Goal: Task Accomplishment & Management: Use online tool/utility

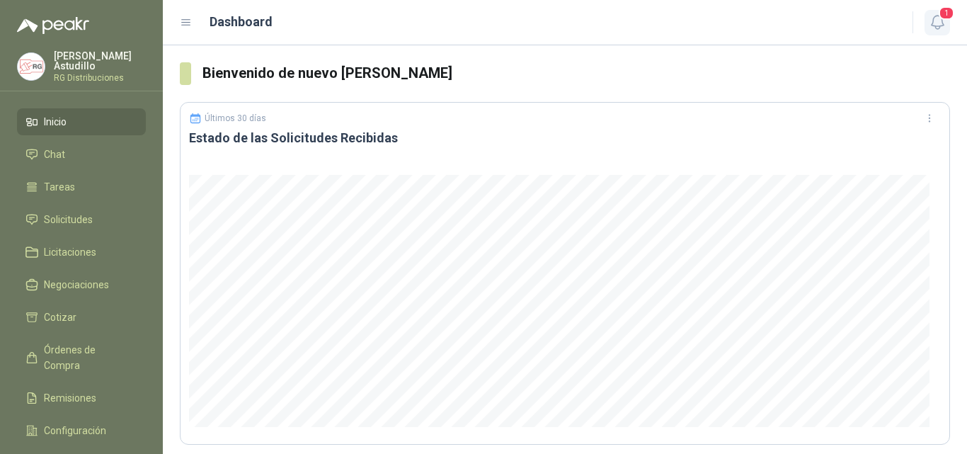
click at [945, 18] on span "1" at bounding box center [947, 12] width 16 height 13
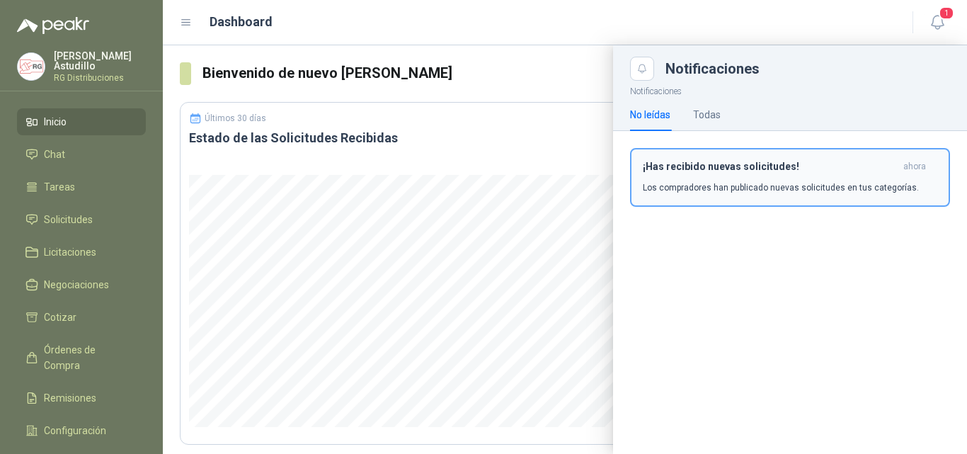
click at [748, 171] on h3 "¡Has recibido nuevas solicitudes!" at bounding box center [770, 167] width 255 height 12
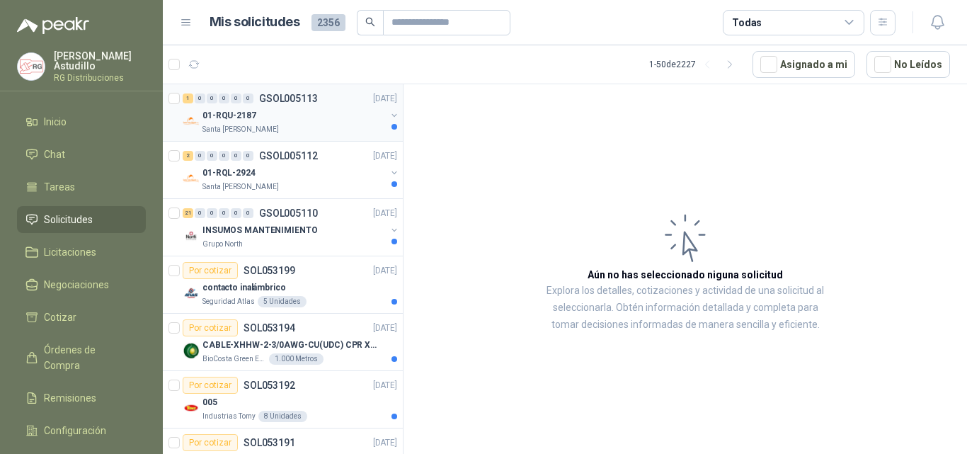
click at [329, 125] on div "Santa [PERSON_NAME]" at bounding box center [294, 129] width 183 height 11
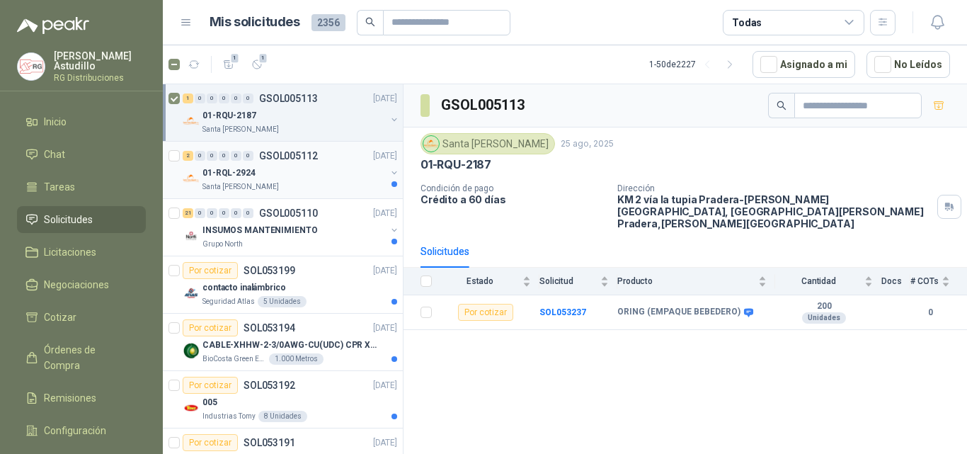
click at [287, 176] on div "01-RQL-2924" at bounding box center [294, 172] width 183 height 17
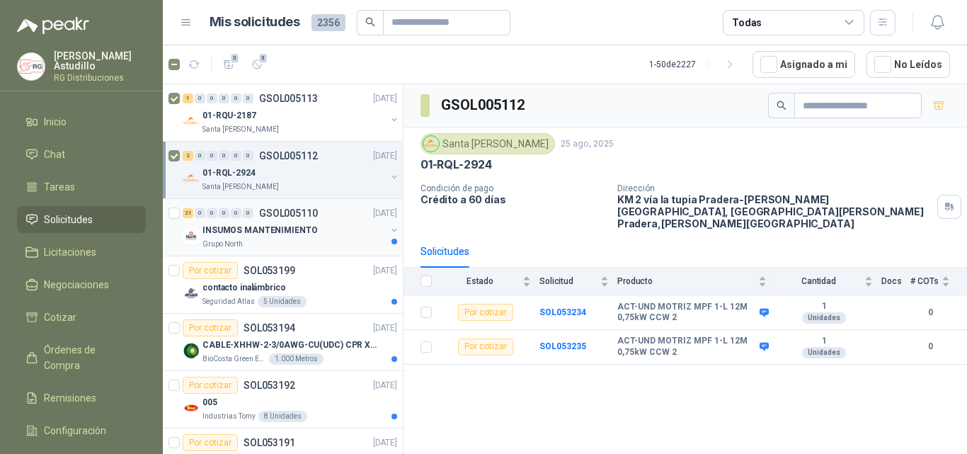
click at [279, 240] on div "Grupo North" at bounding box center [294, 244] width 183 height 11
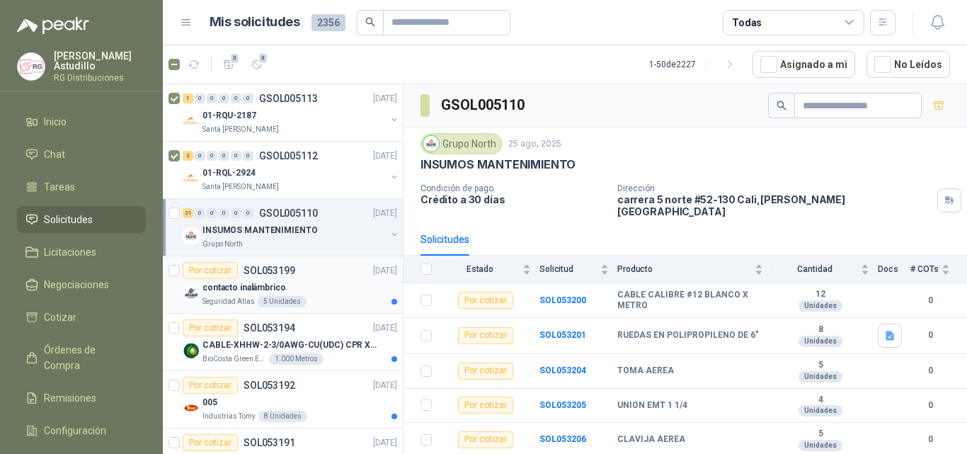
click at [326, 278] on div "Por cotizar SOL053199 [DATE]" at bounding box center [290, 270] width 215 height 17
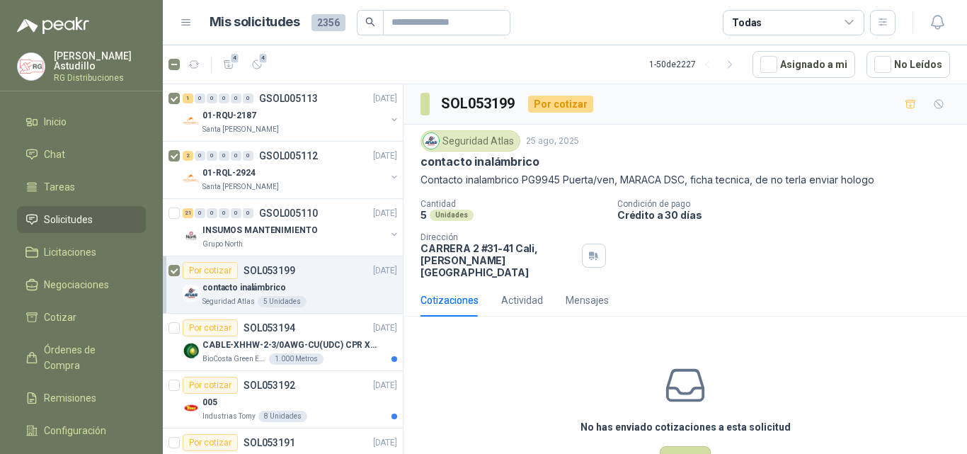
scroll to position [71, 0]
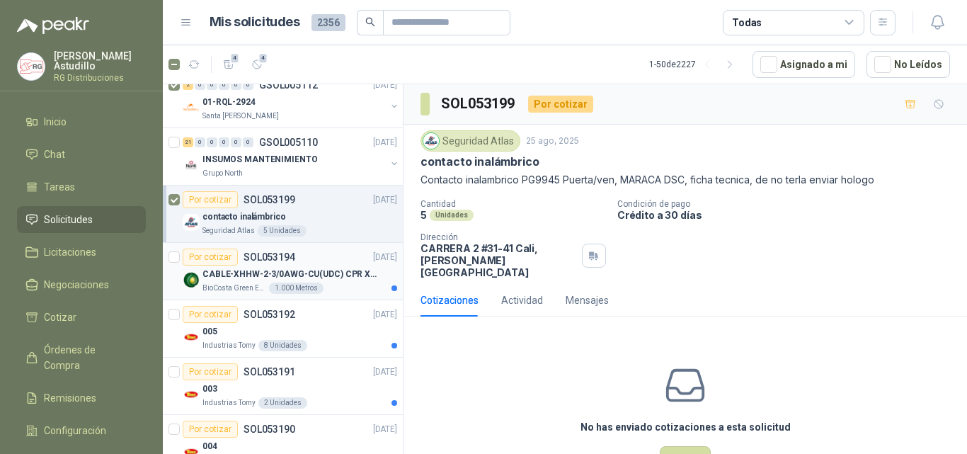
click at [310, 266] on div "CABLE-XHHW-2-3/0AWG-CU(UDC) CPR XLPE FR" at bounding box center [300, 274] width 195 height 17
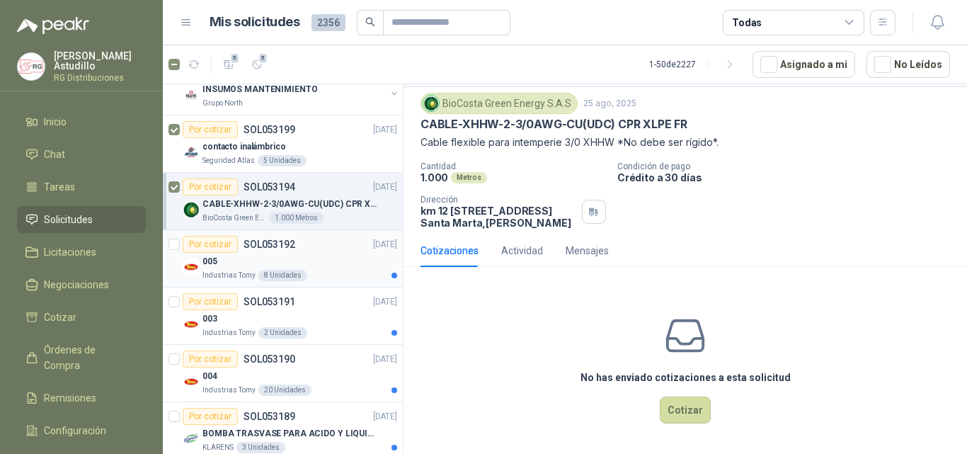
scroll to position [142, 0]
click at [313, 256] on div "005" at bounding box center [300, 260] width 195 height 17
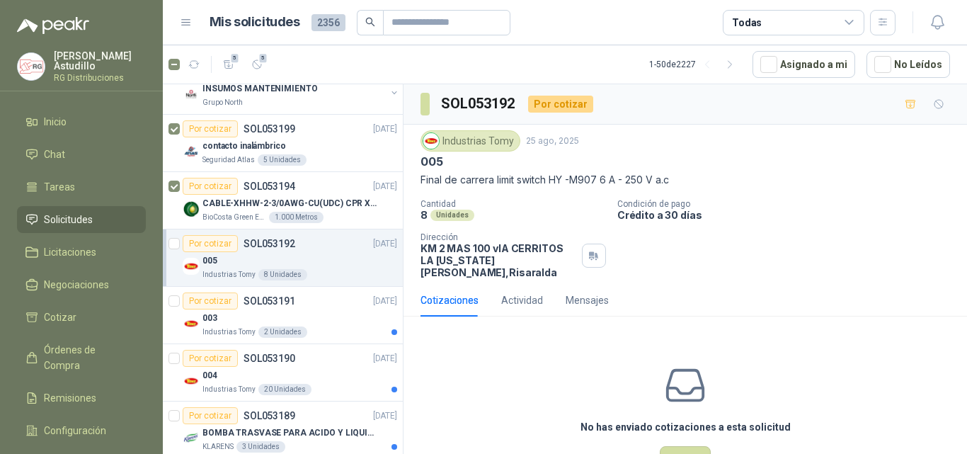
click at [294, 258] on div "005" at bounding box center [300, 260] width 195 height 17
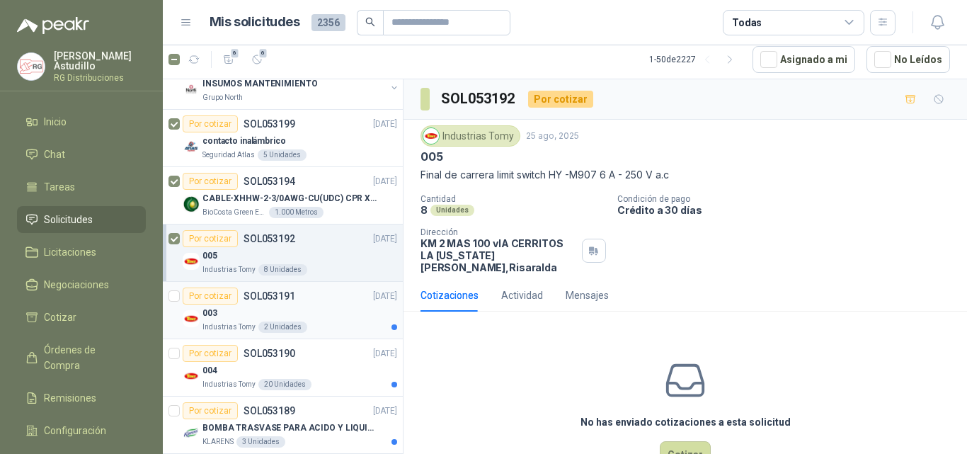
click at [285, 310] on div "003" at bounding box center [300, 312] width 195 height 17
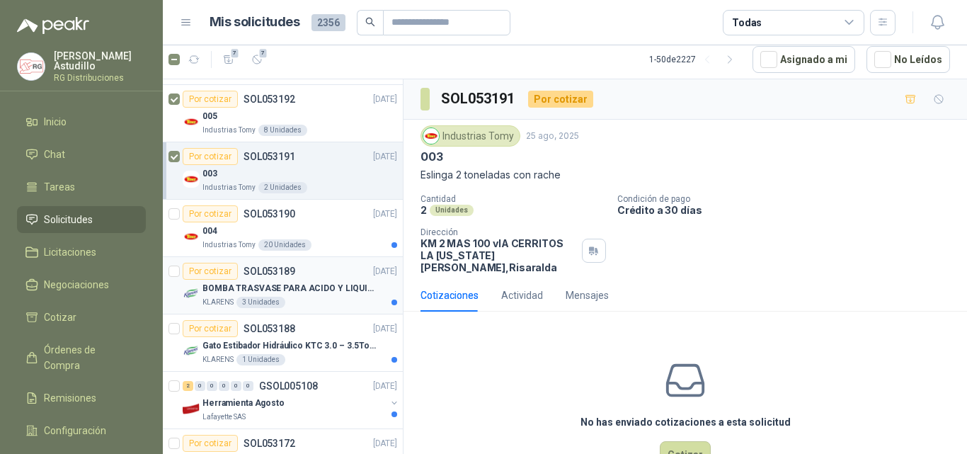
scroll to position [283, 0]
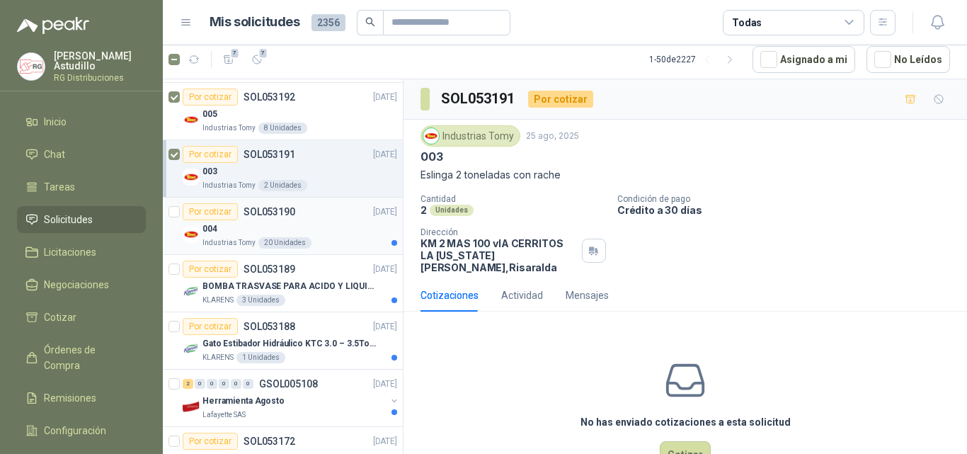
click at [298, 217] on div "Por cotizar SOL053190 [DATE]" at bounding box center [290, 211] width 215 height 17
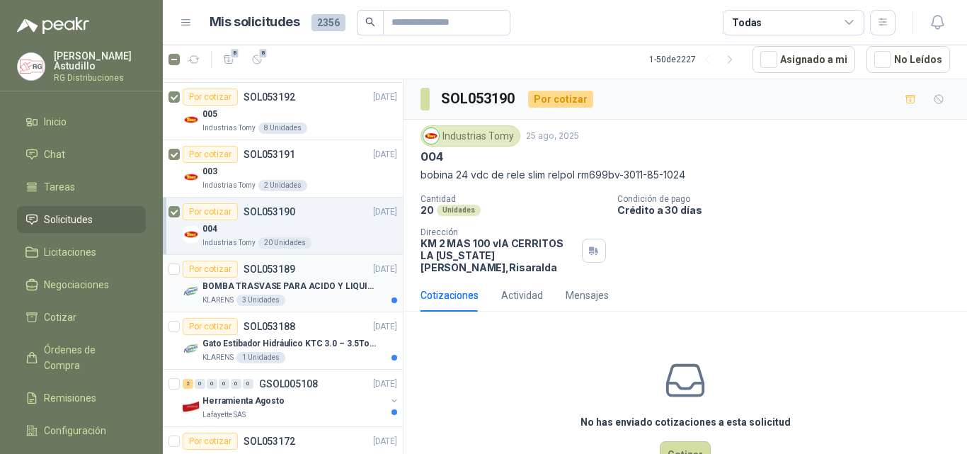
click at [307, 280] on p "BOMBA TRASVASE PARA ACIDO Y LIQUIDOS CORROSIVO" at bounding box center [291, 286] width 176 height 13
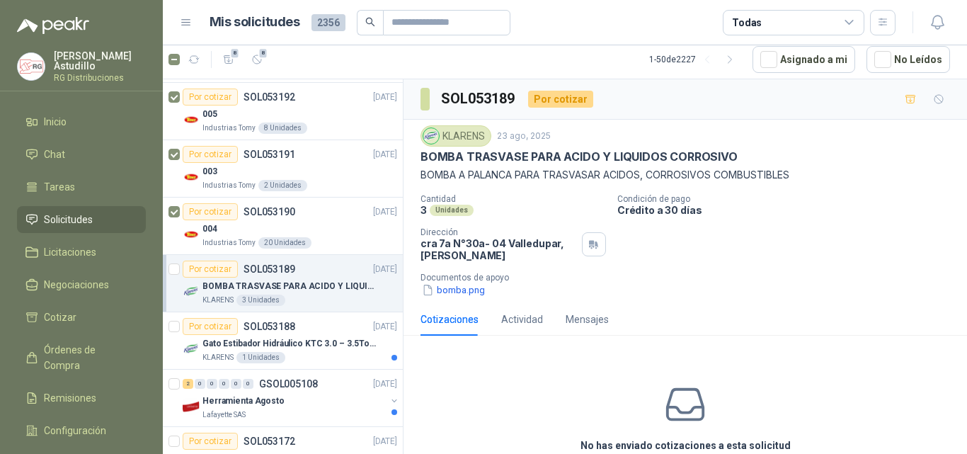
click at [299, 284] on p "BOMBA TRASVASE PARA ACIDO Y LIQUIDOS CORROSIVO" at bounding box center [291, 286] width 176 height 13
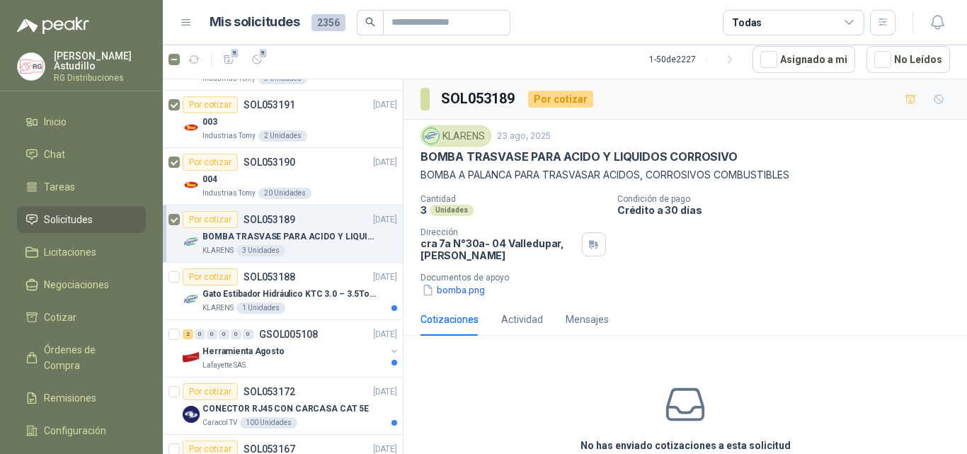
scroll to position [354, 0]
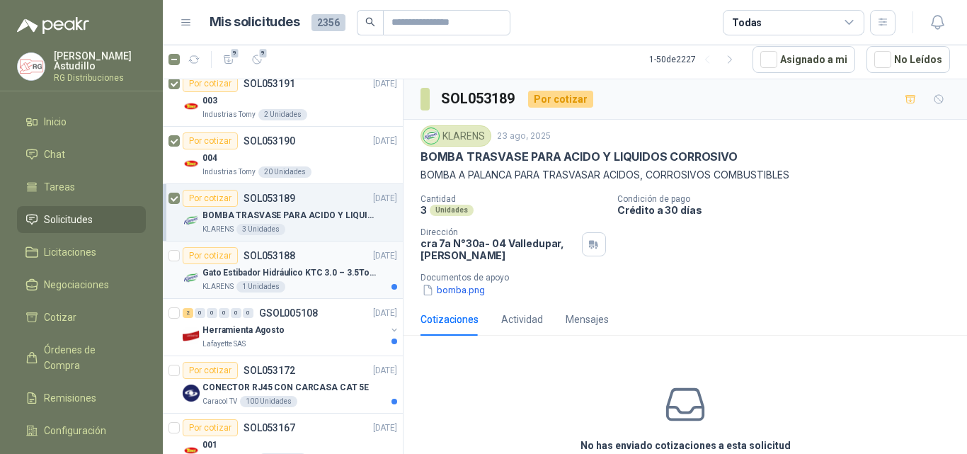
click at [304, 275] on p "Gato Estibador Hidráulico KTC 3.0 – 3.5Ton 1.2mt HPT" at bounding box center [291, 272] width 176 height 13
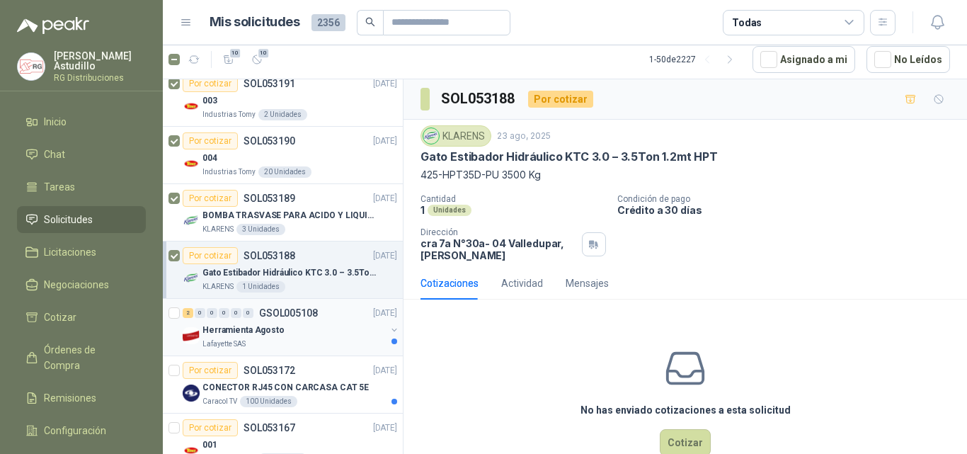
click at [297, 336] on div "Herramienta Agosto" at bounding box center [294, 329] width 183 height 17
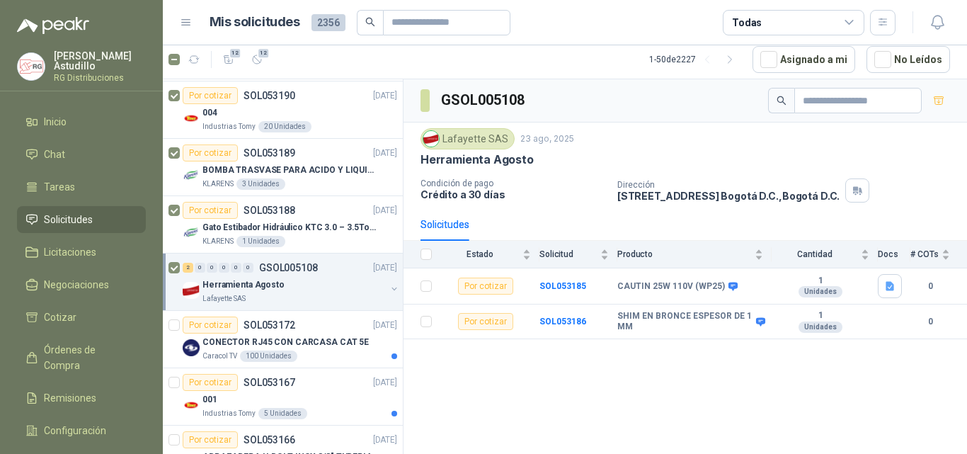
scroll to position [496, 0]
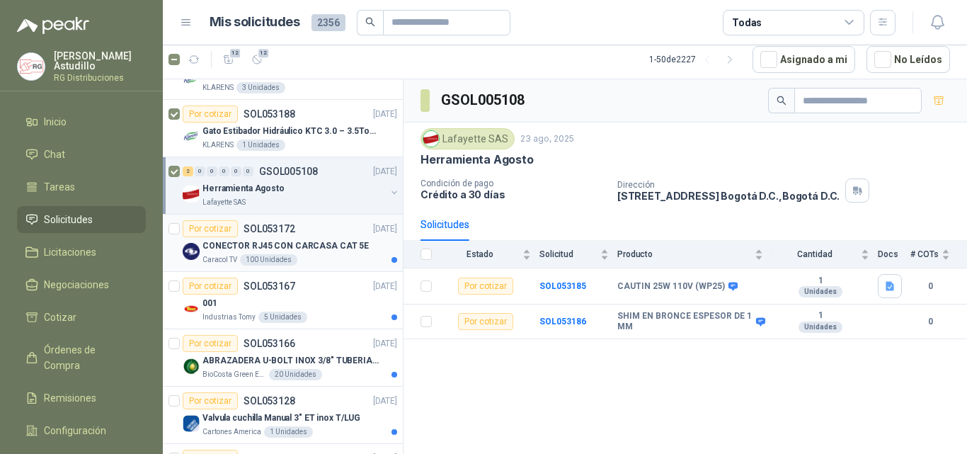
click at [322, 246] on p "CONECTOR RJ45 CON CARCASA CAT 5E" at bounding box center [286, 245] width 166 height 13
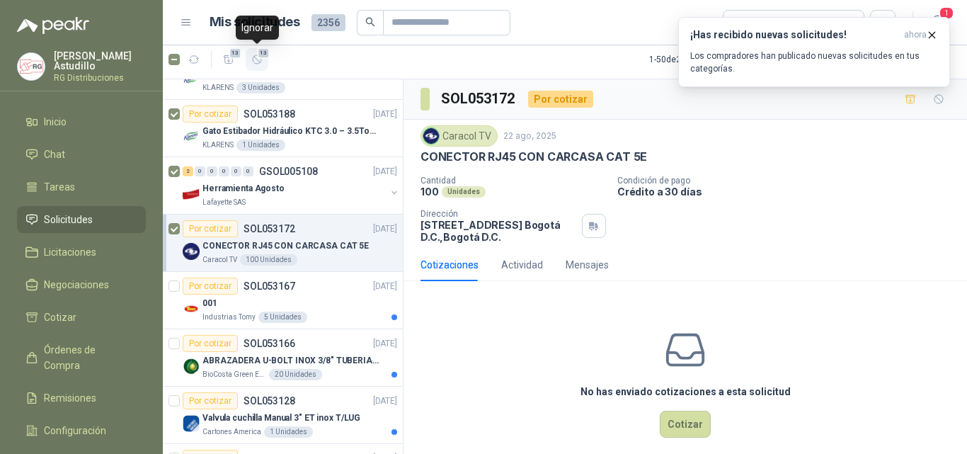
click at [256, 57] on icon "button" at bounding box center [257, 60] width 12 height 12
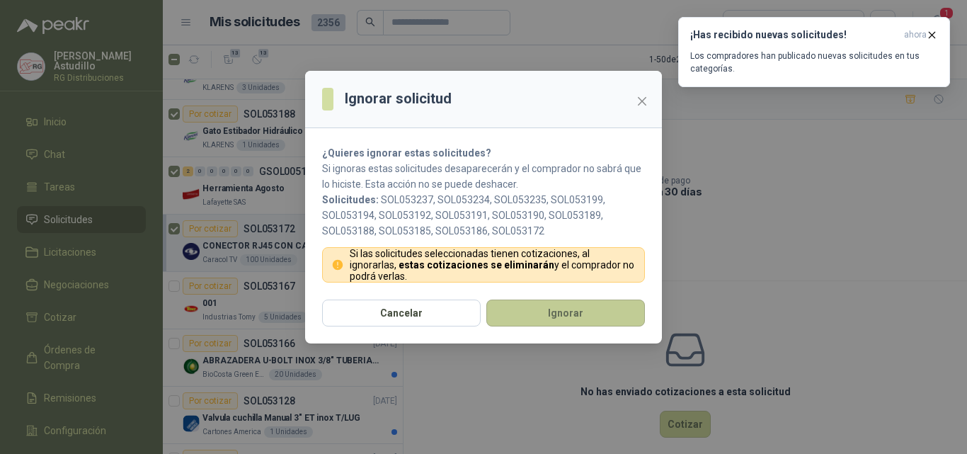
click at [547, 319] on button "Ignorar" at bounding box center [565, 313] width 159 height 27
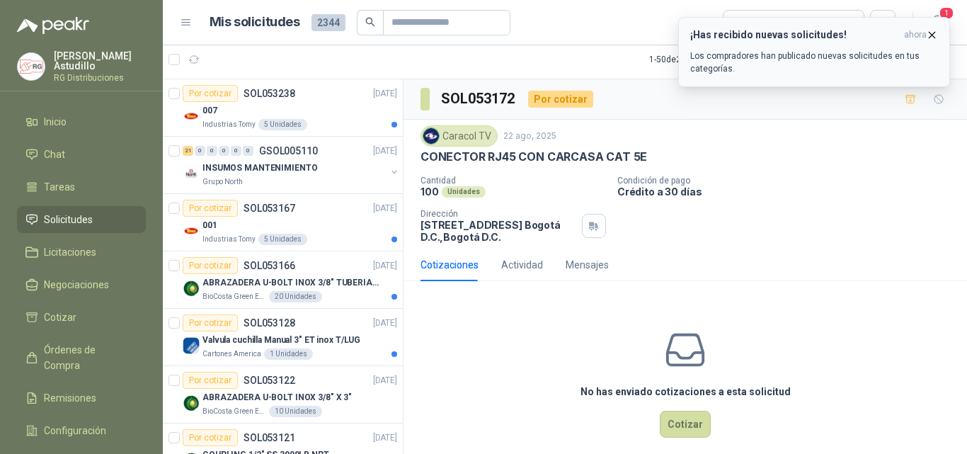
click at [928, 32] on icon "button" at bounding box center [932, 35] width 12 height 12
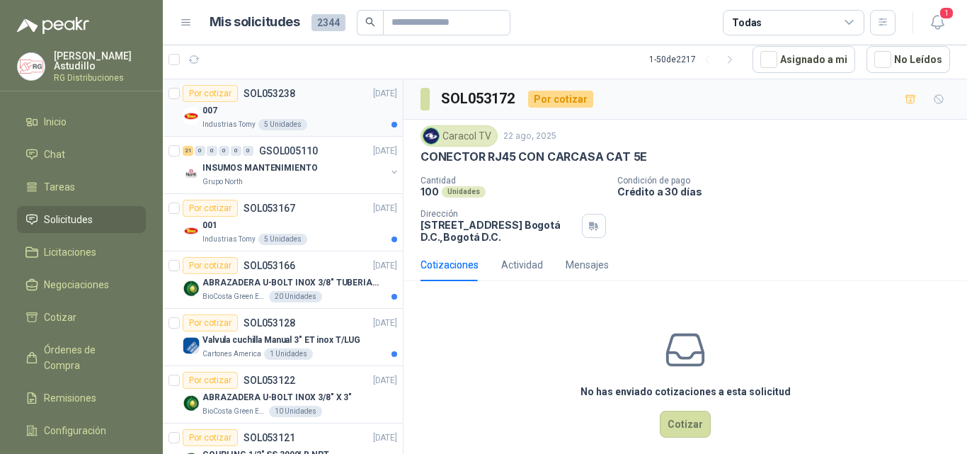
click at [338, 110] on div "007" at bounding box center [300, 110] width 195 height 17
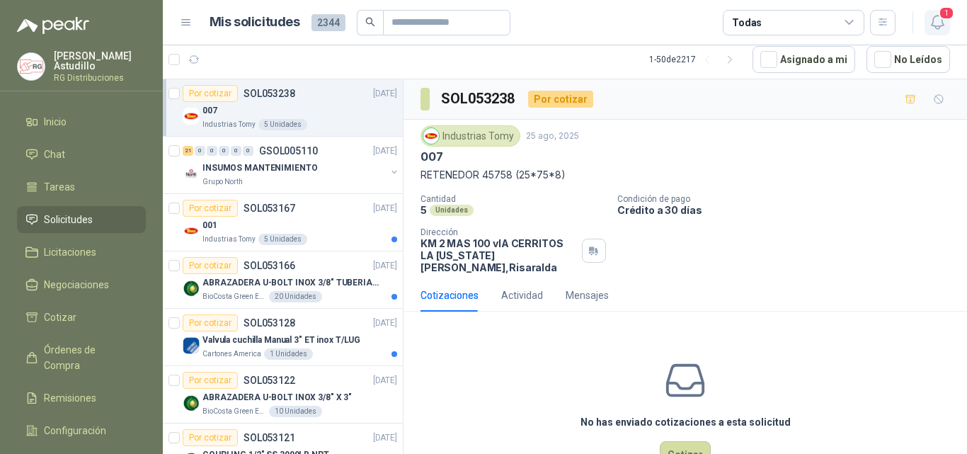
click at [944, 20] on span "1" at bounding box center [947, 12] width 16 height 13
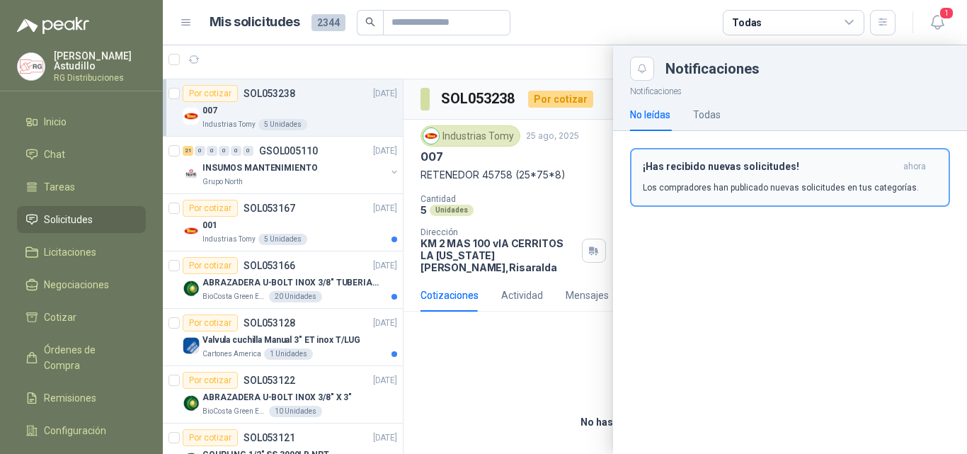
click at [782, 177] on div "¡Has recibido nuevas solicitudes! ahora Los compradores han publicado nuevas so…" at bounding box center [790, 177] width 295 height 33
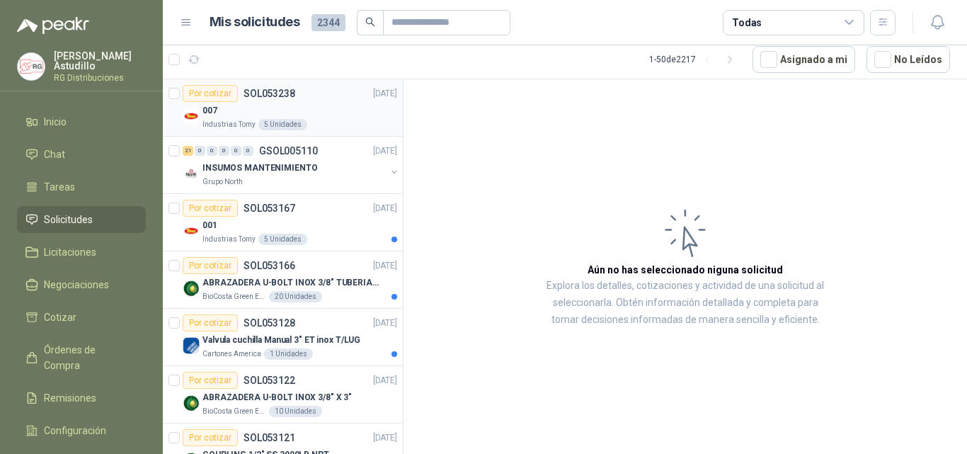
click at [348, 120] on div "Industrias Tomy 5 Unidades" at bounding box center [300, 124] width 195 height 11
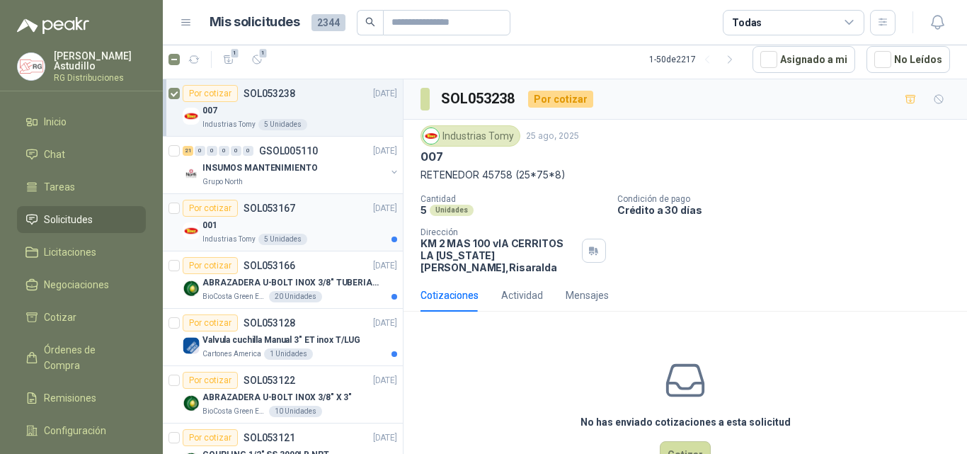
click at [312, 231] on div "001" at bounding box center [300, 225] width 195 height 17
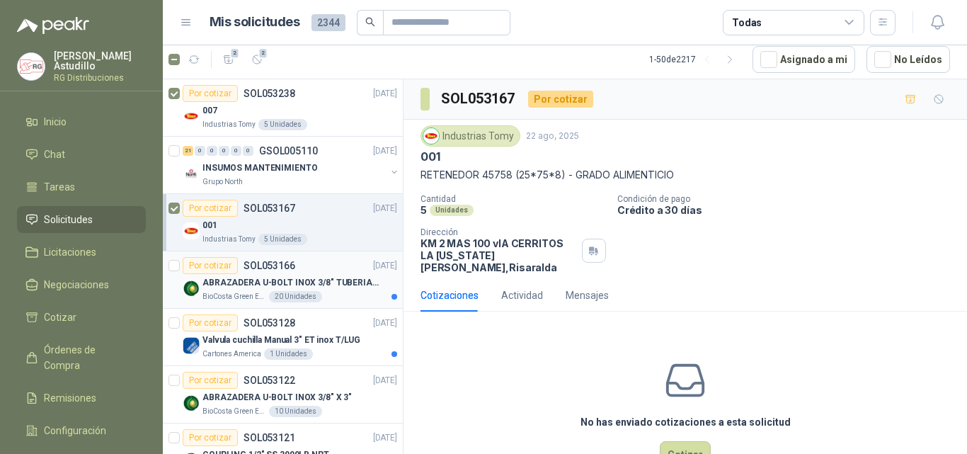
click at [329, 288] on p "ABRAZADERA U-BOLT INOX 3/8" TUBERIA 4"" at bounding box center [291, 282] width 176 height 13
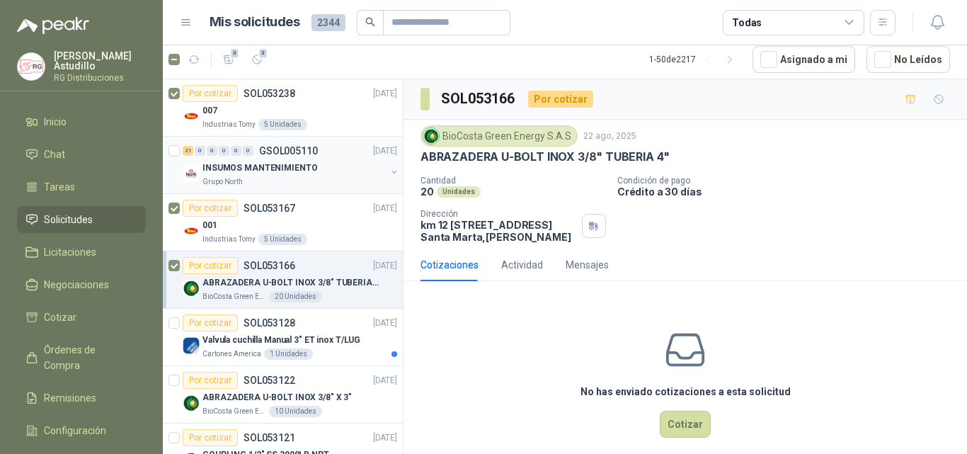
scroll to position [142, 0]
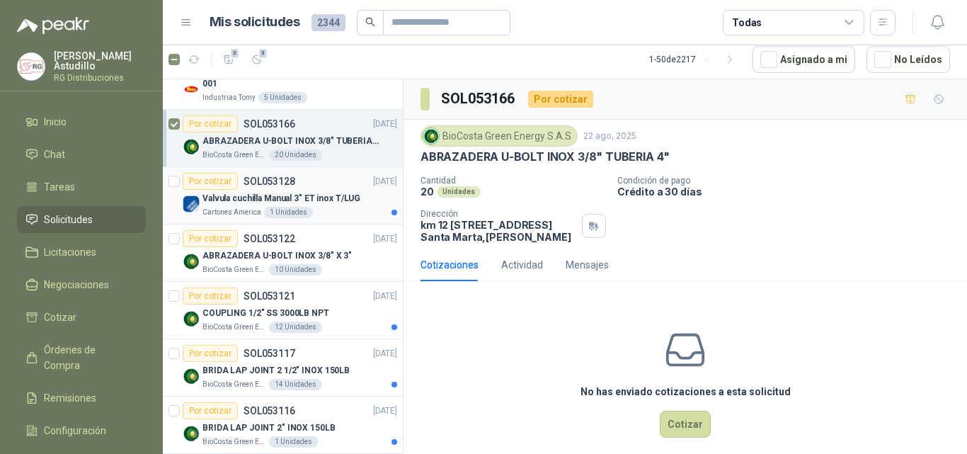
click at [324, 199] on p "Valvula cuchilla Manual 3" ET inox T/LUG" at bounding box center [282, 198] width 158 height 13
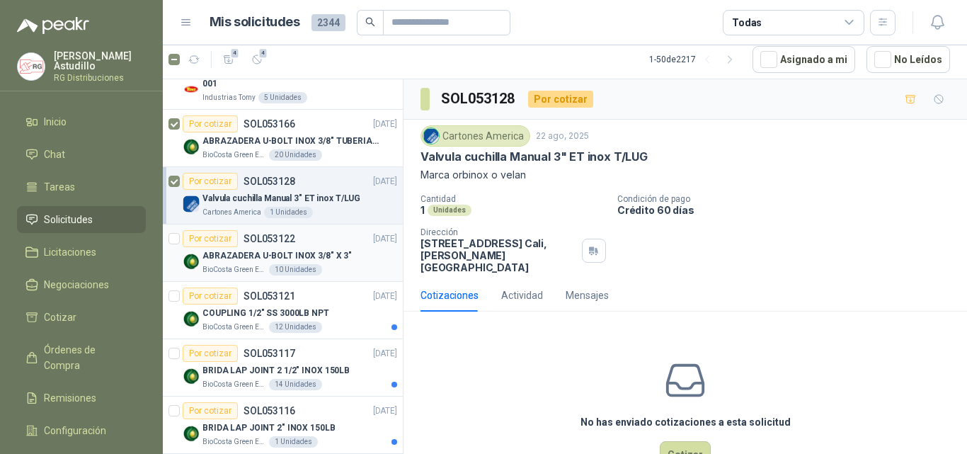
click at [312, 227] on article "Por cotizar SOL053122 [DATE] ABRAZADERA U-BOLT INOX 3/8" X 3" BioCosta [PERSON_…" at bounding box center [283, 252] width 240 height 57
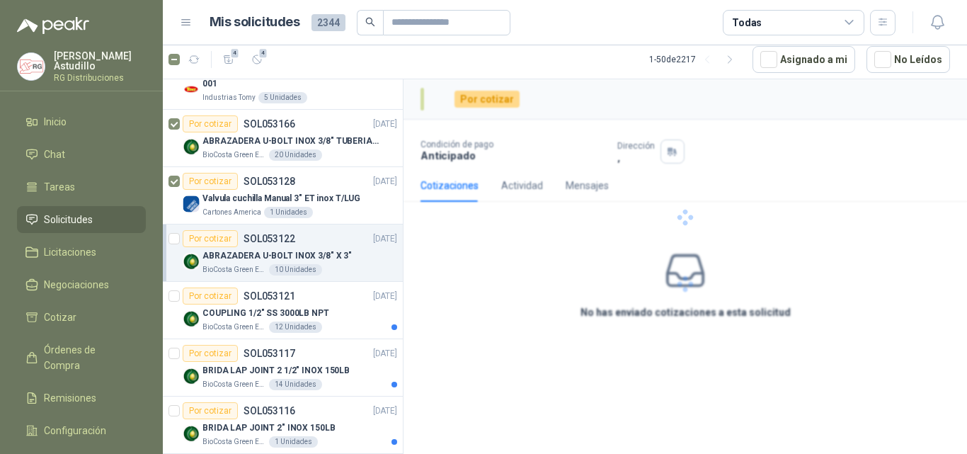
click at [312, 247] on div "Por cotizar SOL053122 [DATE] ABRAZADERA U-BOLT INOX 3/8" X 3" BioCosta [PERSON_…" at bounding box center [290, 252] width 215 height 45
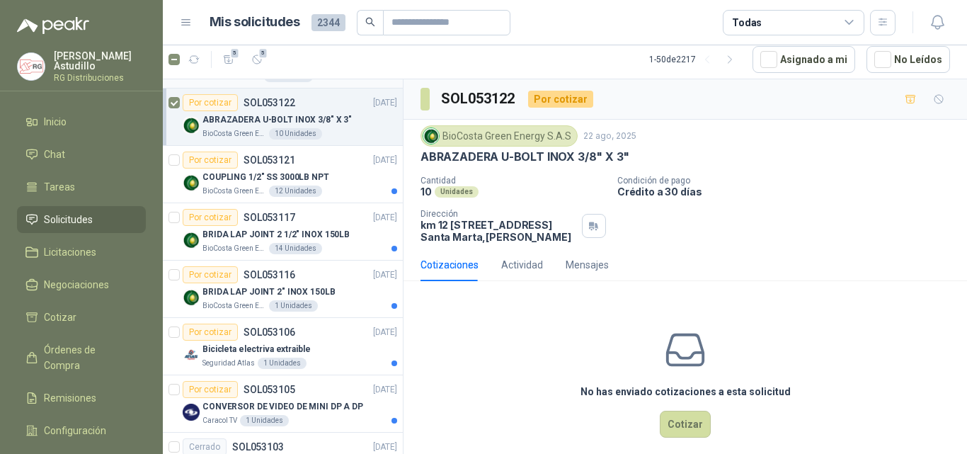
scroll to position [283, 0]
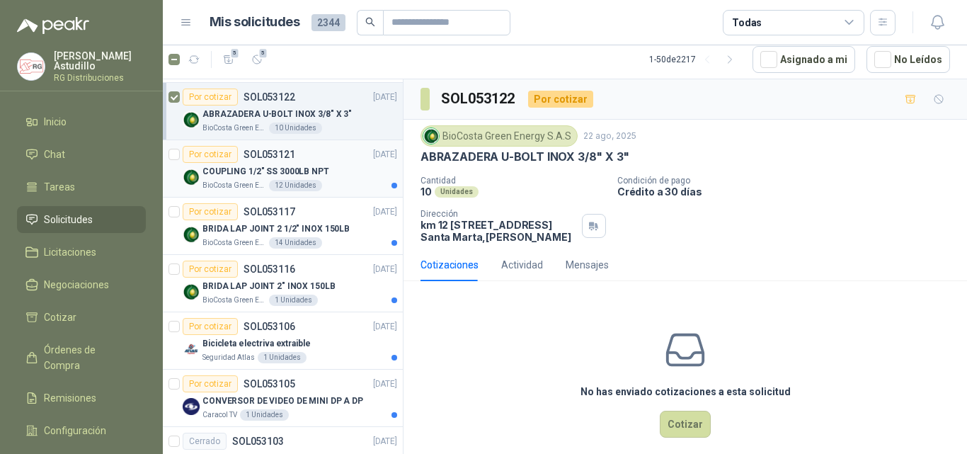
click at [307, 161] on div "Por cotizar SOL053121 [DATE]" at bounding box center [290, 154] width 215 height 17
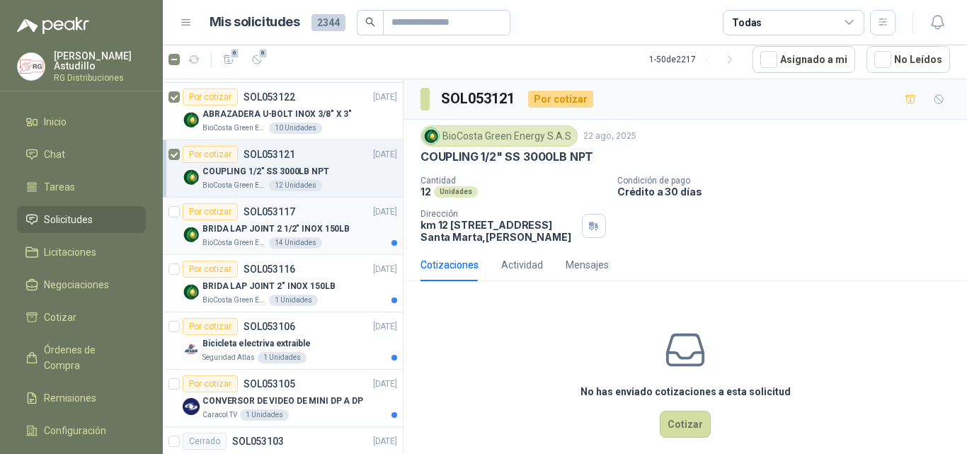
click at [298, 226] on p "BRIDA LAP JOINT 2 1/2" INOX 150LB" at bounding box center [276, 228] width 147 height 13
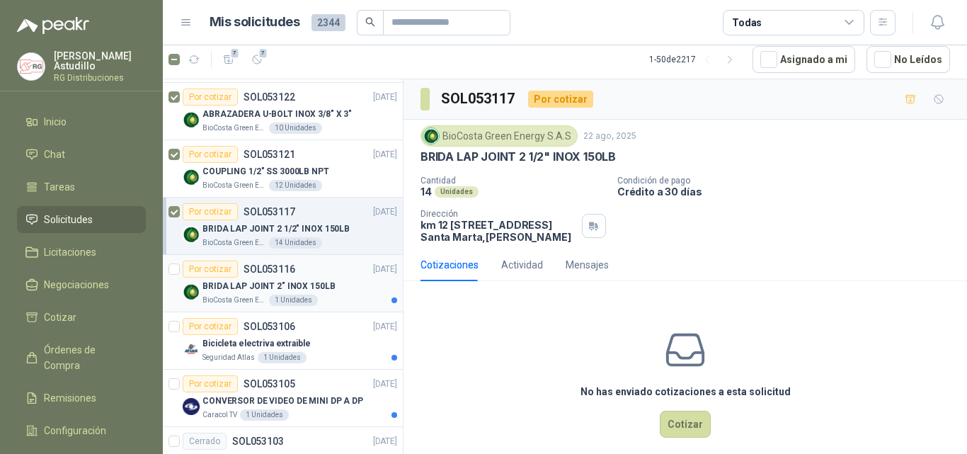
click at [307, 280] on p "BRIDA LAP JOINT 2" INOX 150LB" at bounding box center [269, 286] width 133 height 13
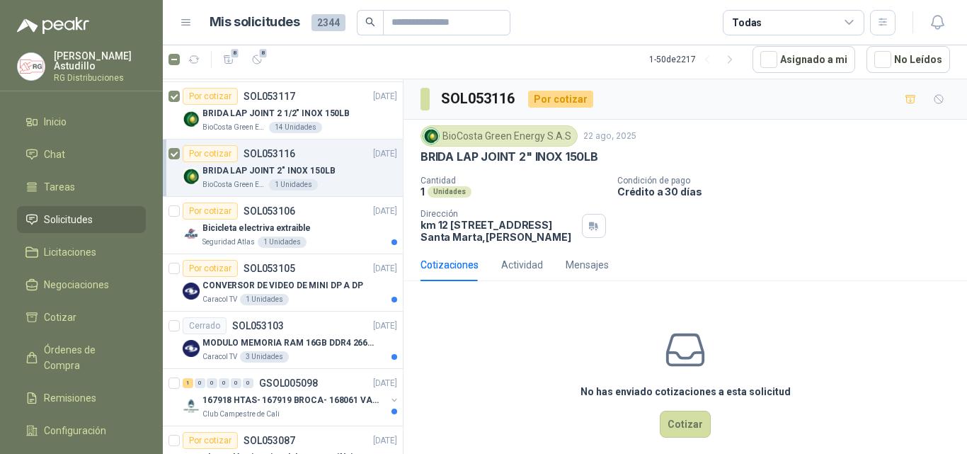
scroll to position [425, 0]
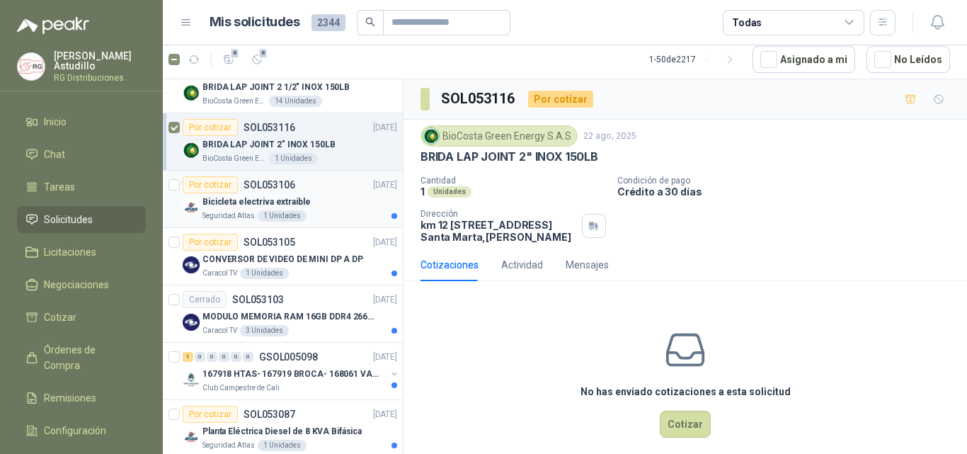
click at [313, 198] on div "Bicicleta electriva extraible" at bounding box center [300, 201] width 195 height 17
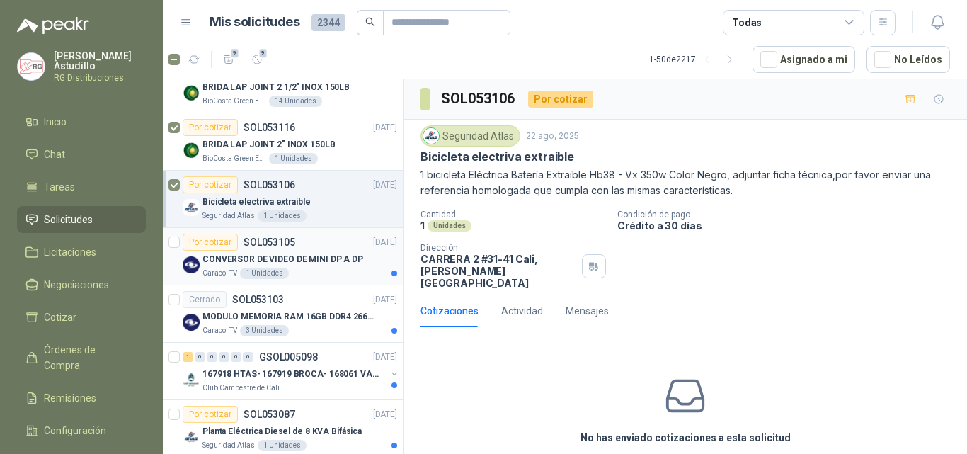
click at [307, 262] on p "CONVERSOR DE VIDEO DE MINI DP A DP" at bounding box center [283, 259] width 161 height 13
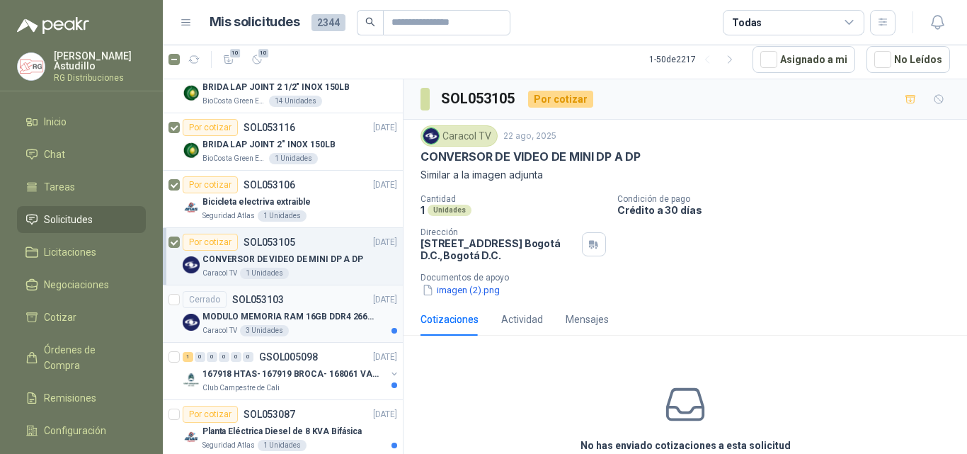
click at [314, 314] on p "MODULO MEMORIA RAM 16GB DDR4 2666 MHZ - PORTATIL" at bounding box center [291, 316] width 176 height 13
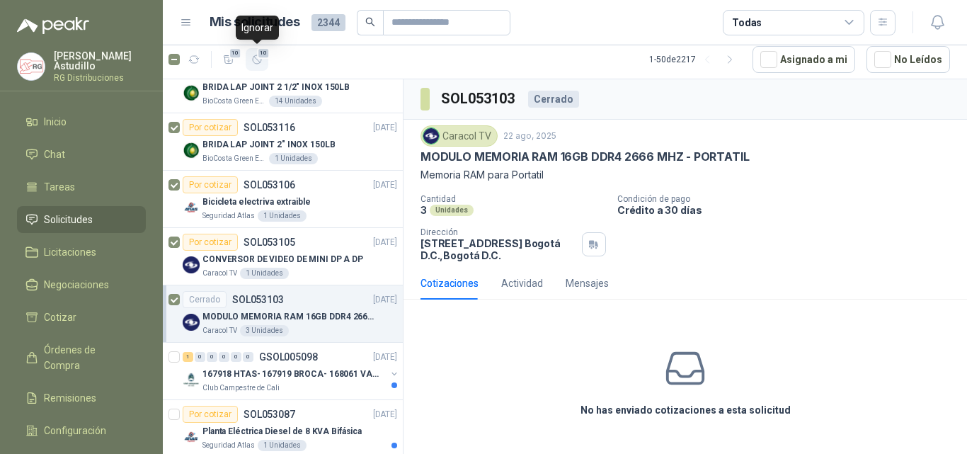
click at [264, 57] on span "10" at bounding box center [263, 52] width 13 height 11
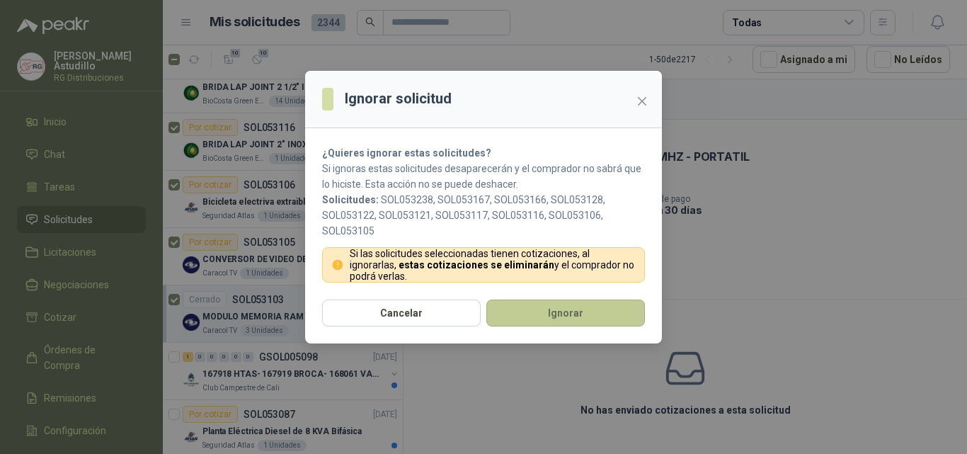
click at [548, 321] on button "Ignorar" at bounding box center [565, 313] width 159 height 27
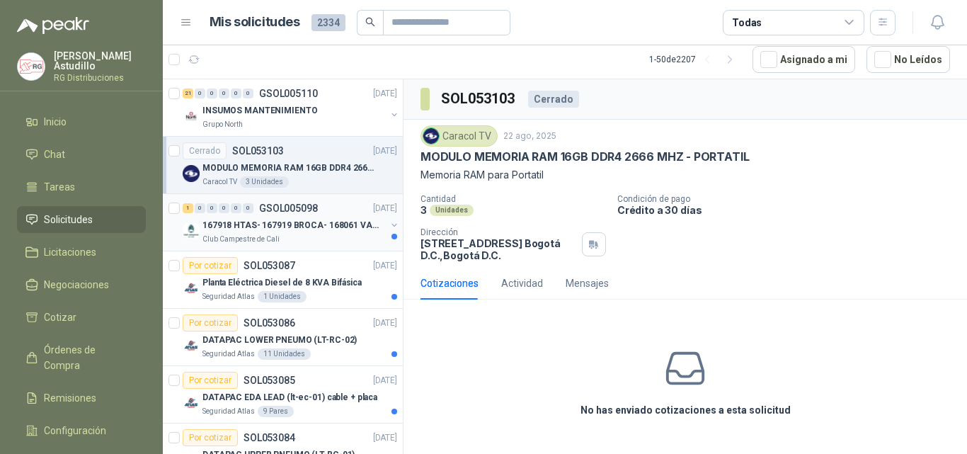
click at [322, 221] on p "167918 HTAS- 167919 BROCA- 168061 VALVULA" at bounding box center [291, 225] width 176 height 13
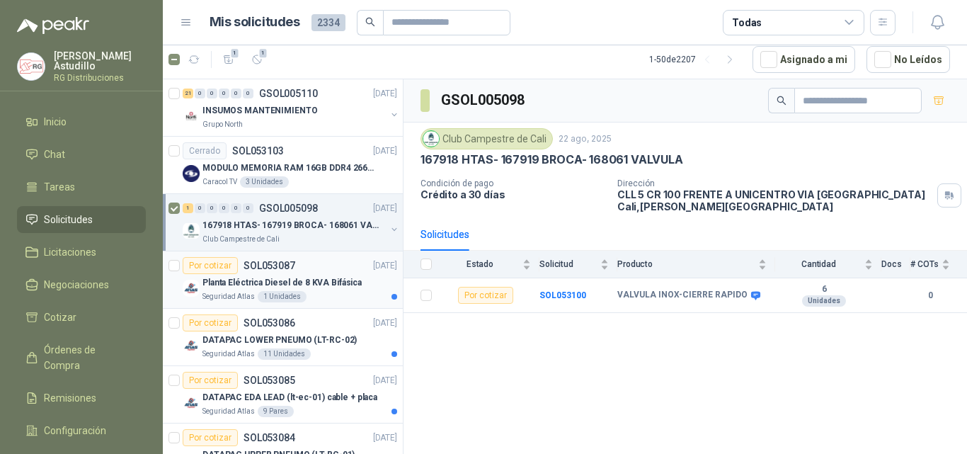
click at [312, 275] on div "Planta Eléctrica Diesel de 8 KVA Bifásica" at bounding box center [300, 282] width 195 height 17
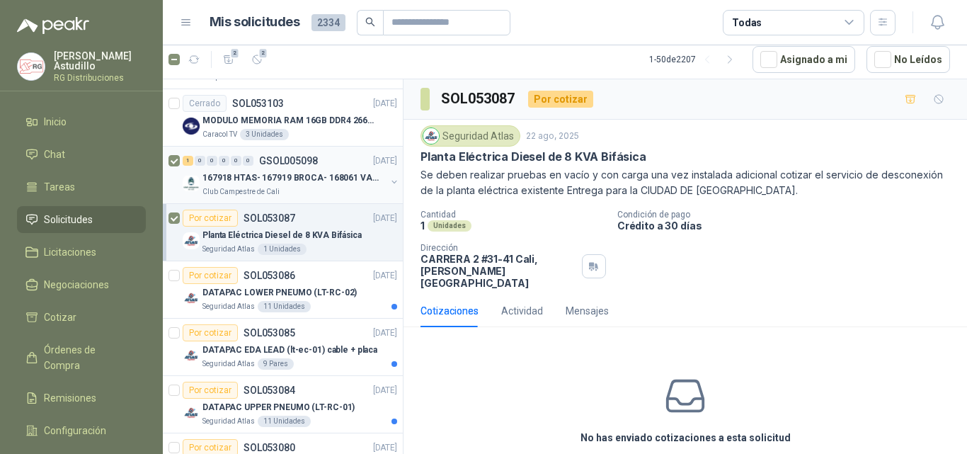
scroll to position [71, 0]
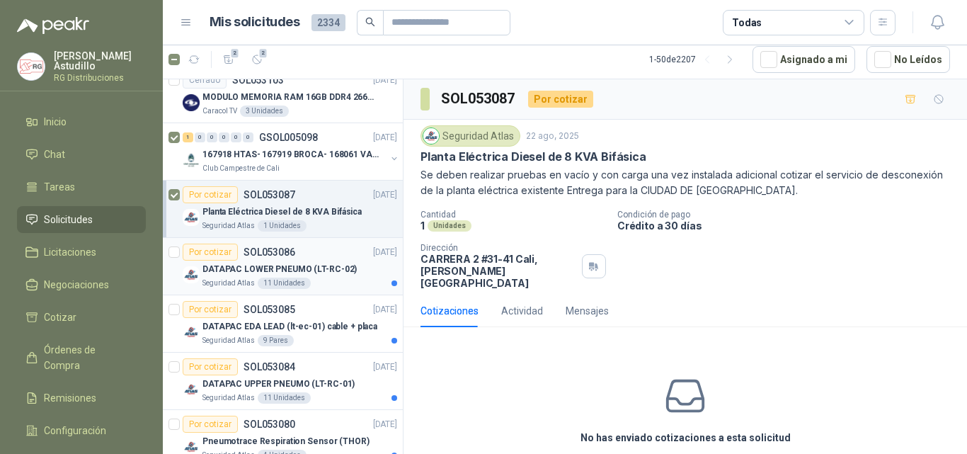
click at [319, 257] on div "Por cotizar SOL053086 [DATE]" at bounding box center [290, 252] width 215 height 17
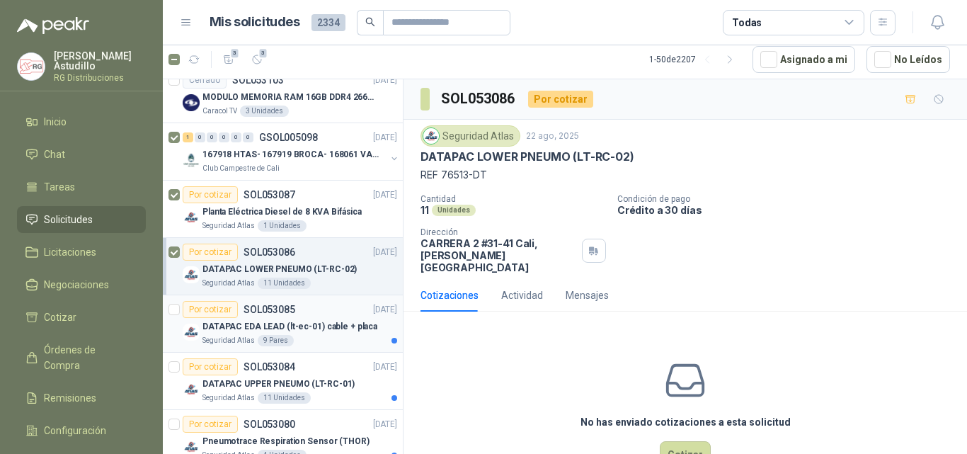
click at [294, 312] on div "Por cotizar SOL053085 [DATE]" at bounding box center [290, 309] width 215 height 17
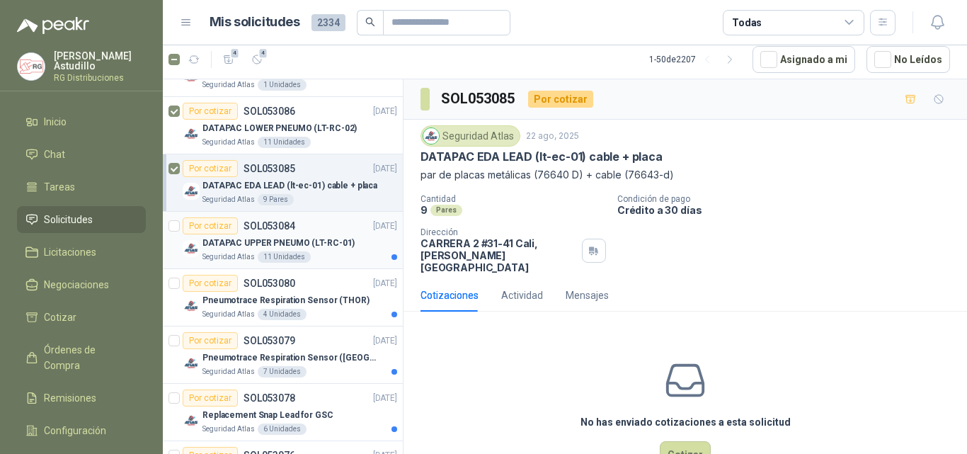
scroll to position [212, 0]
click at [307, 238] on p "DATAPAC UPPER PNEUMO (LT-RC-01)" at bounding box center [279, 242] width 152 height 13
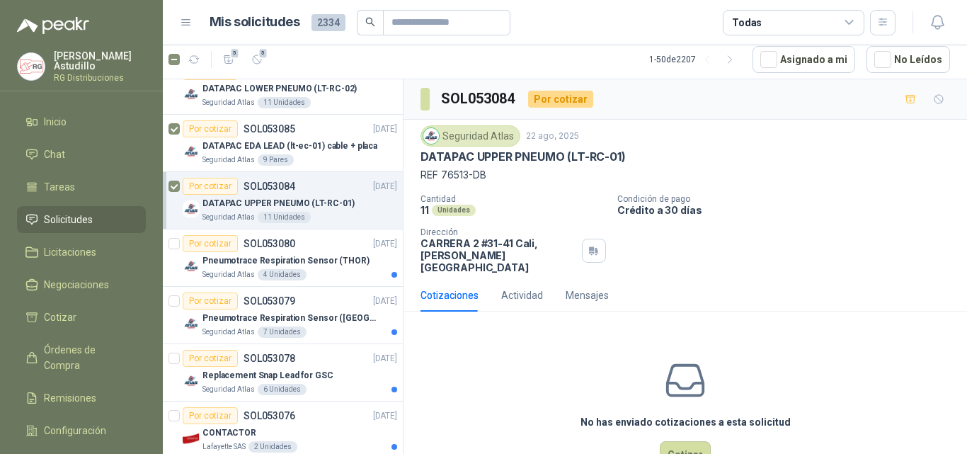
scroll to position [283, 0]
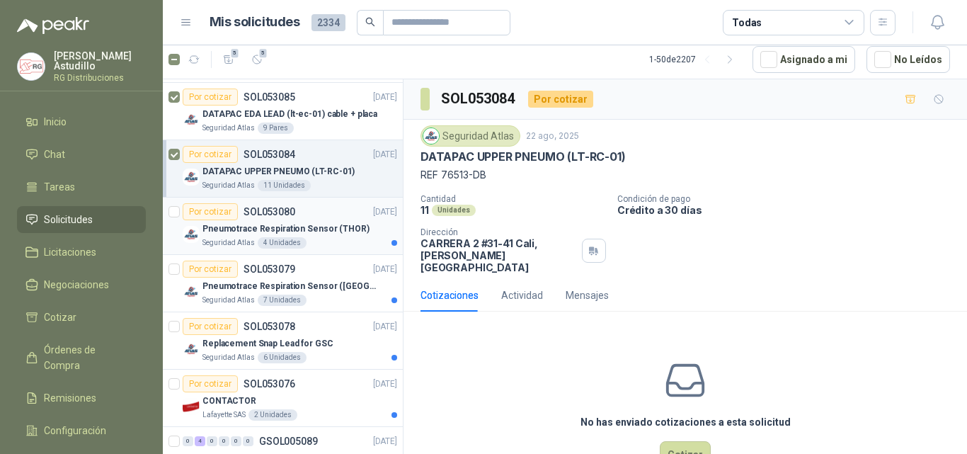
click at [303, 222] on p "Pneumotrace Respiration Sensor (THOR)" at bounding box center [286, 228] width 167 height 13
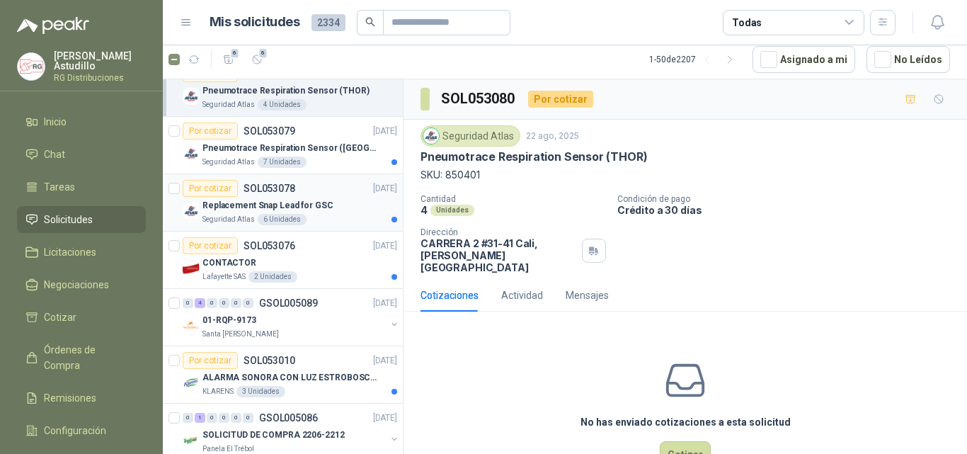
scroll to position [425, 0]
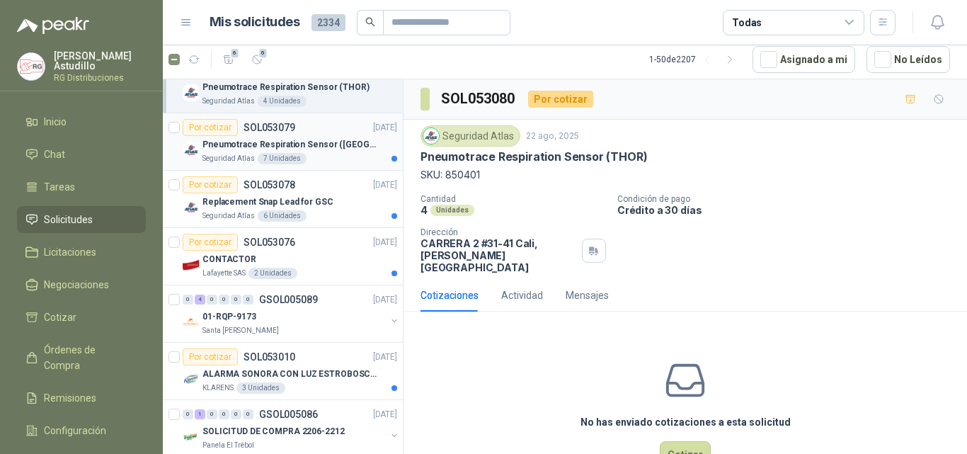
click at [324, 130] on div "Por cotizar SOL053079 [DATE]" at bounding box center [290, 127] width 215 height 17
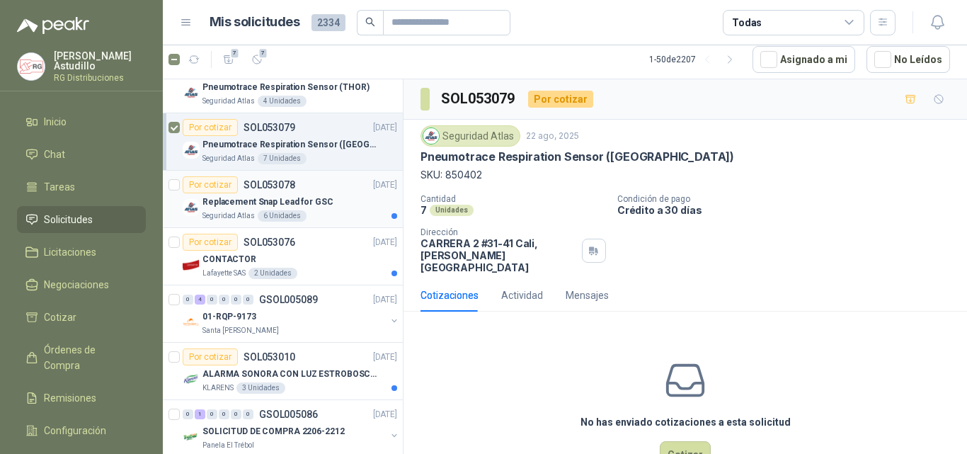
click at [303, 182] on div "Por cotizar SOL053078 [DATE]" at bounding box center [290, 184] width 215 height 17
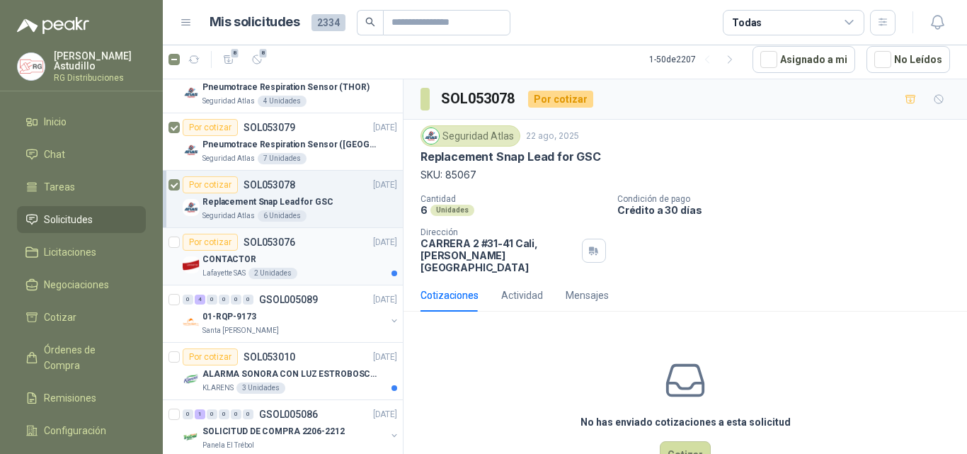
click at [295, 247] on div "Por cotizar SOL053076 [DATE]" at bounding box center [290, 242] width 215 height 17
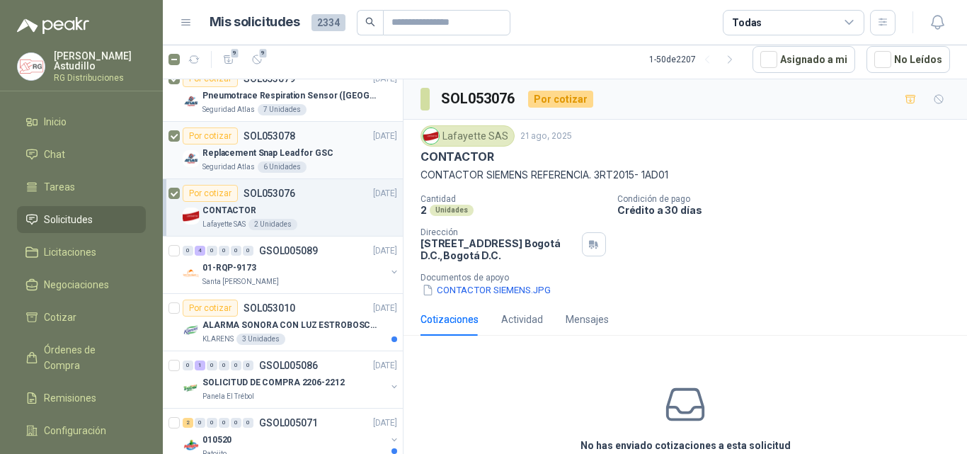
scroll to position [496, 0]
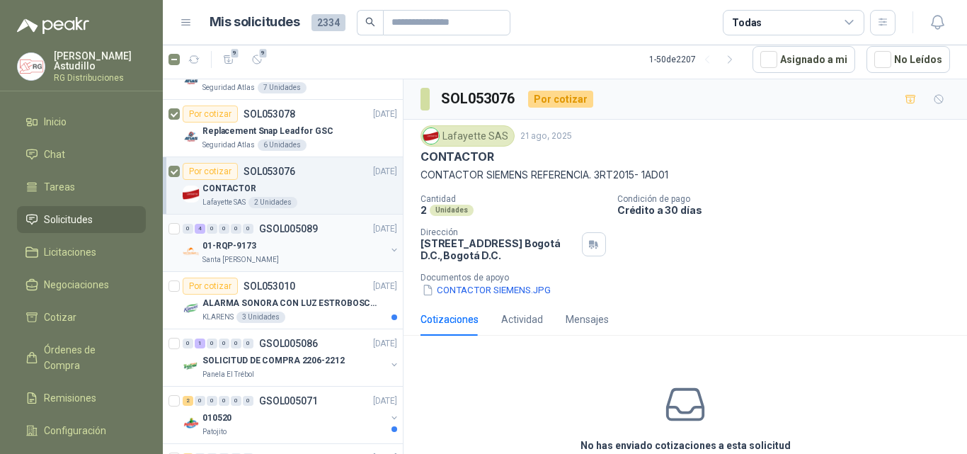
click at [301, 244] on div "01-RQP-9173" at bounding box center [294, 245] width 183 height 17
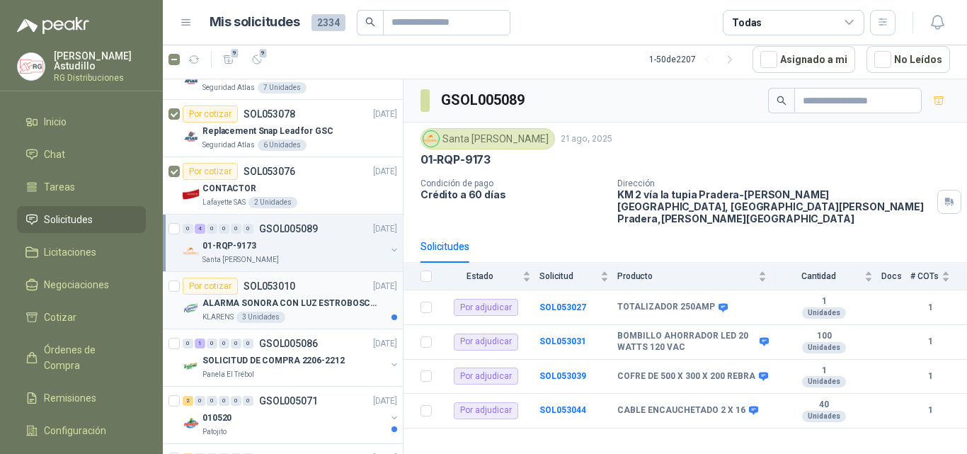
click at [304, 297] on p "ALARMA SONORA CON LUZ ESTROBOSCOPICA" at bounding box center [291, 303] width 176 height 13
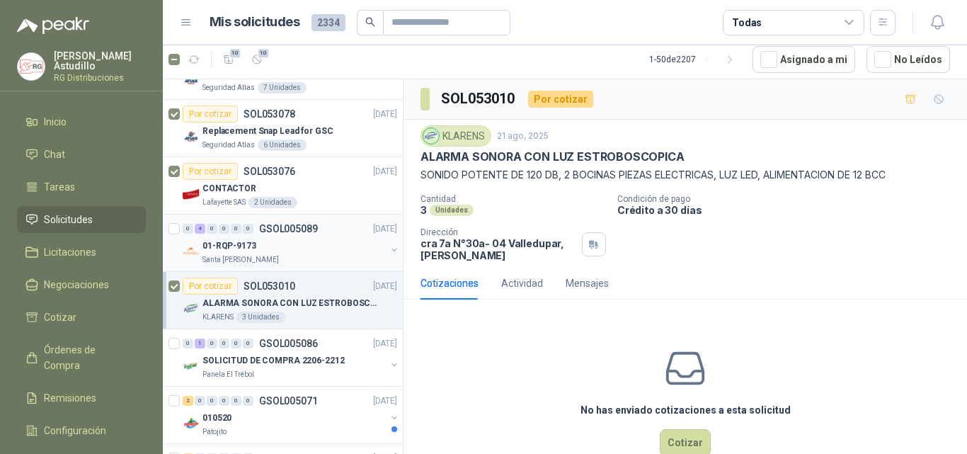
scroll to position [566, 0]
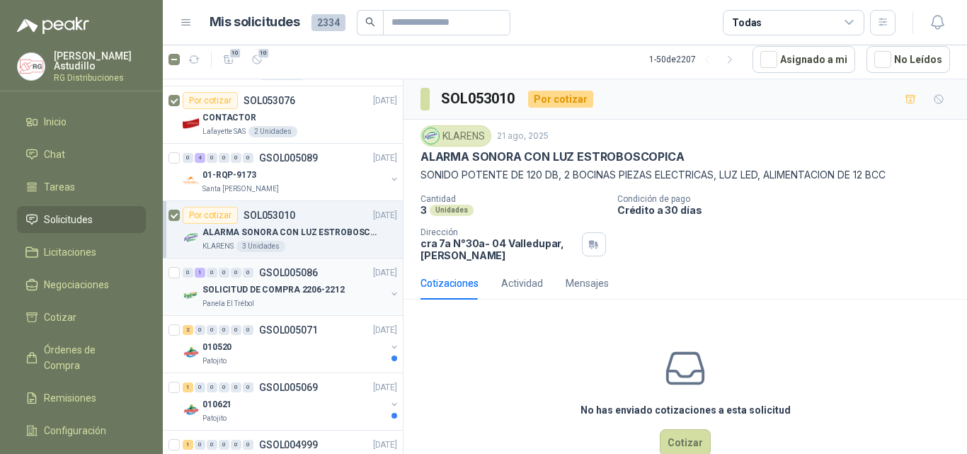
click at [275, 282] on div "SOLICITUD DE COMPRA 2206-2212" at bounding box center [294, 289] width 183 height 17
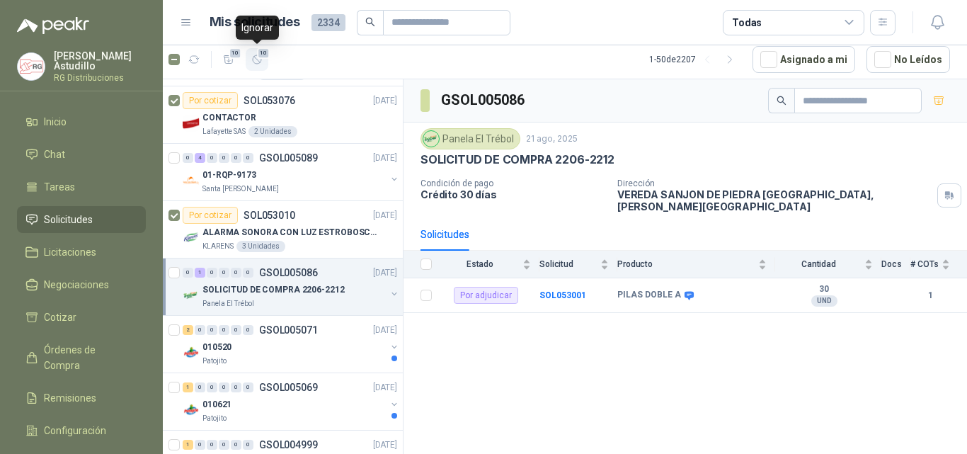
click at [259, 66] on button "10" at bounding box center [257, 59] width 23 height 23
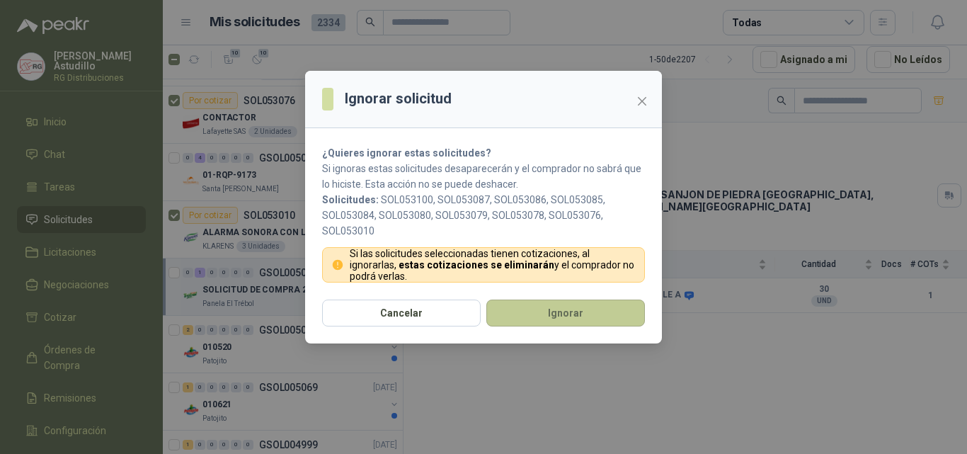
click at [545, 310] on button "Ignorar" at bounding box center [565, 313] width 159 height 27
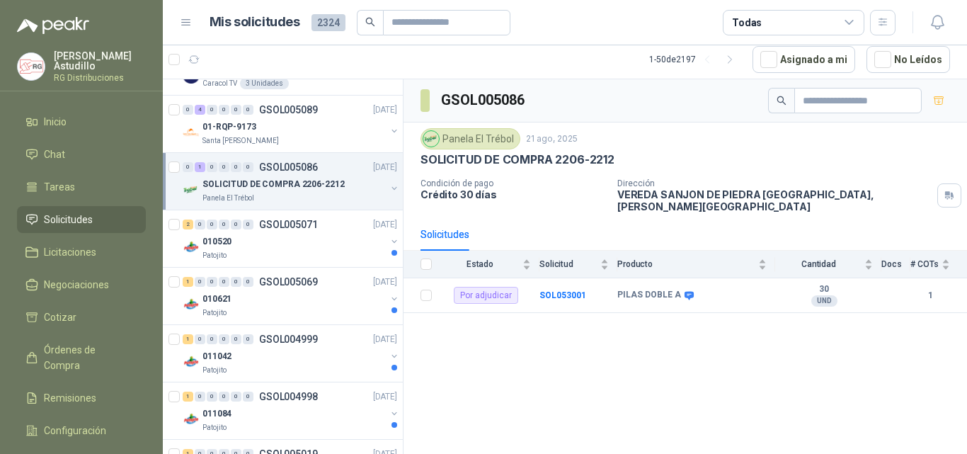
scroll to position [121, 0]
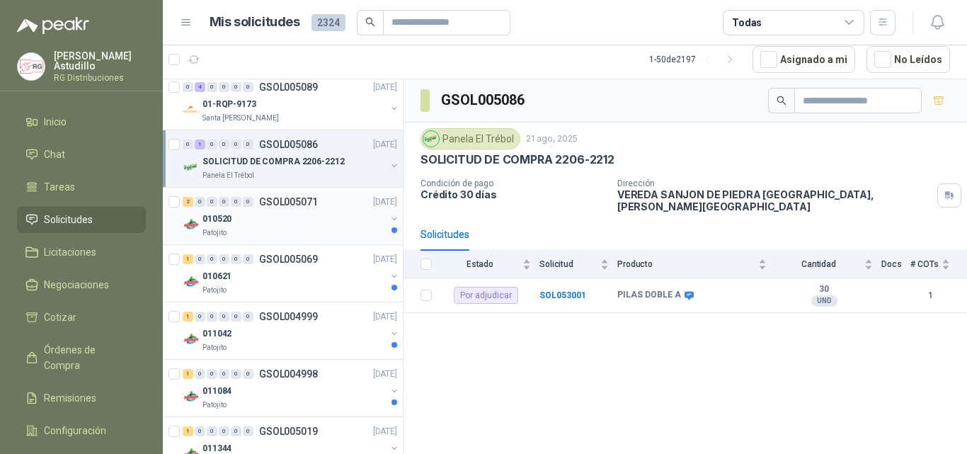
click at [304, 223] on div "010520" at bounding box center [294, 218] width 183 height 17
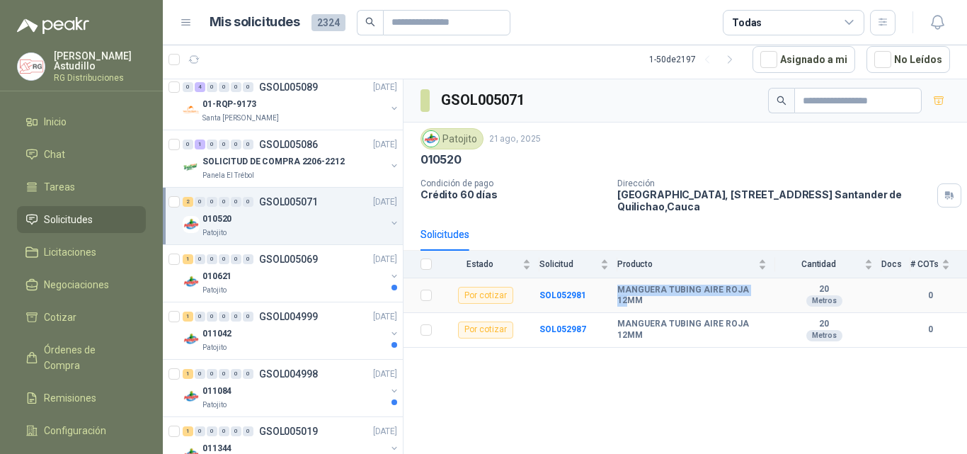
drag, startPoint x: 615, startPoint y: 291, endPoint x: 758, endPoint y: 286, distance: 142.4
click at [758, 286] on tr "Por cotizar SOL052981 MANGUERA TUBING AIRE ROJA 12MM 20 Metros 0" at bounding box center [686, 295] width 564 height 35
click at [707, 364] on div "GSOL005071 Patojito [DATE] 010520 Condición de pago Crédito 60 días Dirección […" at bounding box center [686, 266] width 564 height 375
drag, startPoint x: 617, startPoint y: 327, endPoint x: 765, endPoint y: 324, distance: 147.3
click at [765, 324] on tr "Por cotizar SOL052987 MANGUERA TUBING AIRE ROJA 12MM 20 Metros 0" at bounding box center [686, 330] width 564 height 35
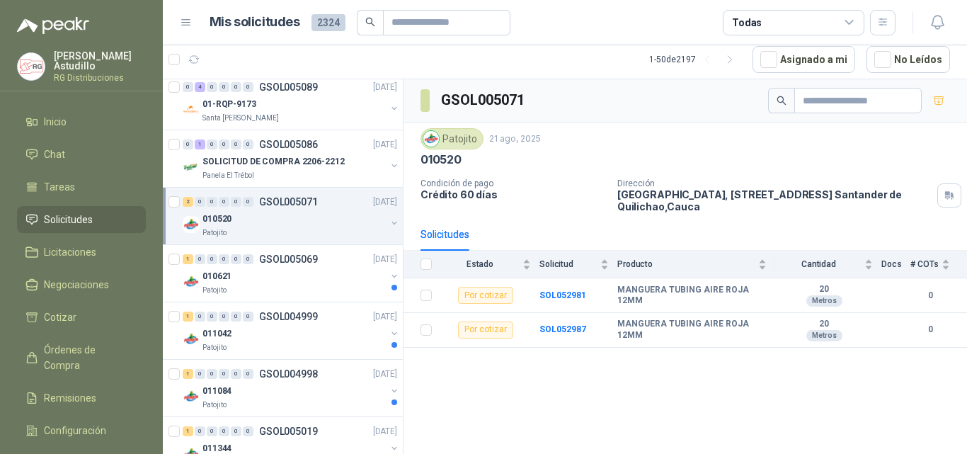
click at [738, 355] on div "GSOL005071 Patojito [DATE] 010520 Condición de pago Crédito 60 días Dirección […" at bounding box center [686, 266] width 564 height 375
drag, startPoint x: 607, startPoint y: 287, endPoint x: 738, endPoint y: 287, distance: 131.0
click at [738, 287] on tr "Por cotizar SOL052981 MANGUERA TUBING AIRE ROJA 12MM 20 Metros 0" at bounding box center [686, 295] width 564 height 35
click at [722, 323] on td "MANGUERA TUBING AIRE ROJA 12MM" at bounding box center [696, 330] width 158 height 35
click at [773, 290] on td "MANGUERA TUBING AIRE ROJA 12MM" at bounding box center [696, 295] width 158 height 35
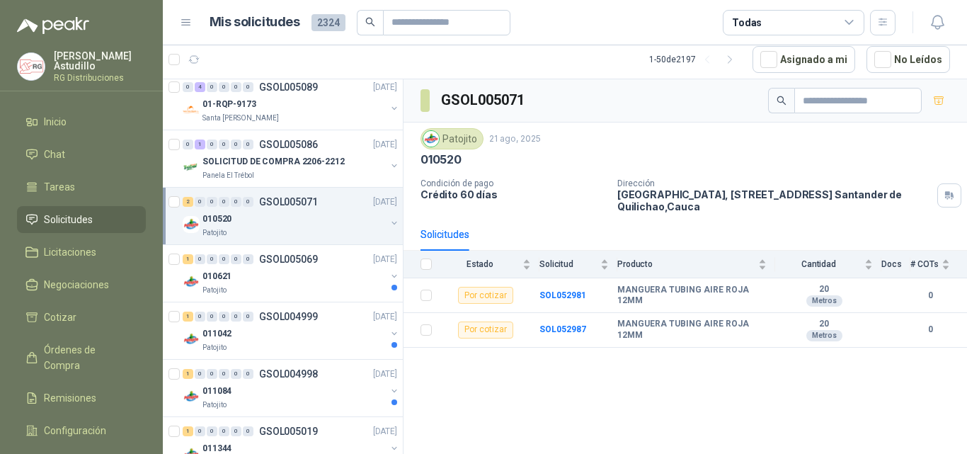
click at [746, 367] on div "GSOL005071 Patojito [DATE] 010520 Condición de pago Crédito 60 días Dirección […" at bounding box center [686, 266] width 564 height 375
drag, startPoint x: 738, startPoint y: 327, endPoint x: 783, endPoint y: 329, distance: 45.4
click at [783, 329] on tr "Por cotizar SOL052987 MANGUERA TUBING AIRE ROJA 12MM 20 Metros 0" at bounding box center [686, 330] width 564 height 35
click at [758, 427] on div "GSOL005071 Patojito [DATE] 010520 Condición de pago Crédito 60 días Dirección […" at bounding box center [686, 266] width 564 height 375
click at [673, 299] on b "MANGUERA TUBING AIRE ROJA 12MM" at bounding box center [691, 296] width 149 height 22
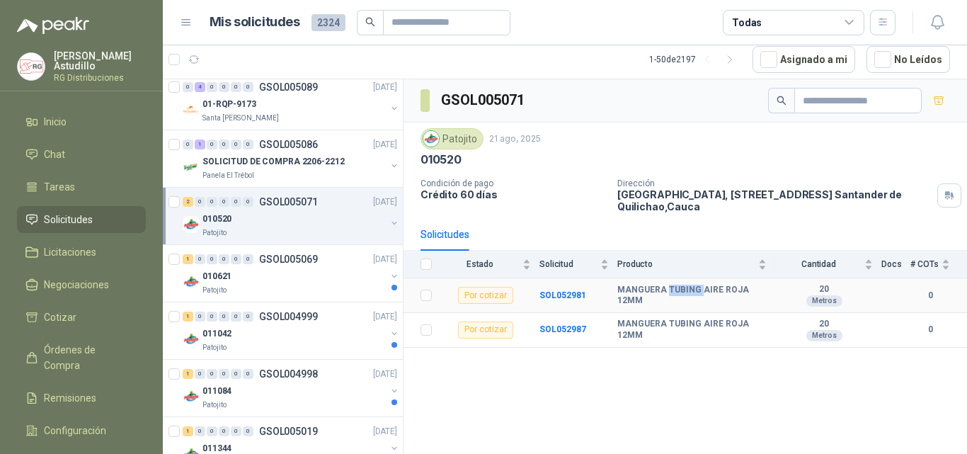
click at [673, 299] on b "MANGUERA TUBING AIRE ROJA 12MM" at bounding box center [691, 296] width 149 height 22
click at [680, 324] on b "MANGUERA TUBING AIRE ROJA 12MM" at bounding box center [691, 330] width 149 height 22
click at [668, 383] on div "GSOL005071 Patojito [DATE] 010520 Condición de pago Crédito 60 días Dirección […" at bounding box center [686, 266] width 564 height 375
click at [287, 276] on div "010621" at bounding box center [294, 276] width 183 height 17
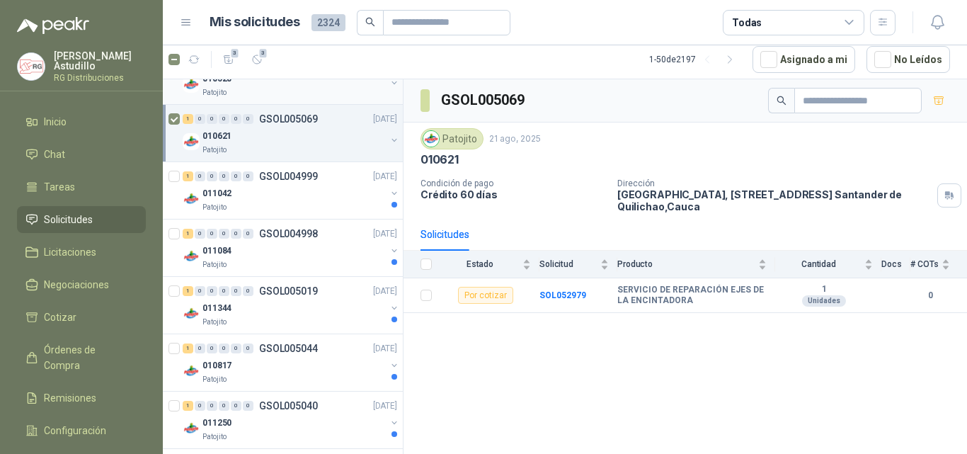
scroll to position [263, 0]
click at [272, 205] on div "Patojito" at bounding box center [294, 205] width 183 height 11
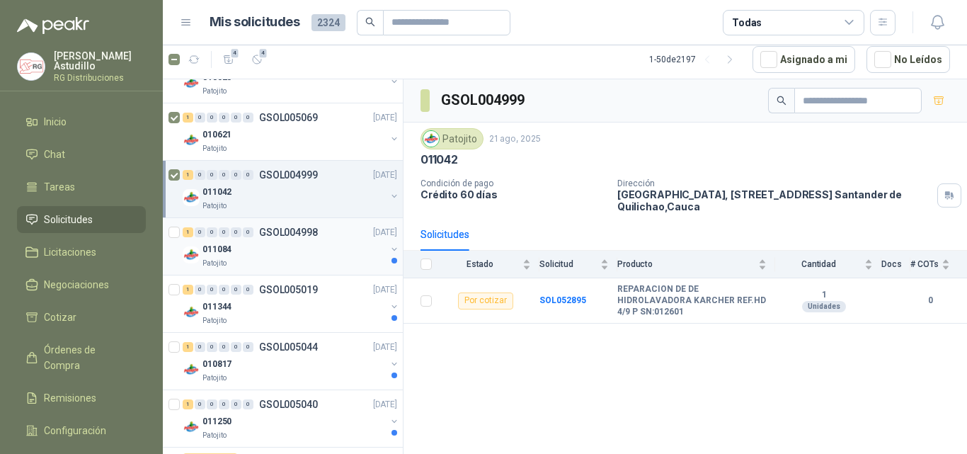
click at [282, 246] on div "011084" at bounding box center [294, 249] width 183 height 17
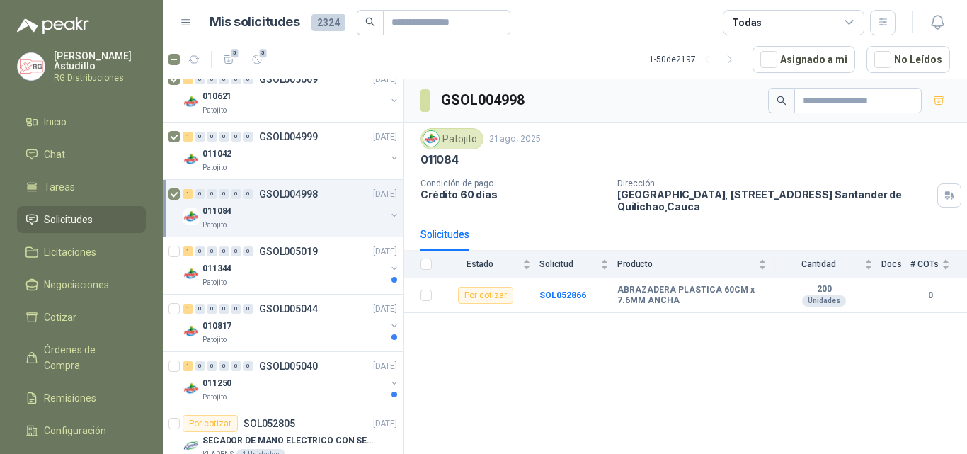
scroll to position [334, 0]
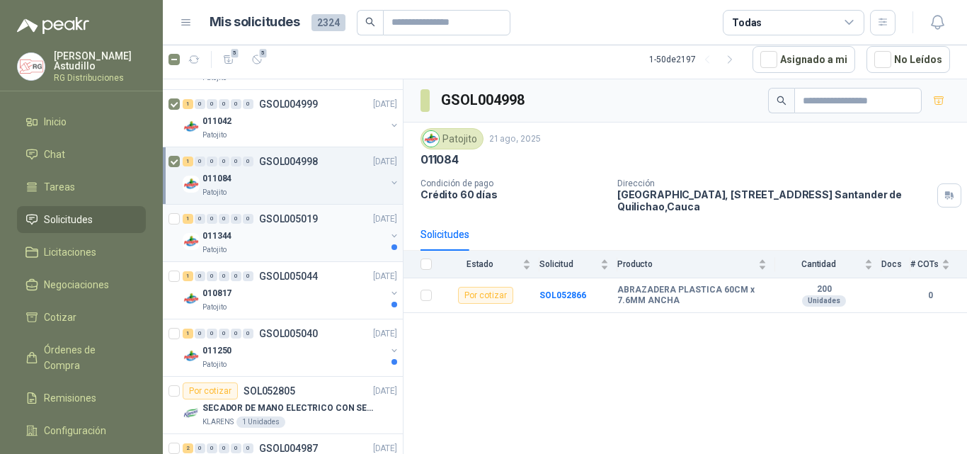
click at [278, 224] on p "GSOL005019" at bounding box center [288, 219] width 59 height 10
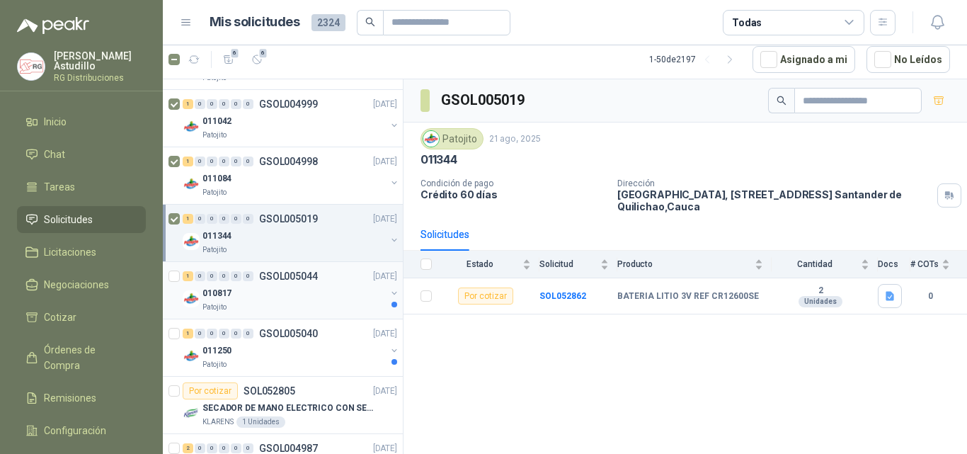
click at [319, 296] on div "010817" at bounding box center [294, 293] width 183 height 17
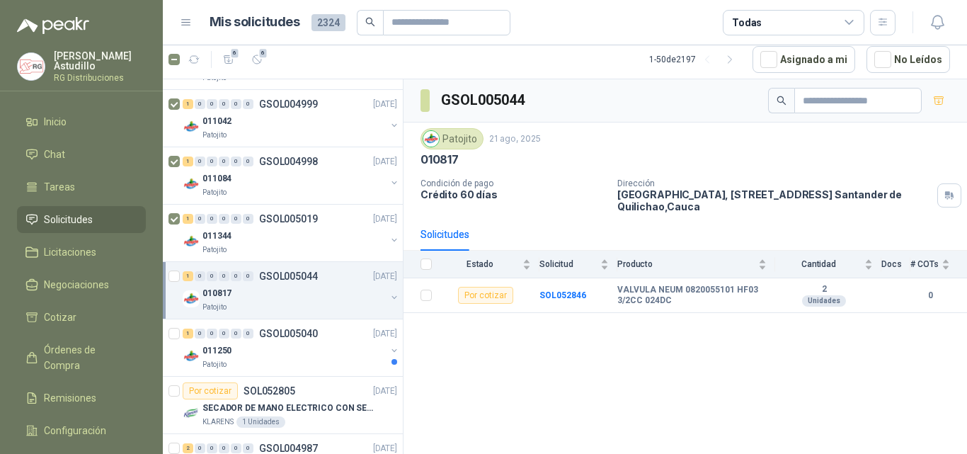
click at [664, 344] on div "GSOL005044 Patojito [DATE] 010817 Condición de pago Crédito 60 días Dirección […" at bounding box center [686, 266] width 564 height 375
drag, startPoint x: 629, startPoint y: 291, endPoint x: 699, endPoint y: 324, distance: 77.3
click at [678, 307] on td "VALVULA NEUM 0820055101 HF03 3/2CC 024DC" at bounding box center [696, 295] width 158 height 35
drag, startPoint x: 699, startPoint y: 324, endPoint x: 538, endPoint y: 295, distance: 163.2
click at [697, 322] on div "GSOL005044 Patojito [DATE] 010817 Condición de pago Crédito 60 días Dirección […" at bounding box center [686, 266] width 564 height 375
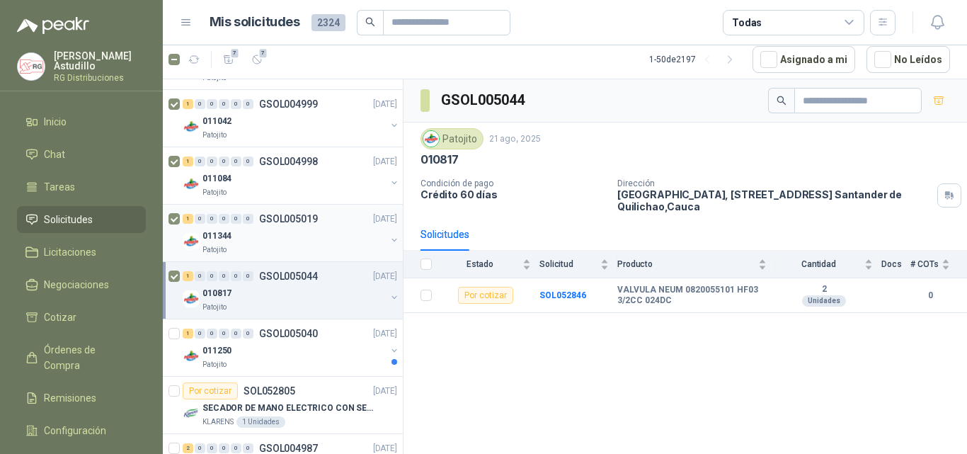
scroll to position [404, 0]
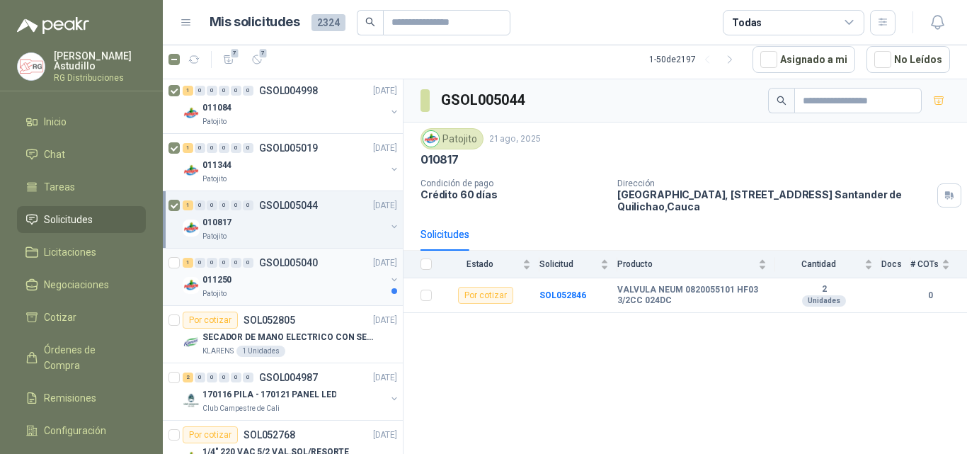
click at [306, 273] on div "011250" at bounding box center [294, 279] width 183 height 17
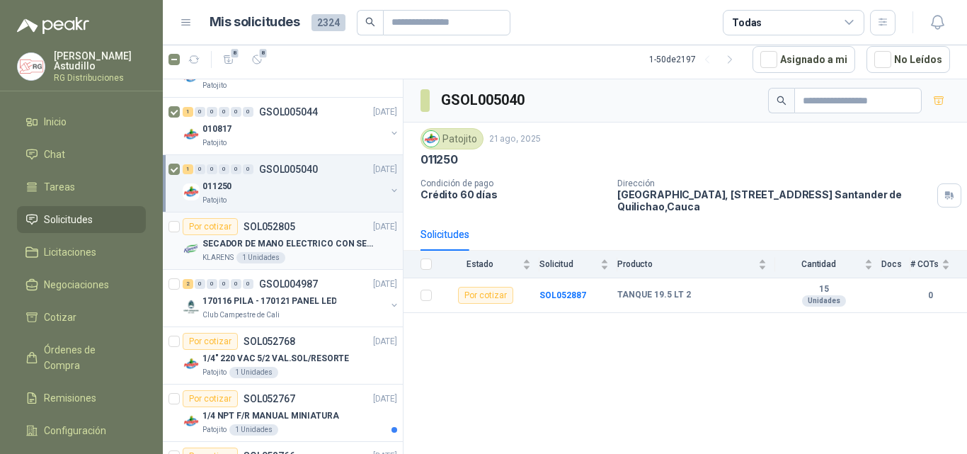
scroll to position [475, 0]
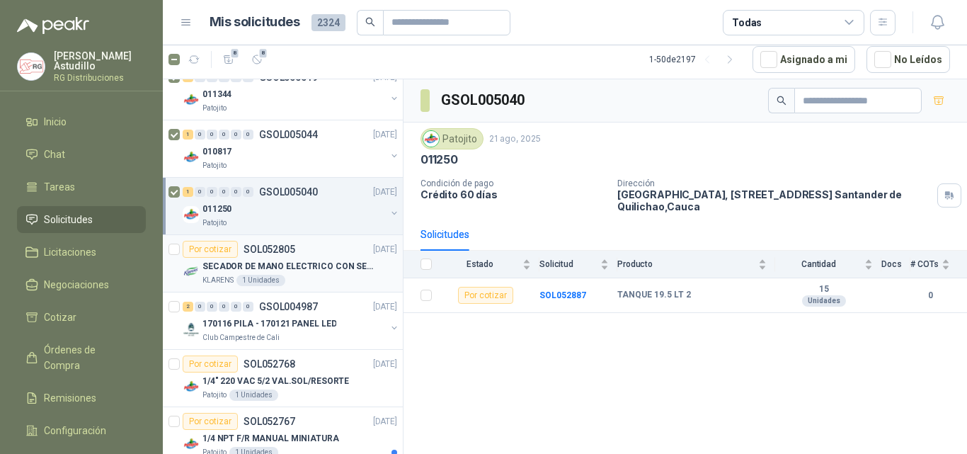
click at [315, 261] on p "SECADOR DE MANO ELECTRICO CON SENSOR" at bounding box center [291, 266] width 176 height 13
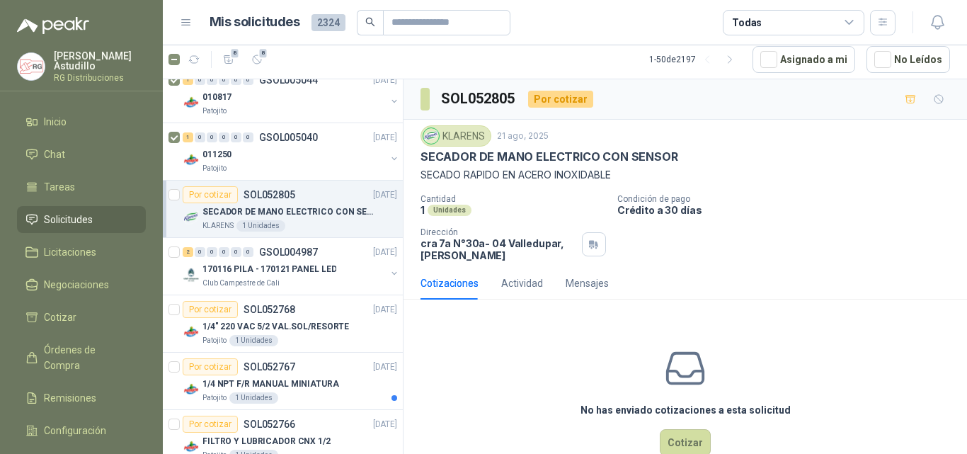
scroll to position [541, 0]
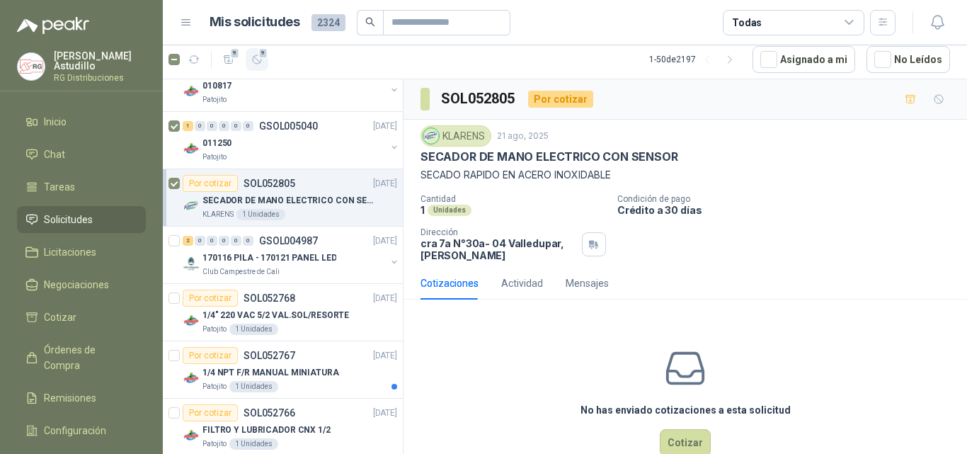
click at [256, 57] on icon "button" at bounding box center [257, 60] width 12 height 12
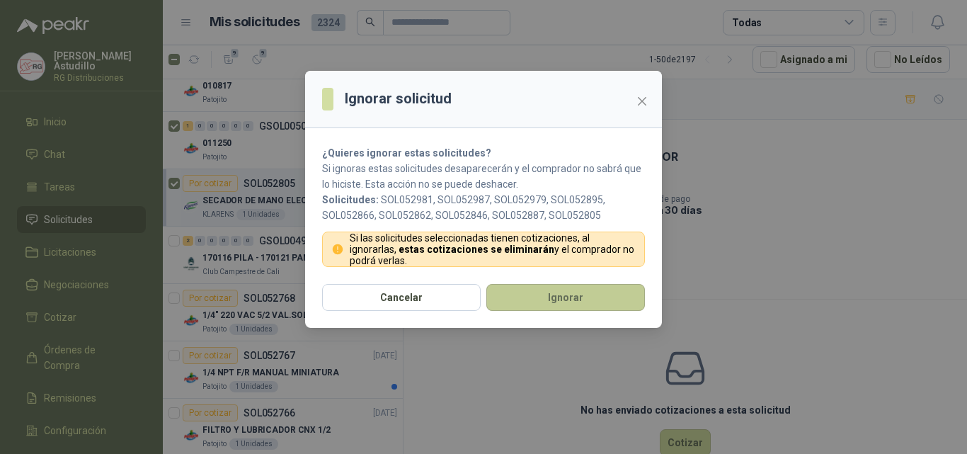
click at [526, 295] on button "Ignorar" at bounding box center [565, 297] width 159 height 27
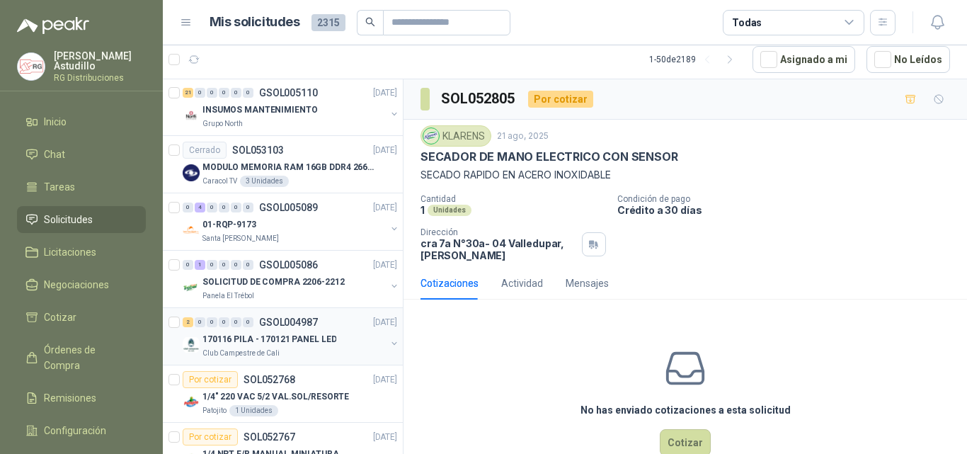
scroll to position [0, 0]
click at [298, 160] on div "MODULO MEMORIA RAM 16GB DDR4 2666 MHZ - PORTATIL" at bounding box center [300, 167] width 195 height 17
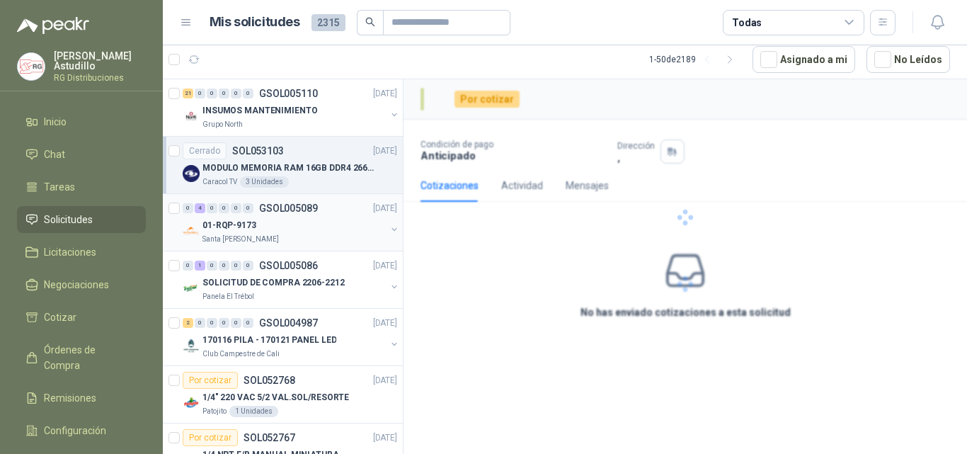
click at [305, 234] on div "Santa [PERSON_NAME]" at bounding box center [294, 239] width 183 height 11
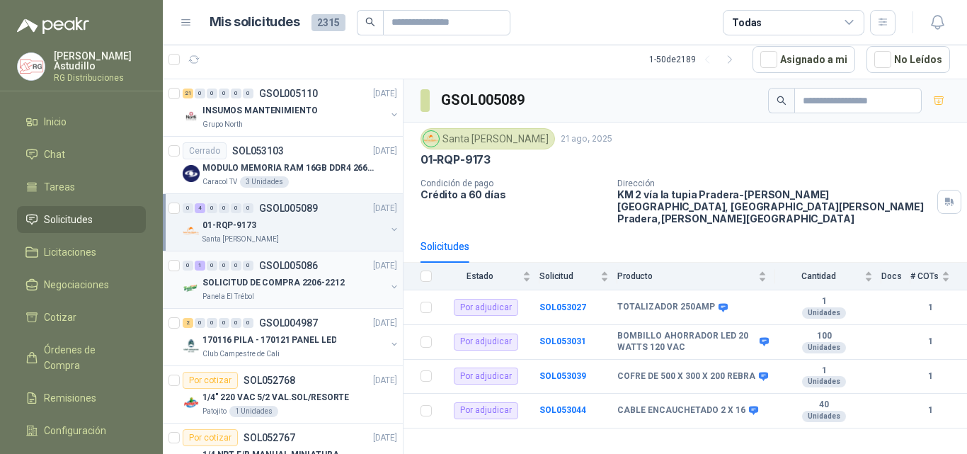
click at [304, 275] on div "SOLICITUD DE COMPRA 2206-2212" at bounding box center [294, 282] width 183 height 17
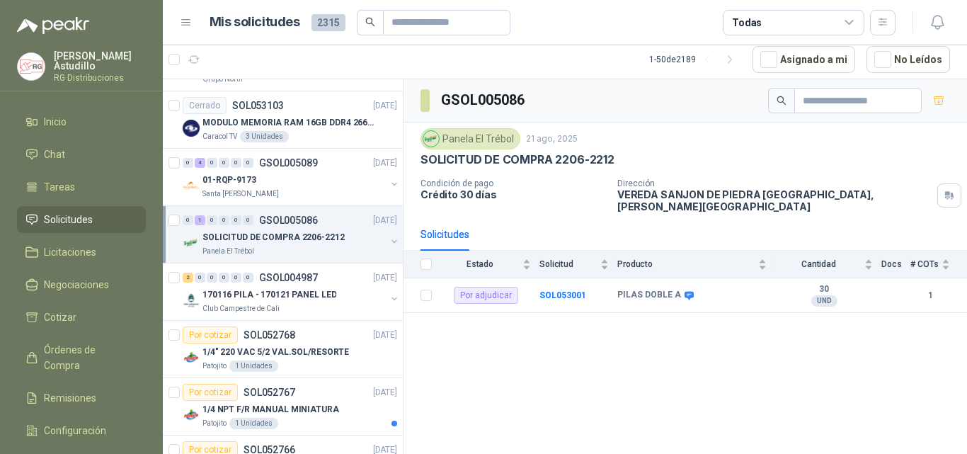
scroll to position [71, 0]
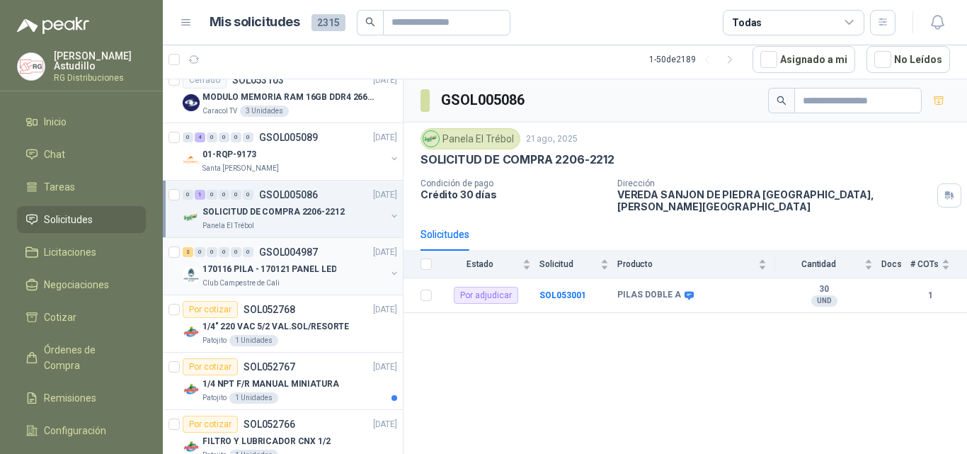
click at [308, 266] on p "170116 PILA - 170121 PANEL LED" at bounding box center [270, 269] width 134 height 13
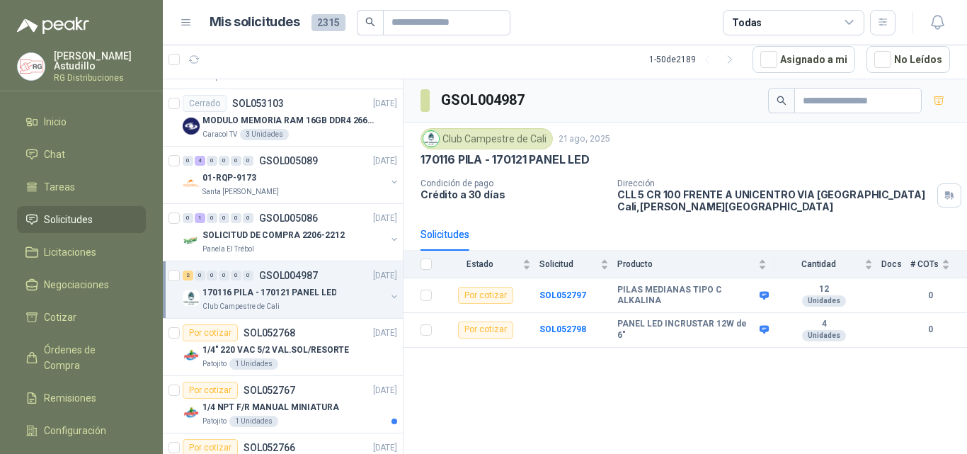
scroll to position [71, 0]
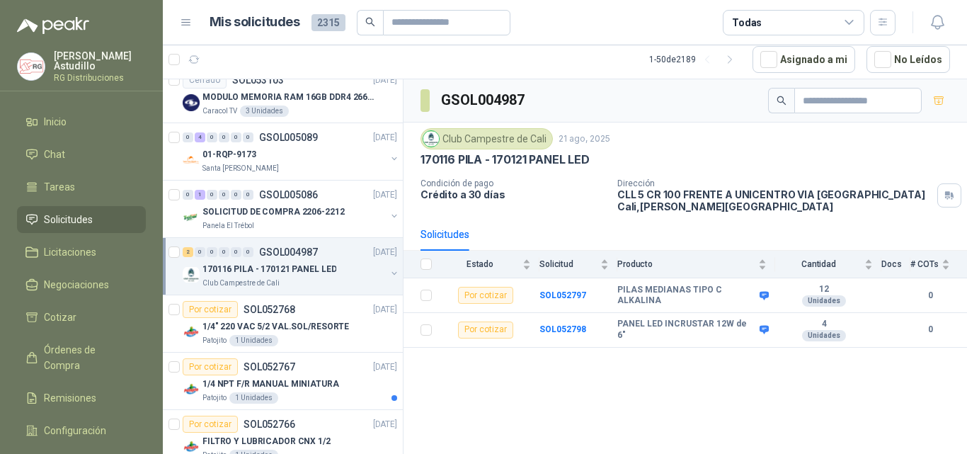
click at [326, 266] on p "170116 PILA - 170121 PANEL LED" at bounding box center [270, 269] width 134 height 13
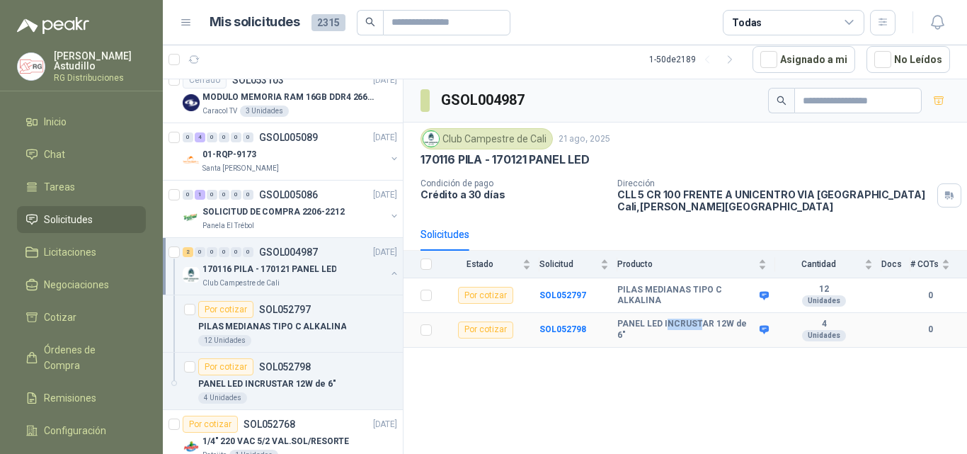
drag, startPoint x: 665, startPoint y: 332, endPoint x: 706, endPoint y: 331, distance: 41.1
click at [702, 331] on b "PANEL LED INCRUSTAR 12W de 6"" at bounding box center [686, 330] width 139 height 22
click at [720, 378] on div "GSOL004987 Club Campestre de Cali [DATE] 170116 PILA - 170121 PANEL LED Condici…" at bounding box center [686, 266] width 564 height 375
drag, startPoint x: 627, startPoint y: 326, endPoint x: 733, endPoint y: 331, distance: 106.3
click at [733, 331] on b "PANEL LED INCRUSTAR 12W de 6"" at bounding box center [686, 330] width 139 height 22
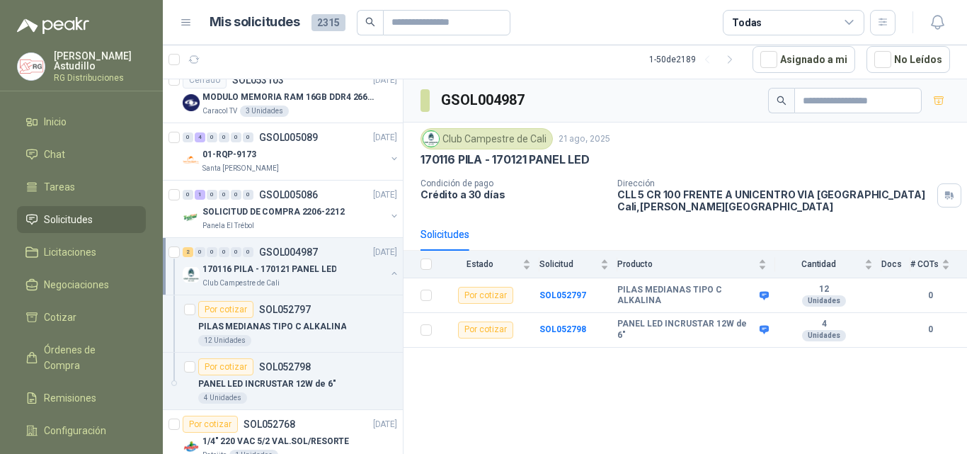
click at [709, 399] on div "GSOL004987 Club Campestre de Cali [DATE] 170116 PILA - 170121 PANEL LED Condici…" at bounding box center [686, 266] width 564 height 375
drag, startPoint x: 615, startPoint y: 330, endPoint x: 722, endPoint y: 340, distance: 107.4
click at [714, 334] on tr "Por cotizar SOL052798 PANEL LED INCRUSTAR 12W de 6" 4 Unidades 0" at bounding box center [686, 330] width 564 height 35
click at [738, 388] on div "GSOL004987 Club Campestre de Cali [DATE] 170116 PILA - 170121 PANEL LED Condici…" at bounding box center [686, 266] width 564 height 375
click at [389, 276] on button "button" at bounding box center [394, 273] width 11 height 11
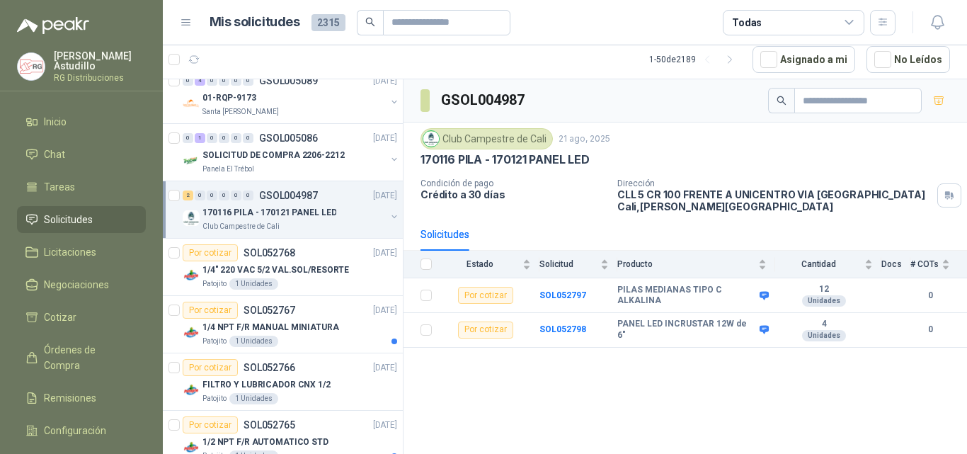
scroll to position [212, 0]
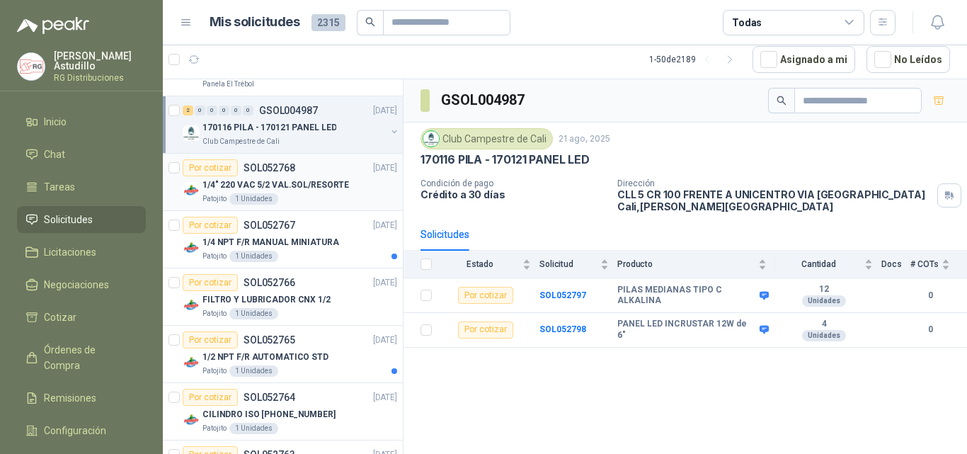
click at [348, 188] on div "1/4" 220 VAC 5/2 VAL.SOL/RESORTE" at bounding box center [300, 184] width 195 height 17
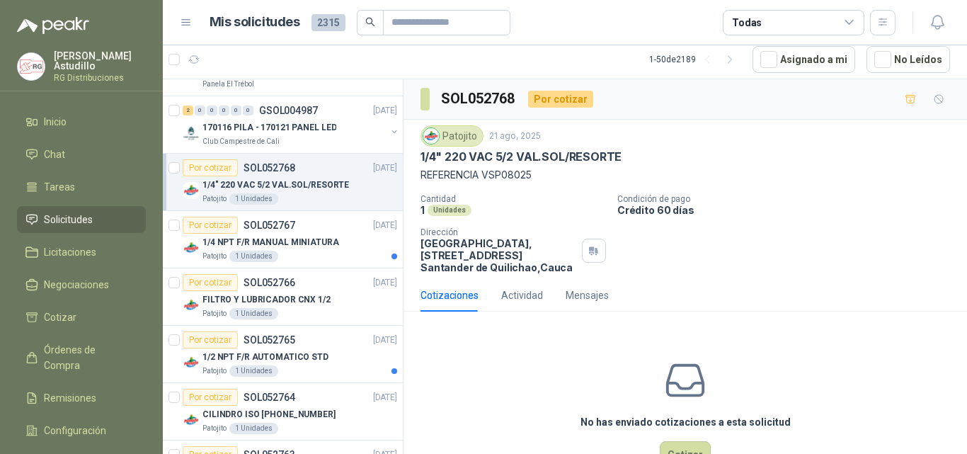
click at [499, 175] on p "REFERENCIA VSP08025" at bounding box center [686, 175] width 530 height 16
drag, startPoint x: 499, startPoint y: 175, endPoint x: 511, endPoint y: 181, distance: 12.7
click at [501, 176] on p "REFERENCIA VSP08025" at bounding box center [686, 175] width 530 height 16
copy p "VSP08025"
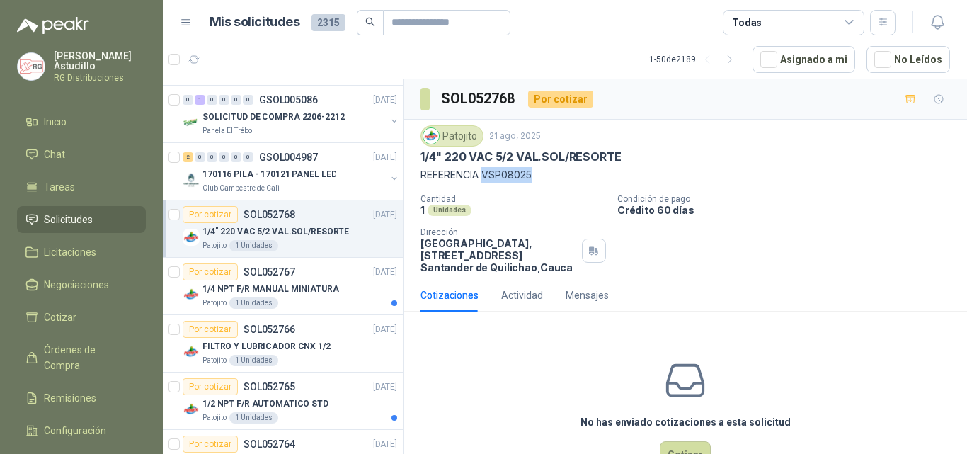
scroll to position [142, 0]
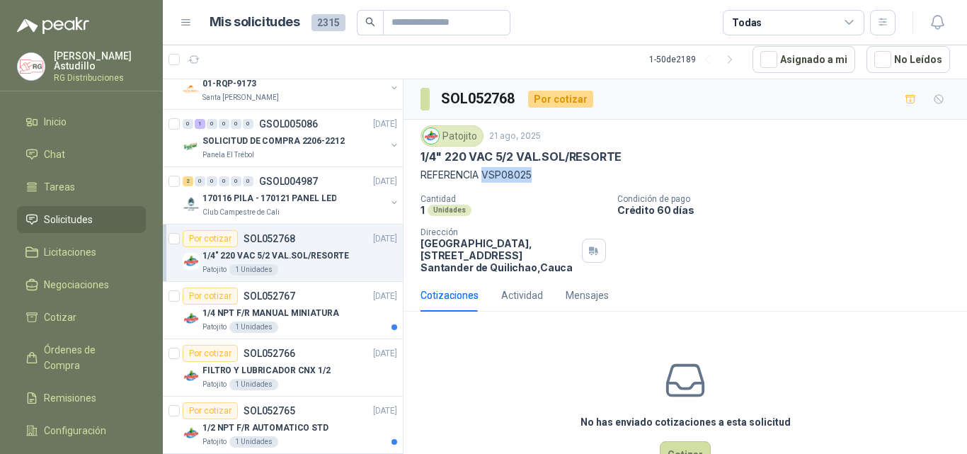
drag, startPoint x: 435, startPoint y: 255, endPoint x: 562, endPoint y: 258, distance: 126.8
click at [562, 258] on p "[GEOGRAPHIC_DATA], [STREET_ADDRESS]" at bounding box center [499, 255] width 156 height 36
click at [447, 373] on div "No has enviado cotizaciones a esta solicitud Cotizar" at bounding box center [686, 413] width 564 height 181
click at [338, 309] on div "1/4 NPT F/R MANUAL MINIATURA" at bounding box center [300, 312] width 195 height 17
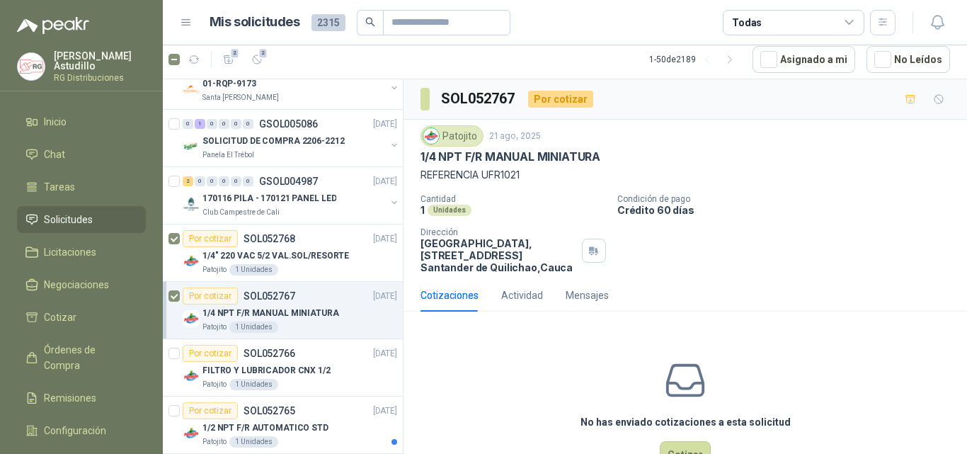
scroll to position [212, 0]
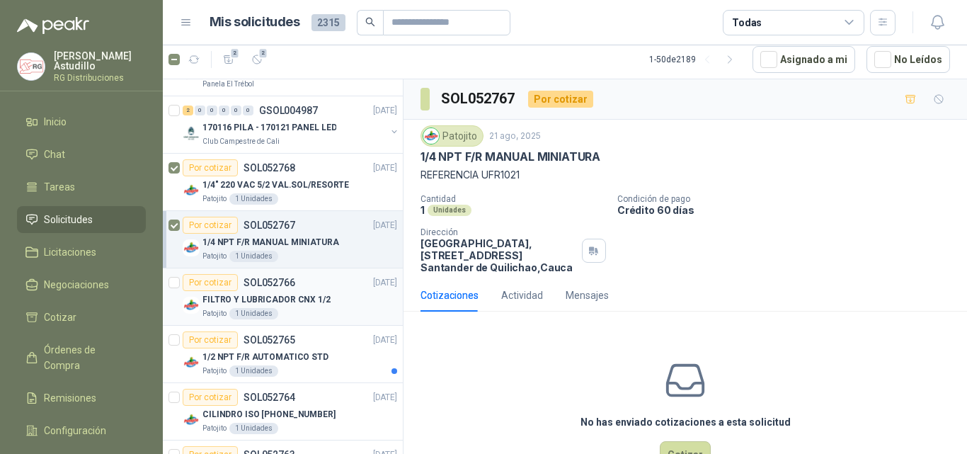
click at [298, 289] on div "Por cotizar SOL052766 [DATE]" at bounding box center [290, 282] width 215 height 17
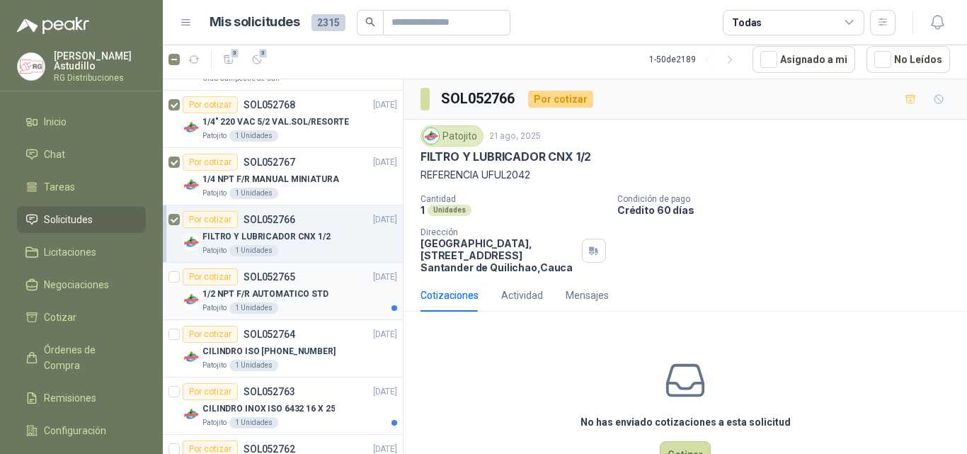
scroll to position [354, 0]
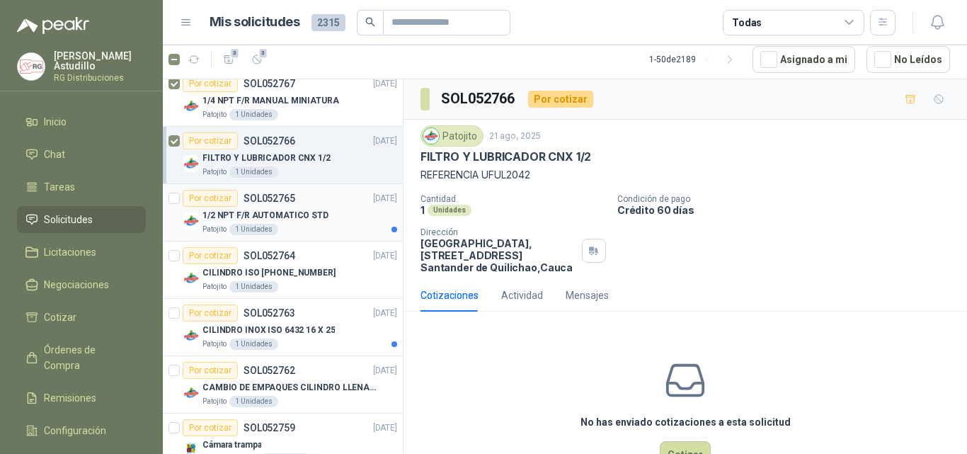
click at [332, 222] on div "1/2 NPT F/R AUTOMATICO STD" at bounding box center [300, 215] width 195 height 17
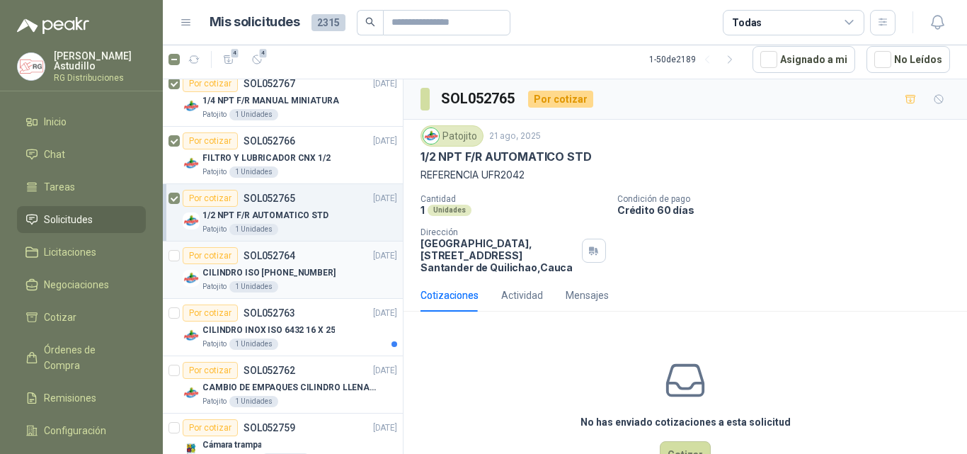
click at [304, 280] on div "CILINDRO ISO [PHONE_NUMBER]" at bounding box center [300, 272] width 195 height 17
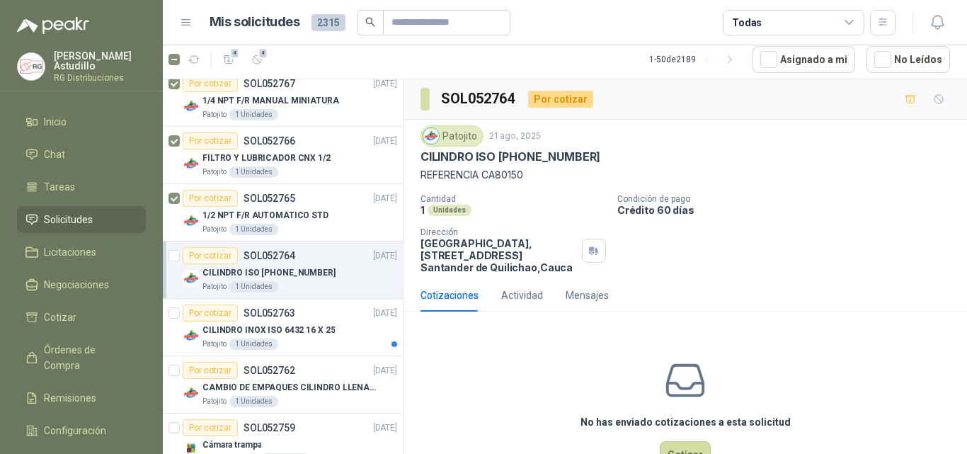
click at [503, 173] on p "REFERENCIA CA80150" at bounding box center [686, 175] width 530 height 16
click at [504, 175] on p "REFERENCIA CA80150" at bounding box center [686, 175] width 530 height 16
copy p "CA80150"
click at [811, 203] on p "Condición de pago" at bounding box center [789, 199] width 344 height 10
click at [261, 58] on span "4" at bounding box center [263, 52] width 10 height 11
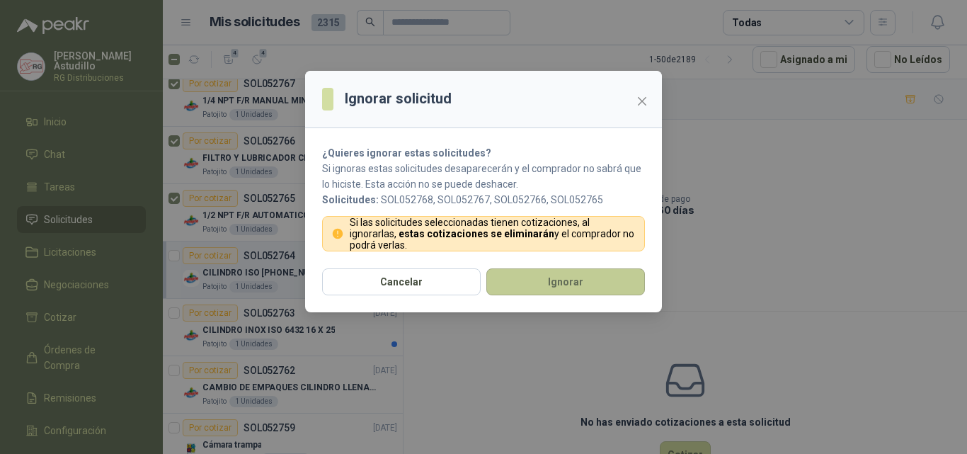
click at [542, 283] on button "Ignorar" at bounding box center [565, 281] width 159 height 27
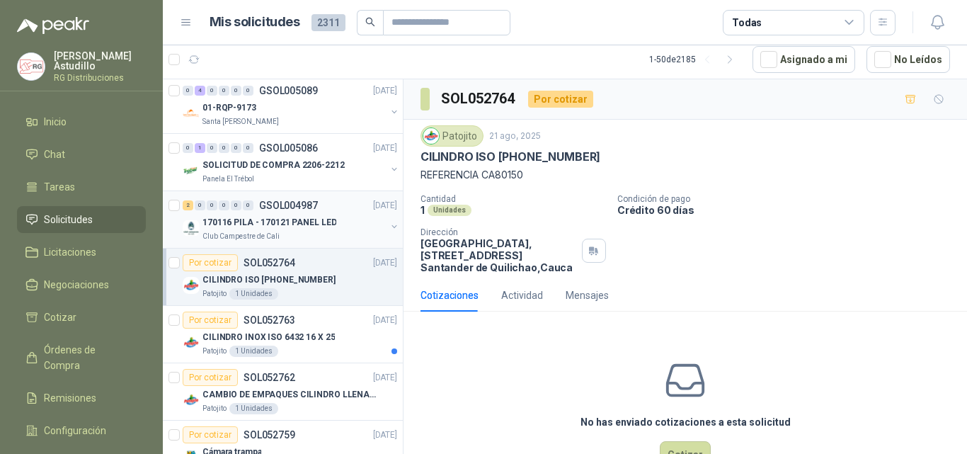
scroll to position [142, 0]
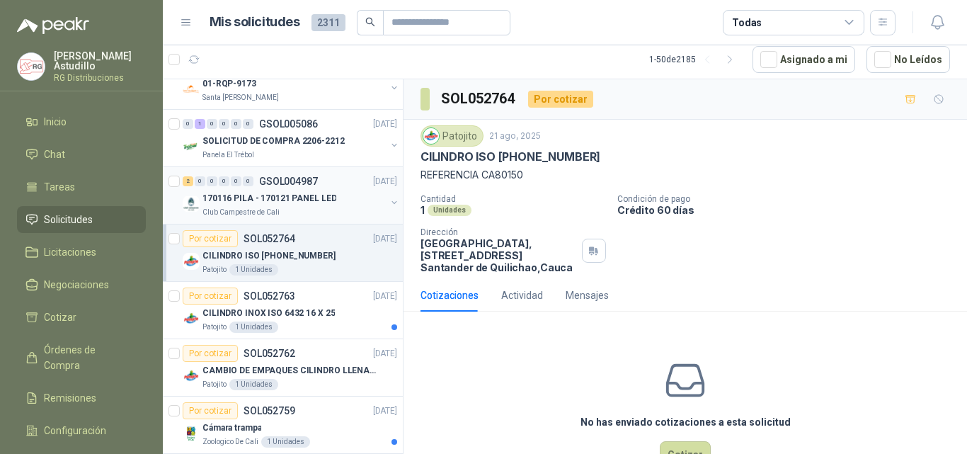
click at [311, 210] on div "Club Campestre de Cali" at bounding box center [294, 212] width 183 height 11
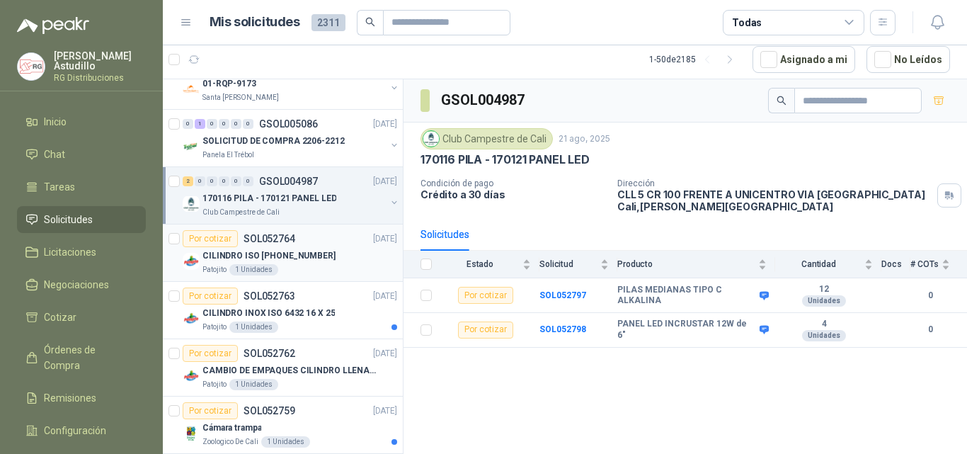
click at [315, 261] on p "CILINDRO ISO [PHONE_NUMBER]" at bounding box center [269, 255] width 133 height 13
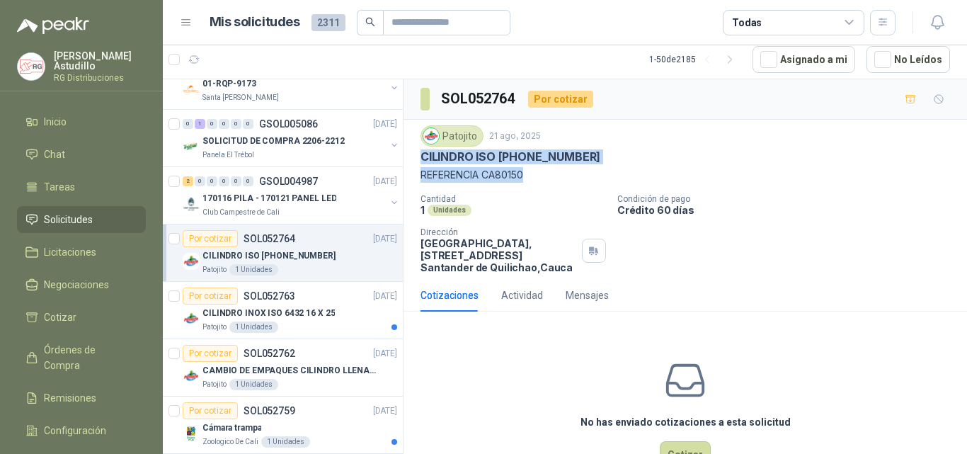
drag, startPoint x: 421, startPoint y: 156, endPoint x: 530, endPoint y: 176, distance: 110.0
click at [530, 175] on div "Patojito [DATE] CILINDRO ISO [PHONE_NUMBER] REFERENCIA CA80150" at bounding box center [686, 153] width 530 height 57
copy div "CILINDRO ISO [PHONE_NUMBER] REFERENCIA CA80150"
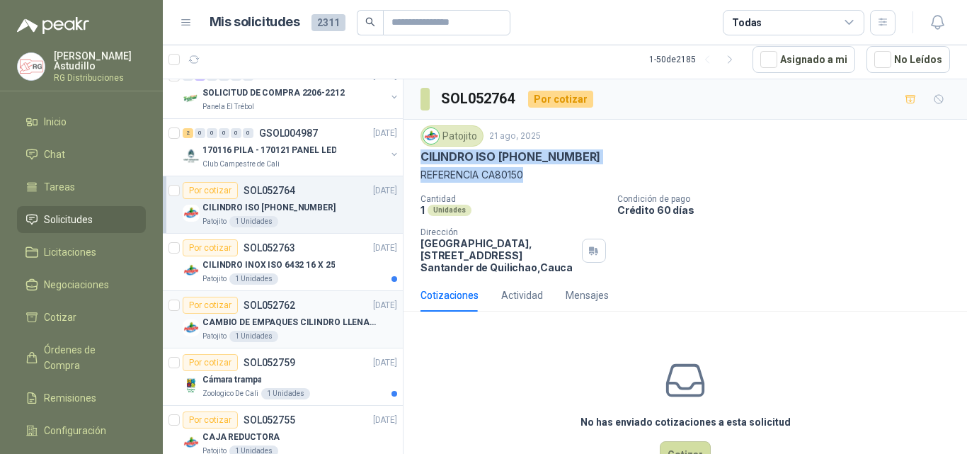
scroll to position [212, 0]
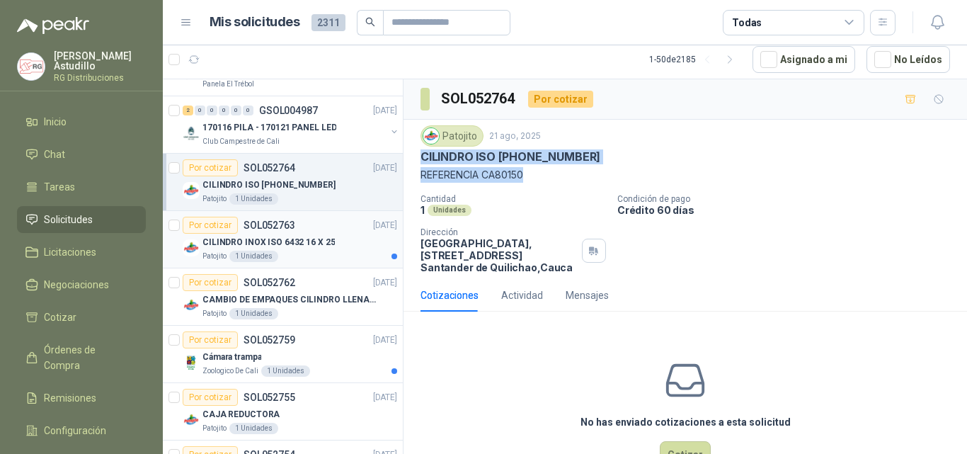
click at [338, 251] on div "Patojito 1 Unidades" at bounding box center [300, 256] width 195 height 11
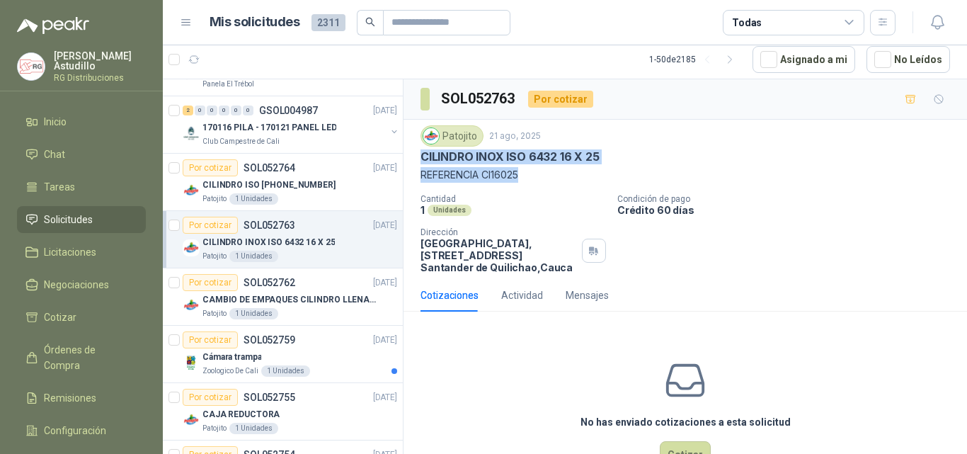
drag, startPoint x: 420, startPoint y: 154, endPoint x: 523, endPoint y: 174, distance: 105.3
click at [523, 174] on div "Patojito [DATE] CILINDRO INOX ISO 6432 16 X 25 REFERENCIA CI16025 Cantidad 1 Un…" at bounding box center [686, 199] width 564 height 159
copy div "CILINDRO INOX ISO 6432 16 X 25 REFERENCIA CI16025"
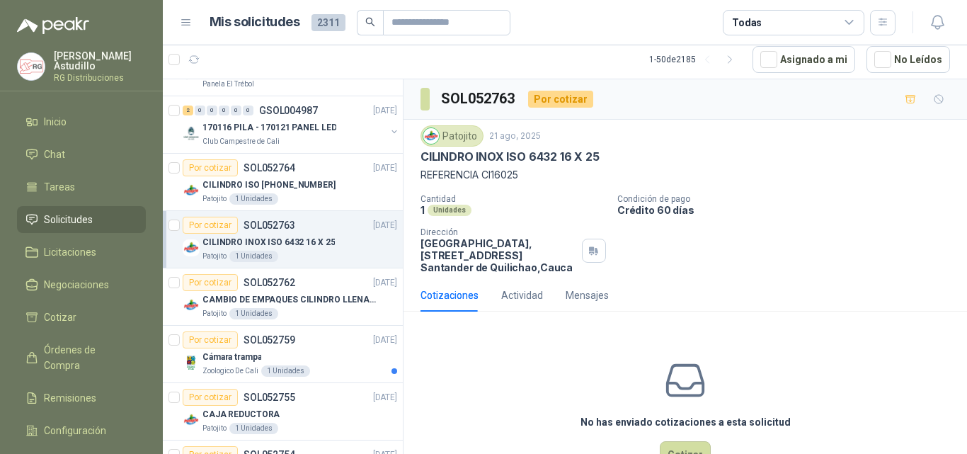
click at [734, 208] on p "Crédito 60 días" at bounding box center [789, 210] width 344 height 12
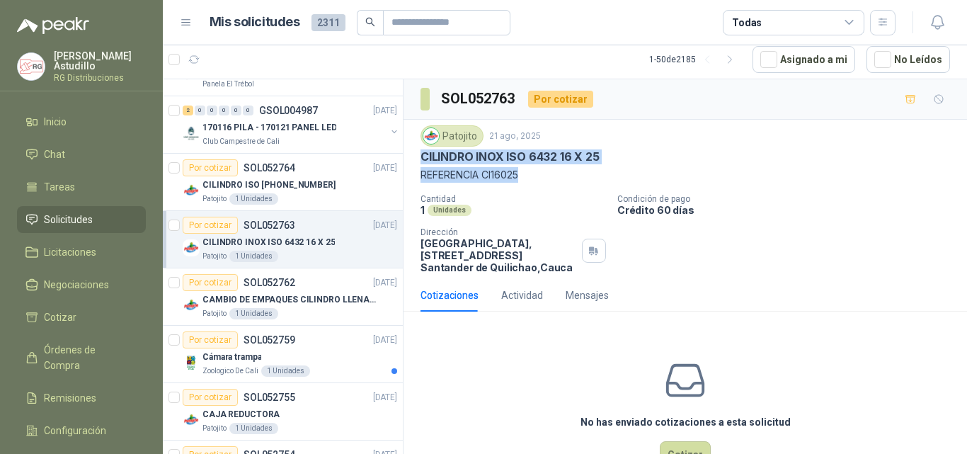
drag, startPoint x: 508, startPoint y: 181, endPoint x: 524, endPoint y: 185, distance: 16.7
click at [524, 185] on div "Patojito [DATE] CILINDRO INOX ISO 6432 16 X 25 REFERENCIA CI16025 Cantidad 1 Un…" at bounding box center [686, 199] width 564 height 159
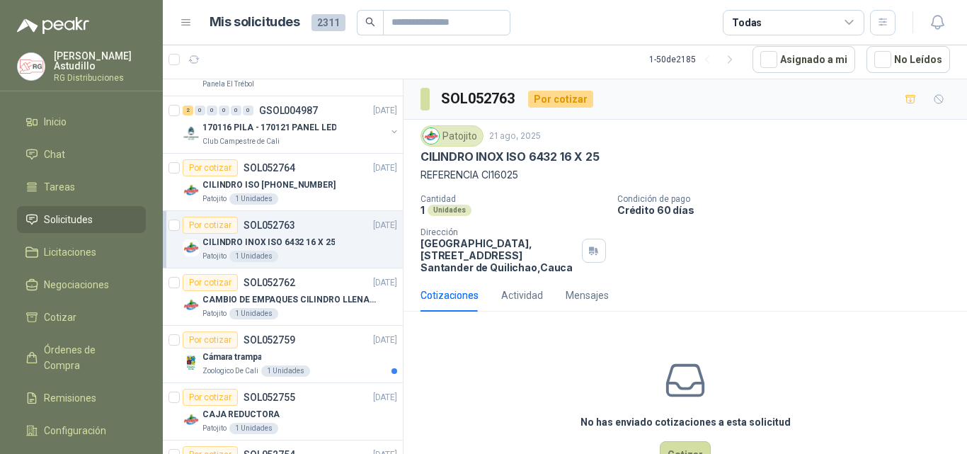
click at [741, 195] on p "Condición de pago" at bounding box center [789, 199] width 344 height 10
click at [314, 288] on div "Por cotizar SOL052762 [DATE]" at bounding box center [290, 282] width 215 height 17
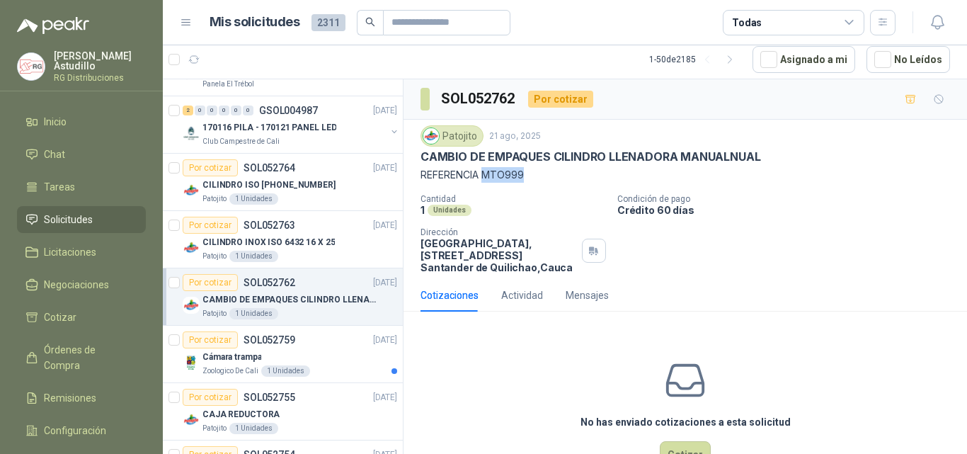
drag, startPoint x: 485, startPoint y: 173, endPoint x: 556, endPoint y: 181, distance: 71.2
click at [556, 181] on p "REFERENCIA MTO999" at bounding box center [686, 175] width 530 height 16
copy p "MTO999"
click at [523, 185] on div "Patojito [DATE] CAMBIO DE EMPAQUES CILINDRO LLENADORA MANUALNUAL REFERENCIA MTO…" at bounding box center [686, 199] width 530 height 148
drag, startPoint x: 482, startPoint y: 173, endPoint x: 530, endPoint y: 173, distance: 47.4
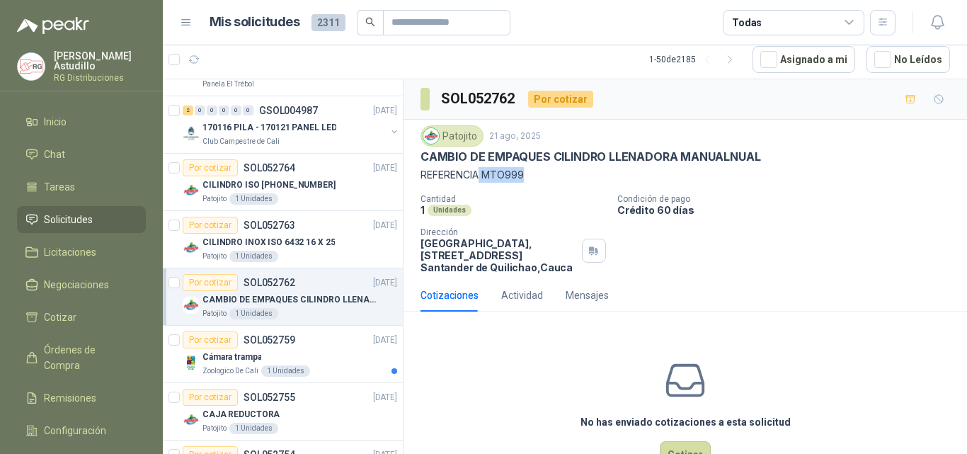
click at [530, 173] on p "REFERENCIA MTO999" at bounding box center [686, 175] width 530 height 16
click at [528, 183] on div "Patojito [DATE] CAMBIO DE EMPAQUES CILINDRO LLENADORA MANUALNUAL REFERENCIA MTO…" at bounding box center [686, 199] width 530 height 148
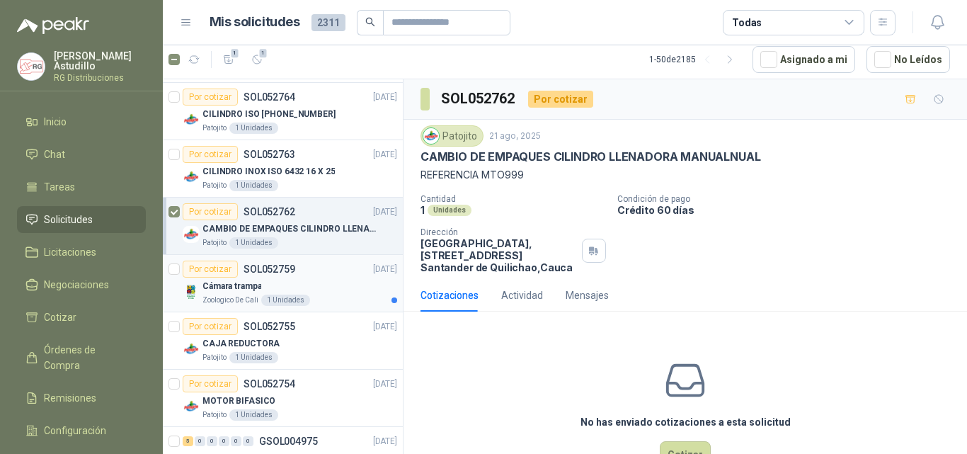
click at [316, 285] on div "Cámara trampa" at bounding box center [300, 286] width 195 height 17
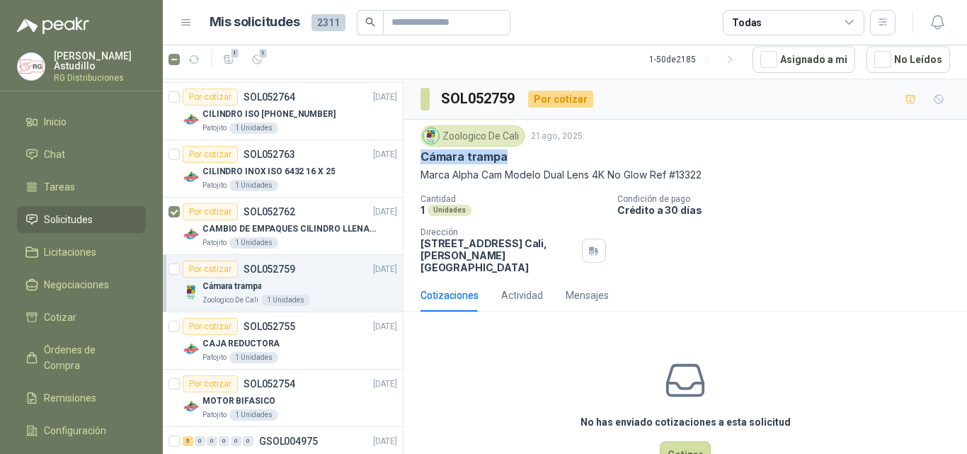
drag, startPoint x: 418, startPoint y: 156, endPoint x: 518, endPoint y: 159, distance: 99.9
click at [518, 159] on div "Zoologico De Cali [DATE] Cámara trampa Marca Alpha Cam Modelo Dual Lens 4K No G…" at bounding box center [686, 199] width 564 height 159
click at [831, 229] on div "Cantidad 1 Unidades Condición de pago Crédito a 30 días Dirección [STREET_ADDRE…" at bounding box center [686, 233] width 530 height 79
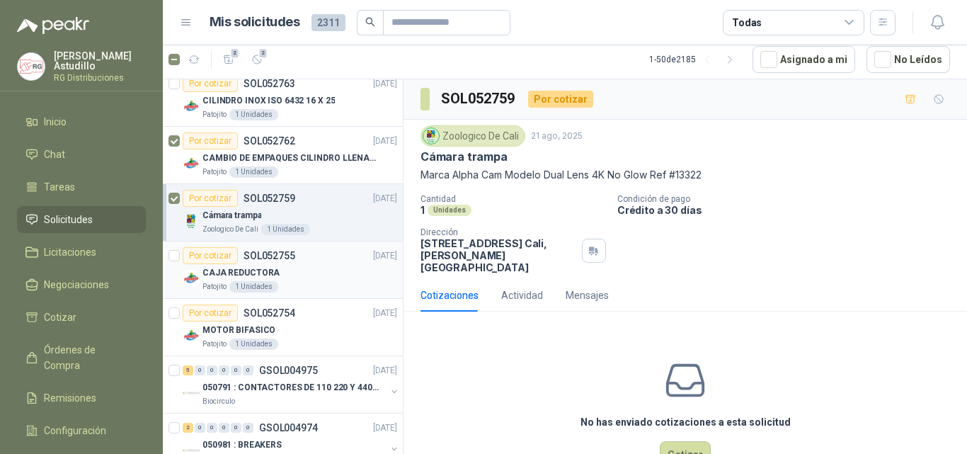
click at [332, 264] on div "CAJA REDUCTORA" at bounding box center [300, 272] width 195 height 17
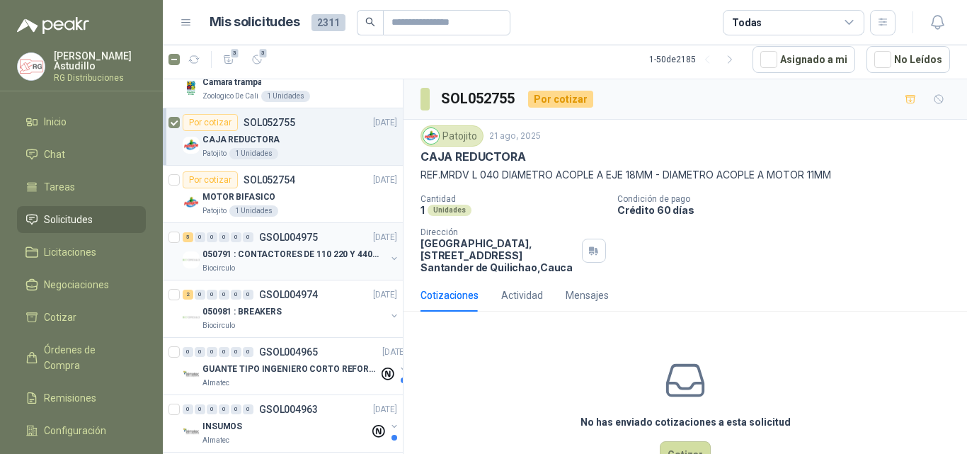
scroll to position [496, 0]
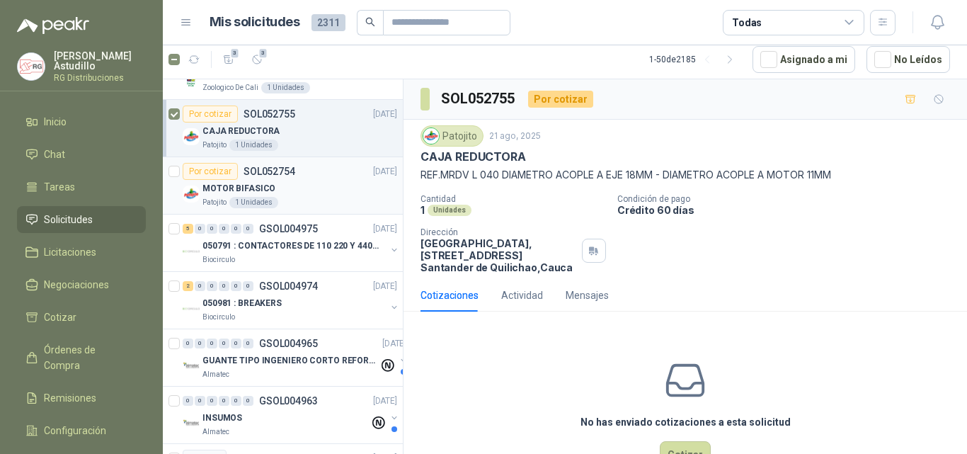
click at [306, 181] on div "MOTOR BIFASICO" at bounding box center [300, 188] width 195 height 17
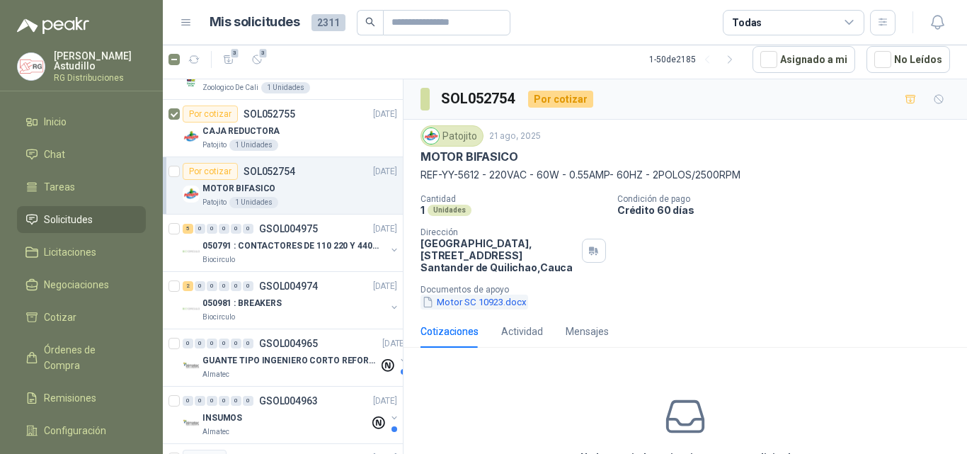
click at [475, 299] on button "Motor SC 10923.docx" at bounding box center [475, 302] width 108 height 15
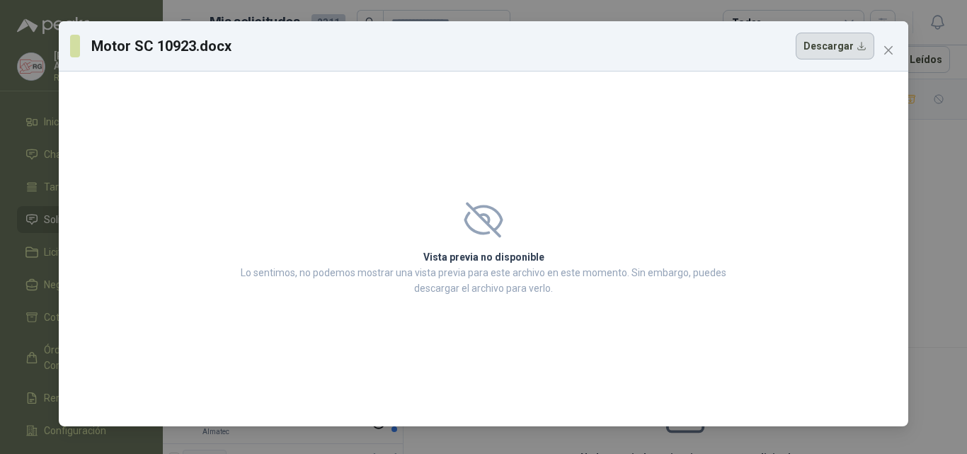
click at [845, 50] on button "Descargar" at bounding box center [835, 46] width 79 height 27
click at [891, 52] on icon "close" at bounding box center [888, 50] width 11 height 11
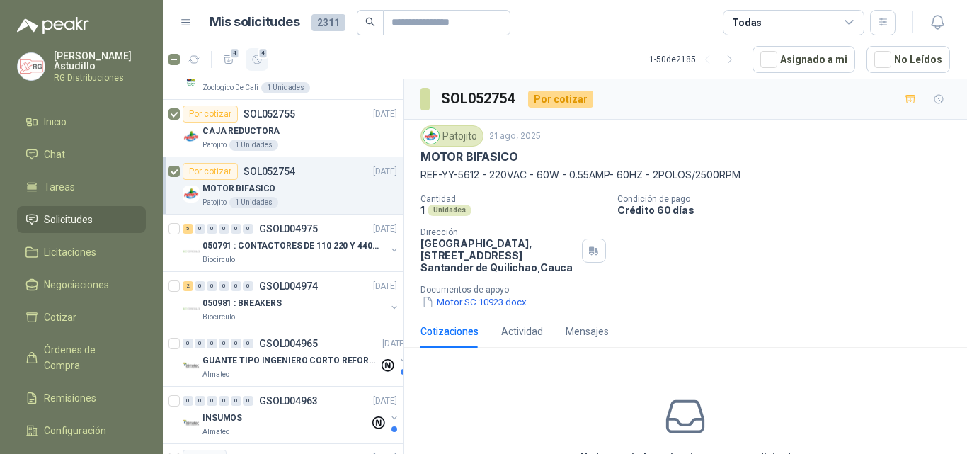
click at [261, 59] on icon "button" at bounding box center [257, 59] width 8 height 8
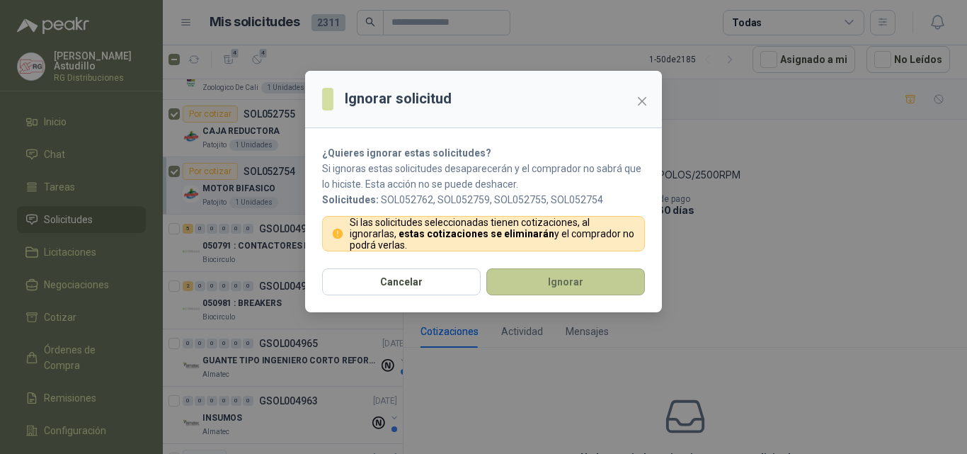
click at [541, 283] on button "Ignorar" at bounding box center [565, 281] width 159 height 27
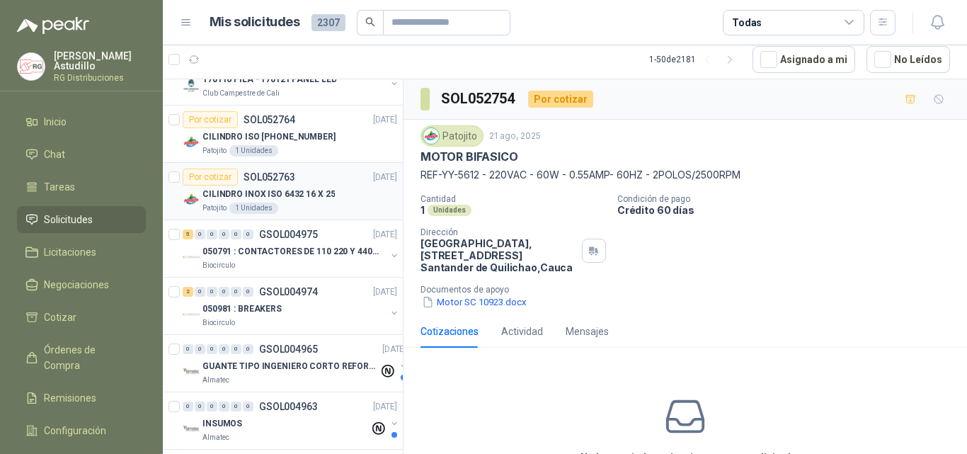
scroll to position [283, 0]
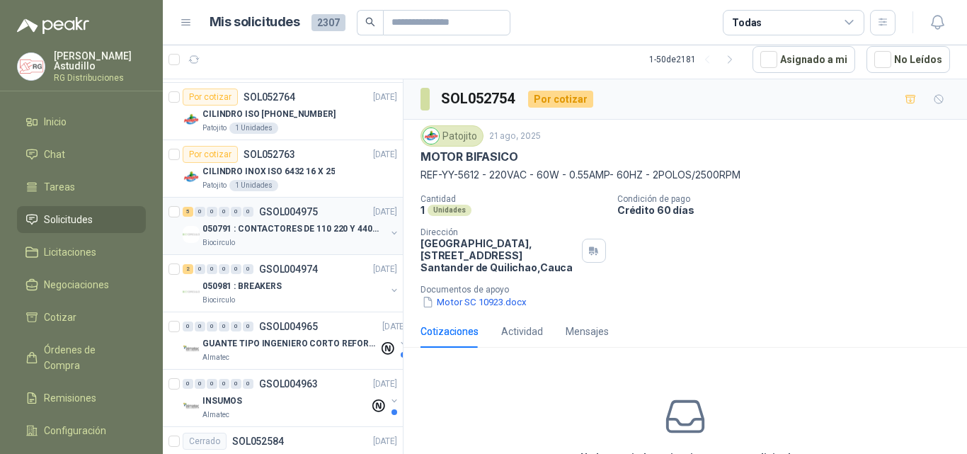
click at [331, 220] on div "050791 : CONTACTORES DE 110 220 Y 440 V" at bounding box center [294, 228] width 183 height 17
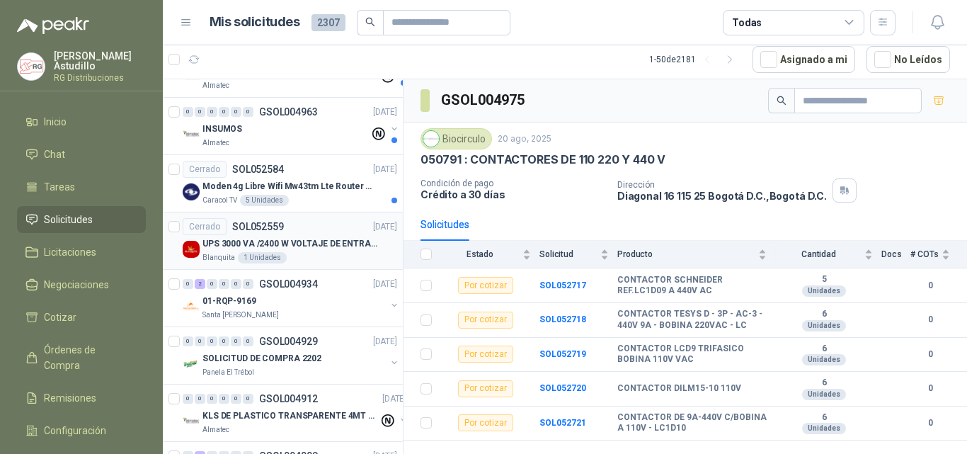
scroll to position [566, 0]
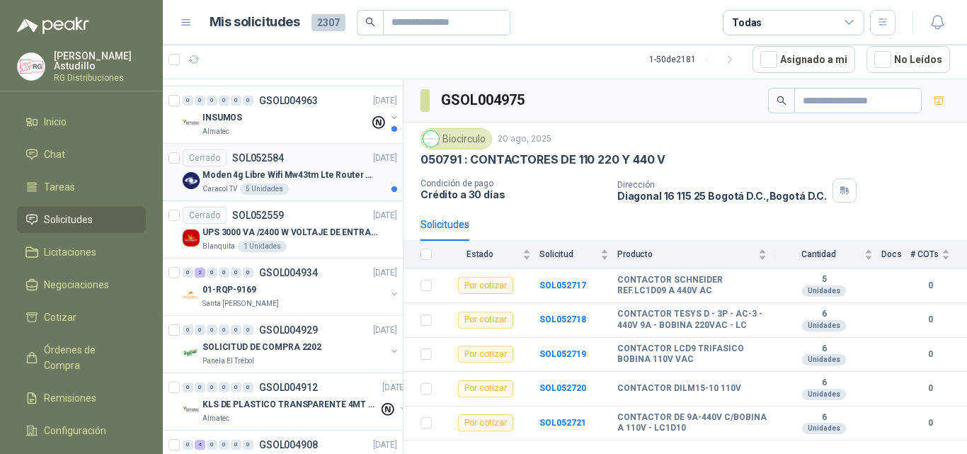
click at [333, 185] on div "Caracol TV 5 Unidades" at bounding box center [300, 188] width 195 height 11
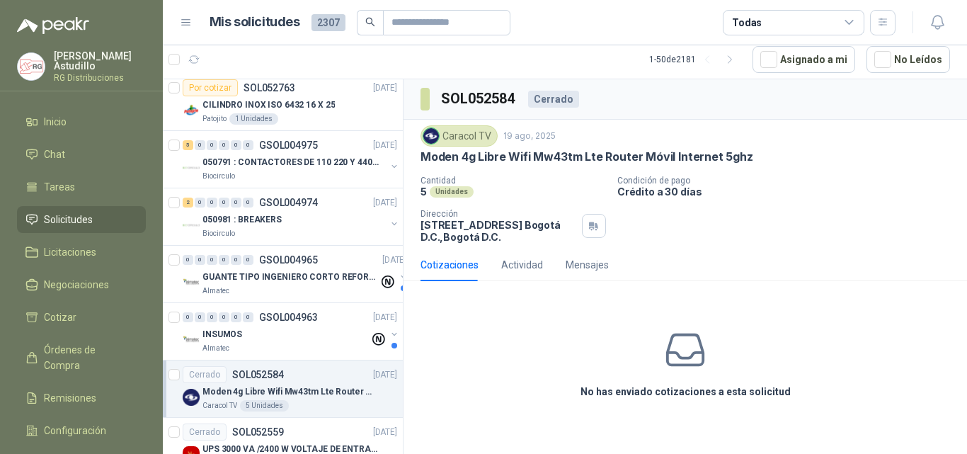
scroll to position [354, 0]
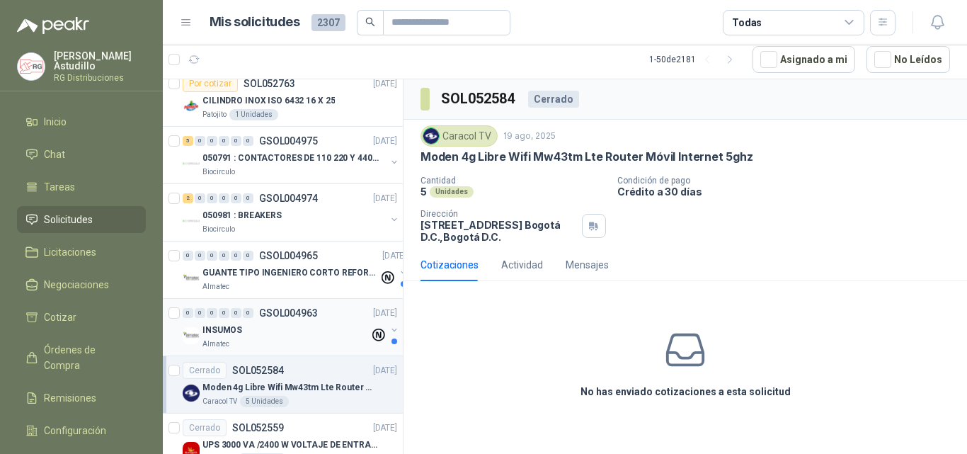
click at [313, 331] on div "INSUMOS" at bounding box center [286, 329] width 167 height 17
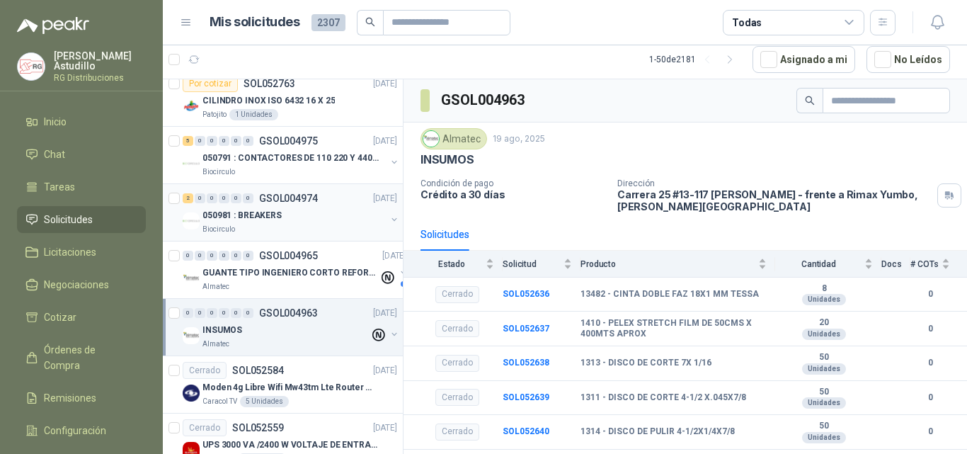
click at [306, 219] on div "050981 : BREAKERS" at bounding box center [294, 215] width 183 height 17
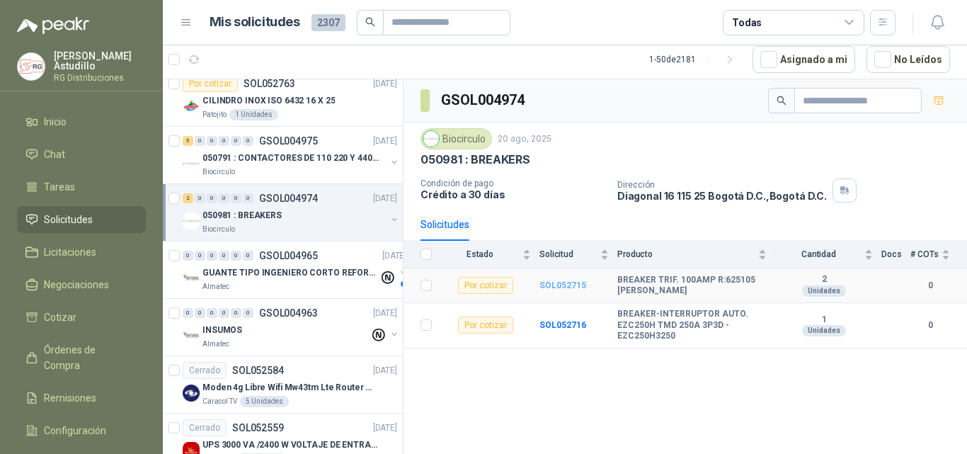
click at [572, 285] on b "SOL052715" at bounding box center [563, 285] width 47 height 10
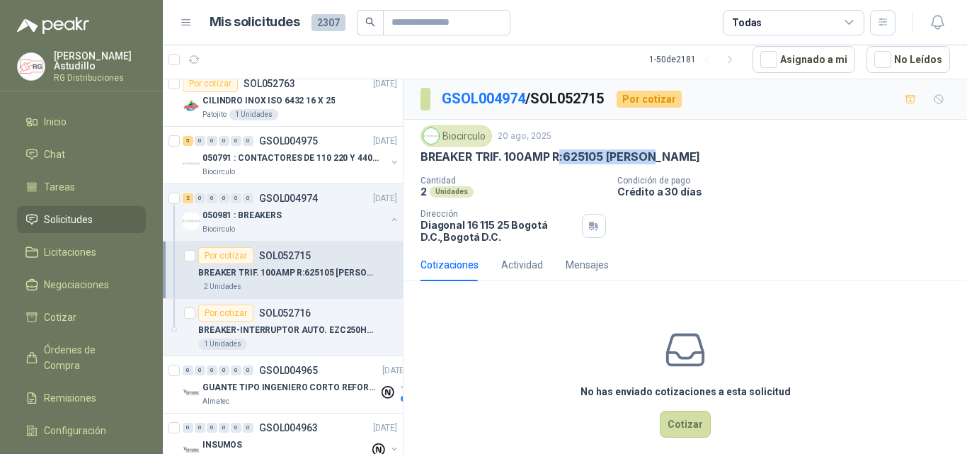
drag, startPoint x: 562, startPoint y: 156, endPoint x: 699, endPoint y: 152, distance: 136.7
click at [699, 152] on div "BREAKER TRIF. 100AMP R:625105 [PERSON_NAME]" at bounding box center [686, 156] width 530 height 15
click at [721, 157] on div "BREAKER TRIF. 100AMP R:625105 [PERSON_NAME]" at bounding box center [686, 156] width 530 height 15
drag, startPoint x: 566, startPoint y: 161, endPoint x: 605, endPoint y: 163, distance: 39.0
click at [605, 163] on p "BREAKER TRIF. 100AMP R:625105 [PERSON_NAME]" at bounding box center [561, 156] width 280 height 15
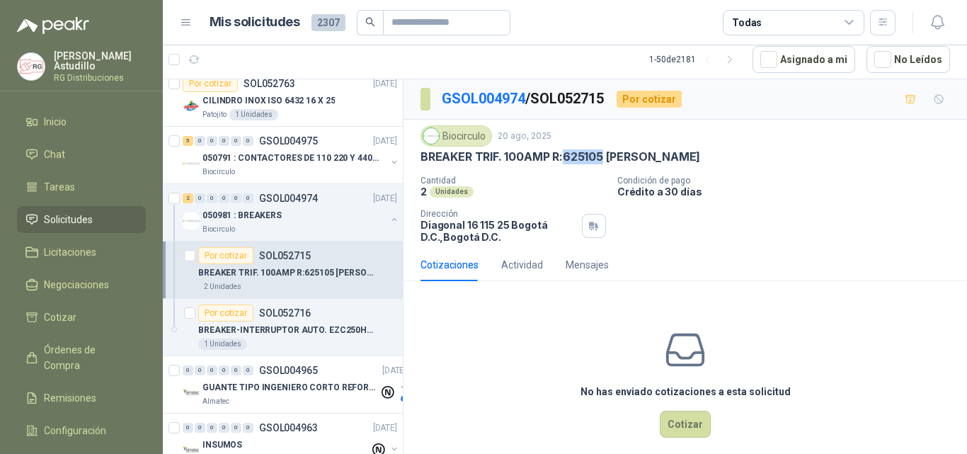
copy p "625105"
click at [520, 367] on div "No has enviado cotizaciones a esta solicitud Cotizar" at bounding box center [686, 382] width 564 height 181
drag, startPoint x: 423, startPoint y: 159, endPoint x: 665, endPoint y: 159, distance: 242.2
click at [665, 159] on div "BREAKER TRIF. 100AMP R:625105 [PERSON_NAME]" at bounding box center [686, 156] width 530 height 15
copy p "BREAKER TRIF. 100AMP R:625105 [PERSON_NAME]"
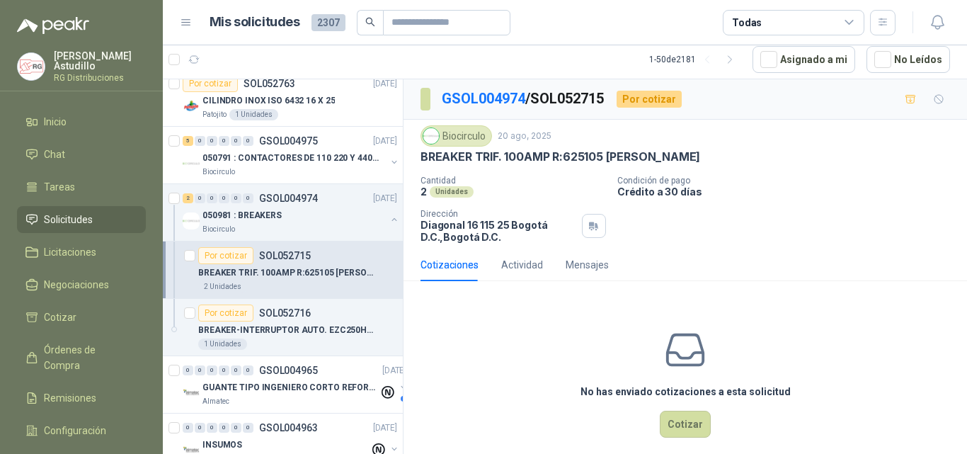
click at [794, 191] on p "Crédito a 30 días" at bounding box center [789, 192] width 344 height 12
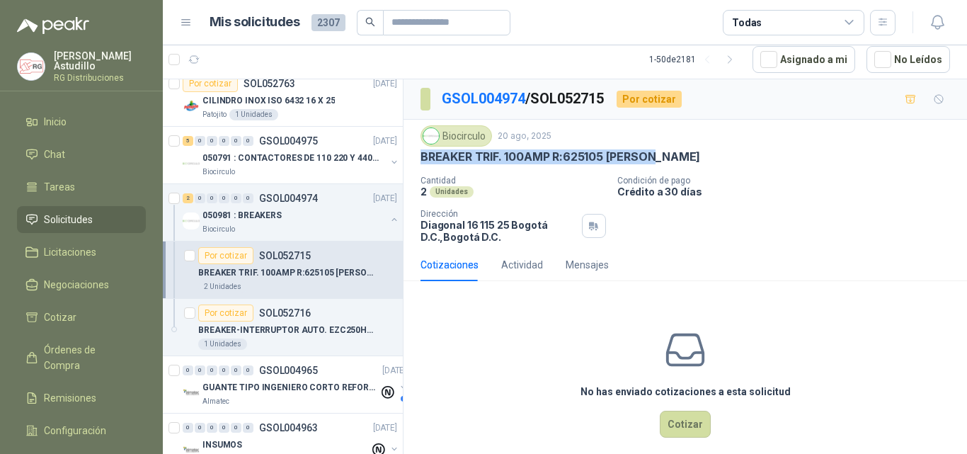
drag, startPoint x: 671, startPoint y: 153, endPoint x: 409, endPoint y: 155, distance: 262.0
click at [409, 155] on div "Biocirculo [DATE] BREAKER TRIF. 100AMP R:625105 [PERSON_NAME] Cantidad 2 Unidad…" at bounding box center [686, 184] width 564 height 129
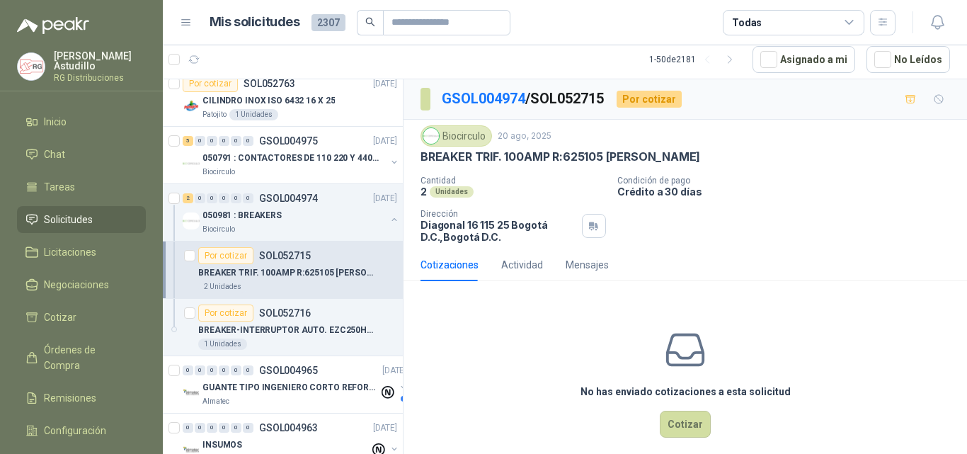
click at [877, 219] on div "Cantidad 2 Unidades Condición de pago Crédito a 30 días Dirección [STREET_ADDRE…" at bounding box center [686, 209] width 530 height 67
click at [832, 289] on div "Cotizaciones Actividad Mensajes No has enviado cotizaciones a esta solicitud Co…" at bounding box center [686, 361] width 564 height 224
click at [389, 220] on button "button" at bounding box center [394, 219] width 11 height 11
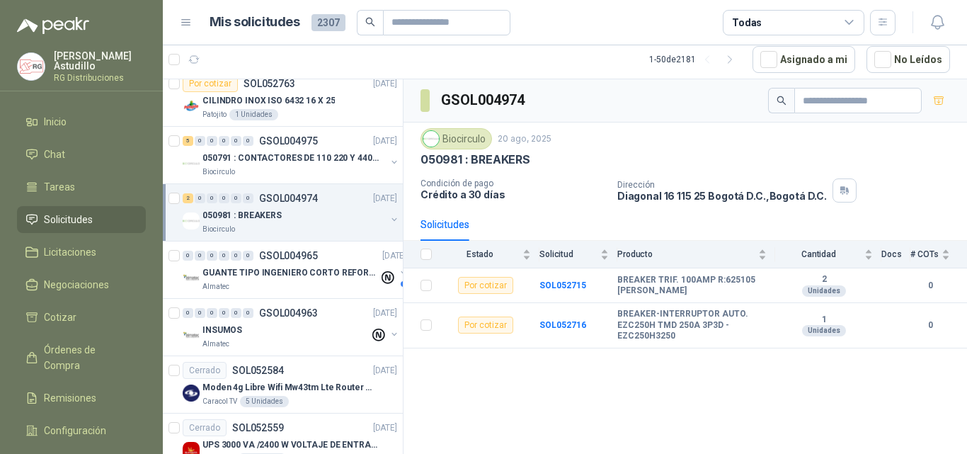
click at [389, 220] on button "button" at bounding box center [394, 219] width 11 height 11
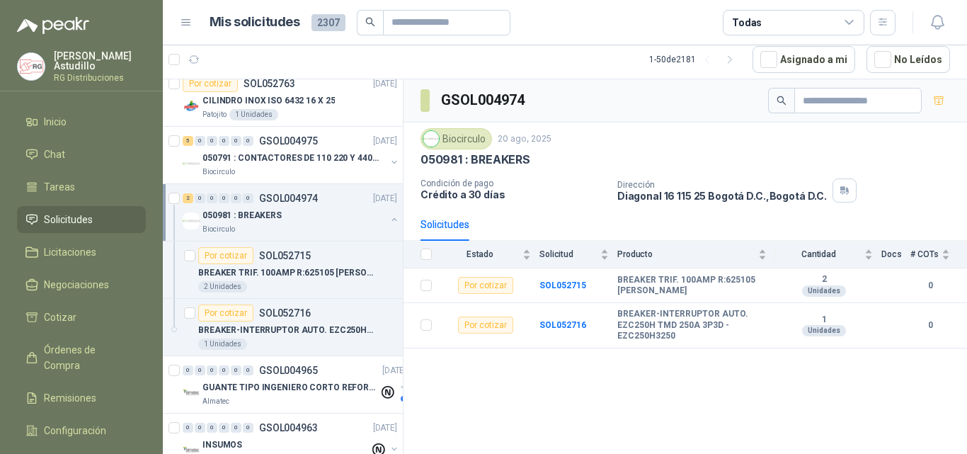
click at [389, 220] on button "button" at bounding box center [394, 219] width 11 height 11
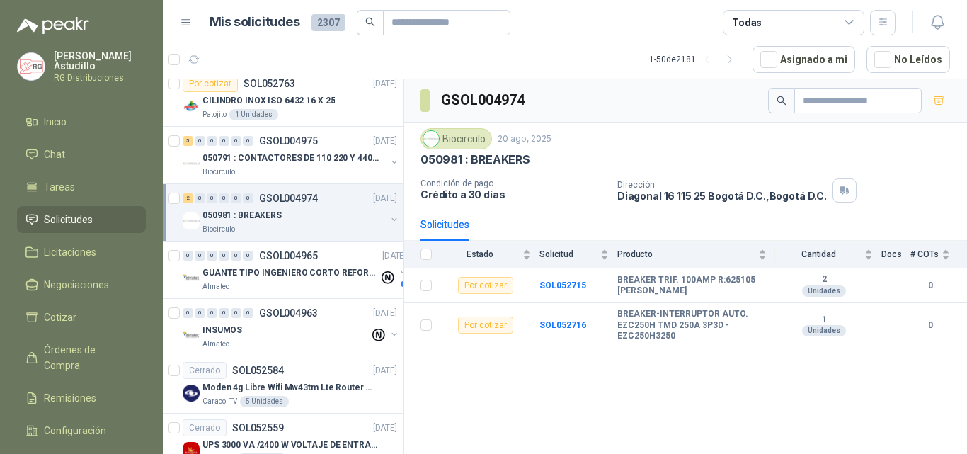
click at [389, 220] on button "button" at bounding box center [394, 219] width 11 height 11
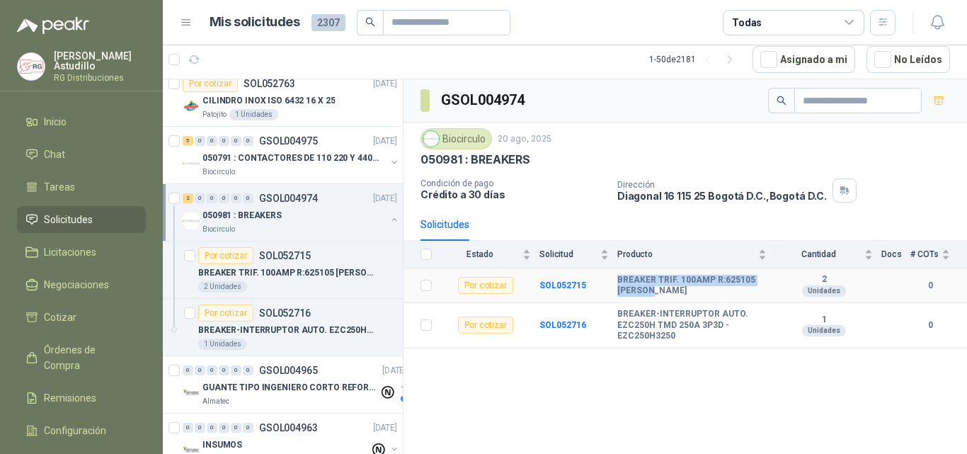
drag, startPoint x: 614, startPoint y: 275, endPoint x: 680, endPoint y: 295, distance: 69.4
click at [677, 295] on tr "Por cotizar SOL052715 BREAKER TRIF. 100AMP R:625105 [PERSON_NAME] 2 Unidades 0" at bounding box center [686, 285] width 564 height 35
click at [722, 298] on td "BREAKER TRIF. 100AMP R:625105 [PERSON_NAME]" at bounding box center [696, 285] width 158 height 35
click at [567, 287] on b "SOL052715" at bounding box center [563, 285] width 47 height 10
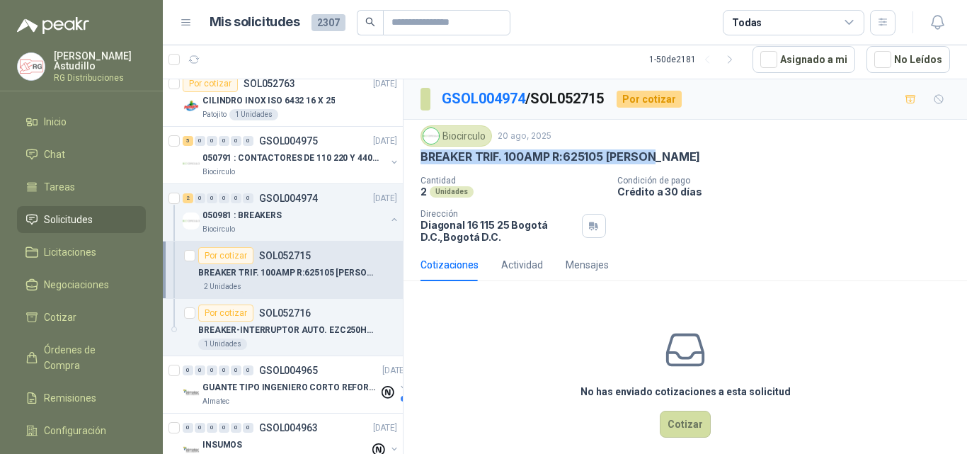
drag, startPoint x: 421, startPoint y: 154, endPoint x: 756, endPoint y: 169, distance: 335.2
click at [693, 157] on div "Biocirculo [DATE] BREAKER TRIF. 100AMP R:625105 [PERSON_NAME] Cantidad 2 Unidad…" at bounding box center [686, 184] width 564 height 129
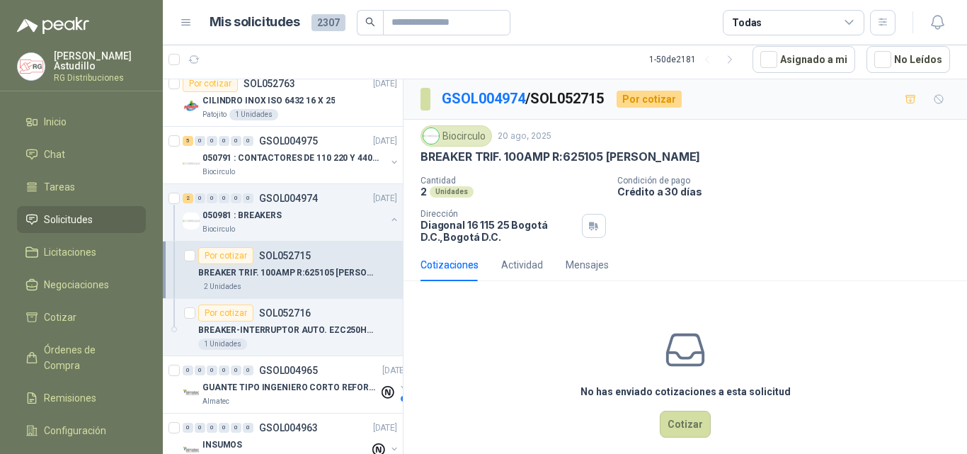
click at [793, 171] on div "Biocirculo [DATE] BREAKER TRIF. 100AMP R:625105 [PERSON_NAME] Cantidad 2 Unidad…" at bounding box center [686, 184] width 530 height 118
drag, startPoint x: 533, startPoint y: 158, endPoint x: 551, endPoint y: 159, distance: 17.8
click at [551, 159] on p "BREAKER TRIF. 100AMP R:625105 [PERSON_NAME]" at bounding box center [561, 156] width 280 height 15
drag, startPoint x: 564, startPoint y: 158, endPoint x: 625, endPoint y: 158, distance: 60.9
click at [617, 158] on p "BREAKER TRIF. 100AMP R:625105 [PERSON_NAME]" at bounding box center [561, 156] width 280 height 15
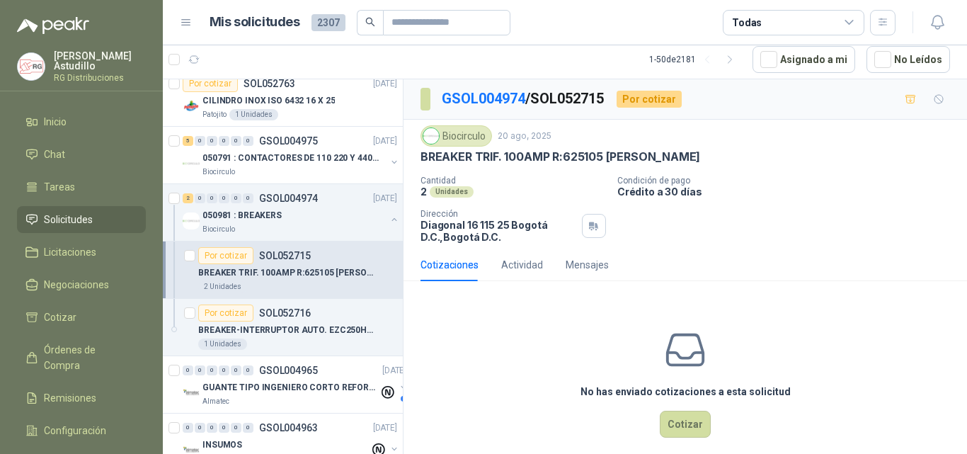
click at [843, 160] on div "BREAKER TRIF. 100AMP R:625105 [PERSON_NAME]" at bounding box center [686, 156] width 530 height 15
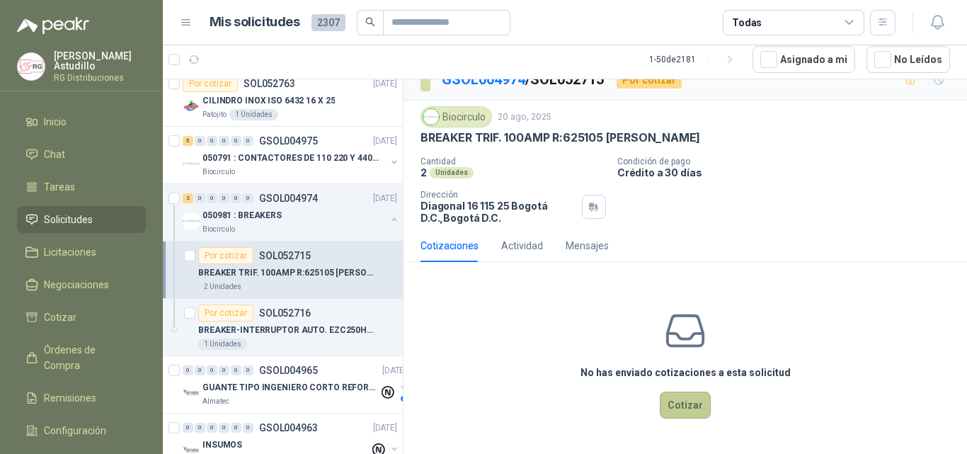
click at [684, 410] on button "Cotizar" at bounding box center [685, 405] width 51 height 27
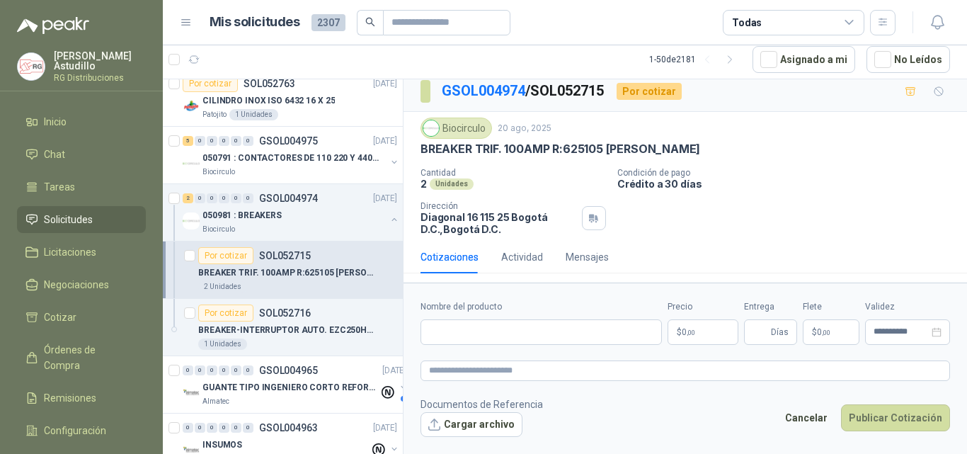
scroll to position [10, 0]
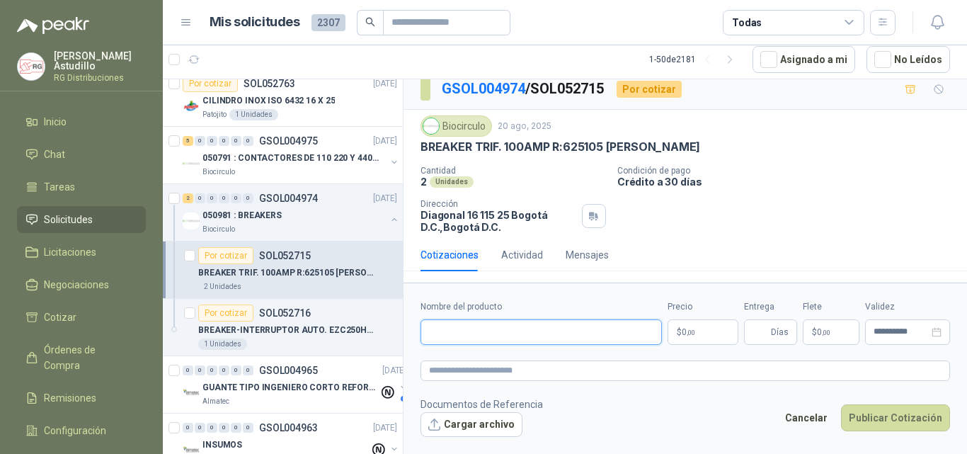
click at [487, 329] on input "Nombre del producto" at bounding box center [541, 331] width 241 height 25
paste input "**********"
drag, startPoint x: 545, startPoint y: 337, endPoint x: 665, endPoint y: 337, distance: 119.7
click at [665, 337] on div "**********" at bounding box center [686, 322] width 530 height 45
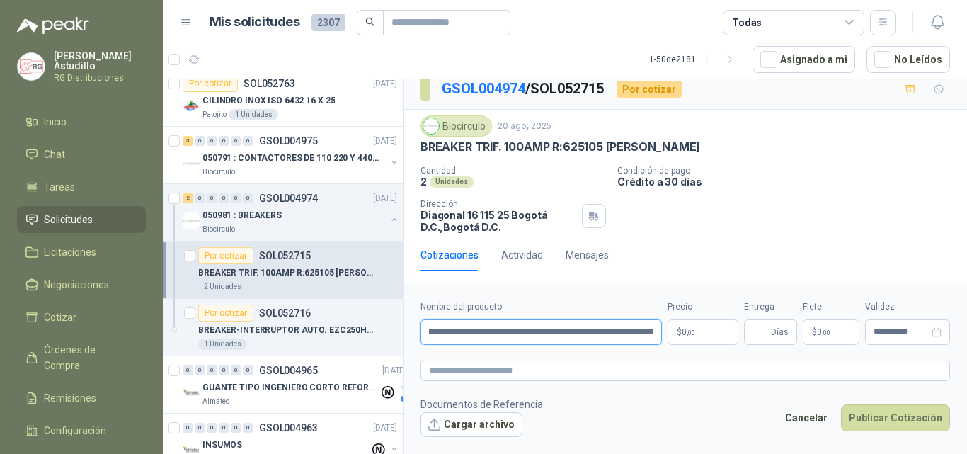
scroll to position [0, 409]
paste input "**********"
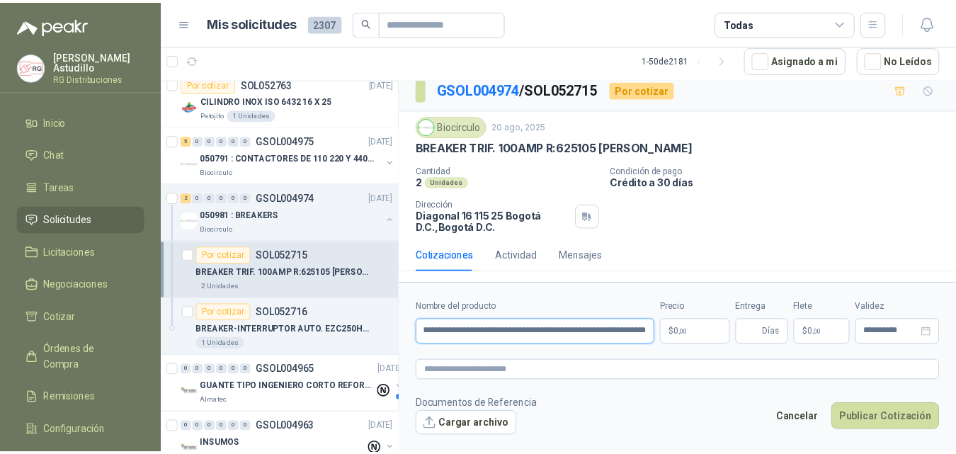
scroll to position [0, 464]
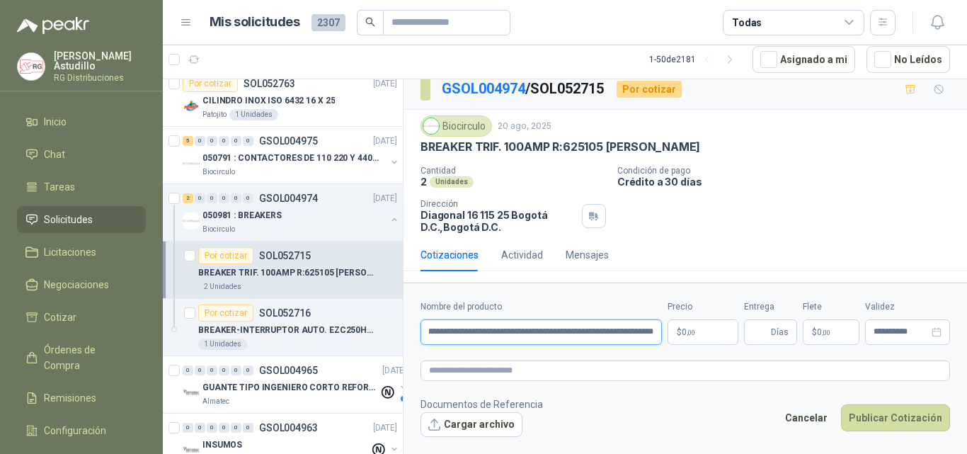
type input "**********"
click at [707, 328] on body "[PERSON_NAME] RG Distribuciones Inicio Chat Tareas Solicitudes Licitaciones Neg…" at bounding box center [483, 227] width 967 height 454
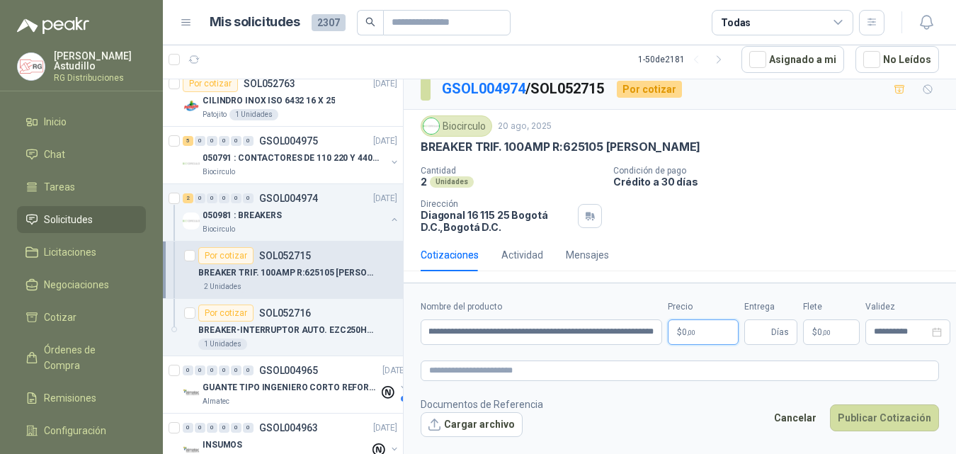
scroll to position [0, 0]
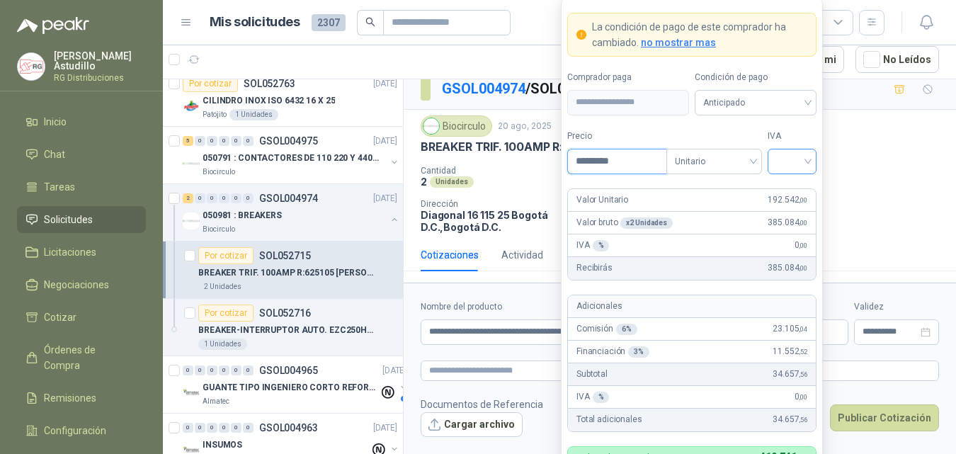
type input "*********"
click at [790, 165] on input "search" at bounding box center [792, 159] width 32 height 21
click at [796, 192] on div "19%" at bounding box center [792, 191] width 26 height 16
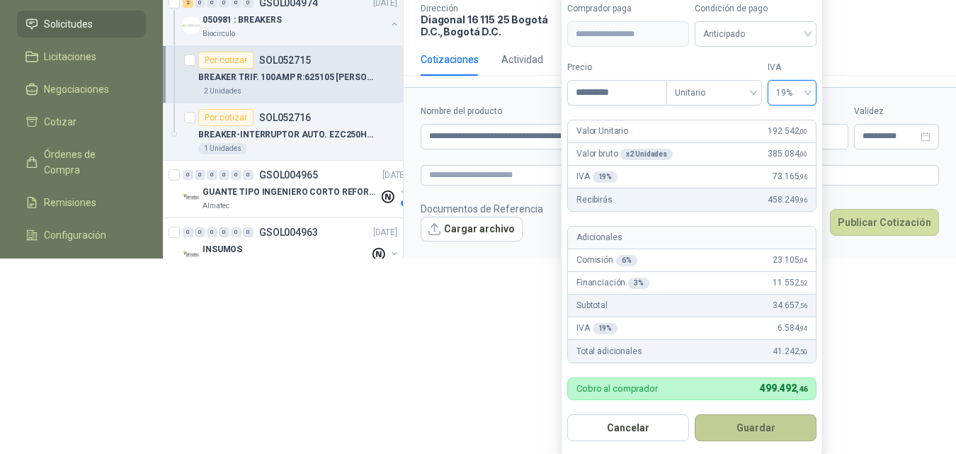
click at [762, 424] on button "Guardar" at bounding box center [756, 427] width 122 height 27
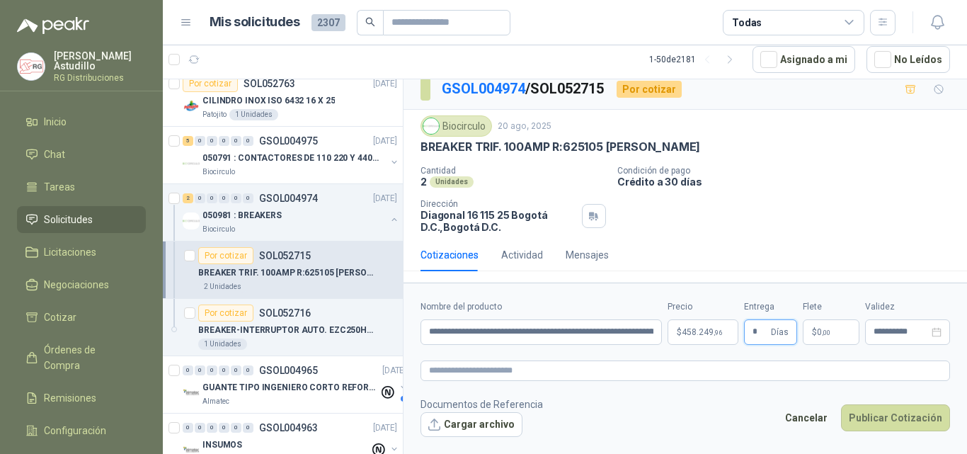
type input "*"
click at [831, 336] on p "$ 0 ,00" at bounding box center [831, 331] width 57 height 25
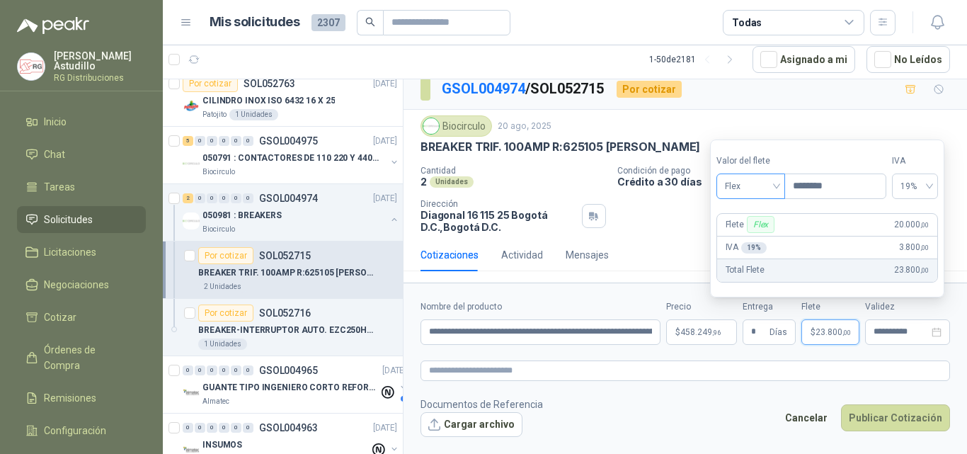
click at [739, 185] on span "Flex" at bounding box center [751, 186] width 52 height 21
type input "********"
click at [748, 265] on div "Fijo" at bounding box center [752, 261] width 49 height 16
click at [930, 183] on span "19%" at bounding box center [915, 186] width 29 height 21
click at [915, 243] on div "0%" at bounding box center [922, 239] width 23 height 16
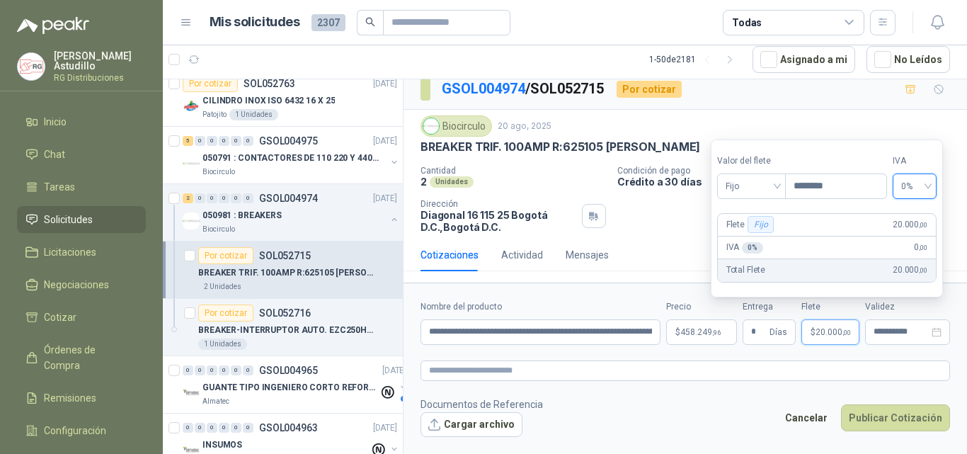
click at [705, 384] on form "**********" at bounding box center [686, 368] width 564 height 171
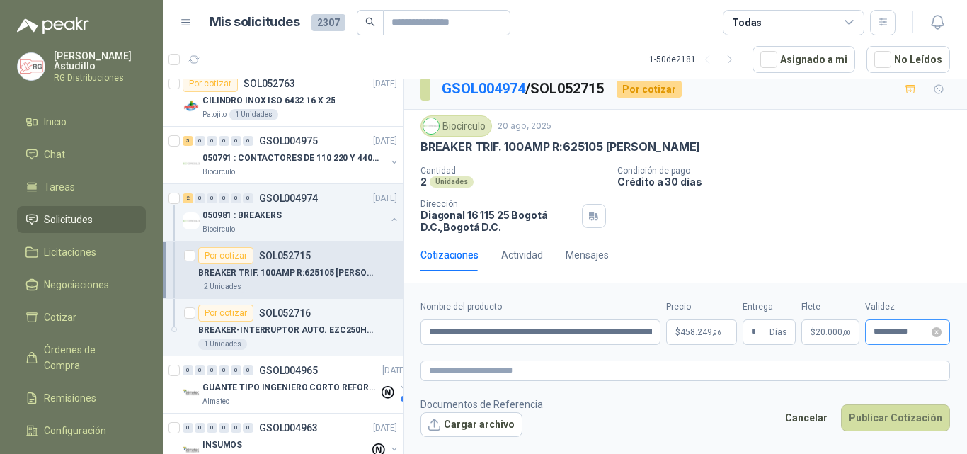
click at [900, 339] on div "**********" at bounding box center [907, 331] width 85 height 25
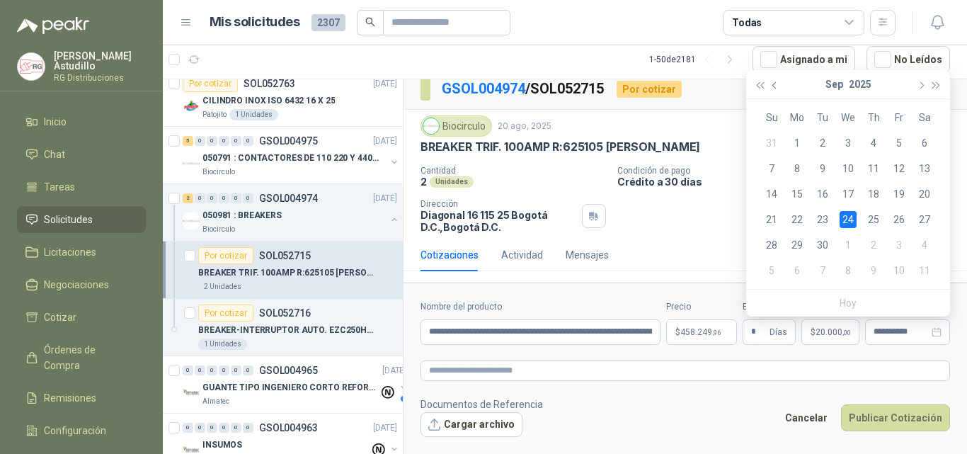
click at [773, 85] on span "button" at bounding box center [776, 84] width 7 height 7
type input "**********"
click at [770, 273] on div "31" at bounding box center [771, 270] width 17 height 17
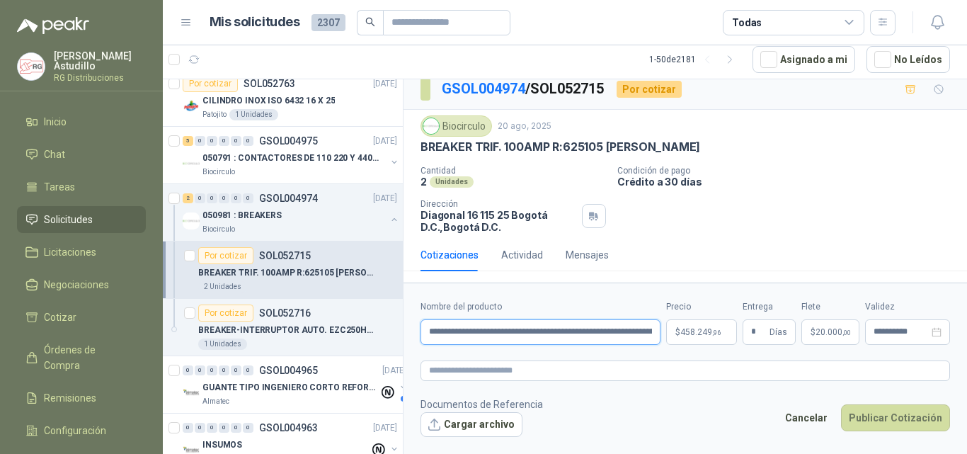
click at [508, 333] on input "**********" at bounding box center [541, 331] width 240 height 25
click at [656, 283] on form "**********" at bounding box center [686, 368] width 564 height 171
click at [571, 350] on form "**********" at bounding box center [686, 368] width 564 height 171
drag, startPoint x: 634, startPoint y: 331, endPoint x: 353, endPoint y: 353, distance: 281.9
click at [353, 353] on div "21 0 0 0 0 0 GSOL005110 [DATE] INSUMOS MANTENIMIENTO Grupo North Cerrado SOL053…" at bounding box center [565, 266] width 804 height 375
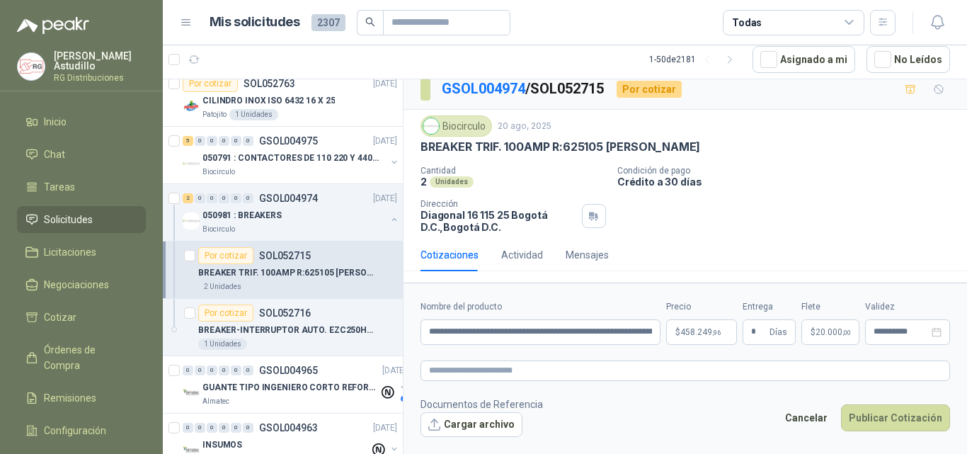
click at [666, 290] on form "**********" at bounding box center [686, 368] width 564 height 171
click at [644, 331] on input "**********" at bounding box center [541, 331] width 240 height 25
drag, startPoint x: 596, startPoint y: 335, endPoint x: 671, endPoint y: 334, distance: 75.1
click at [671, 334] on div "**********" at bounding box center [686, 322] width 530 height 45
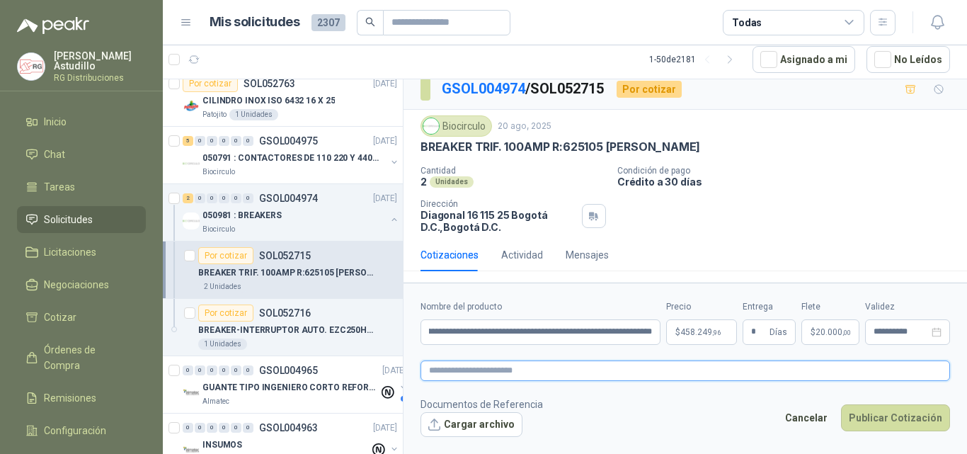
click at [587, 364] on textarea at bounding box center [686, 370] width 530 height 21
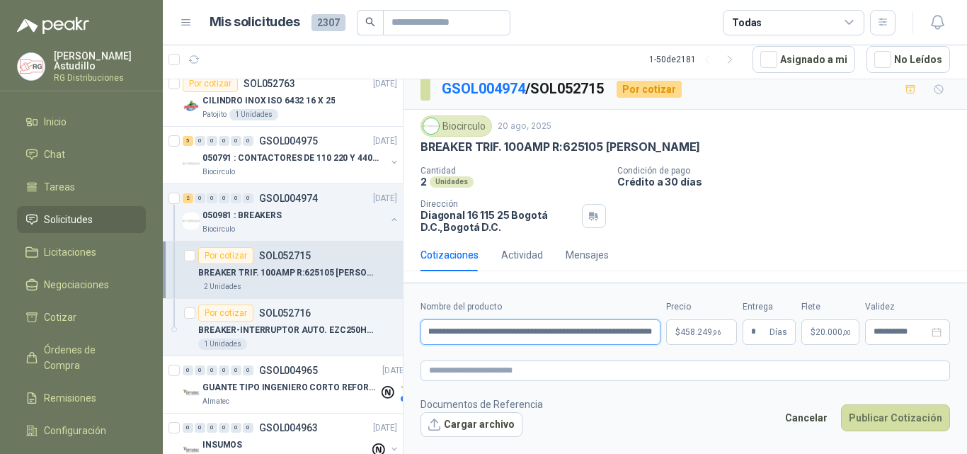
drag, startPoint x: 472, startPoint y: 331, endPoint x: 652, endPoint y: 334, distance: 180.6
click at [652, 334] on input "**********" at bounding box center [541, 331] width 240 height 25
click at [610, 347] on form "**********" at bounding box center [686, 368] width 564 height 171
click at [603, 334] on input "**********" at bounding box center [541, 331] width 240 height 25
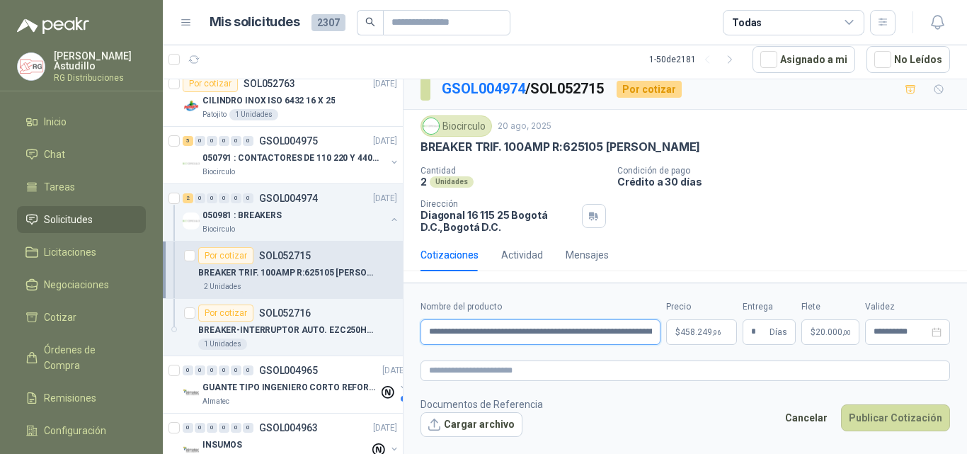
click at [648, 333] on input "**********" at bounding box center [541, 331] width 240 height 25
drag, startPoint x: 555, startPoint y: 334, endPoint x: 278, endPoint y: 349, distance: 278.0
click at [285, 344] on div "21 0 0 0 0 0 GSOL005110 [DATE] INSUMOS MANTENIMIENTO Grupo North Cerrado SOL053…" at bounding box center [565, 266] width 804 height 375
paste input "**********"
type input "**********"
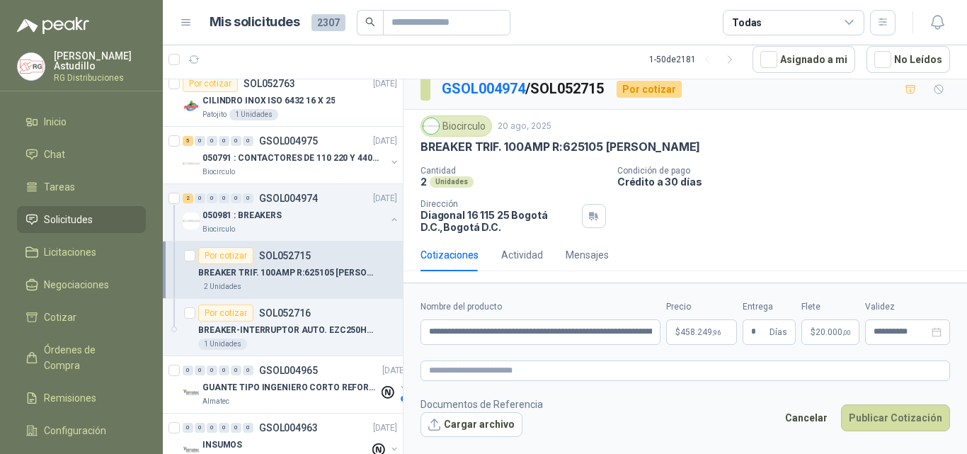
click at [711, 256] on div "Cotizaciones Actividad Mensajes" at bounding box center [686, 255] width 530 height 33
click at [532, 323] on input "**********" at bounding box center [541, 331] width 240 height 25
click at [637, 292] on form "**********" at bounding box center [686, 368] width 564 height 171
drag, startPoint x: 512, startPoint y: 337, endPoint x: 695, endPoint y: 343, distance: 183.5
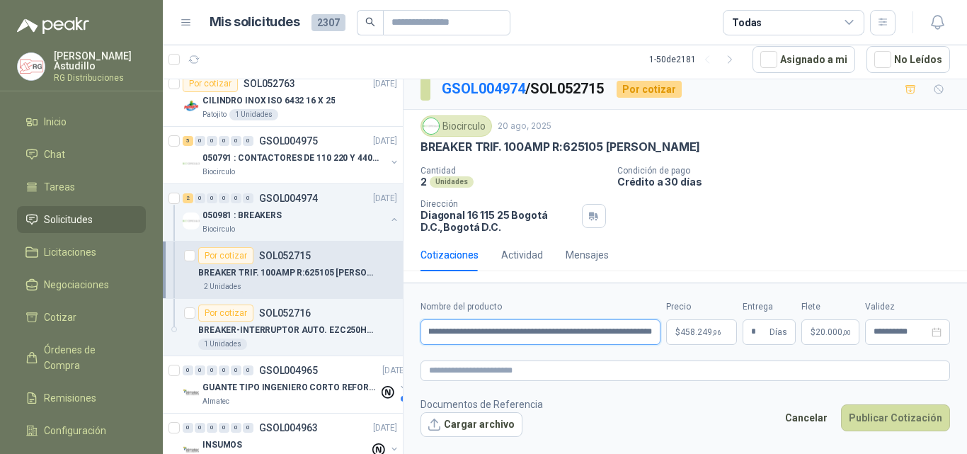
click at [695, 343] on div "**********" at bounding box center [686, 322] width 530 height 45
click at [682, 278] on div "Cotizaciones Actividad Mensajes" at bounding box center [686, 261] width 564 height 44
drag, startPoint x: 491, startPoint y: 335, endPoint x: 697, endPoint y: 338, distance: 206.8
click at [697, 338] on div "**********" at bounding box center [686, 322] width 530 height 45
click at [633, 338] on input "**********" at bounding box center [541, 331] width 240 height 25
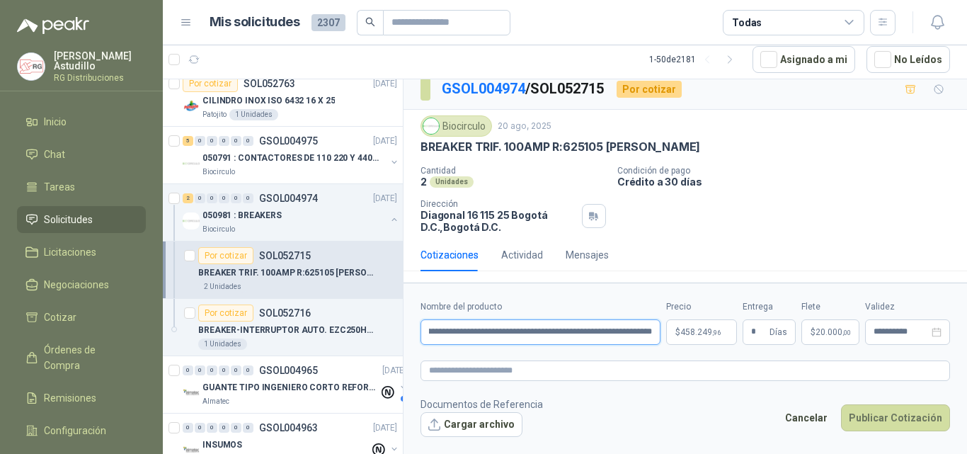
click at [615, 334] on input "**********" at bounding box center [541, 331] width 240 height 25
click at [462, 423] on button "Cargar archivo" at bounding box center [472, 424] width 102 height 25
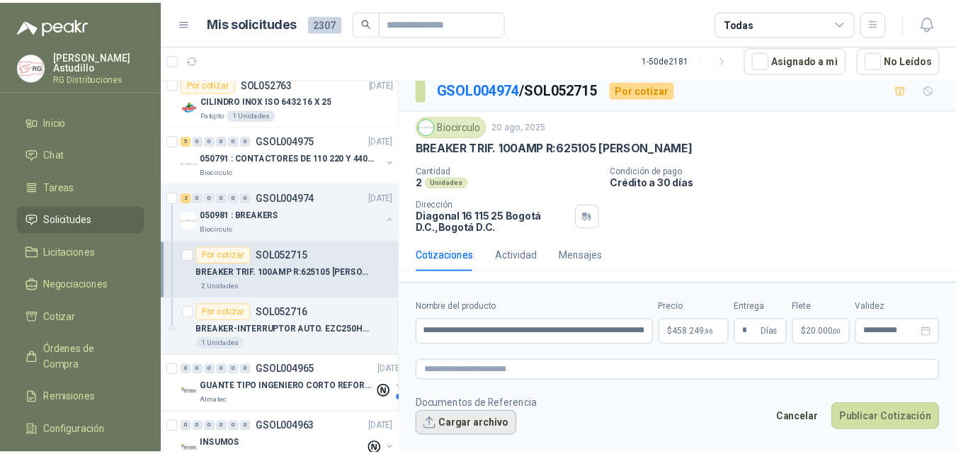
scroll to position [0, 0]
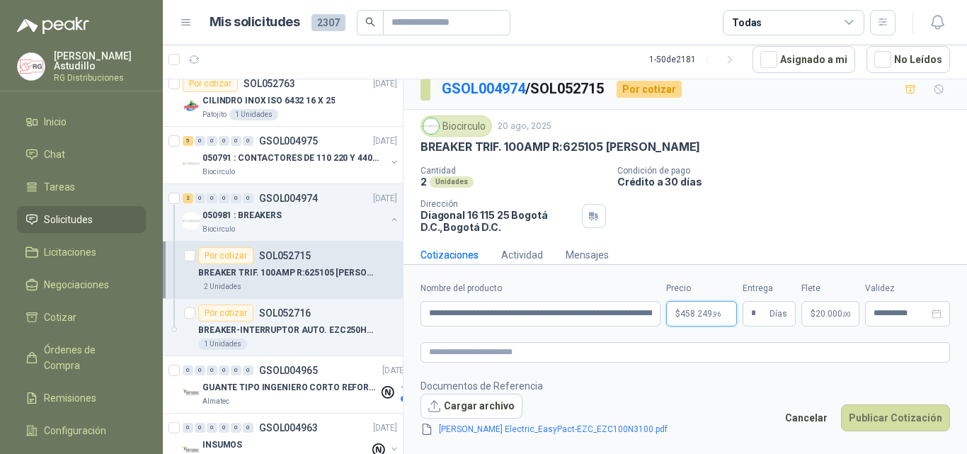
click at [709, 315] on span "458.249 ,96" at bounding box center [700, 313] width 40 height 8
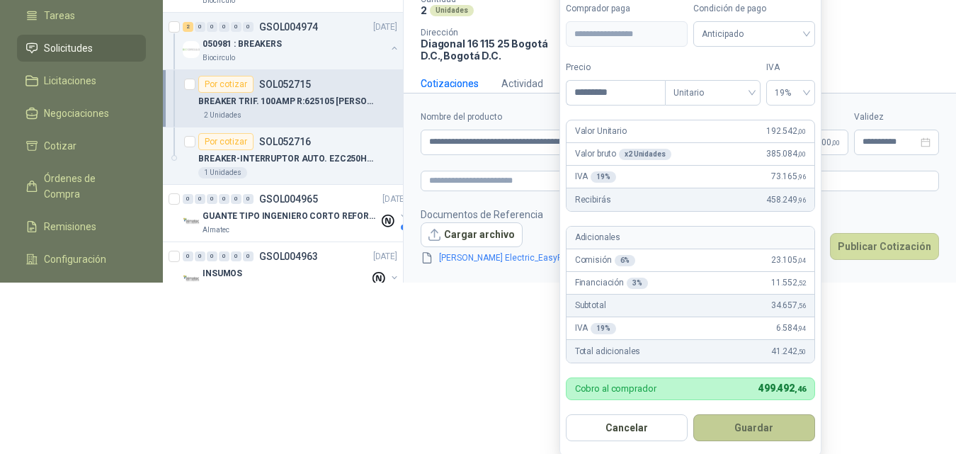
click at [777, 434] on button "Guardar" at bounding box center [754, 427] width 122 height 27
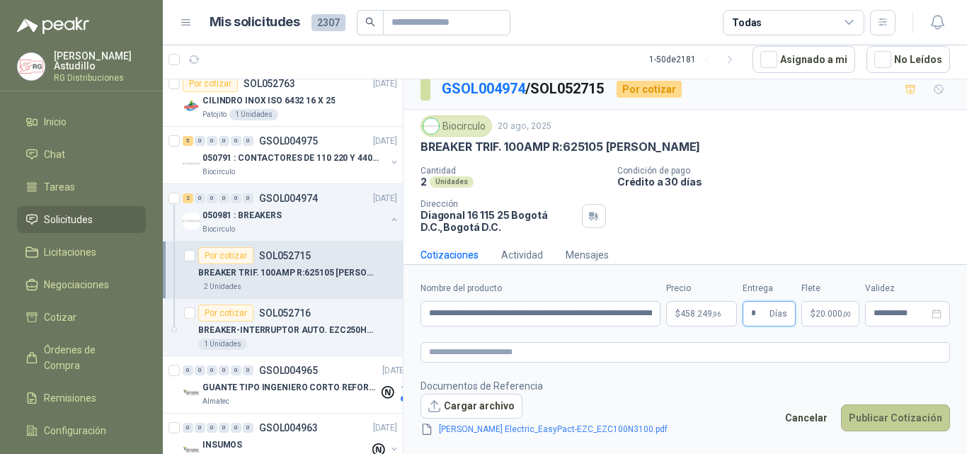
type input "*"
click at [918, 414] on button "Publicar Cotización" at bounding box center [895, 417] width 109 height 27
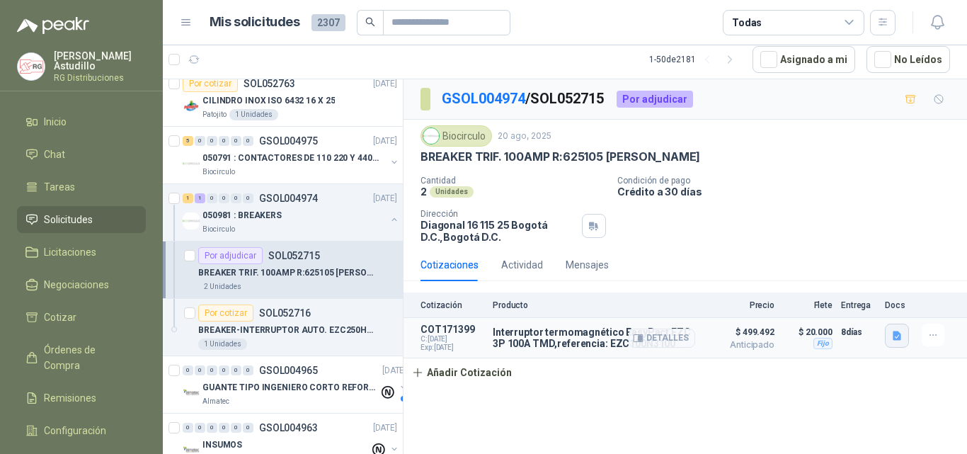
click at [898, 334] on icon "button" at bounding box center [897, 335] width 8 height 9
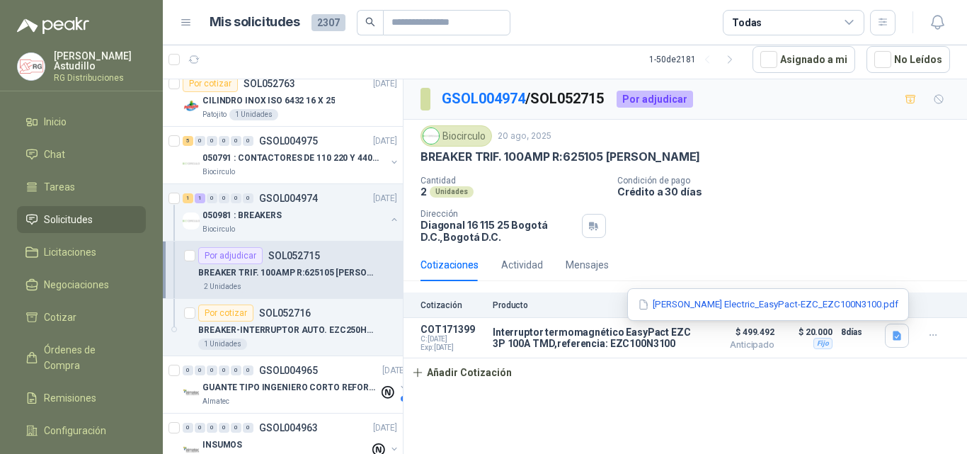
click at [892, 196] on p "Crédito a 30 días" at bounding box center [789, 192] width 344 height 12
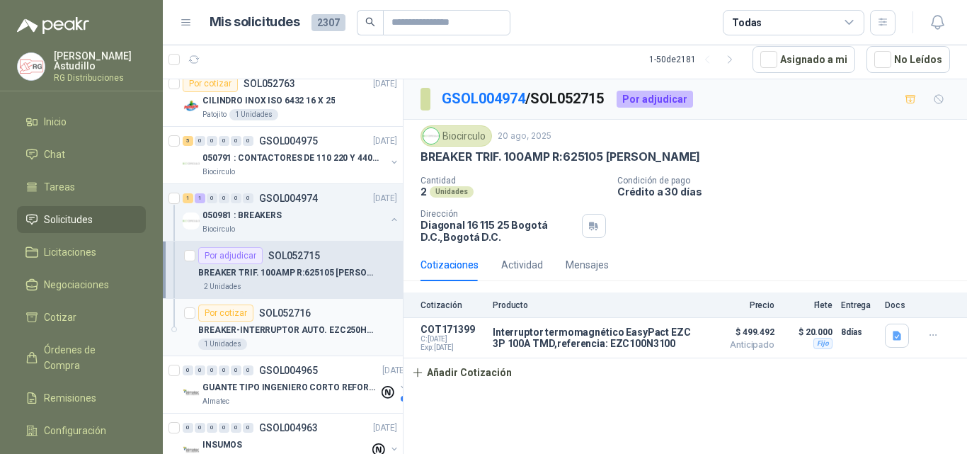
click at [288, 328] on p "BREAKER-INTERRUPTOR AUTO. EZC250H TMD 250A 3P3D -EZC250H3250" at bounding box center [286, 330] width 176 height 13
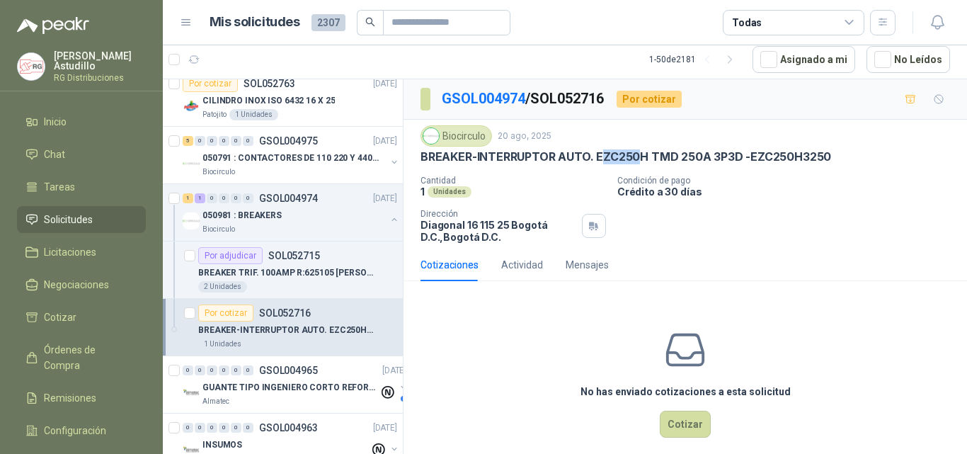
drag, startPoint x: 600, startPoint y: 157, endPoint x: 655, endPoint y: 155, distance: 55.3
click at [649, 156] on p "BREAKER-INTERRUPTOR AUTO. EZC250H TMD 250A 3P3D -EZC250H3250" at bounding box center [626, 156] width 411 height 15
click at [824, 182] on p "Condición de pago" at bounding box center [789, 181] width 344 height 10
click at [770, 210] on div "Cantidad 1 Unidades Condición de pago Crédito a 30 días Dirección [STREET_ADDRE…" at bounding box center [686, 209] width 530 height 67
click at [763, 229] on div "Cantidad 1 Unidades Condición de pago Crédito a 30 días Dirección [STREET_ADDRE…" at bounding box center [686, 209] width 530 height 67
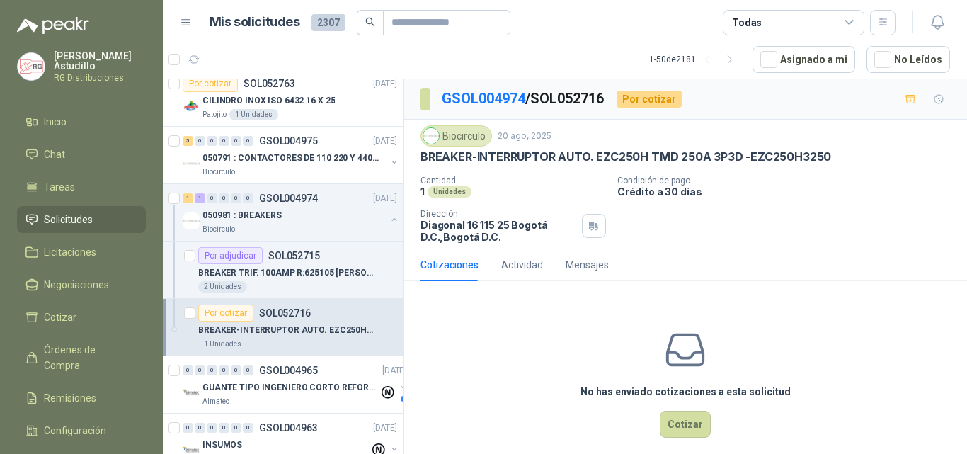
click at [640, 158] on p "BREAKER-INTERRUPTOR AUTO. EZC250H TMD 250A 3P3D -EZC250H3250" at bounding box center [626, 156] width 411 height 15
click at [639, 158] on p "BREAKER-INTERRUPTOR AUTO. EZC250H TMD 250A 3P3D -EZC250H3250" at bounding box center [626, 156] width 411 height 15
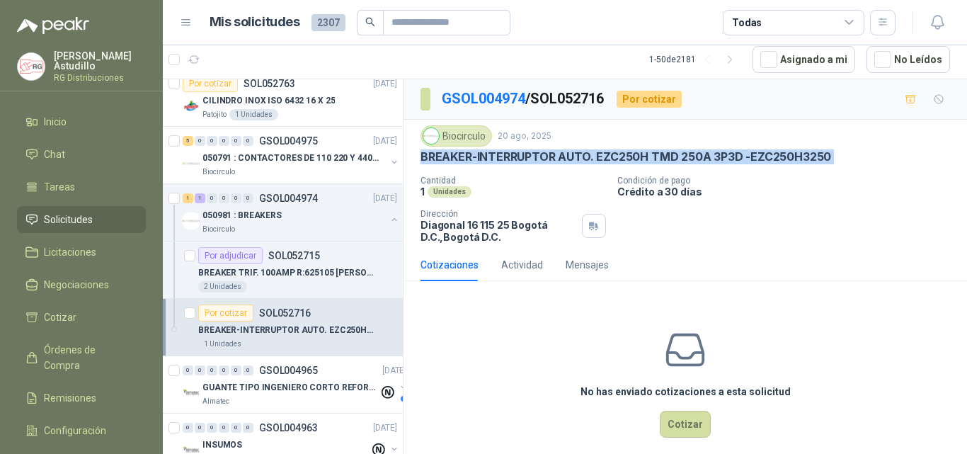
click at [639, 158] on p "BREAKER-INTERRUPTOR AUTO. EZC250H TMD 250A 3P3D -EZC250H3250" at bounding box center [626, 156] width 411 height 15
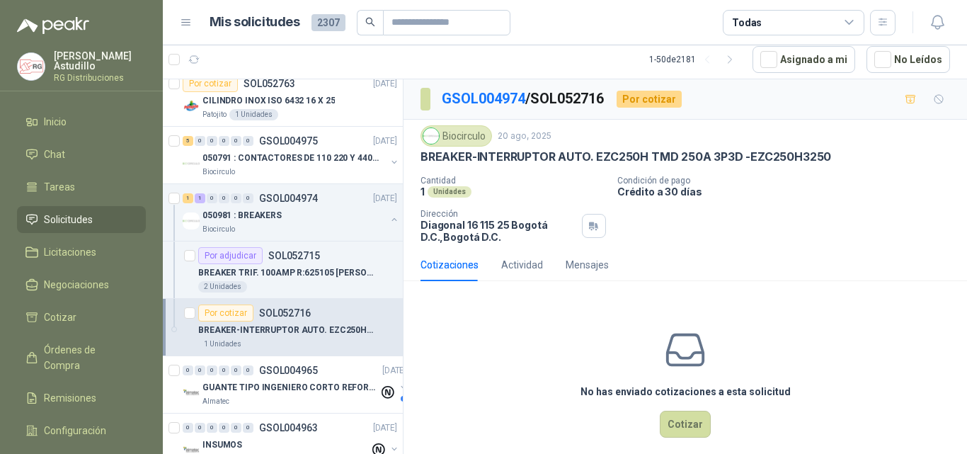
click at [786, 224] on div "Cantidad 1 Unidades Condición de pago Crédito a 30 días Dirección [STREET_ADDRE…" at bounding box center [686, 209] width 530 height 67
drag, startPoint x: 712, startPoint y: 158, endPoint x: 737, endPoint y: 156, distance: 24.9
click at [737, 156] on p "BREAKER-INTERRUPTOR AUTO. EZC250H TMD 250A 3P3D -EZC250H3250" at bounding box center [626, 156] width 411 height 15
click at [781, 227] on div "Cantidad 1 Unidades Condición de pago Crédito a 30 días Dirección [STREET_ADDRE…" at bounding box center [686, 209] width 530 height 67
click at [780, 152] on p "BREAKER-INTERRUPTOR AUTO. EZC250H TMD 250A 3P3D -EZC250H3250" at bounding box center [626, 156] width 411 height 15
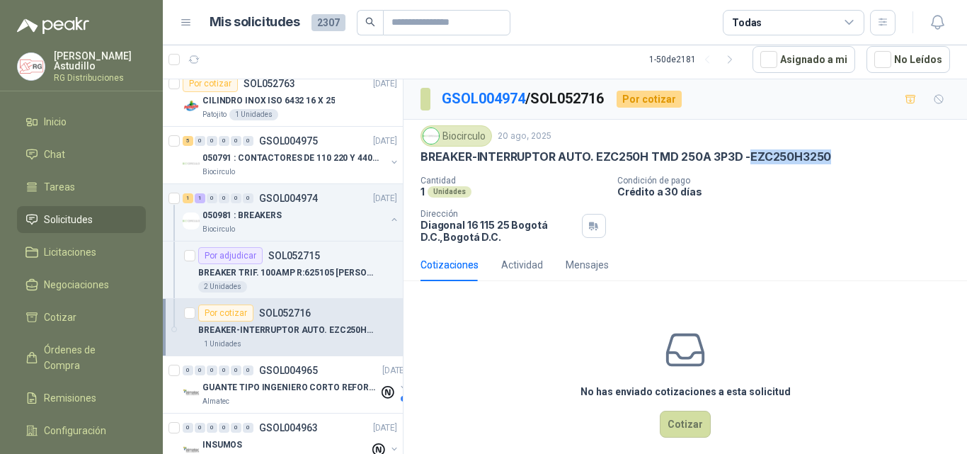
click at [780, 152] on p "BREAKER-INTERRUPTOR AUTO. EZC250H TMD 250A 3P3D -EZC250H3250" at bounding box center [626, 156] width 411 height 15
copy p "EZC250H3250"
click at [809, 195] on p "Crédito a 30 días" at bounding box center [789, 192] width 344 height 12
click at [781, 155] on p "BREAKER-INTERRUPTOR AUTO. EZC250H TMD 250A 3P3D -EZC250H3250" at bounding box center [626, 156] width 411 height 15
click at [779, 208] on div "Cantidad 1 Unidades Condición de pago Crédito a 30 días Dirección [STREET_ADDRE…" at bounding box center [686, 209] width 530 height 67
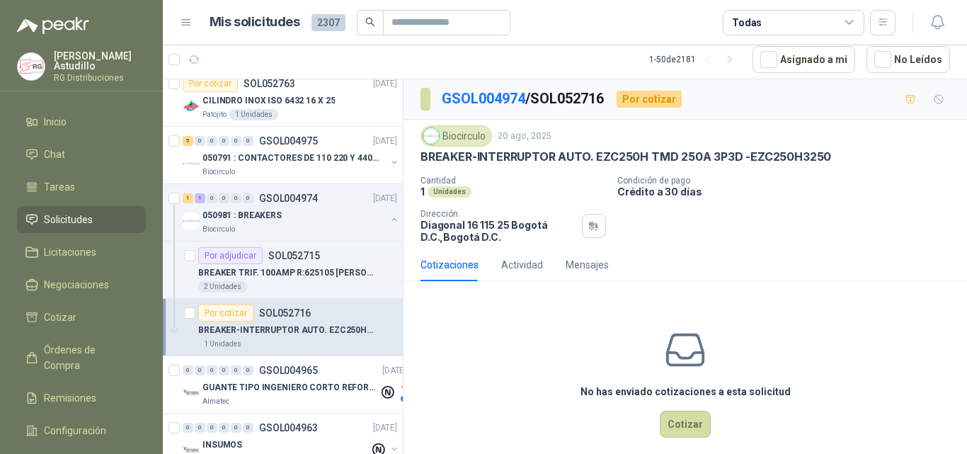
click at [824, 175] on div "Biocirculo [DATE] BREAKER-INTERRUPTOR AUTO. EZC250H TMD 250A 3P3D -EZC250H3250 …" at bounding box center [686, 184] width 530 height 118
click at [758, 172] on div "Biocirculo [DATE] BREAKER-INTERRUPTOR AUTO. EZC250H TMD 250A 3P3D -EZC250H3250 …" at bounding box center [686, 184] width 530 height 118
click at [778, 151] on p "BREAKER-INTERRUPTOR AUTO. EZC250H TMD 250A 3P3D -EZC250H3250" at bounding box center [626, 156] width 411 height 15
click at [780, 151] on p "BREAKER-INTERRUPTOR AUTO. EZC250H TMD 250A 3P3D -EZC250H3250" at bounding box center [626, 156] width 411 height 15
copy p "EZC250H3250"
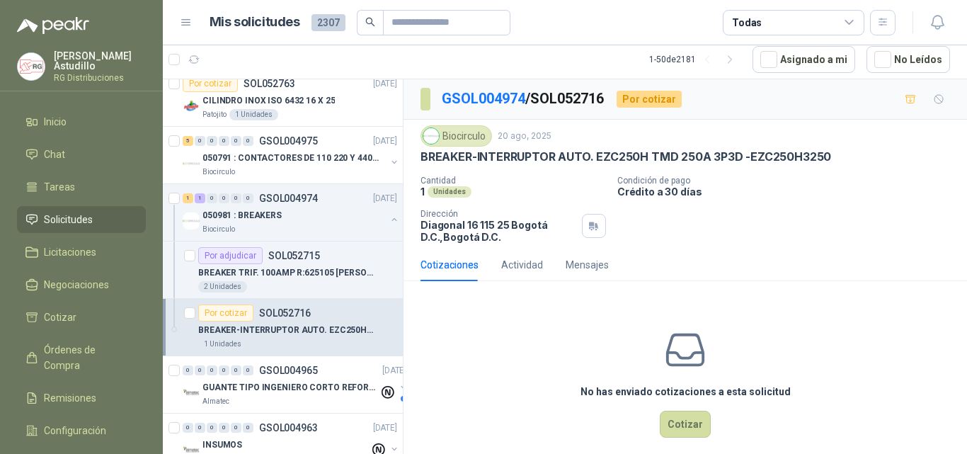
click at [850, 213] on div "Cantidad 1 Unidades Condición de pago Crédito a 30 días Dirección [STREET_ADDRE…" at bounding box center [686, 209] width 530 height 67
click at [772, 155] on p "BREAKER-INTERRUPTOR AUTO. EZC250H TMD 250A 3P3D -EZC250H3250" at bounding box center [626, 156] width 411 height 15
drag, startPoint x: 772, startPoint y: 155, endPoint x: 778, endPoint y: 159, distance: 7.7
click at [775, 157] on p "BREAKER-INTERRUPTOR AUTO. EZC250H TMD 250A 3P3D -EZC250H3250" at bounding box center [626, 156] width 411 height 15
drag, startPoint x: 821, startPoint y: 210, endPoint x: 774, endPoint y: 165, distance: 64.6
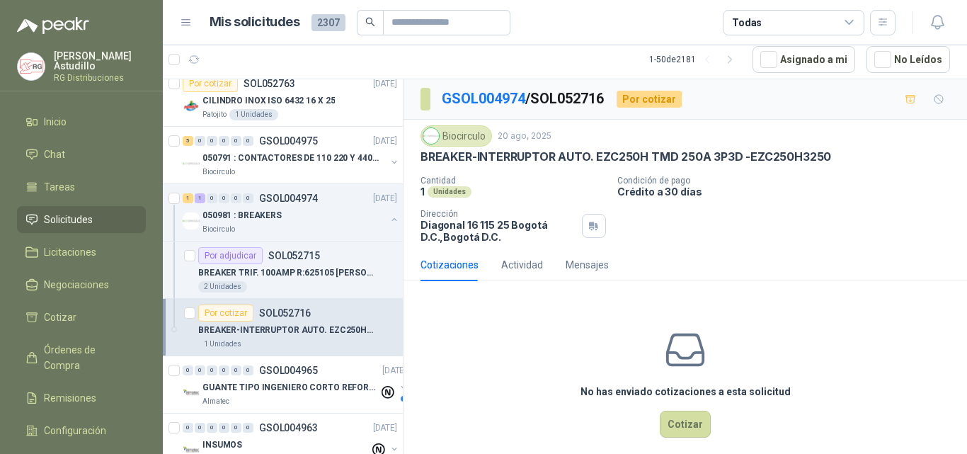
click at [820, 209] on div "Cantidad 1 Unidades Condición de pago Crédito a 30 días Dirección [STREET_ADDRE…" at bounding box center [686, 209] width 530 height 67
click at [776, 152] on p "BREAKER-INTERRUPTOR AUTO. EZC250H TMD 250A 3P3D -EZC250H3250" at bounding box center [626, 156] width 411 height 15
click at [776, 153] on p "BREAKER-INTERRUPTOR AUTO. EZC250H TMD 250A 3P3D -EZC250H3250" at bounding box center [626, 156] width 411 height 15
copy p "EZC250H3250"
click at [785, 214] on div "Cantidad 1 Unidades Condición de pago Crédito a 30 días Dirección [STREET_ADDRE…" at bounding box center [686, 209] width 530 height 67
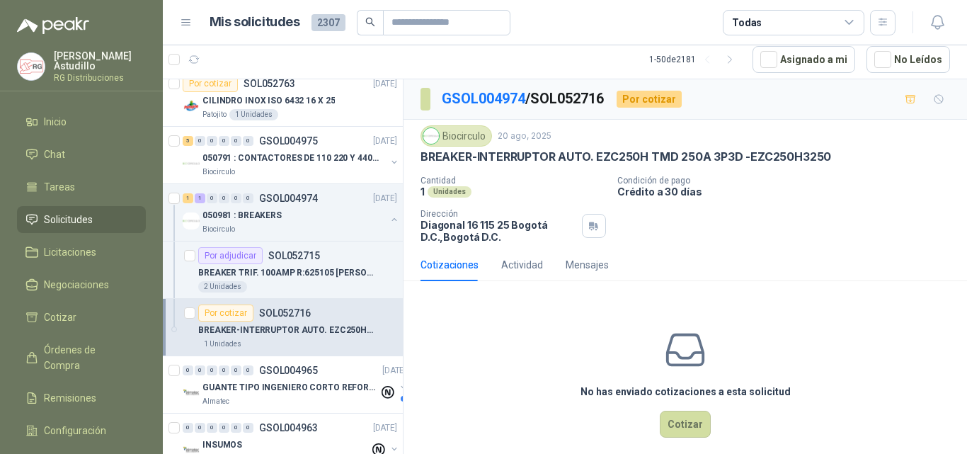
click at [788, 155] on p "BREAKER-INTERRUPTOR AUTO. EZC250H TMD 250A 3P3D -EZC250H3250" at bounding box center [626, 156] width 411 height 15
click at [677, 419] on button "Cotizar" at bounding box center [685, 424] width 51 height 27
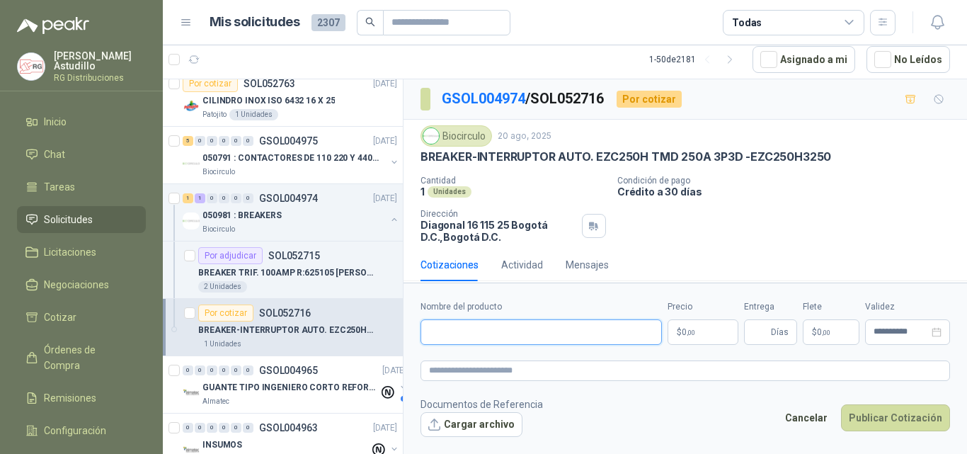
click at [553, 338] on input "Nombre del producto" at bounding box center [541, 331] width 241 height 25
paste input "**********"
drag, startPoint x: 567, startPoint y: 329, endPoint x: 418, endPoint y: 332, distance: 148.7
click at [418, 332] on form "**********" at bounding box center [686, 368] width 564 height 171
click at [486, 327] on input "**********" at bounding box center [541, 331] width 241 height 25
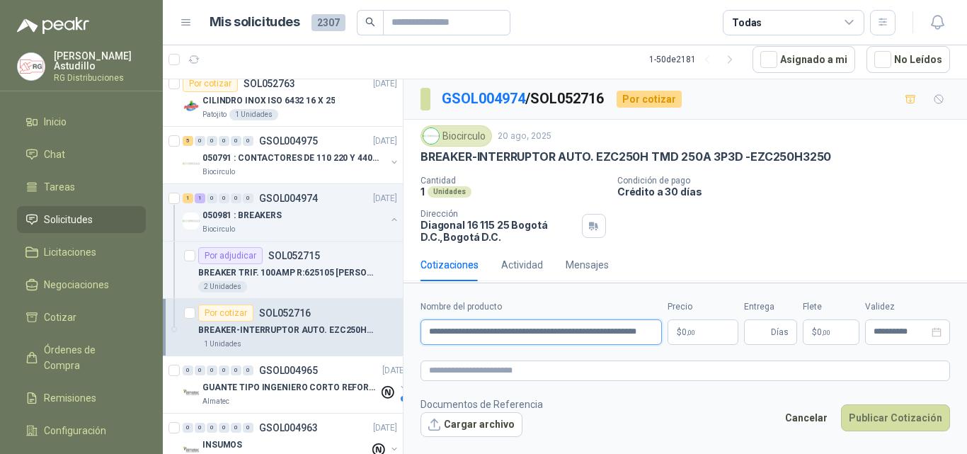
scroll to position [0, 19]
drag, startPoint x: 487, startPoint y: 327, endPoint x: 671, endPoint y: 341, distance: 184.6
click at [671, 341] on div "**********" at bounding box center [686, 322] width 530 height 45
click at [599, 331] on input "**********" at bounding box center [541, 331] width 241 height 25
click at [654, 336] on input "**********" at bounding box center [541, 331] width 241 height 25
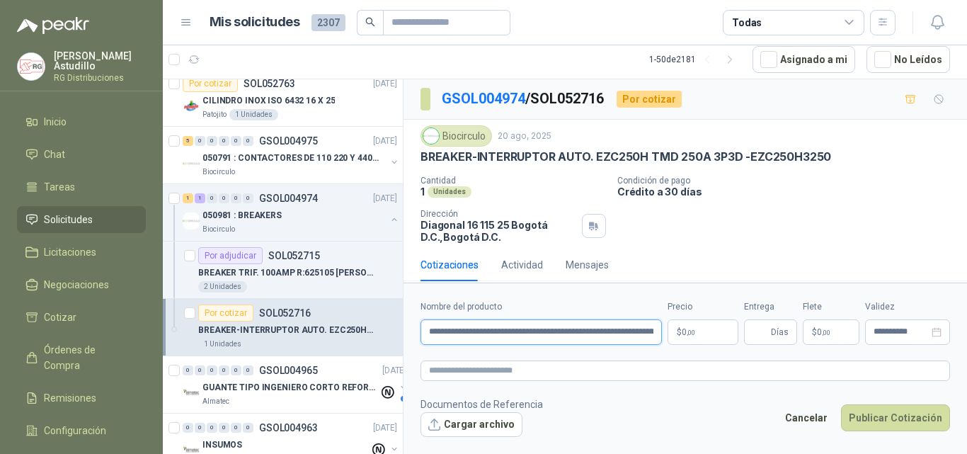
scroll to position [0, 64]
drag, startPoint x: 513, startPoint y: 337, endPoint x: 695, endPoint y: 348, distance: 183.0
click at [695, 348] on form "**********" at bounding box center [686, 368] width 564 height 171
paste input "**********"
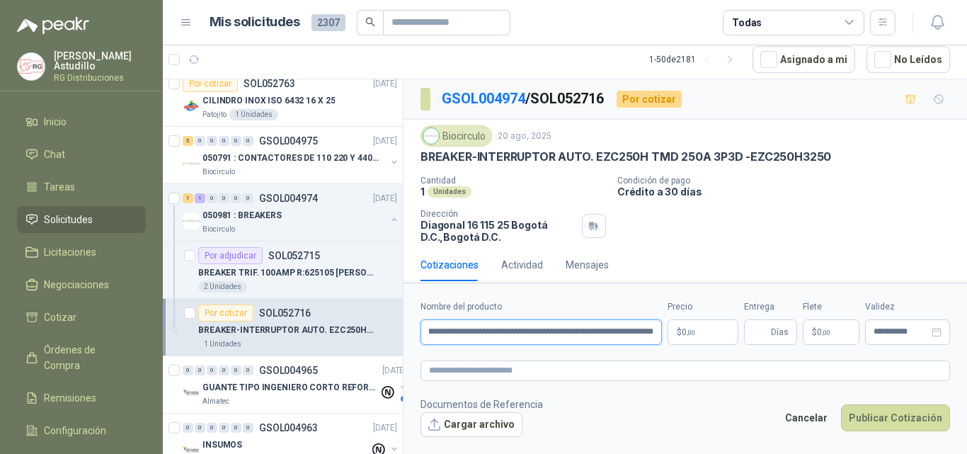
type input "**********"
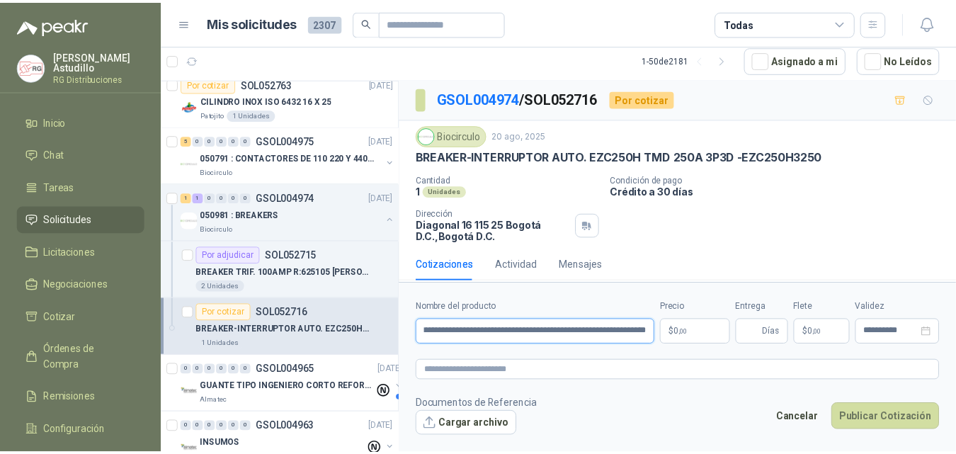
scroll to position [0, 0]
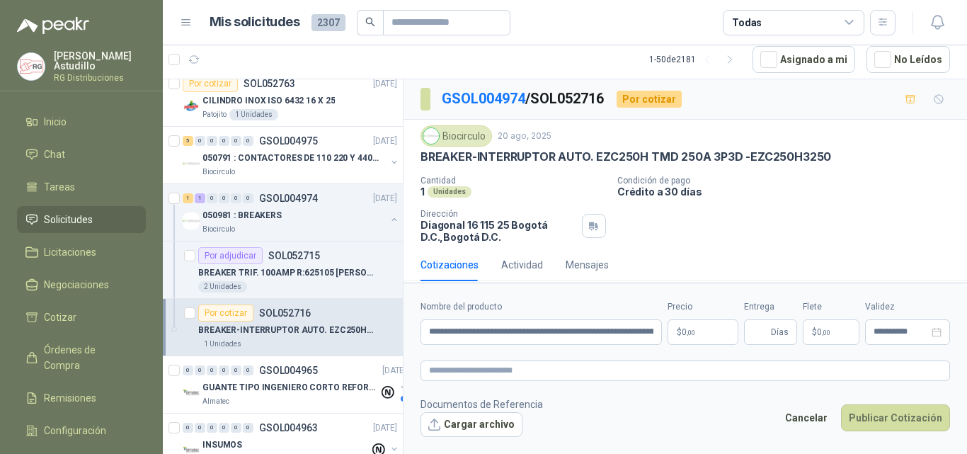
click at [699, 343] on body "[PERSON_NAME] RG Distribuciones Inicio Chat Tareas Solicitudes Licitaciones Neg…" at bounding box center [483, 227] width 967 height 454
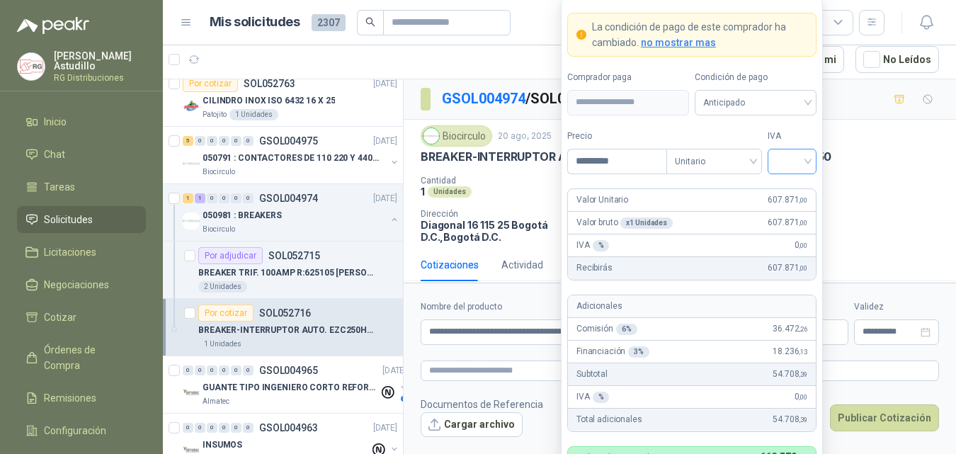
click at [785, 171] on span at bounding box center [792, 161] width 32 height 24
type input "*********"
click at [792, 193] on div "19%" at bounding box center [792, 191] width 26 height 16
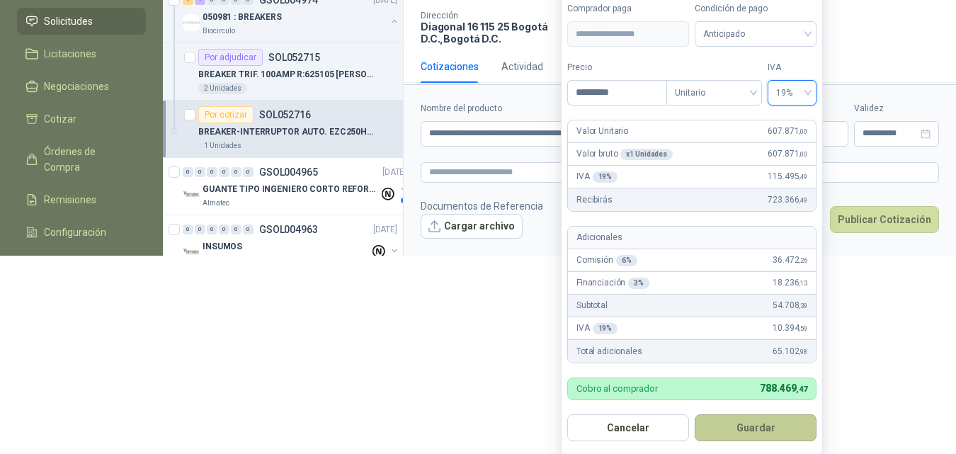
click at [768, 431] on button "Guardar" at bounding box center [756, 427] width 122 height 27
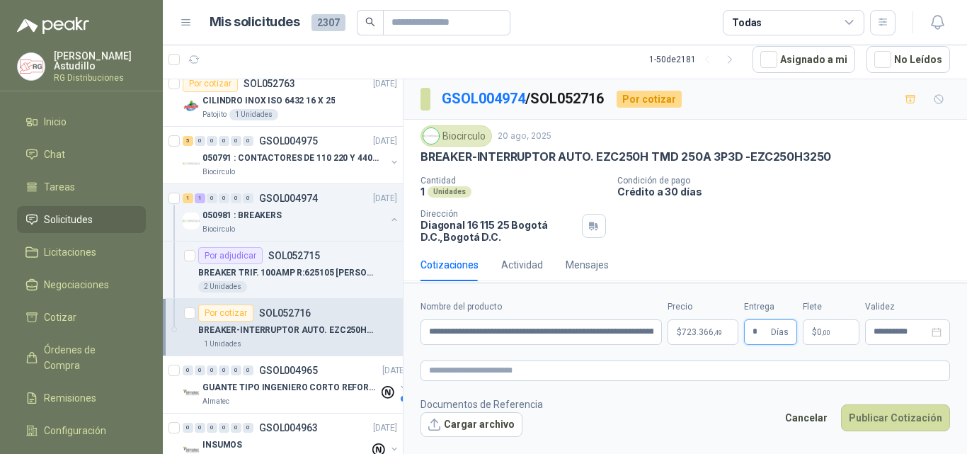
type input "*"
click at [823, 329] on span ",00" at bounding box center [826, 333] width 8 height 8
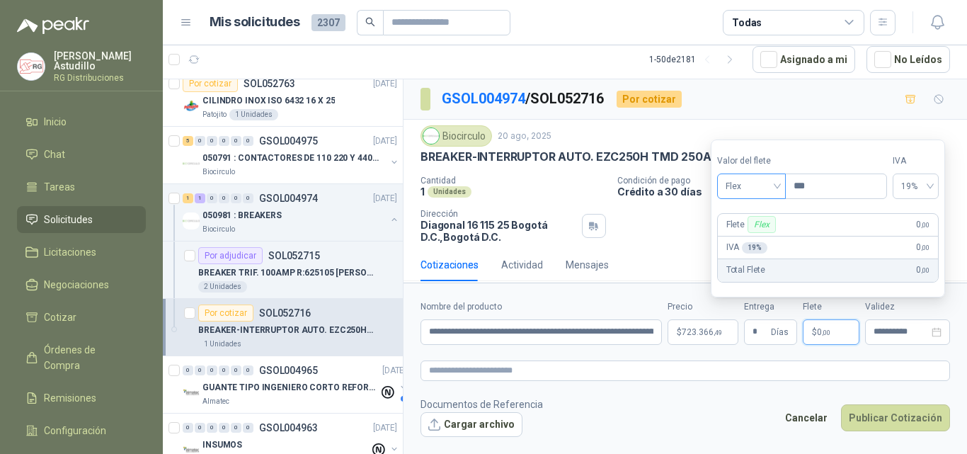
click at [753, 188] on span "Flex" at bounding box center [752, 186] width 52 height 21
click at [746, 265] on div "Fijo" at bounding box center [753, 261] width 49 height 16
click at [838, 183] on input "***" at bounding box center [836, 186] width 101 height 24
click at [929, 186] on span "19%" at bounding box center [915, 186] width 29 height 21
type input "********"
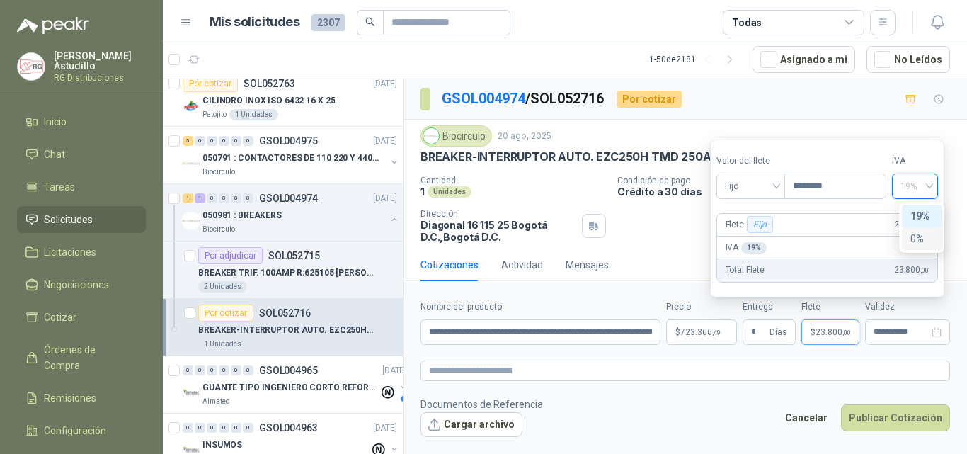
click at [918, 237] on div "0%" at bounding box center [922, 239] width 23 height 16
click at [744, 383] on form "**********" at bounding box center [686, 368] width 564 height 171
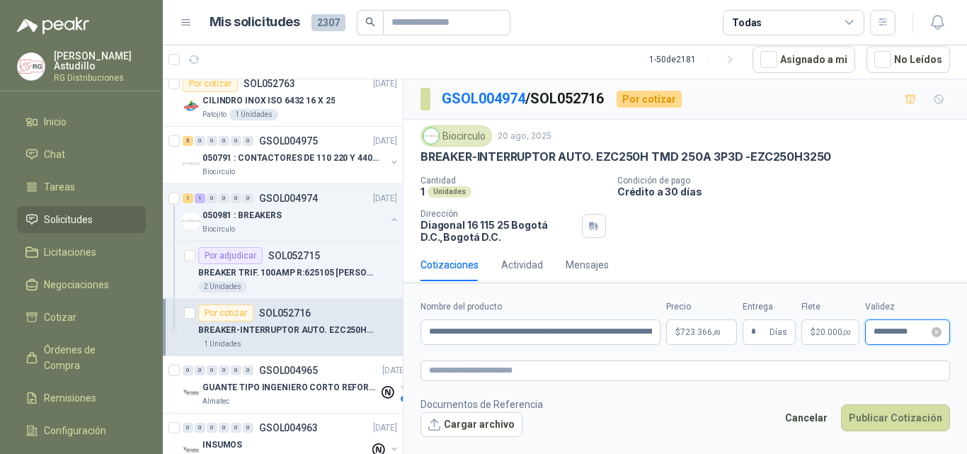
click at [884, 330] on input "**********" at bounding box center [901, 331] width 55 height 9
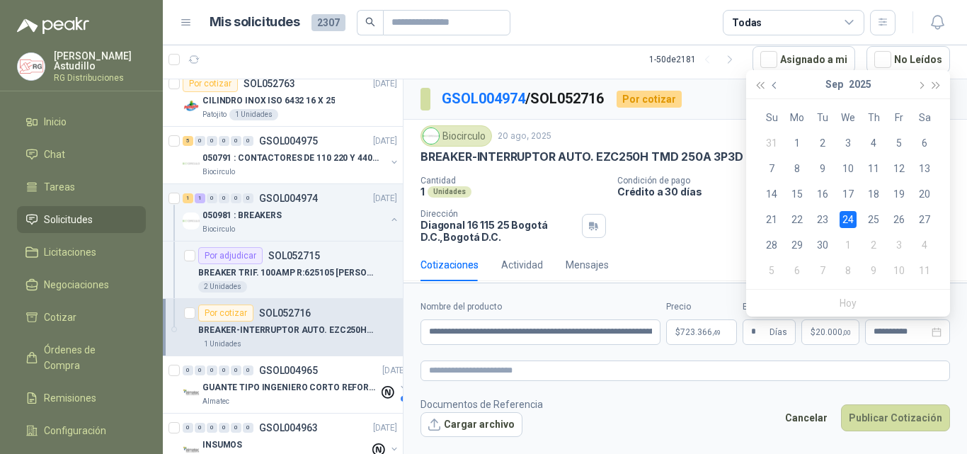
click at [777, 81] on button "button" at bounding box center [776, 84] width 16 height 28
type input "**********"
click at [771, 268] on div "31" at bounding box center [771, 270] width 17 height 17
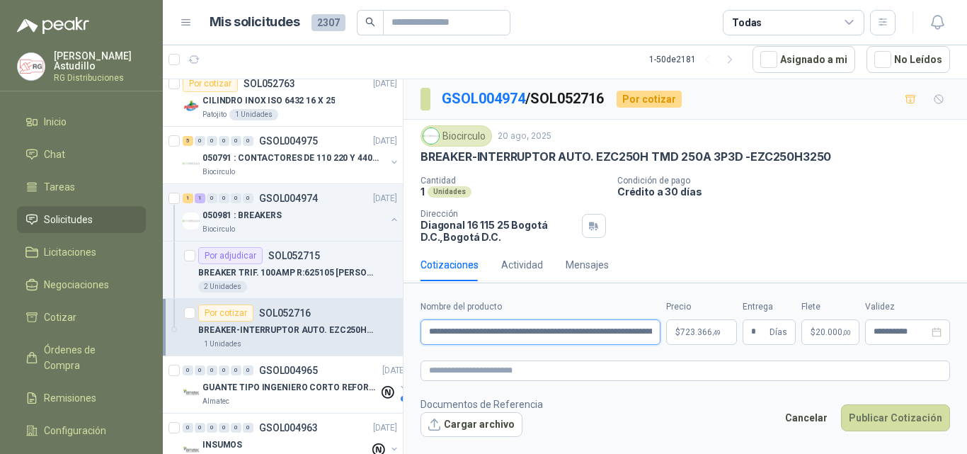
scroll to position [0, 120]
drag, startPoint x: 463, startPoint y: 338, endPoint x: 703, endPoint y: 335, distance: 240.1
click at [703, 335] on div "**********" at bounding box center [686, 322] width 530 height 45
click at [632, 339] on input "**********" at bounding box center [541, 331] width 240 height 25
click at [631, 334] on input "**********" at bounding box center [541, 331] width 240 height 25
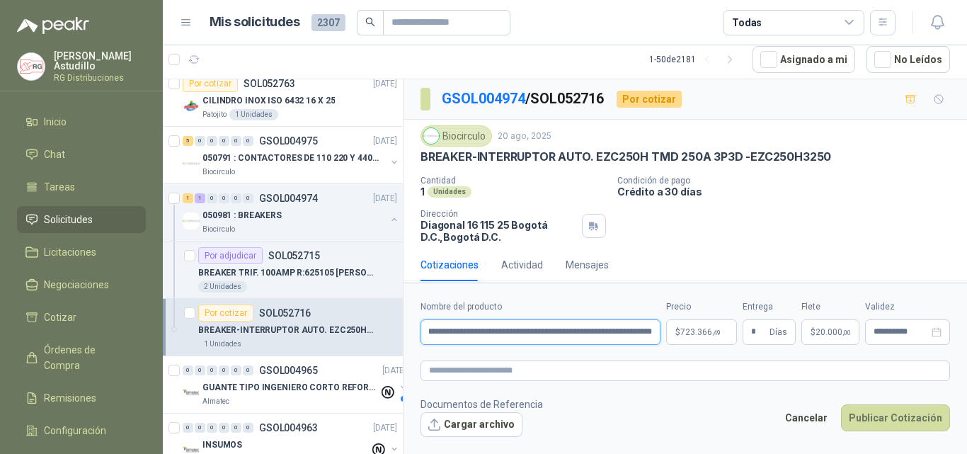
click at [631, 334] on input "**********" at bounding box center [541, 331] width 240 height 25
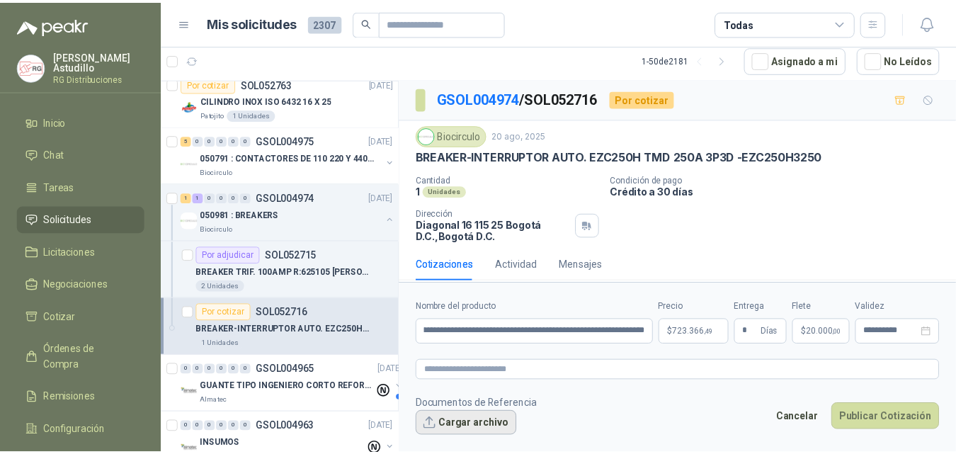
scroll to position [0, 0]
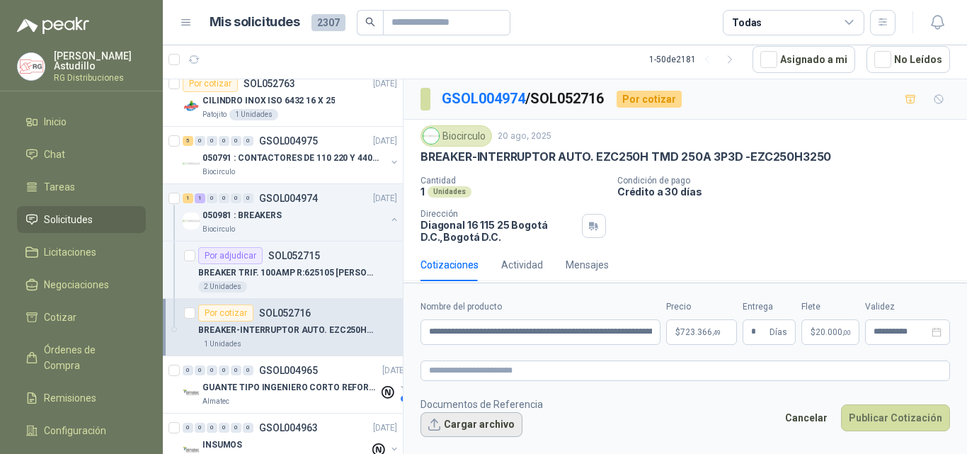
click at [467, 428] on button "Cargar archivo" at bounding box center [472, 424] width 102 height 25
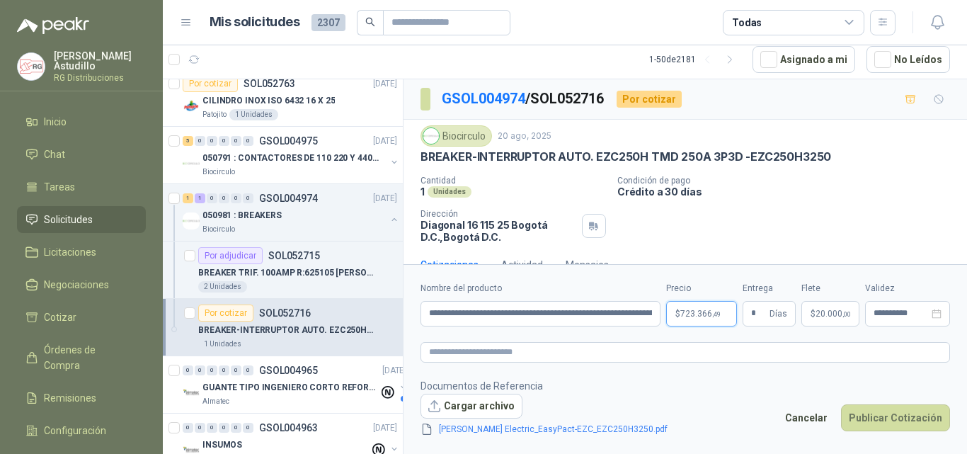
click at [693, 315] on body "[PERSON_NAME] RG Distribuciones Inicio Chat Tareas Solicitudes Licitaciones Neg…" at bounding box center [483, 227] width 967 height 454
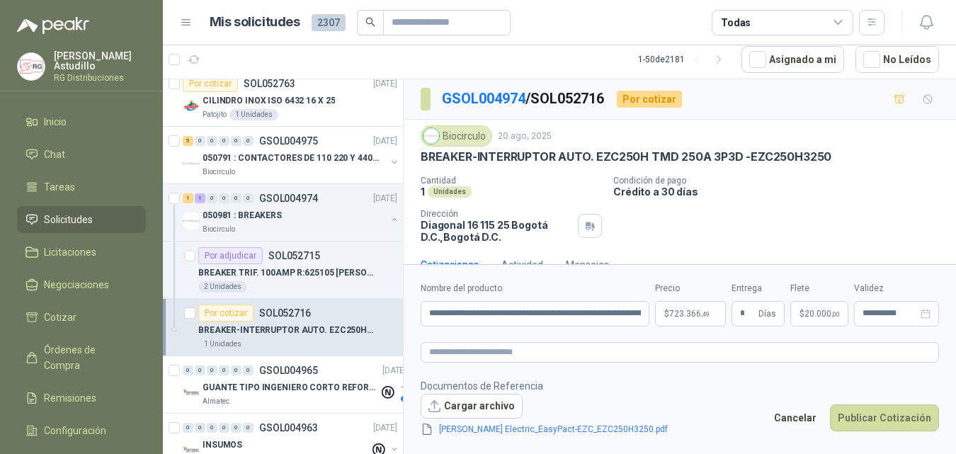
click at [891, 189] on p "Crédito a 30 días" at bounding box center [781, 192] width 337 height 12
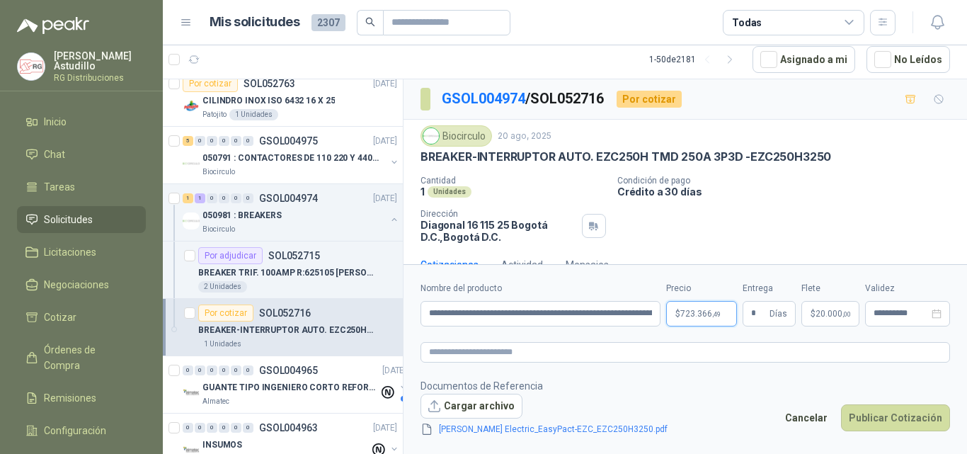
click at [684, 314] on span "723.366 ,49" at bounding box center [700, 313] width 40 height 8
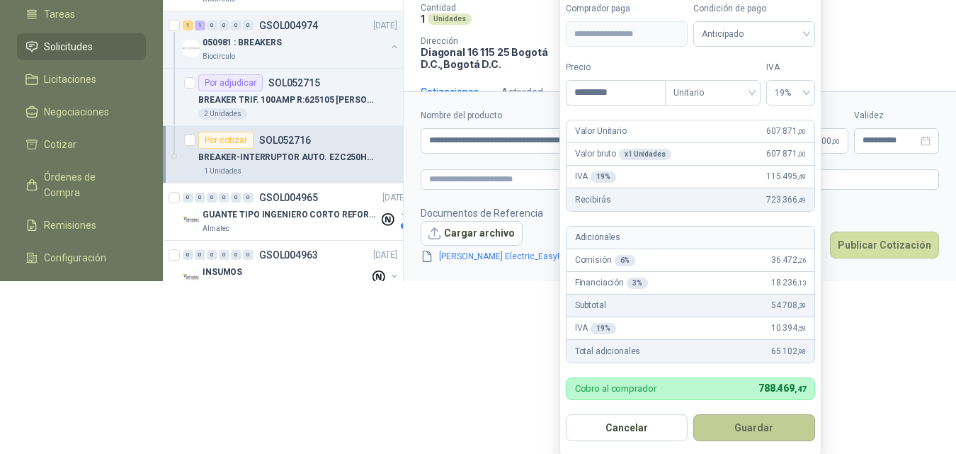
click at [765, 435] on button "Guardar" at bounding box center [754, 427] width 122 height 27
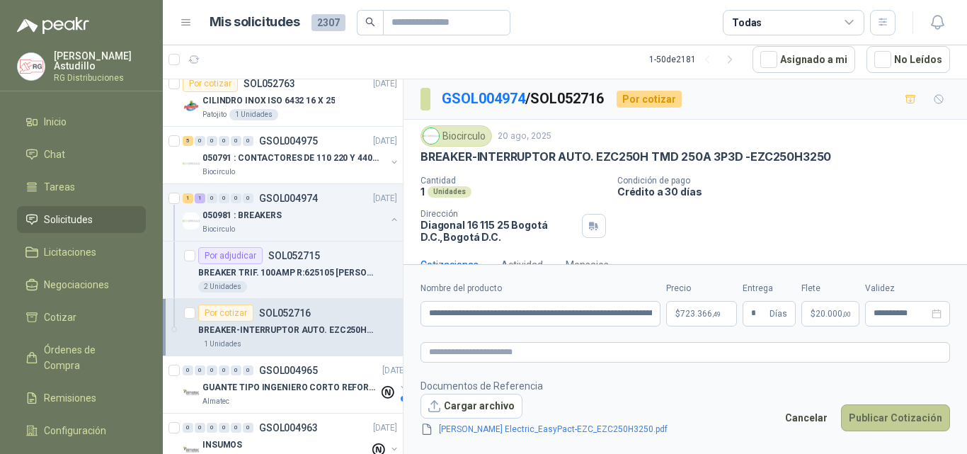
click at [875, 414] on button "Publicar Cotización" at bounding box center [895, 417] width 109 height 27
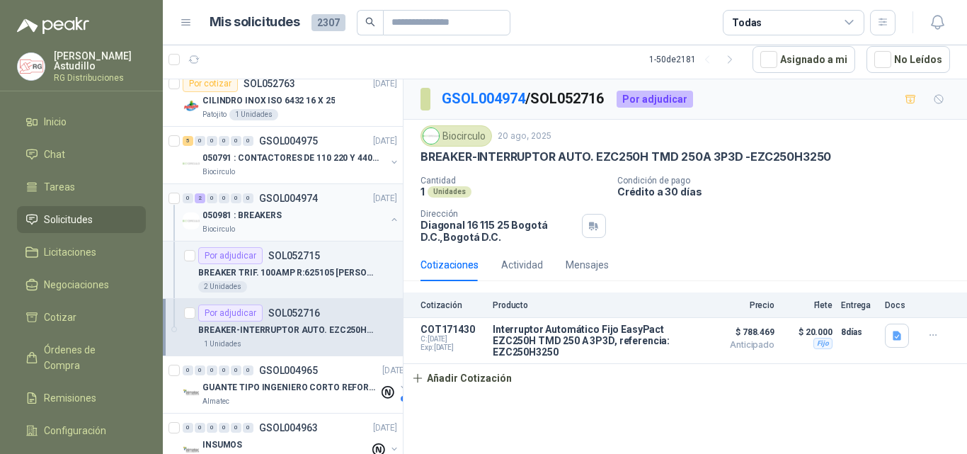
click at [389, 220] on button "button" at bounding box center [394, 219] width 11 height 11
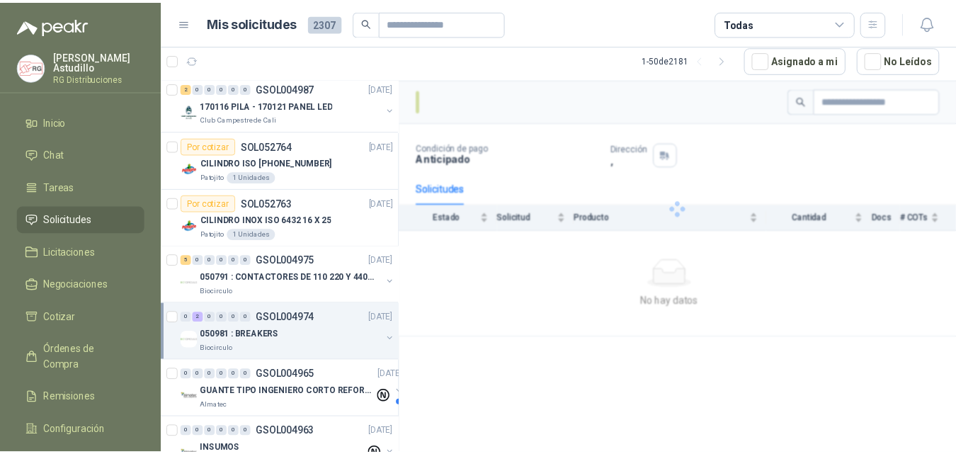
scroll to position [212, 0]
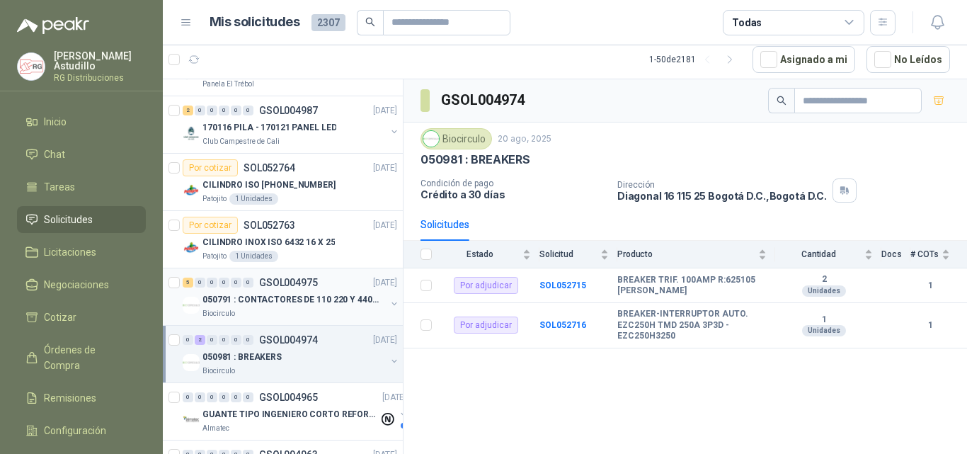
click at [317, 297] on p "050791 : CONTACTORES DE 110 220 Y 440 V" at bounding box center [291, 299] width 176 height 13
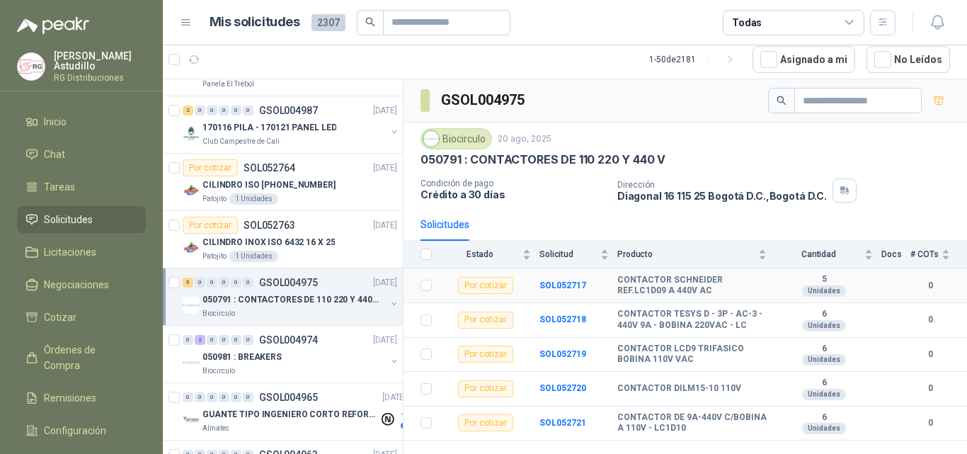
click at [558, 290] on td "SOL052717" at bounding box center [579, 285] width 78 height 35
click at [558, 283] on b "SOL052717" at bounding box center [563, 285] width 47 height 10
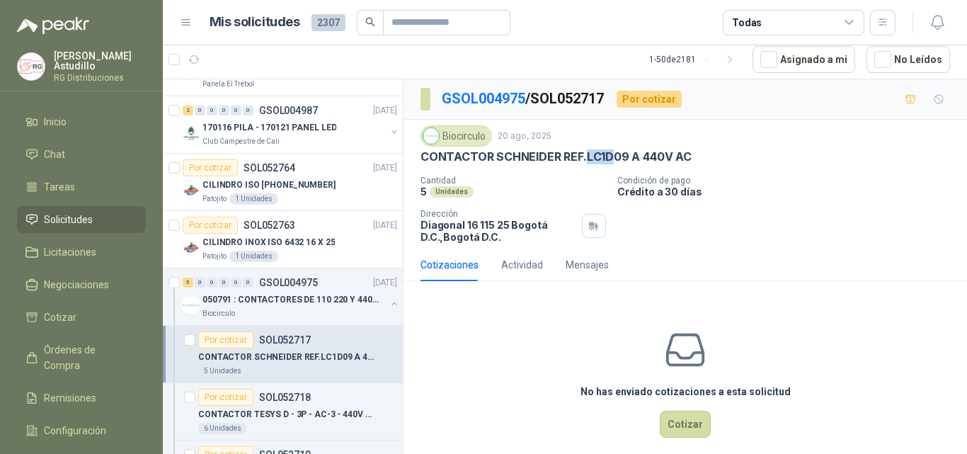
drag, startPoint x: 584, startPoint y: 159, endPoint x: 610, endPoint y: 159, distance: 26.2
click at [610, 159] on p "CONTACTOR SCHNEIDER REF.LC1D09 A 440V AC" at bounding box center [556, 156] width 271 height 15
click at [610, 157] on p "CONTACTOR SCHNEIDER REF.LC1D09 A 440V AC" at bounding box center [556, 156] width 271 height 15
click at [852, 169] on div "Biocirculo [DATE] CONTACTOR [PERSON_NAME] REF.LC1D09 A 440V AC Cantidad 5 Unida…" at bounding box center [686, 184] width 530 height 118
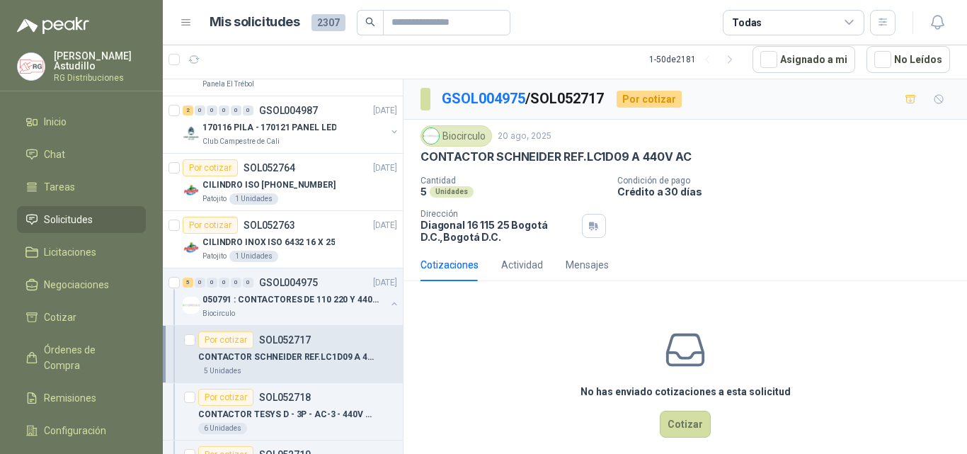
click at [601, 154] on p "CONTACTOR SCHNEIDER REF.LC1D09 A 440V AC" at bounding box center [556, 156] width 271 height 15
click at [797, 192] on p "Crédito a 30 días" at bounding box center [789, 192] width 344 height 12
drag, startPoint x: 673, startPoint y: 159, endPoint x: 717, endPoint y: 156, distance: 43.3
click at [717, 156] on div "CONTACTOR SCHNEIDER REF.LC1D09 A 440V AC" at bounding box center [686, 156] width 530 height 15
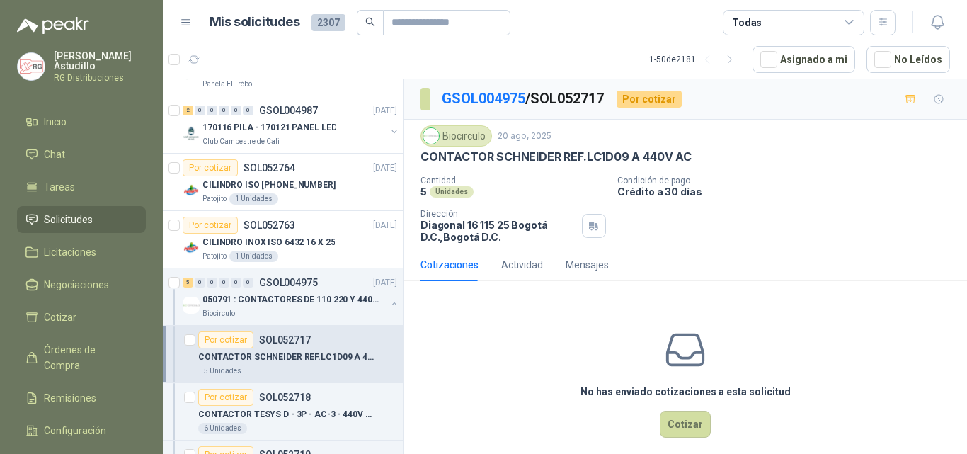
click at [775, 207] on div "Cantidad 5 Unidades Condición de pago Crédito a 30 días Dirección [STREET_ADDRE…" at bounding box center [686, 209] width 530 height 67
click at [688, 427] on button "Cotizar" at bounding box center [685, 424] width 51 height 27
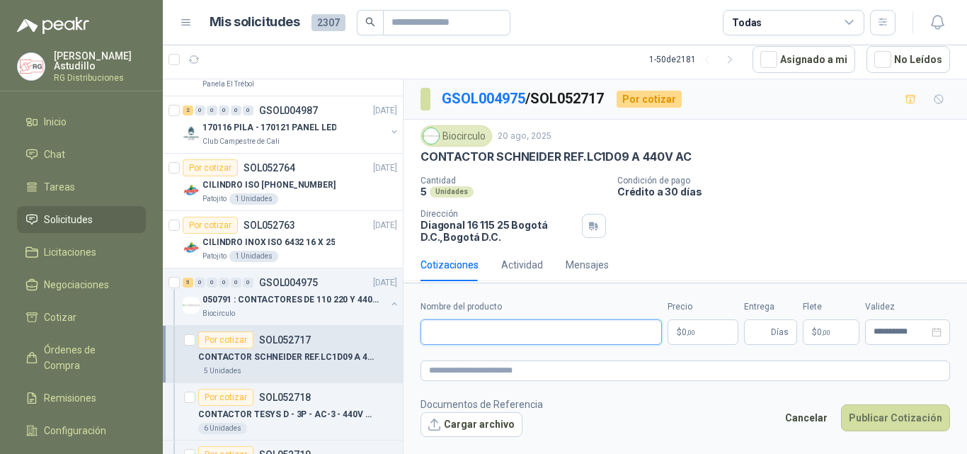
click at [463, 330] on input "Nombre del producto" at bounding box center [541, 331] width 241 height 25
paste input "**********"
paste input "*********"
type input "**********"
click at [712, 332] on body "[PERSON_NAME] RG Distribuciones Inicio Chat Tareas Solicitudes Licitaciones Neg…" at bounding box center [483, 227] width 967 height 454
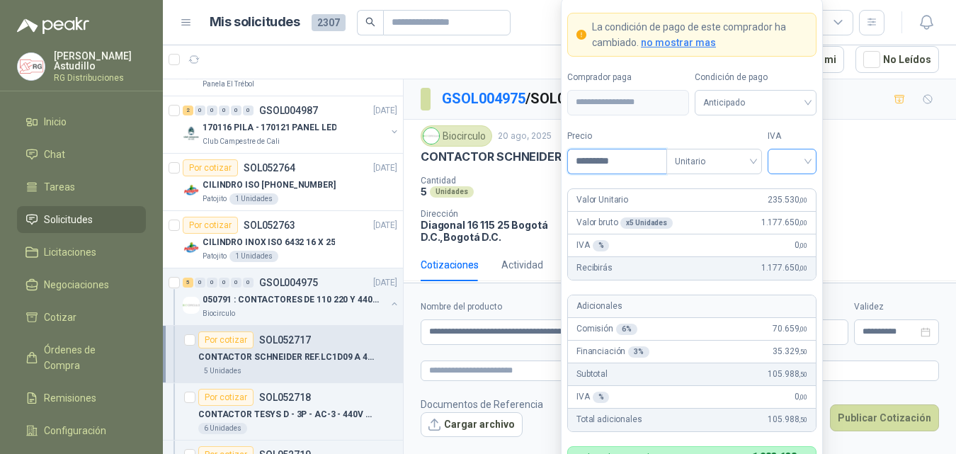
type input "*********"
click at [785, 165] on input "search" at bounding box center [792, 159] width 32 height 21
click at [786, 190] on div "19%" at bounding box center [792, 191] width 26 height 16
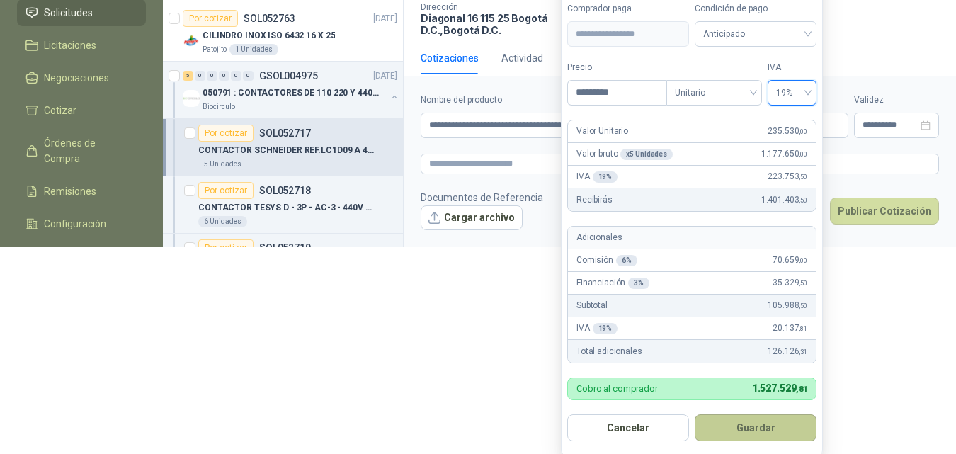
click at [772, 431] on button "Guardar" at bounding box center [756, 427] width 122 height 27
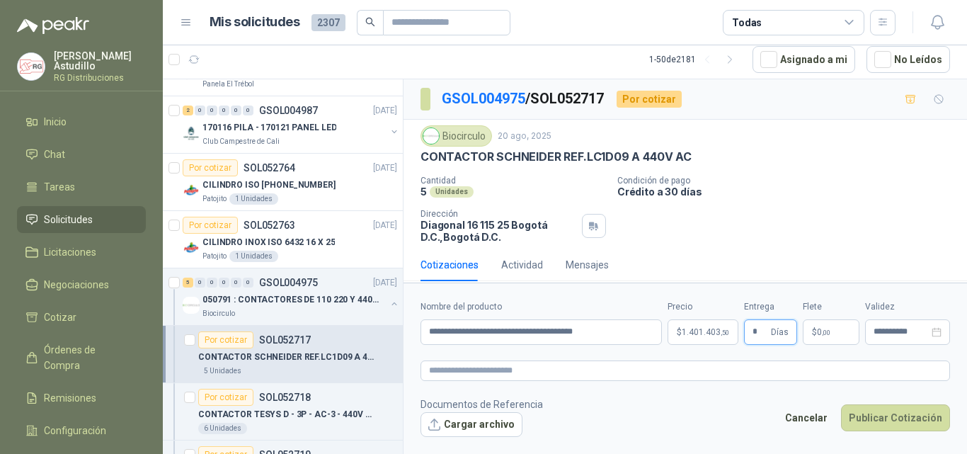
type input "*"
click at [817, 324] on p "$ 0 ,00" at bounding box center [831, 331] width 57 height 25
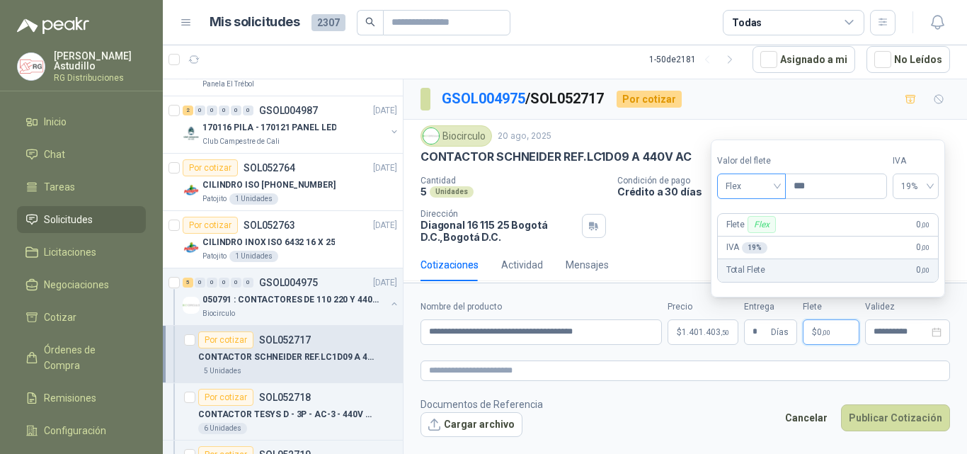
click at [758, 192] on span "Flex" at bounding box center [752, 186] width 52 height 21
click at [748, 263] on div "Fijo" at bounding box center [753, 261] width 49 height 16
click at [836, 188] on input "***" at bounding box center [836, 186] width 101 height 24
click at [924, 181] on span "19%" at bounding box center [915, 186] width 29 height 21
type input "********"
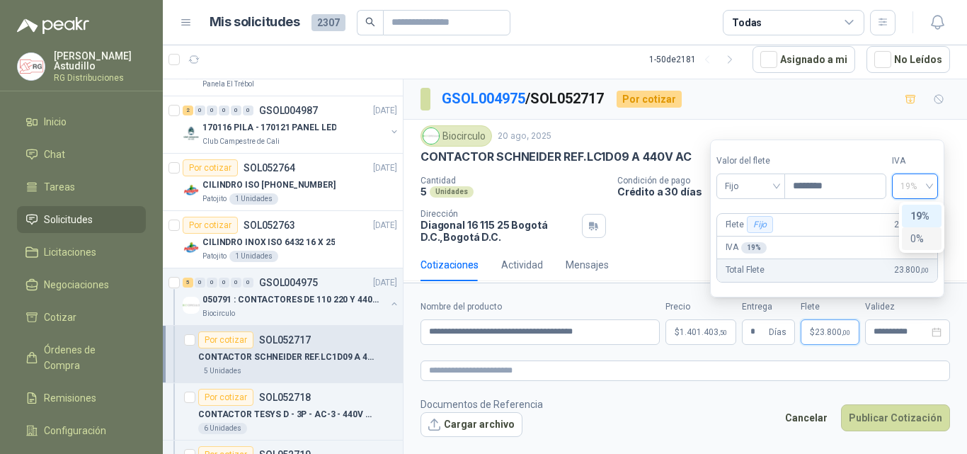
click at [921, 242] on div "0%" at bounding box center [922, 239] width 23 height 16
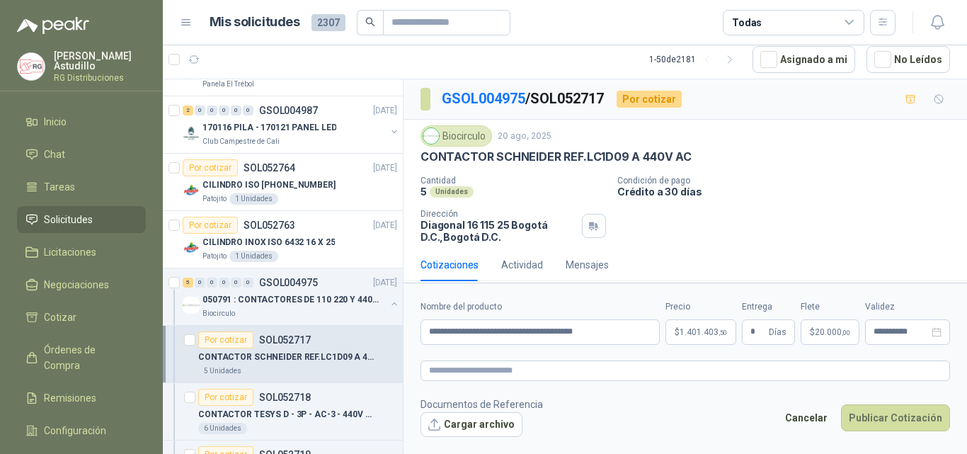
click at [690, 452] on form "**********" at bounding box center [686, 368] width 564 height 171
click at [893, 326] on div "**********" at bounding box center [907, 331] width 85 height 25
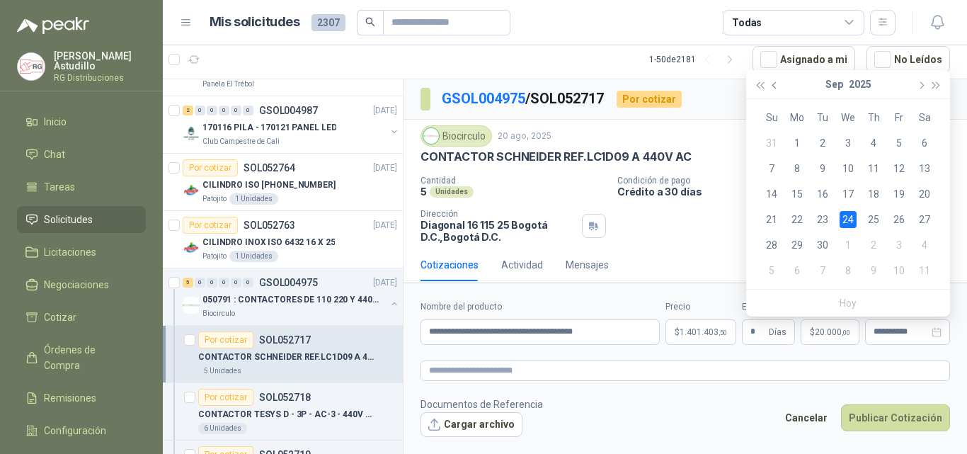
click at [779, 84] on span "button" at bounding box center [776, 84] width 7 height 7
type input "**********"
click at [770, 266] on div "31" at bounding box center [771, 270] width 17 height 17
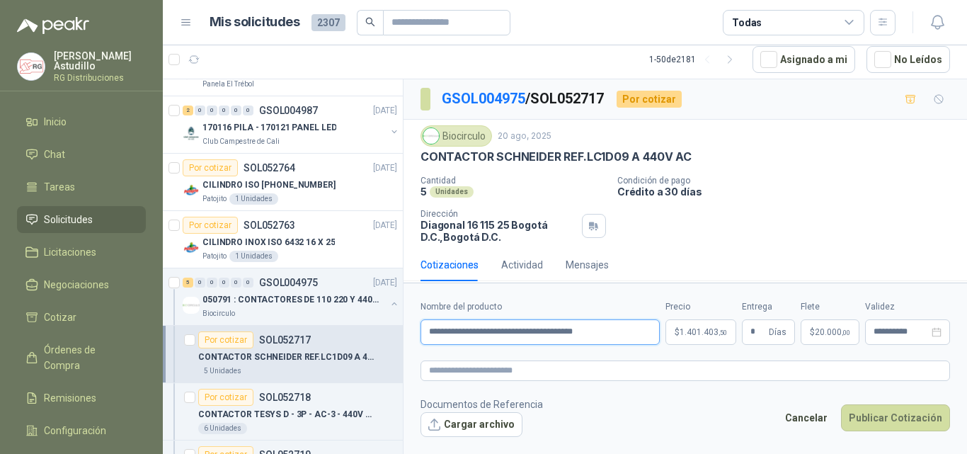
click at [591, 334] on input "**********" at bounding box center [540, 331] width 239 height 25
click at [457, 421] on button "Cargar archivo" at bounding box center [472, 424] width 102 height 25
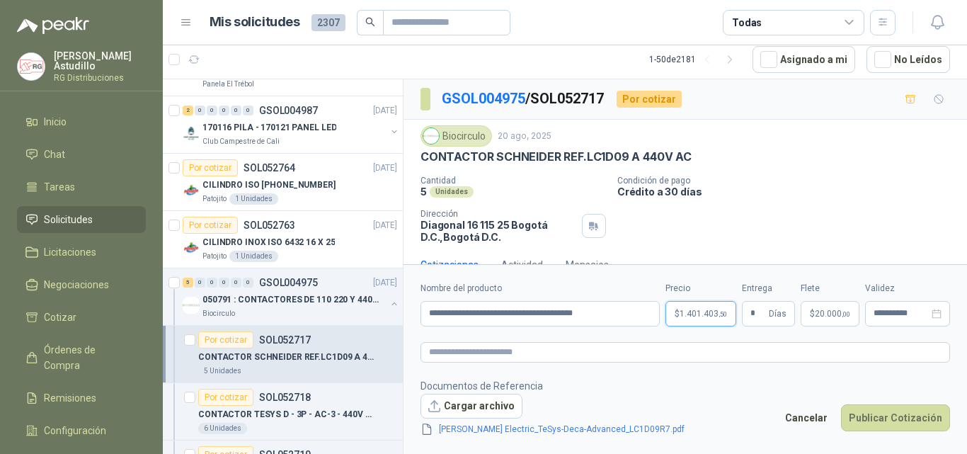
click at [698, 317] on span "1.401.403 ,50" at bounding box center [703, 313] width 47 height 8
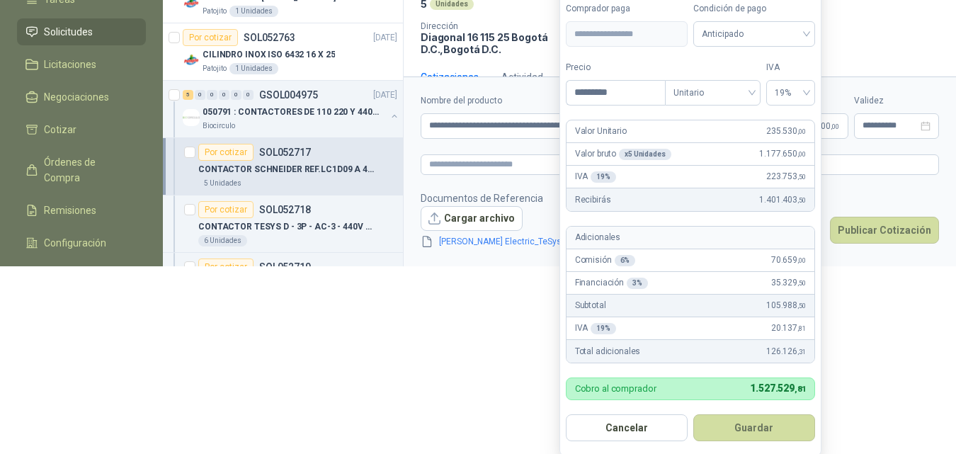
click at [759, 424] on button "Guardar" at bounding box center [754, 427] width 122 height 27
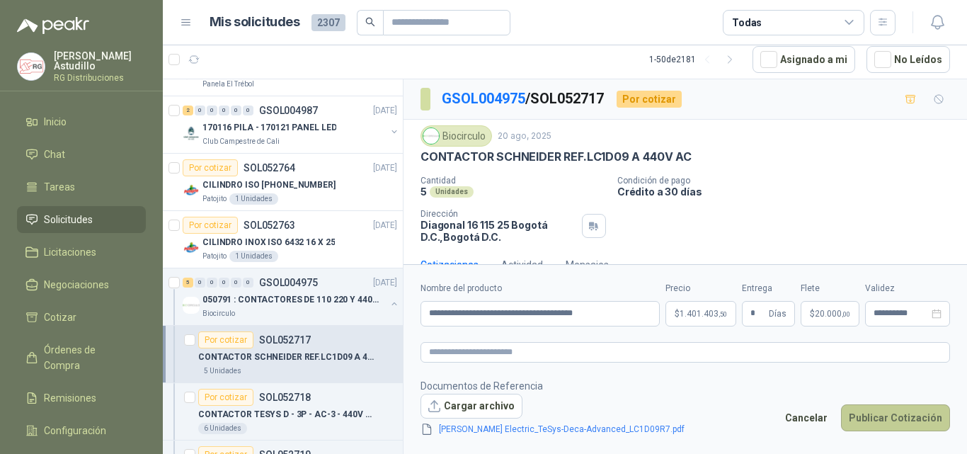
click at [888, 410] on button "Publicar Cotización" at bounding box center [895, 417] width 109 height 27
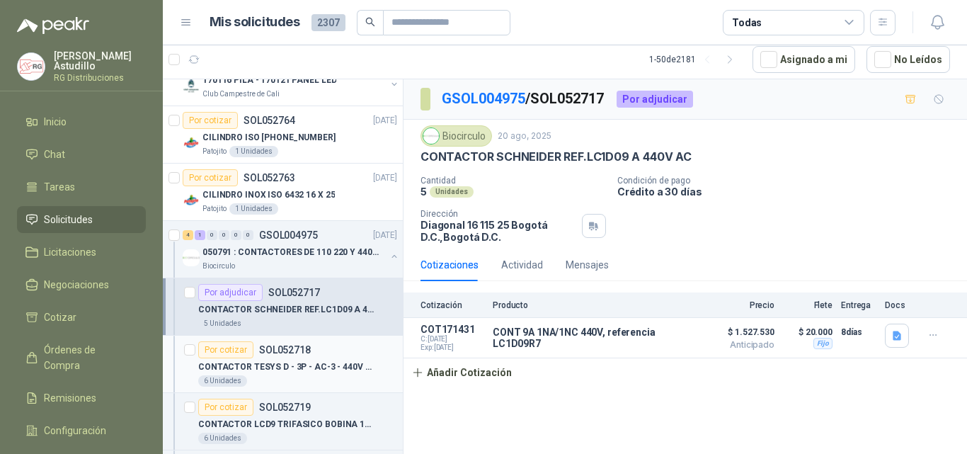
scroll to position [283, 0]
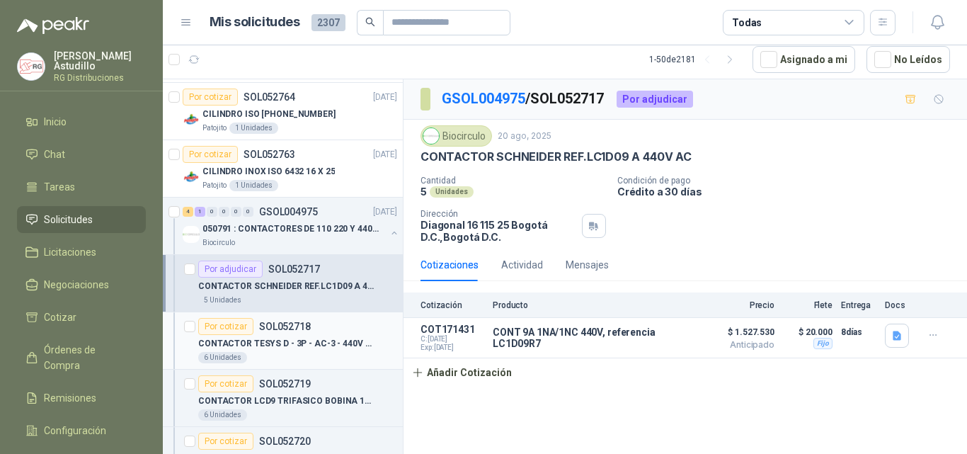
click at [318, 338] on p "CONTACTOR TESYS D - 3P - AC-3 - 440V 9A - BOBINA 220VAC - LC" at bounding box center [286, 343] width 176 height 13
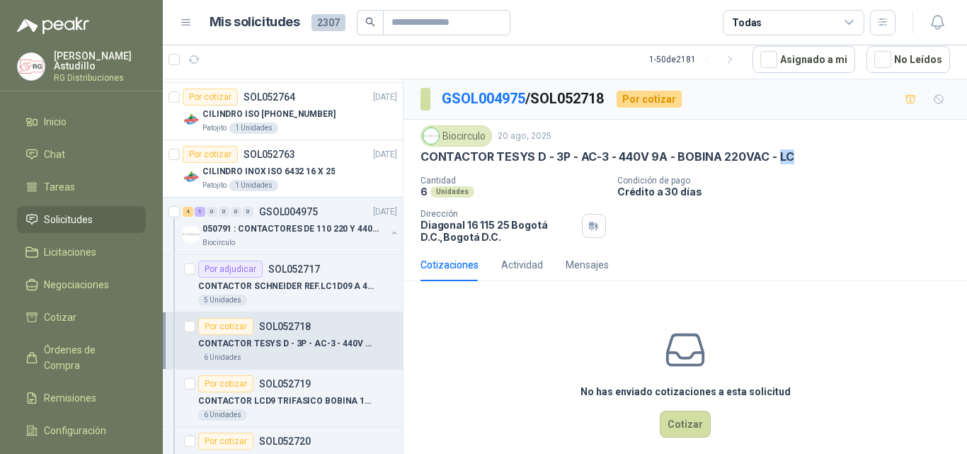
drag, startPoint x: 777, startPoint y: 154, endPoint x: 788, endPoint y: 154, distance: 10.6
click at [788, 154] on p "CONTACTOR TESYS D - 3P - AC-3 - 440V 9A - BOBINA 220VAC - LC" at bounding box center [608, 156] width 374 height 15
click at [817, 249] on div "Cotizaciones Actividad Mensajes" at bounding box center [686, 265] width 530 height 33
click at [689, 426] on button "Cotizar" at bounding box center [685, 424] width 51 height 27
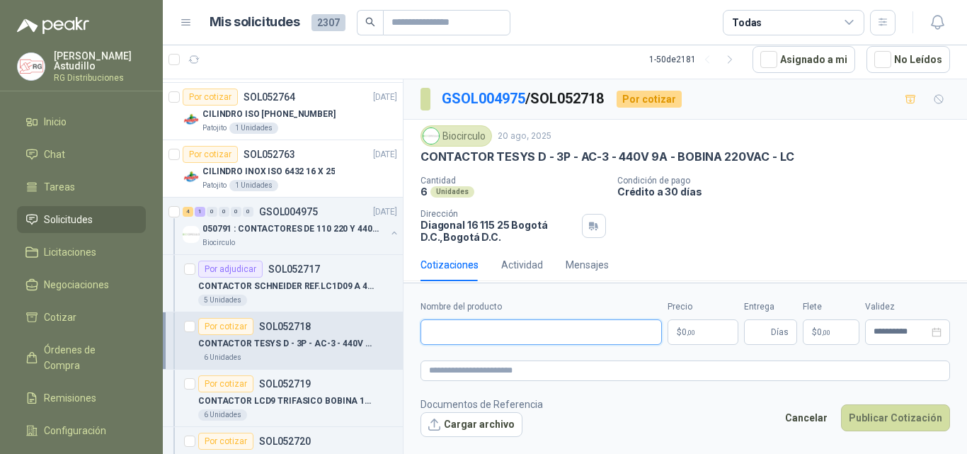
click at [540, 335] on input "Nombre del producto" at bounding box center [541, 331] width 241 height 25
paste input "**********"
type input "**********"
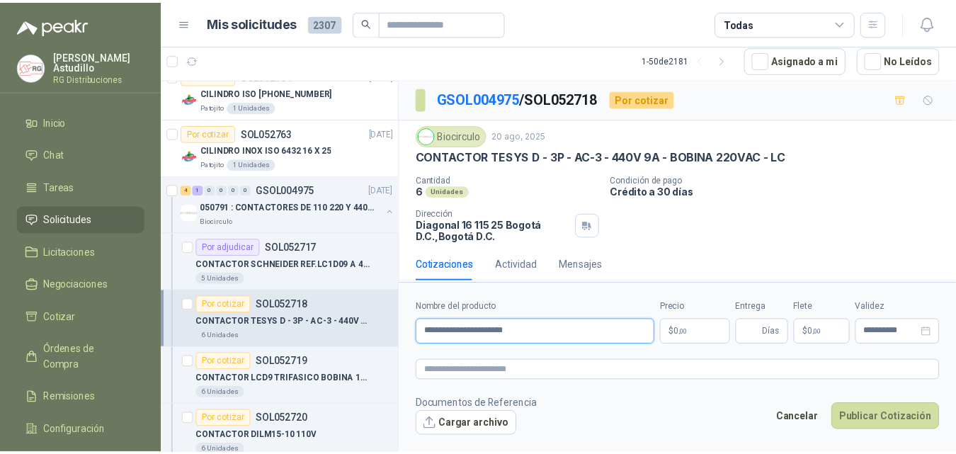
scroll to position [283, 0]
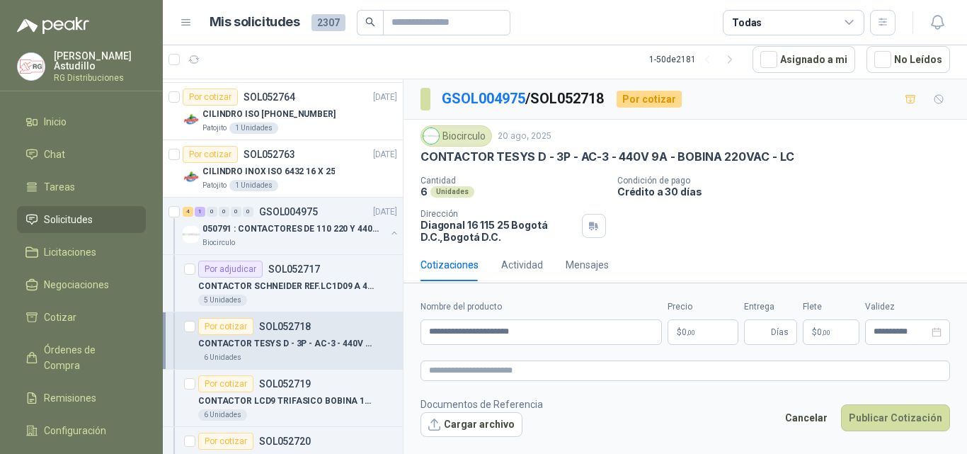
click at [705, 323] on body "[PERSON_NAME] RG Distribuciones Inicio Chat Tareas Solicitudes Licitaciones Neg…" at bounding box center [483, 227] width 967 height 454
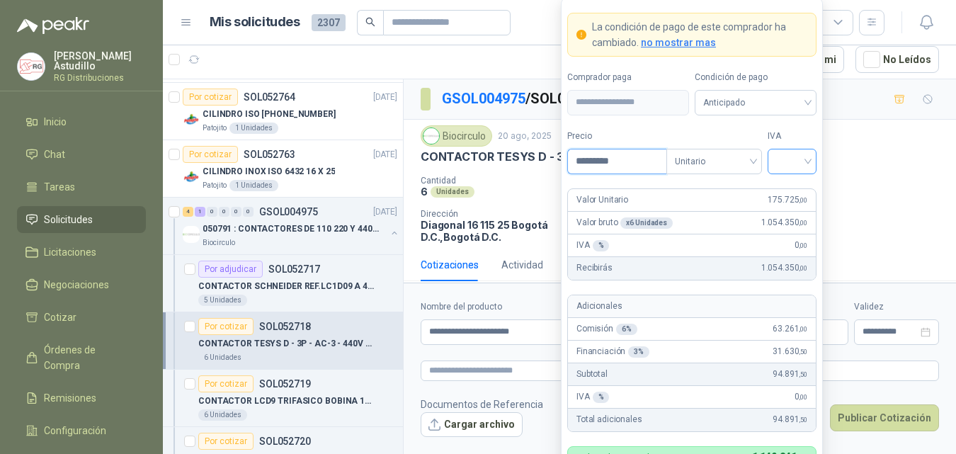
type input "*********"
click at [797, 169] on input "search" at bounding box center [792, 159] width 32 height 21
click at [792, 195] on div "19%" at bounding box center [792, 191] width 26 height 16
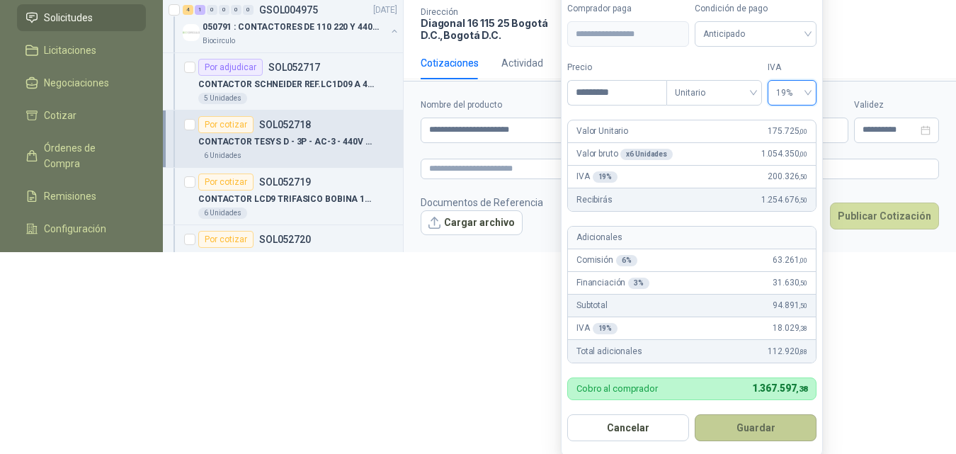
click at [744, 432] on button "Guardar" at bounding box center [756, 427] width 122 height 27
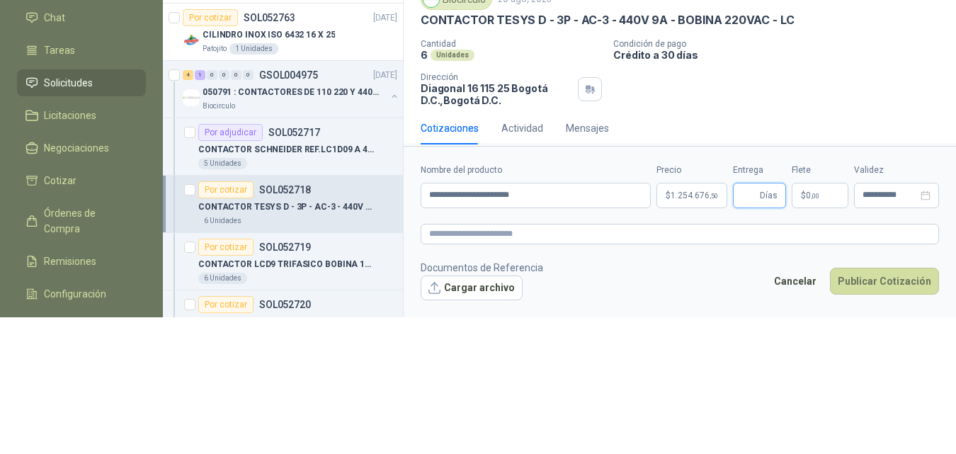
scroll to position [0, 0]
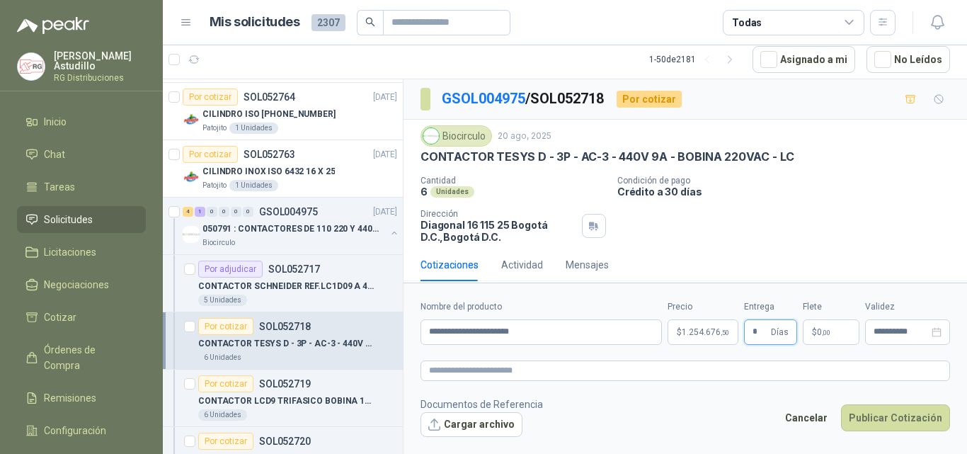
type input "*"
click at [823, 334] on span ",00" at bounding box center [826, 333] width 8 height 8
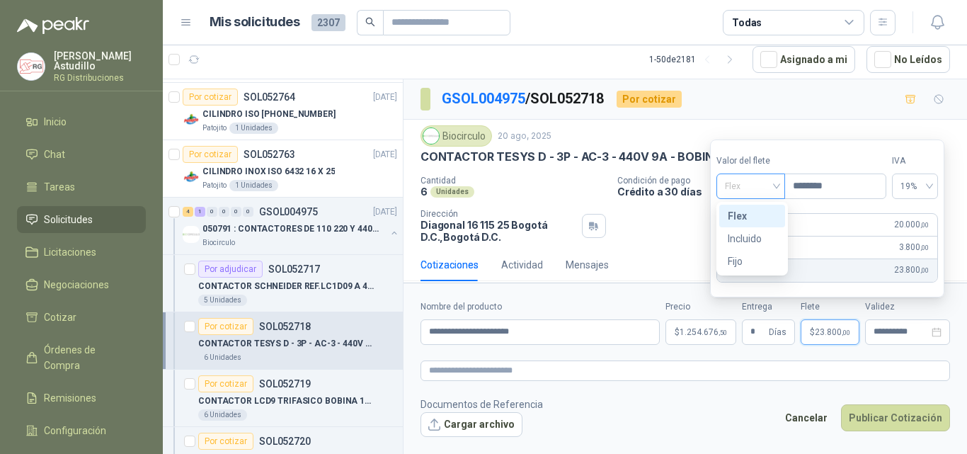
click at [757, 183] on span "Flex" at bounding box center [751, 186] width 52 height 21
type input "********"
click at [743, 266] on div "Fijo" at bounding box center [752, 261] width 49 height 16
drag, startPoint x: 723, startPoint y: 414, endPoint x: 831, endPoint y: 389, distance: 110.4
click at [725, 414] on footer "Documentos de Referencia Cargar archivo Cancelar Publicar Cotización" at bounding box center [686, 417] width 530 height 41
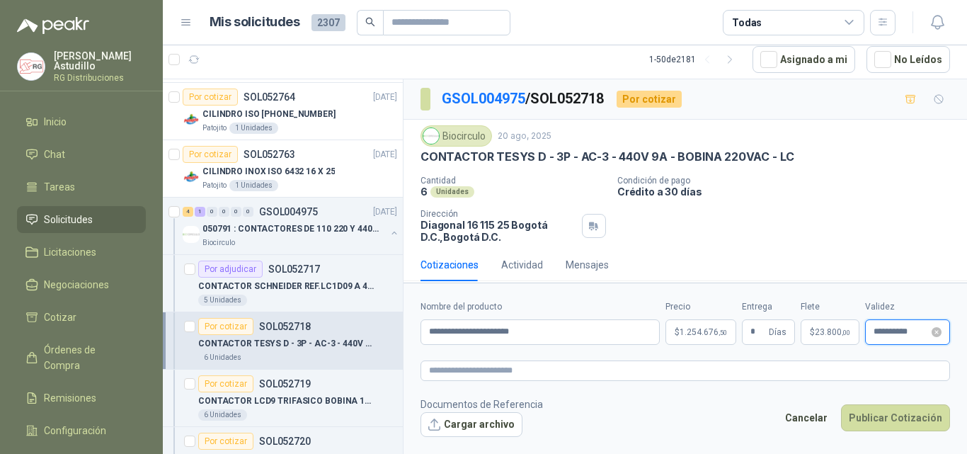
click at [883, 333] on input "**********" at bounding box center [901, 331] width 55 height 9
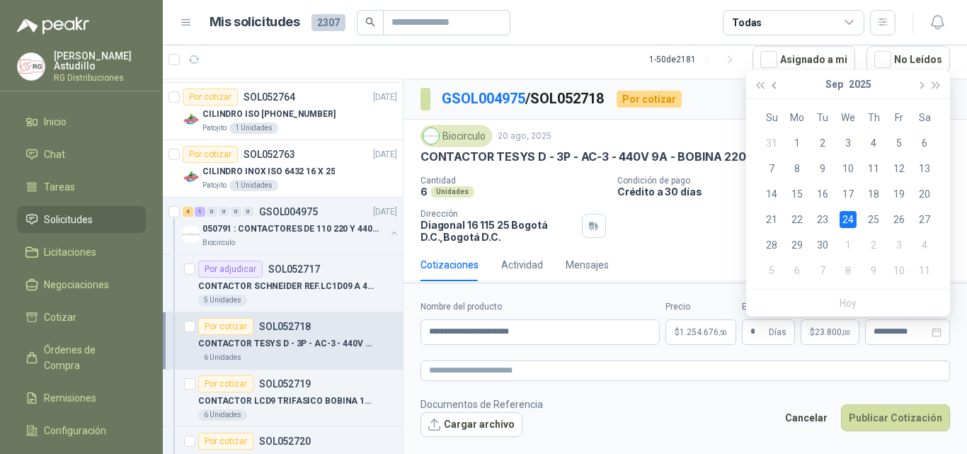
click at [773, 82] on button "button" at bounding box center [776, 84] width 16 height 28
type input "**********"
click at [769, 268] on div "31" at bounding box center [771, 270] width 17 height 17
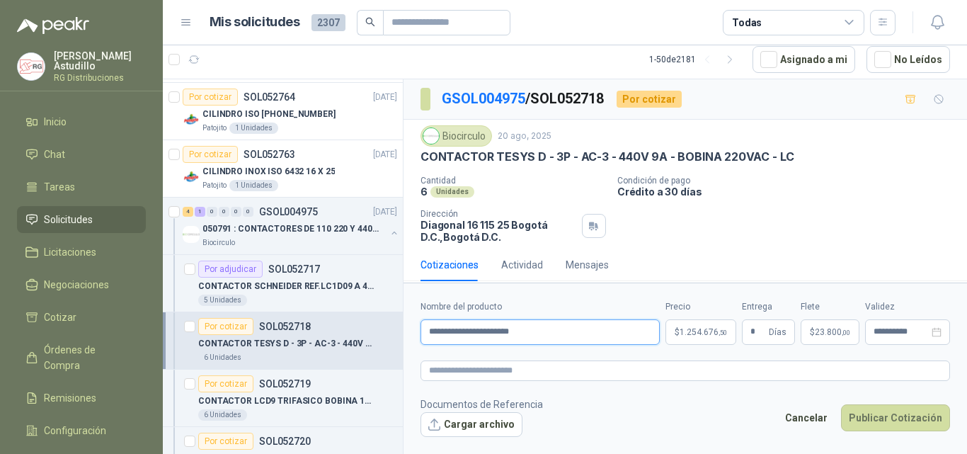
click at [485, 333] on input "**********" at bounding box center [540, 331] width 239 height 25
click at [481, 423] on button "Cargar archivo" at bounding box center [472, 424] width 102 height 25
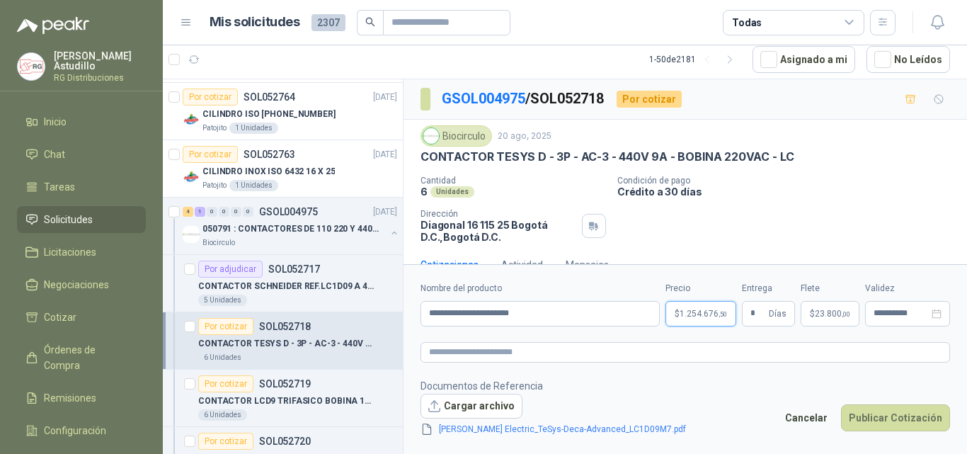
click at [705, 320] on body "[PERSON_NAME] RG Distribuciones Inicio Chat Tareas Solicitudes Licitaciones Neg…" at bounding box center [483, 227] width 967 height 454
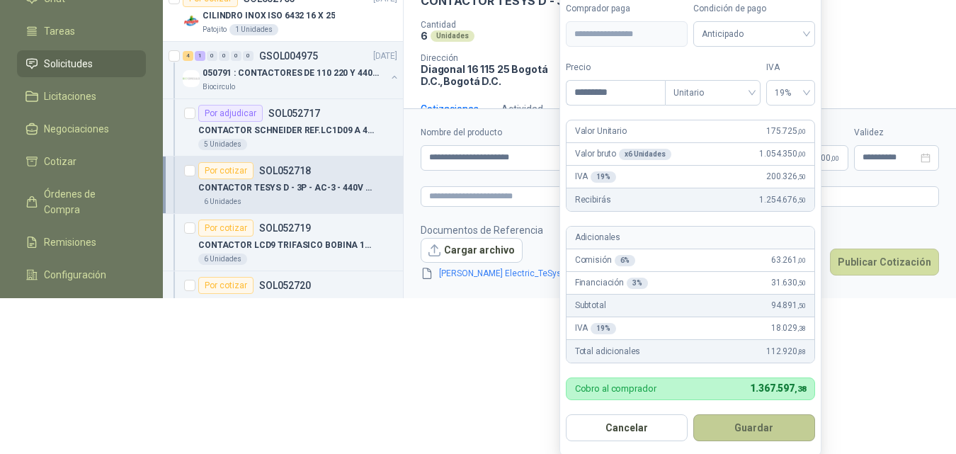
click at [758, 433] on button "Guardar" at bounding box center [754, 427] width 122 height 27
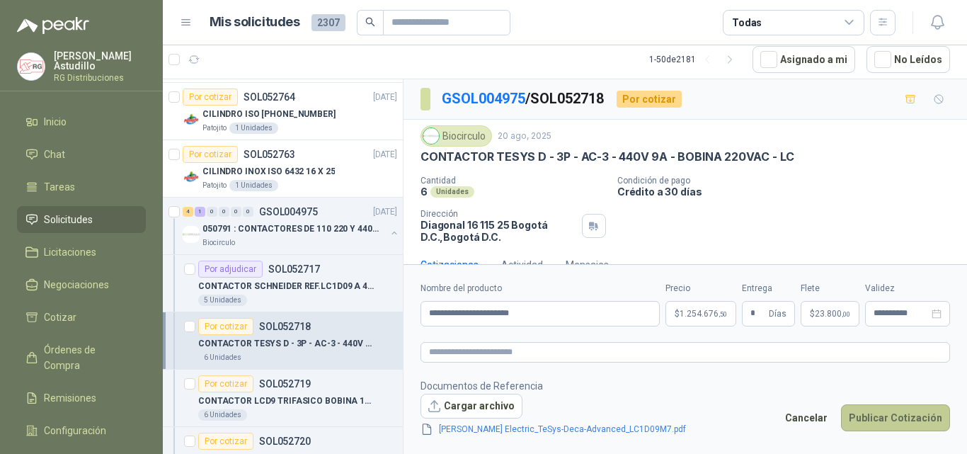
click at [876, 414] on button "Publicar Cotización" at bounding box center [895, 417] width 109 height 27
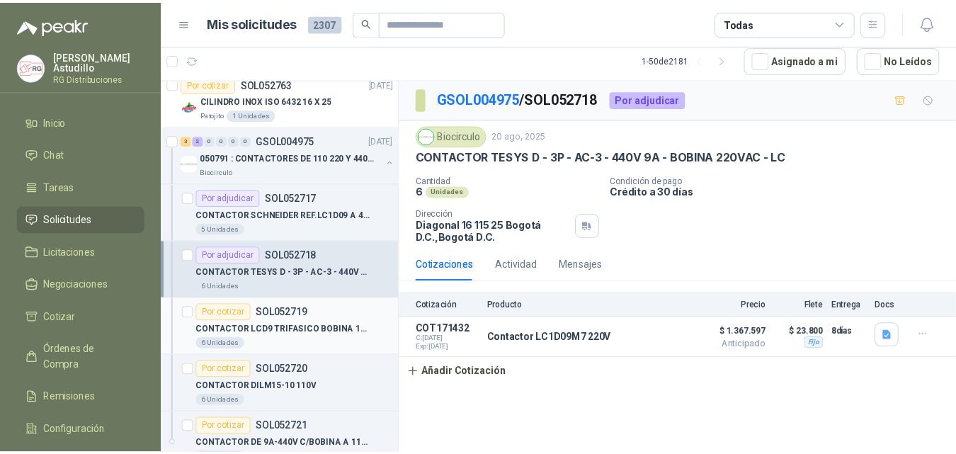
scroll to position [425, 0]
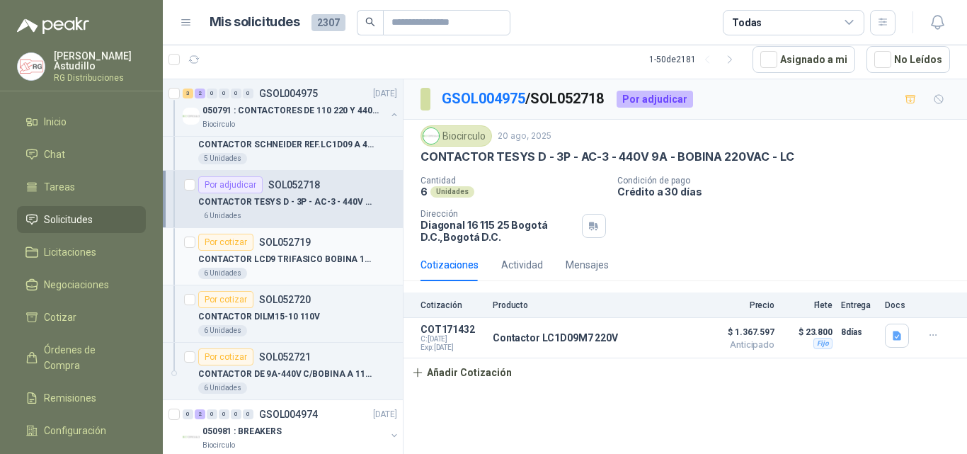
click at [322, 258] on p "CONTACTOR LCD9 TRIFASICO BOBINA 110V VAC" at bounding box center [286, 259] width 176 height 13
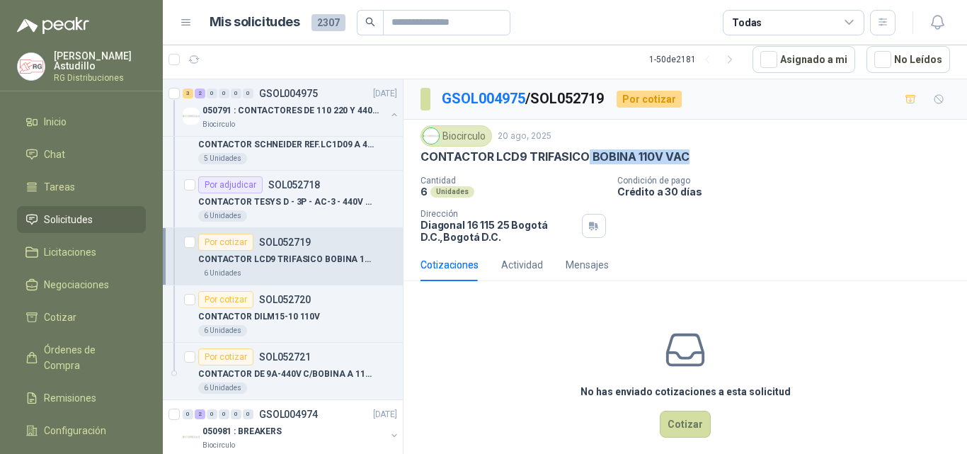
click at [730, 159] on div "CONTACTOR LCD9 TRIFASICO BOBINA 110V VAC" at bounding box center [686, 156] width 530 height 15
click at [789, 179] on p "Condición de pago" at bounding box center [789, 181] width 344 height 10
drag, startPoint x: 509, startPoint y: 160, endPoint x: 523, endPoint y: 161, distance: 13.5
click at [523, 161] on p "CONTACTOR LCD9 TRIFASICO BOBINA 110V VAC" at bounding box center [555, 156] width 269 height 15
click at [829, 161] on div "CONTACTOR LCD9 TRIFASICO BOBINA 110V VAC" at bounding box center [686, 156] width 530 height 15
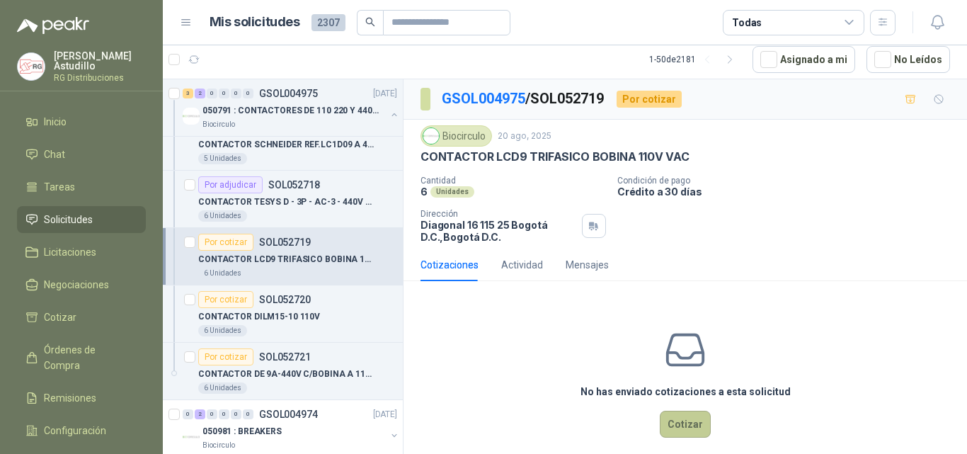
click at [672, 421] on button "Cotizar" at bounding box center [685, 424] width 51 height 27
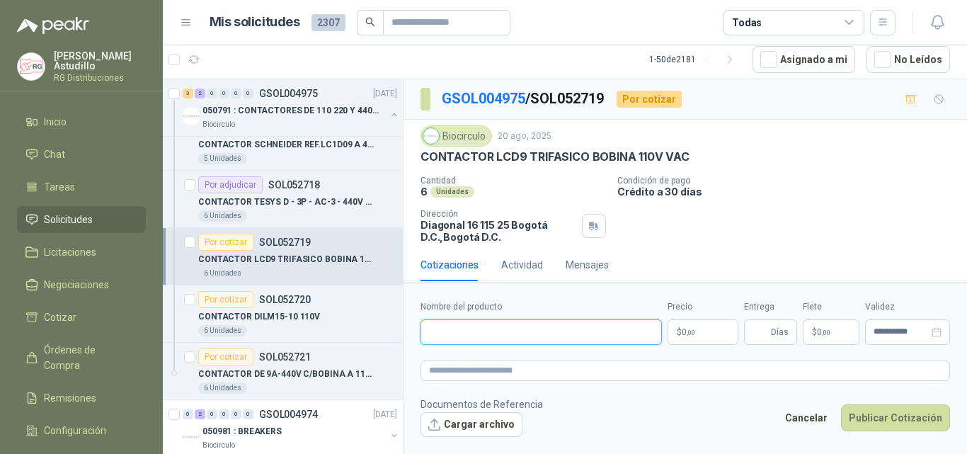
click at [518, 326] on input "Nombre del producto" at bounding box center [541, 331] width 241 height 25
paste input "**********"
type input "**********"
click at [700, 336] on body "[PERSON_NAME] RG Distribuciones Inicio Chat Tareas Solicitudes Licitaciones Neg…" at bounding box center [483, 227] width 967 height 454
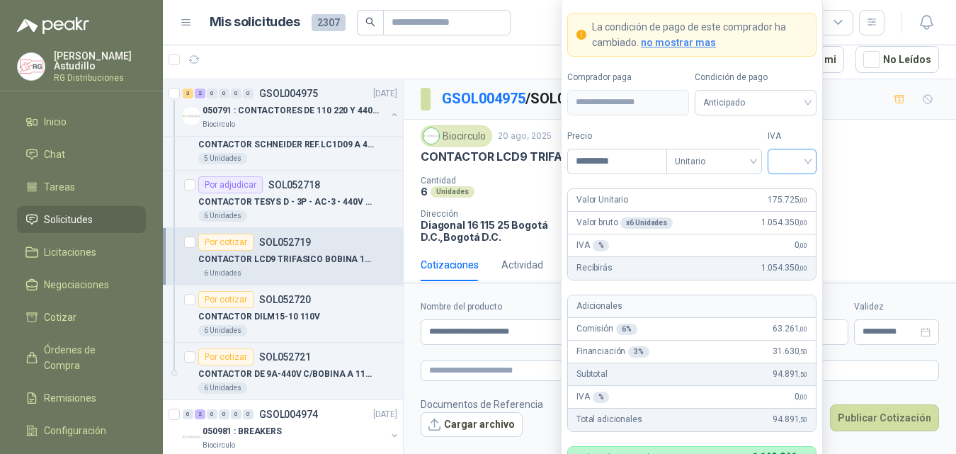
type input "*********"
click at [802, 156] on input "search" at bounding box center [792, 159] width 32 height 21
click at [792, 193] on div "19%" at bounding box center [792, 191] width 26 height 16
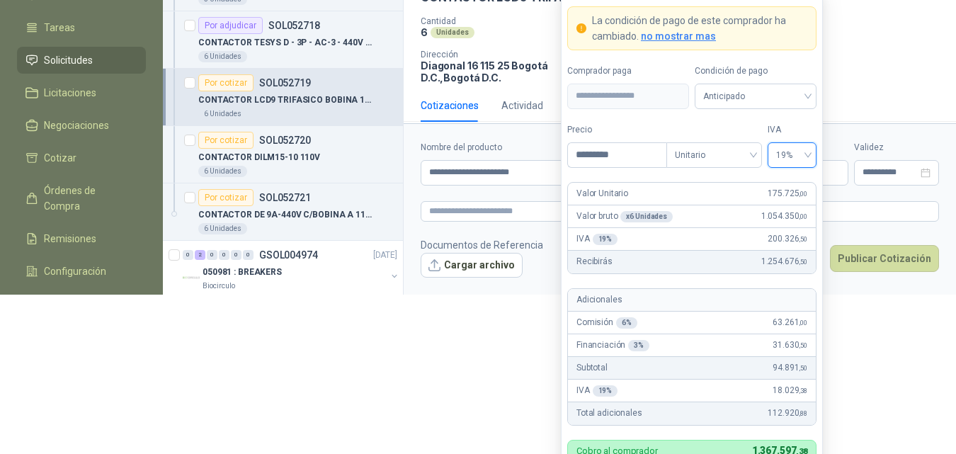
scroll to position [198, 0]
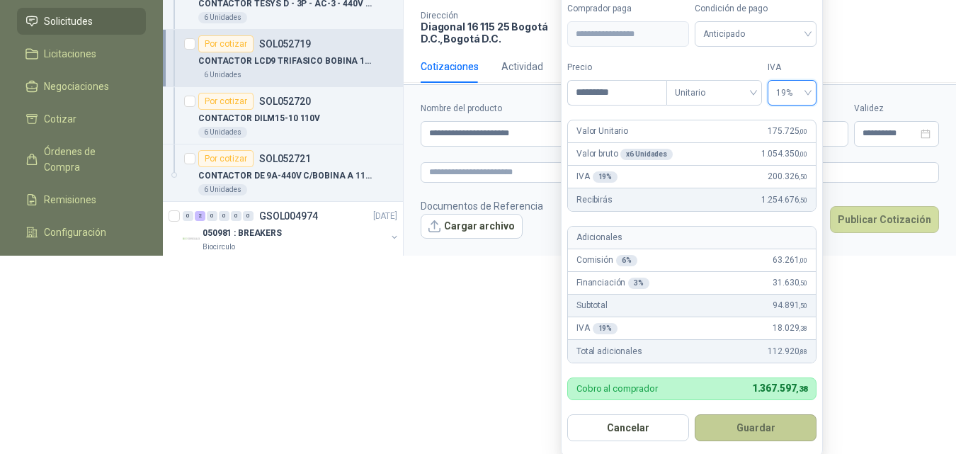
click at [764, 430] on button "Guardar" at bounding box center [756, 427] width 122 height 27
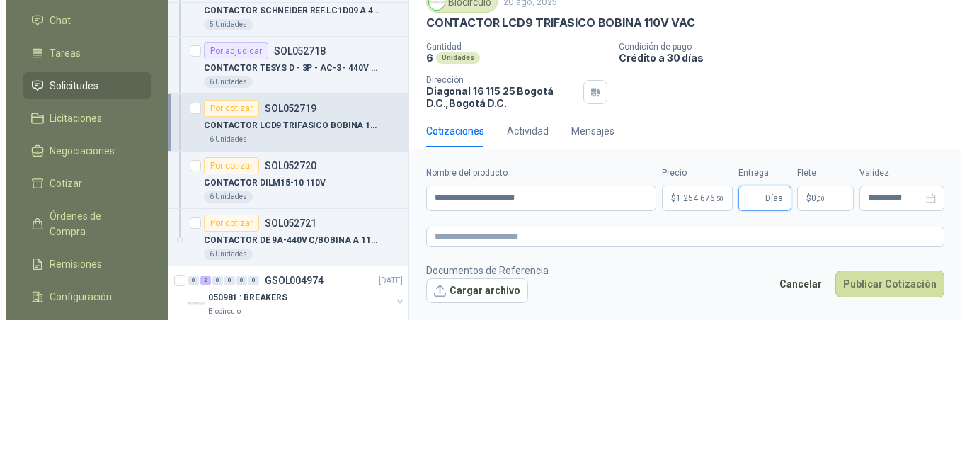
scroll to position [0, 0]
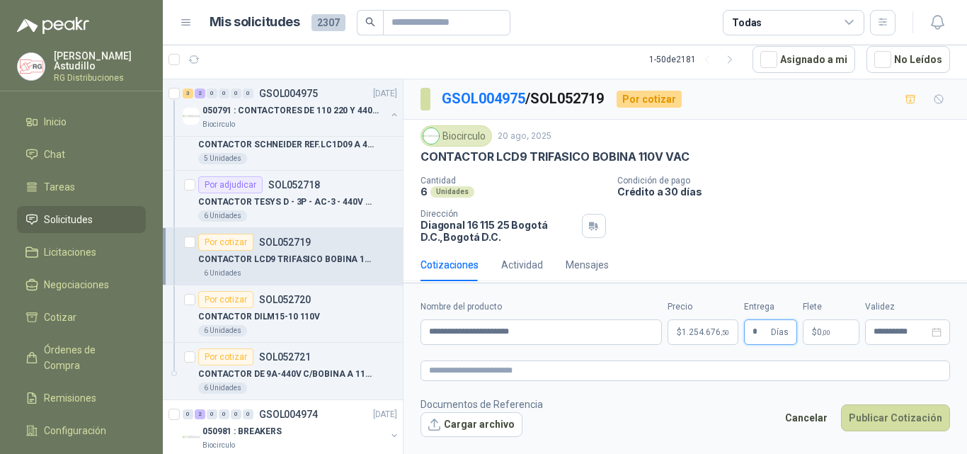
type input "*"
click at [833, 334] on p "$ 0 ,00" at bounding box center [831, 331] width 57 height 25
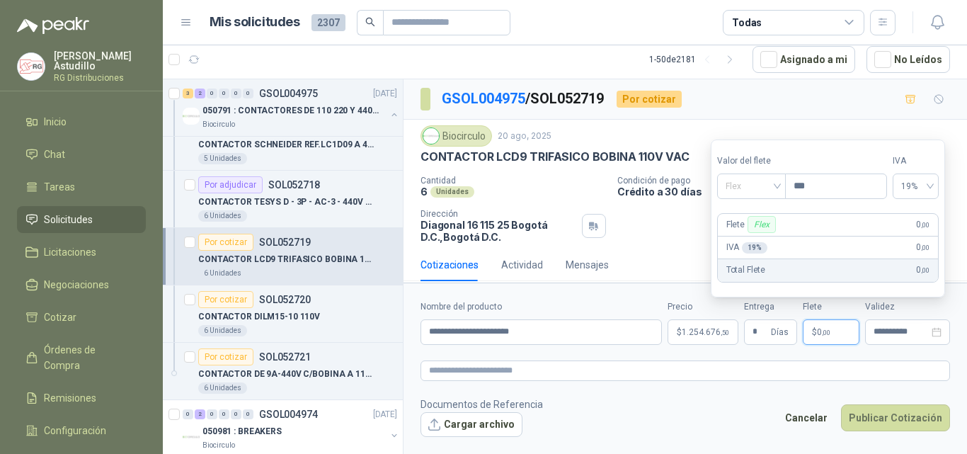
drag, startPoint x: 765, startPoint y: 187, endPoint x: 763, endPoint y: 205, distance: 17.8
click at [764, 188] on span "Flex" at bounding box center [752, 186] width 52 height 21
drag, startPoint x: 756, startPoint y: 264, endPoint x: 793, endPoint y: 227, distance: 52.6
click at [756, 265] on div "Fijo" at bounding box center [753, 261] width 49 height 16
click at [823, 186] on input "***" at bounding box center [836, 186] width 101 height 24
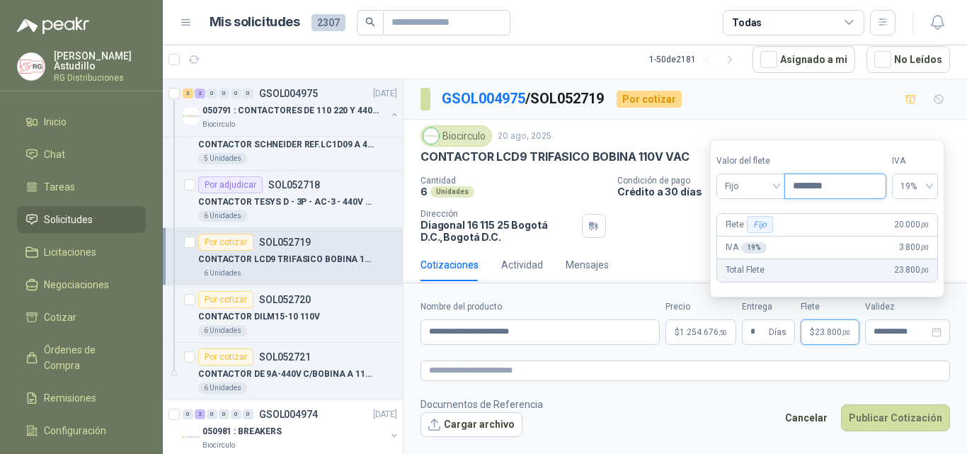
type input "********"
click at [743, 399] on footer "Documentos de Referencia Cargar archivo Cancelar Publicar Cotización" at bounding box center [686, 417] width 530 height 41
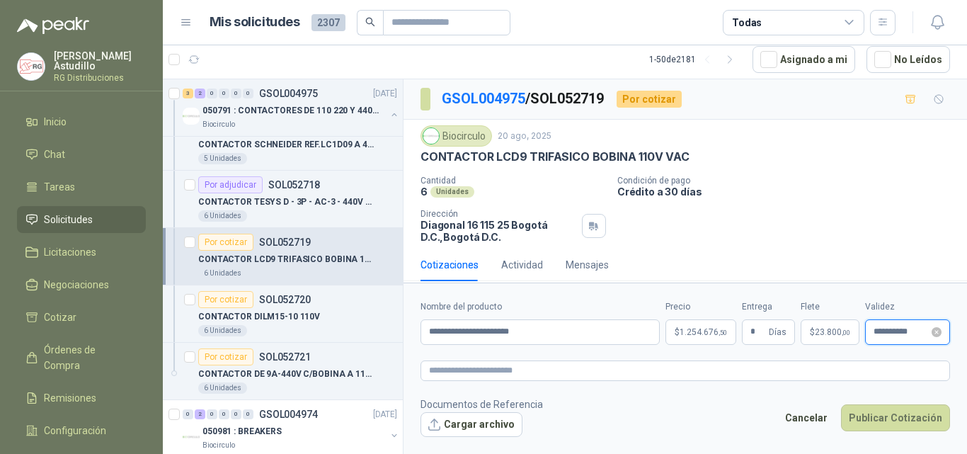
click at [903, 336] on input "**********" at bounding box center [901, 331] width 55 height 9
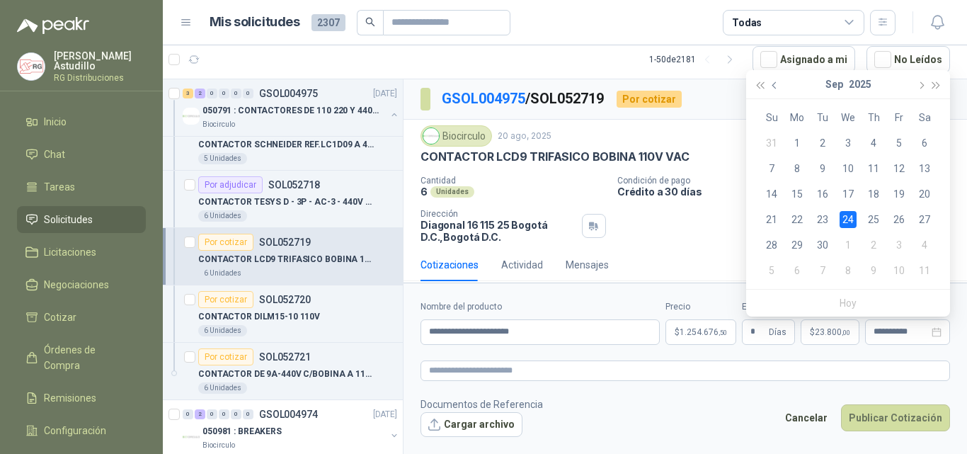
click at [776, 84] on span "button" at bounding box center [776, 84] width 7 height 7
type input "**********"
click at [773, 268] on div "31" at bounding box center [771, 270] width 17 height 17
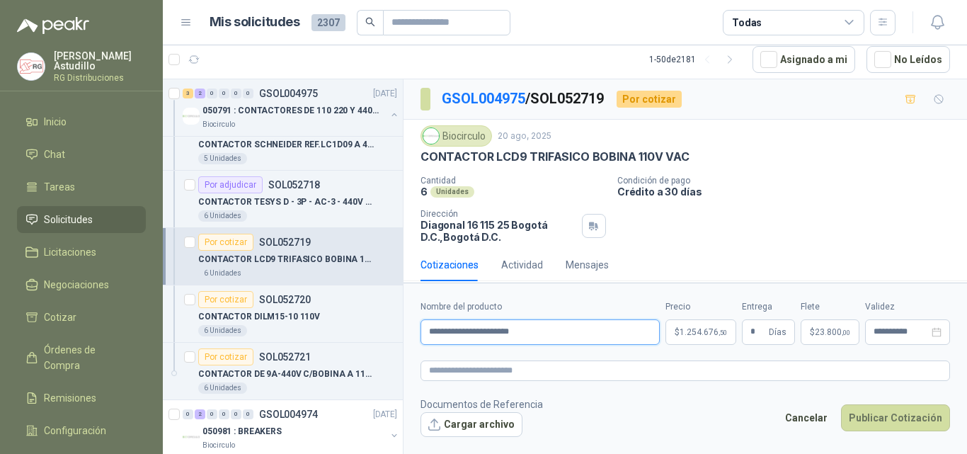
click at [495, 333] on input "**********" at bounding box center [540, 331] width 239 height 25
click at [476, 421] on button "Cargar archivo" at bounding box center [472, 424] width 102 height 25
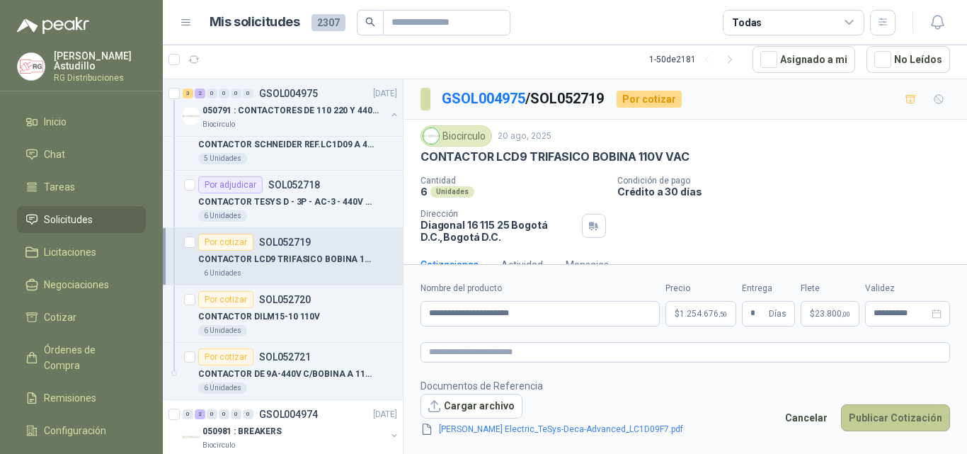
click at [890, 414] on button "Publicar Cotización" at bounding box center [895, 417] width 109 height 27
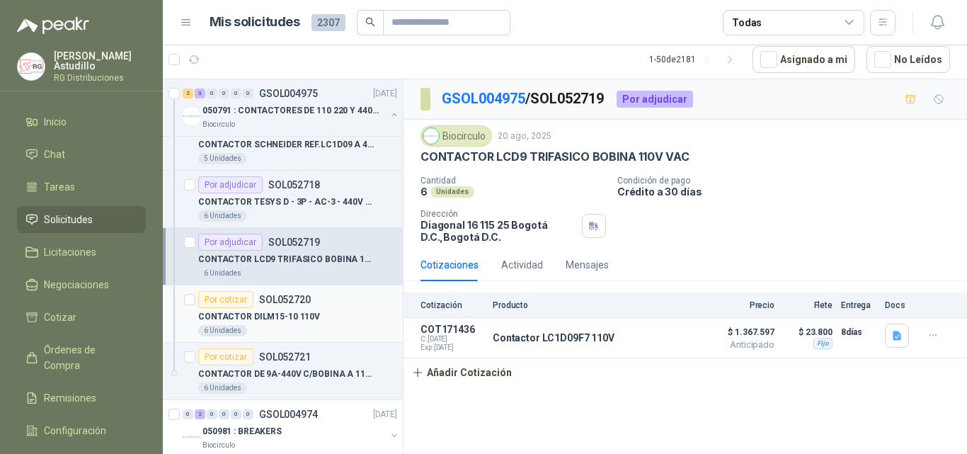
click at [322, 304] on div "Por cotizar SOL052720" at bounding box center [297, 299] width 199 height 17
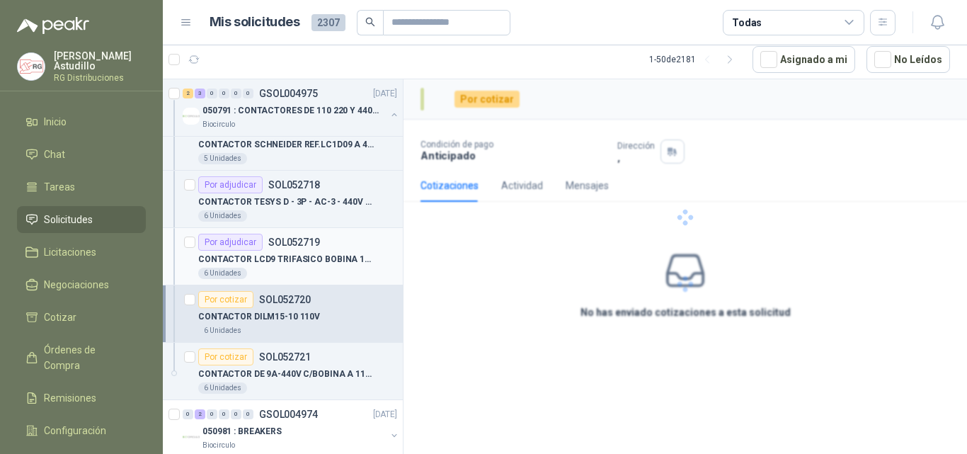
click at [313, 266] on div "CONTACTOR LCD9 TRIFASICO BOBINA 110V VAC" at bounding box center [297, 259] width 199 height 17
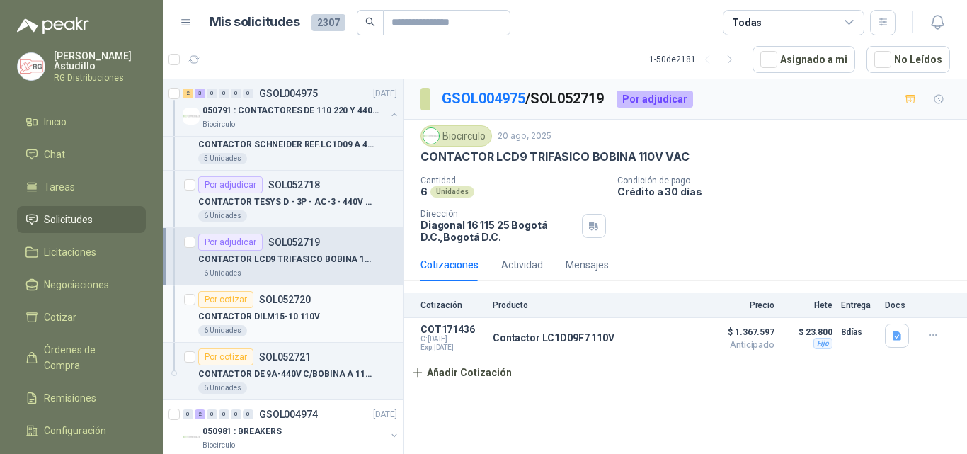
click at [309, 317] on p "CONTACTOR DILM15-10 110V" at bounding box center [259, 316] width 122 height 13
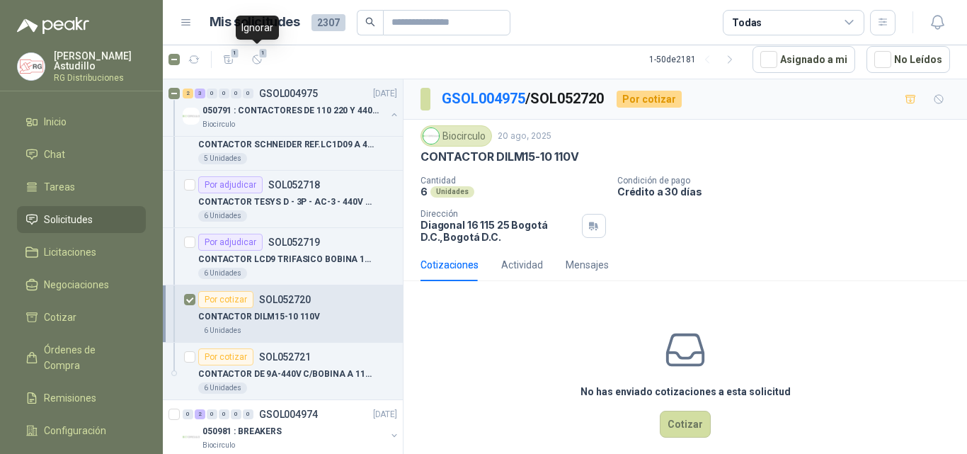
click at [266, 47] on article "1 1 1 - 50 de 2181 Asignado a mi No Leídos" at bounding box center [565, 59] width 804 height 38
click at [261, 62] on icon "button" at bounding box center [257, 59] width 8 height 8
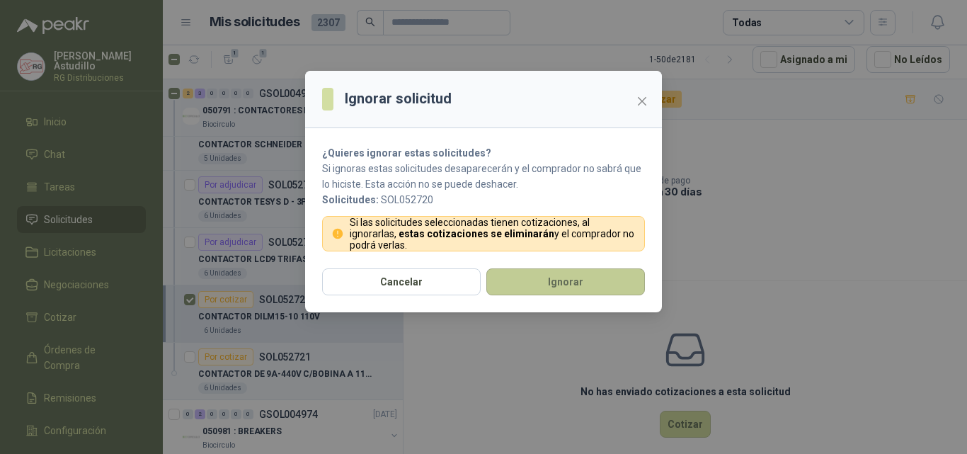
click at [532, 282] on button "Ignorar" at bounding box center [565, 281] width 159 height 27
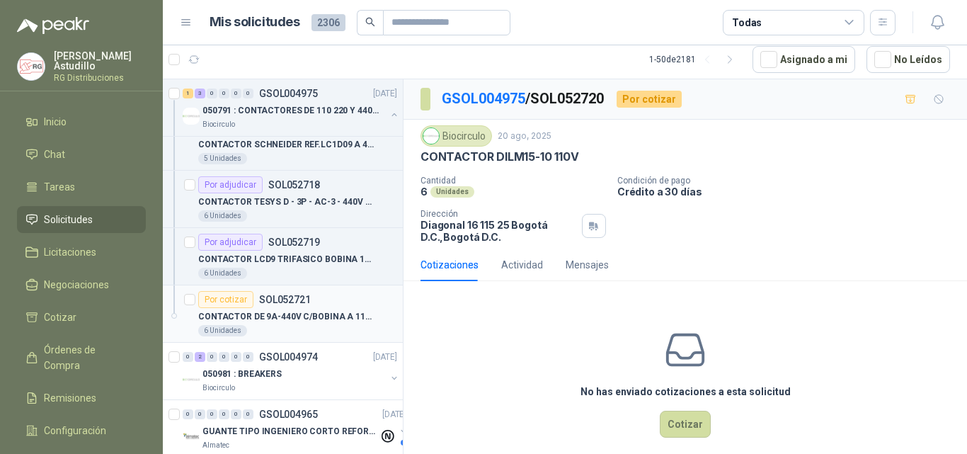
click at [311, 318] on p "CONTACTOR DE 9A-440V C/BOBINA A 110V - LC1D10" at bounding box center [286, 316] width 176 height 13
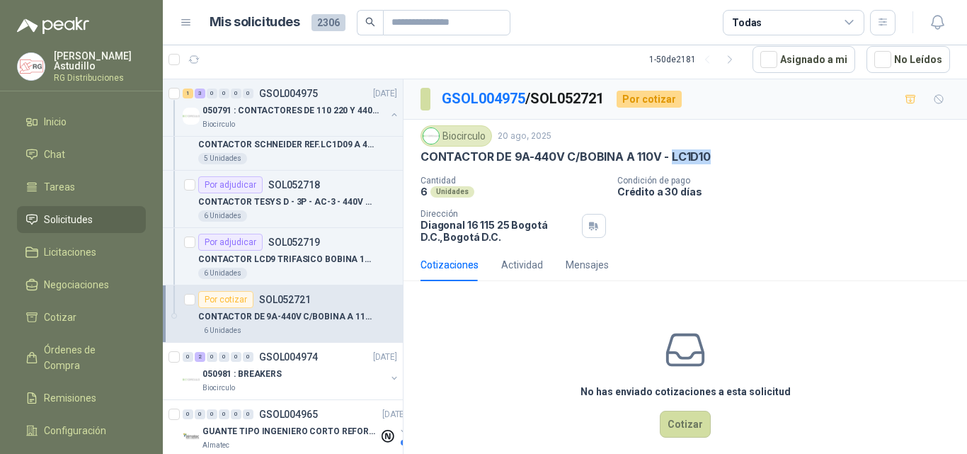
drag, startPoint x: 671, startPoint y: 154, endPoint x: 726, endPoint y: 154, distance: 55.9
click at [726, 154] on div "CONTACTOR DE 9A-440V C/BOBINA A 110V - LC1D10" at bounding box center [686, 156] width 530 height 15
click at [829, 177] on p "Condición de pago" at bounding box center [789, 181] width 344 height 10
drag, startPoint x: 665, startPoint y: 159, endPoint x: 729, endPoint y: 167, distance: 64.9
click at [711, 159] on div "CONTACTOR DE 9A-440V C/BOBINA A 110V - LC1D10" at bounding box center [686, 156] width 530 height 15
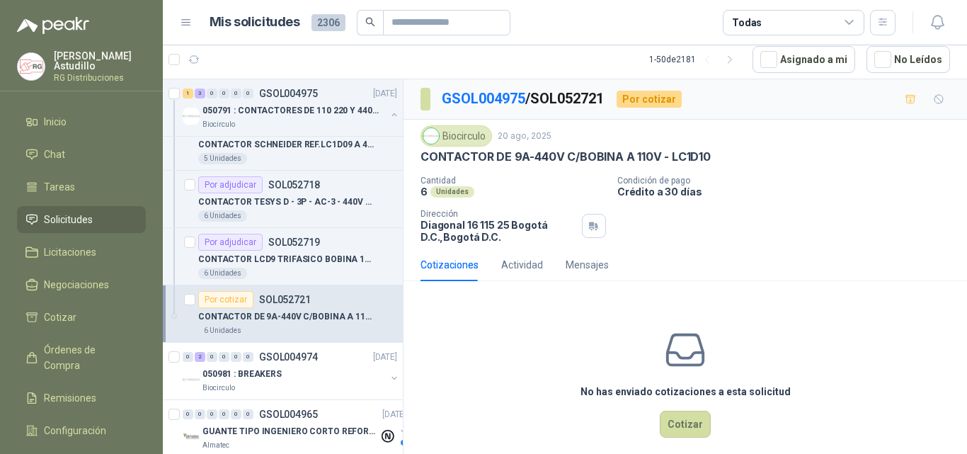
click at [799, 184] on p "Condición de pago" at bounding box center [789, 181] width 344 height 10
click at [265, 57] on span "1" at bounding box center [263, 52] width 10 height 11
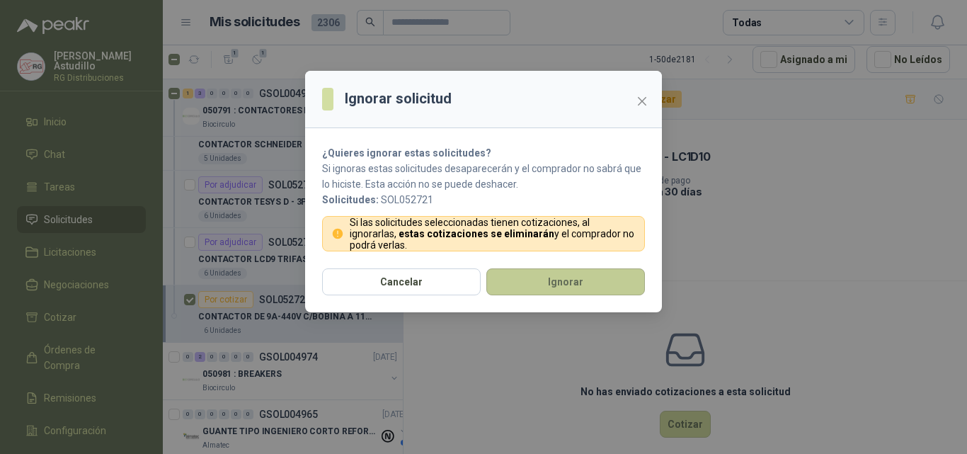
click at [538, 280] on button "Ignorar" at bounding box center [565, 281] width 159 height 27
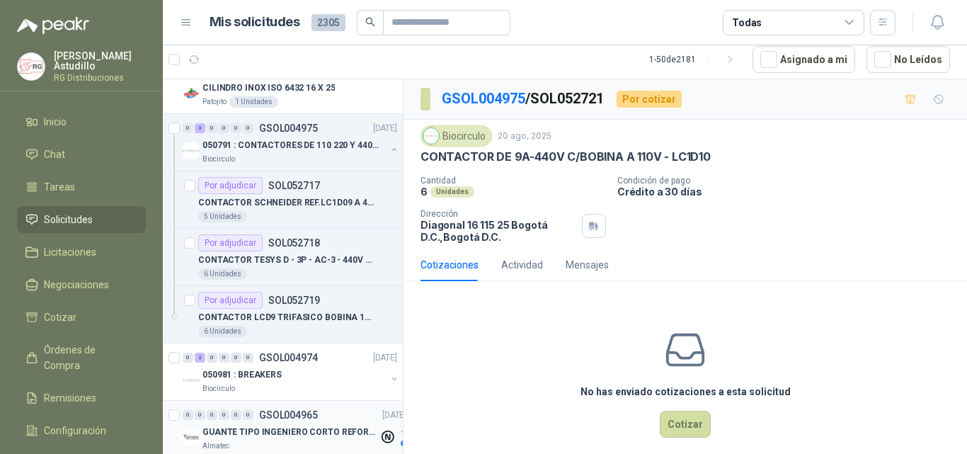
scroll to position [283, 0]
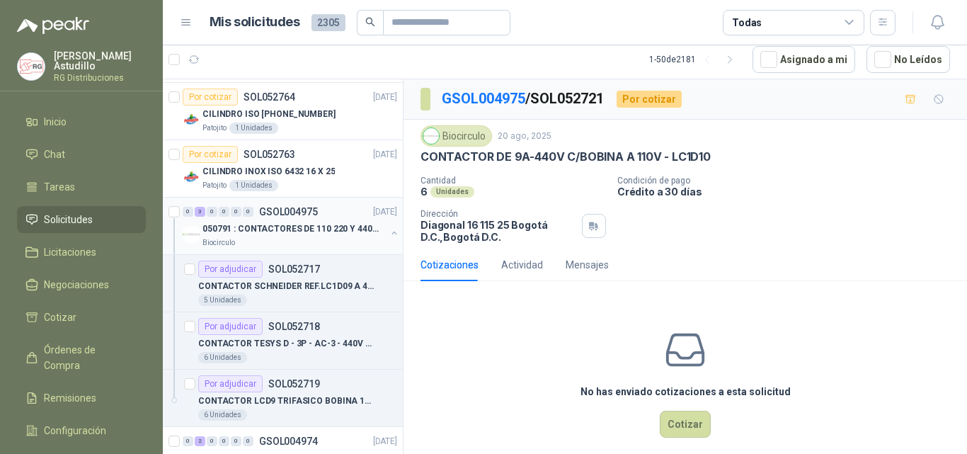
click at [389, 232] on button "button" at bounding box center [394, 232] width 11 height 11
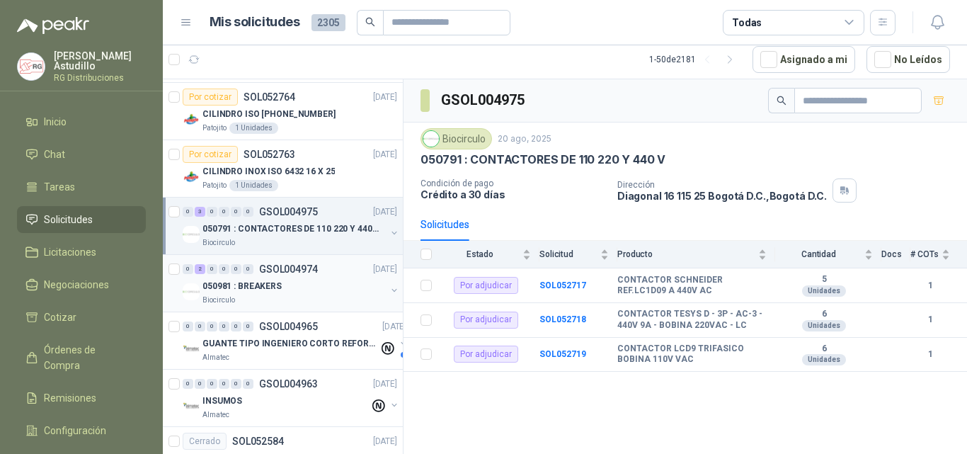
click at [330, 283] on div "050981 : BREAKERS" at bounding box center [294, 286] width 183 height 17
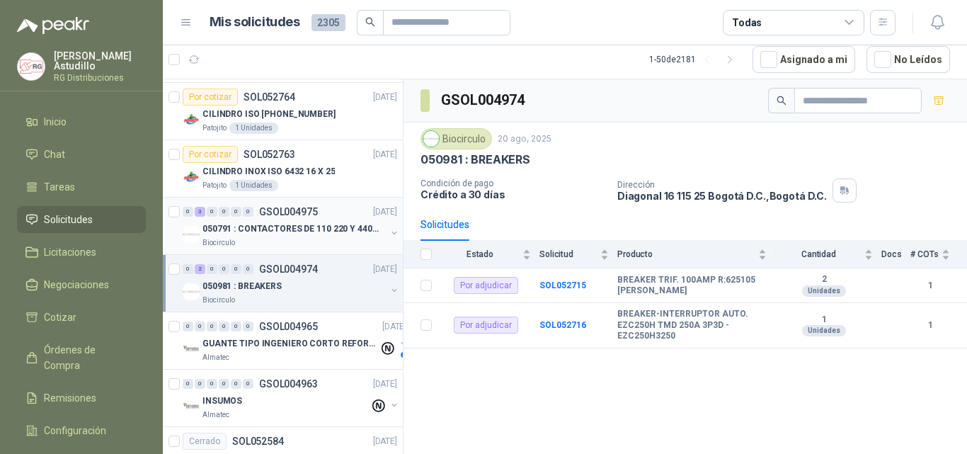
click at [314, 227] on p "050791 : CONTACTORES DE 110 220 Y 440 V" at bounding box center [291, 228] width 176 height 13
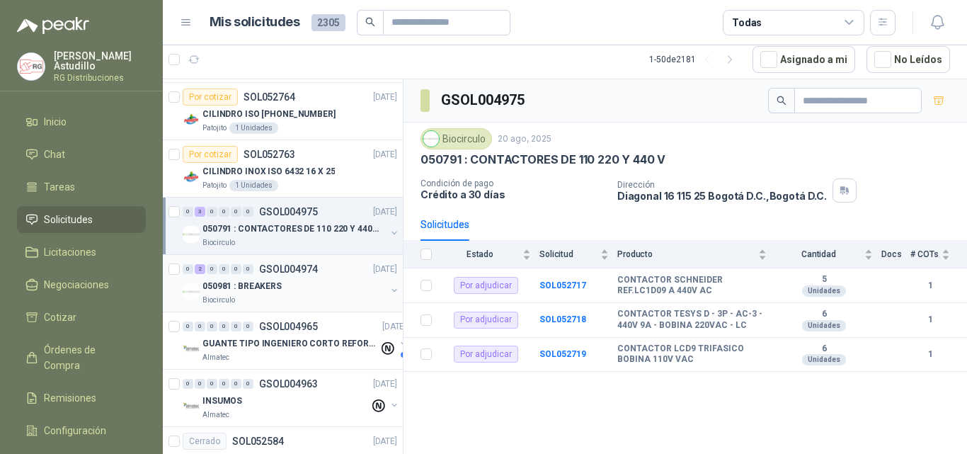
click at [278, 289] on p "050981 : BREAKERS" at bounding box center [242, 286] width 79 height 13
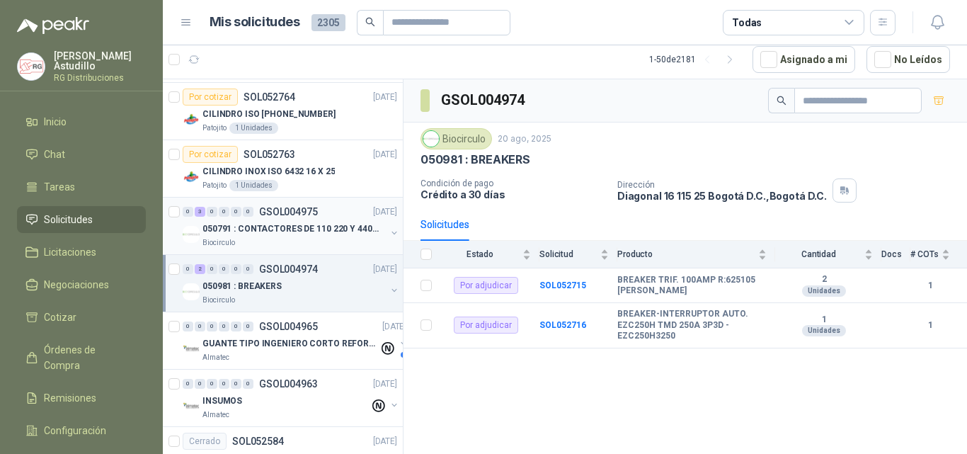
click at [314, 221] on div "050791 : CONTACTORES DE 110 220 Y 440 V" at bounding box center [294, 228] width 183 height 17
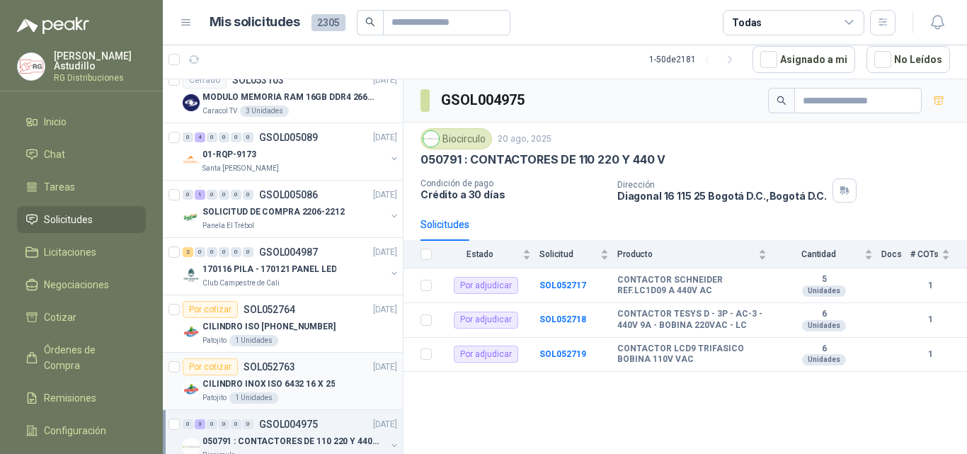
scroll to position [142, 0]
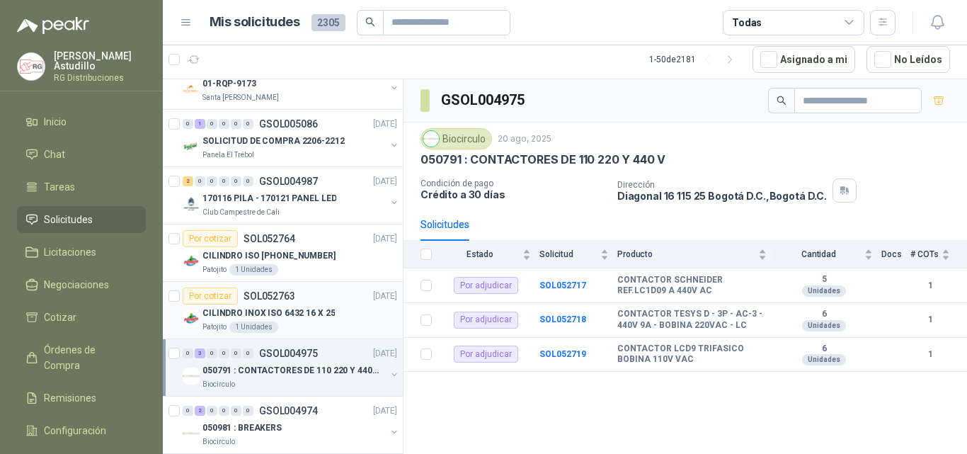
click at [320, 316] on p "CILINDRO INOX ISO 6432 16 X 25" at bounding box center [269, 313] width 132 height 13
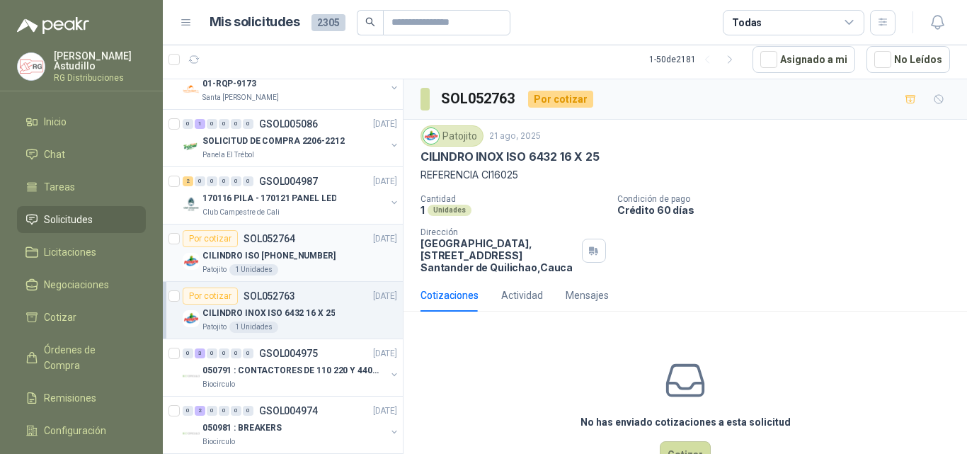
click at [322, 267] on div "Patojito 1 Unidades" at bounding box center [300, 269] width 195 height 11
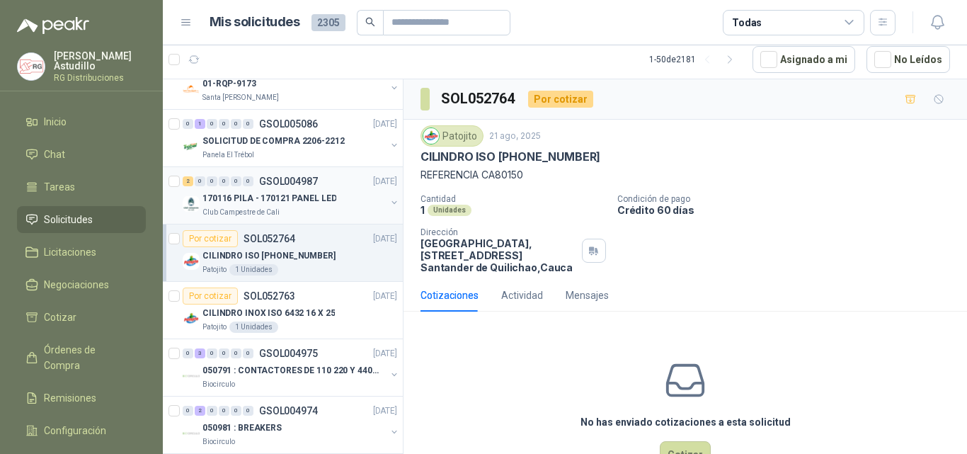
click at [321, 192] on p "170116 PILA - 170121 PANEL LED" at bounding box center [270, 198] width 134 height 13
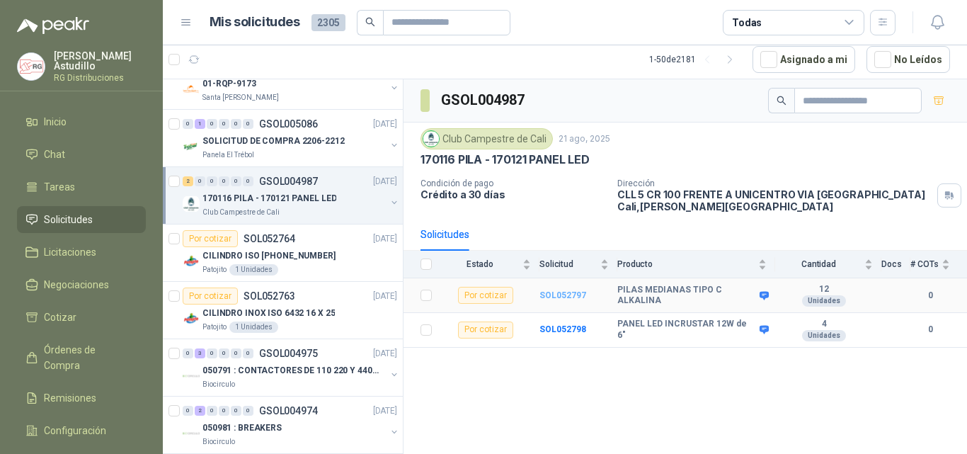
click at [566, 292] on b "SOL052797" at bounding box center [563, 295] width 47 height 10
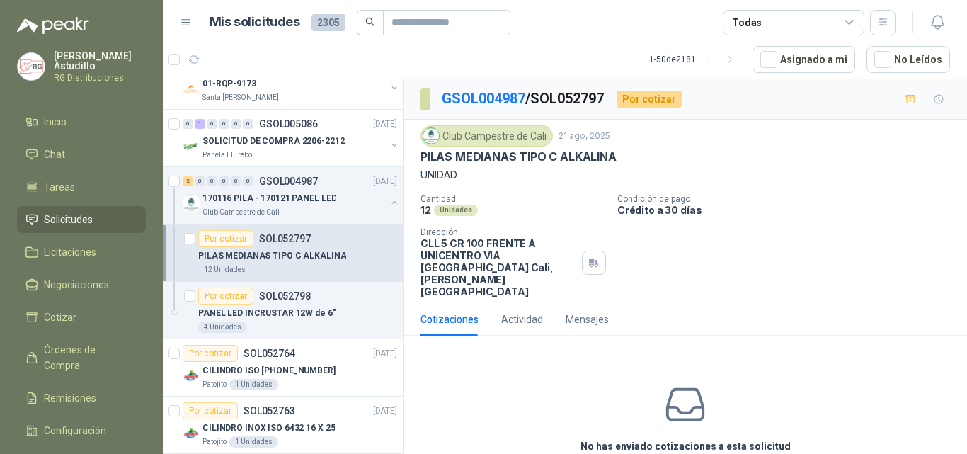
click at [553, 158] on p "PILAS MEDIANAS TIPO C ALKALINA" at bounding box center [519, 156] width 196 height 15
click at [809, 181] on p "UNIDAD" at bounding box center [686, 175] width 530 height 16
drag, startPoint x: 416, startPoint y: 152, endPoint x: 562, endPoint y: 158, distance: 146.0
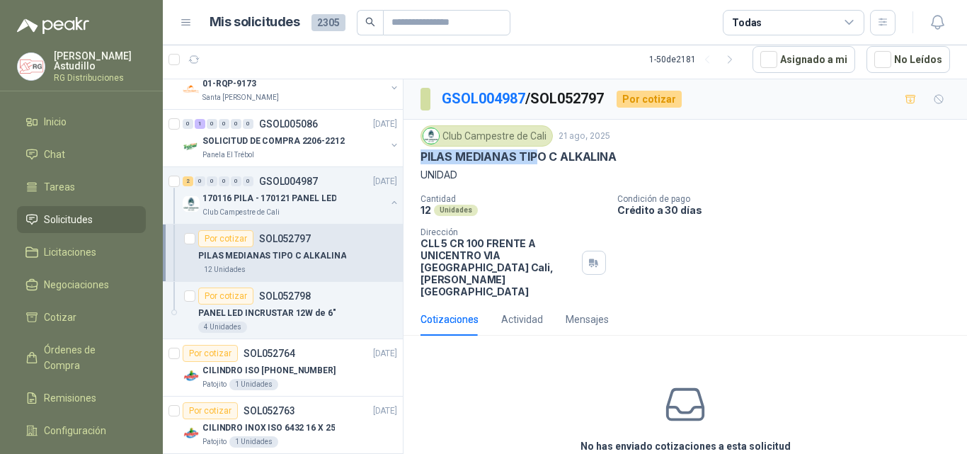
click at [562, 159] on div "Club Campestre de Cali [DATE] PILAS MEDIANAS TIPO C ALKALINA UNIDAD Cantidad 12…" at bounding box center [686, 211] width 564 height 183
click at [540, 183] on div "Club Campestre de Cali [DATE] PILAS MEDIANAS TIPO C ALKALINA UNIDAD Cantidad 12…" at bounding box center [686, 211] width 530 height 172
click at [525, 157] on p "PILAS MEDIANAS TIPO C ALKALINA" at bounding box center [519, 156] width 196 height 15
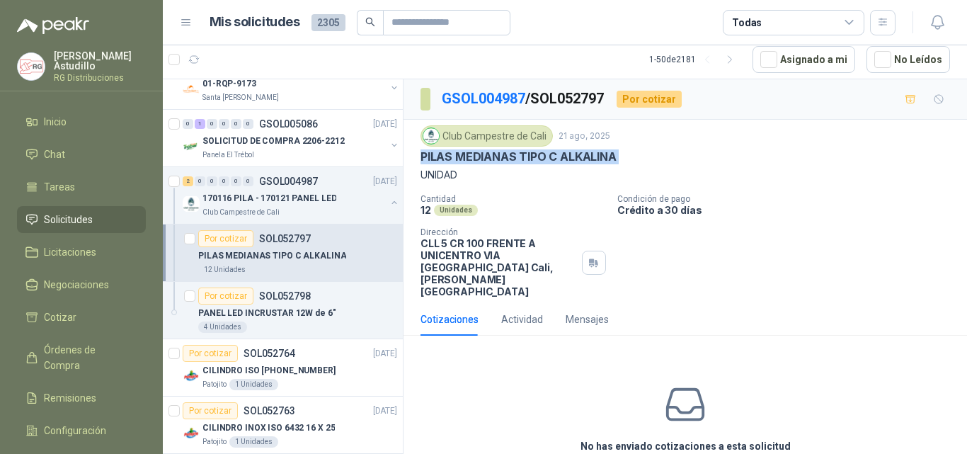
click at [666, 165] on div "Club Campestre de Cali [DATE] PILAS MEDIANAS TIPO C ALKALINA UNIDAD" at bounding box center [686, 153] width 530 height 57
click at [508, 156] on p "PILAS MEDIANAS TIPO C ALKALINA" at bounding box center [519, 156] width 196 height 15
click at [532, 194] on p "Cantidad" at bounding box center [514, 199] width 186 height 10
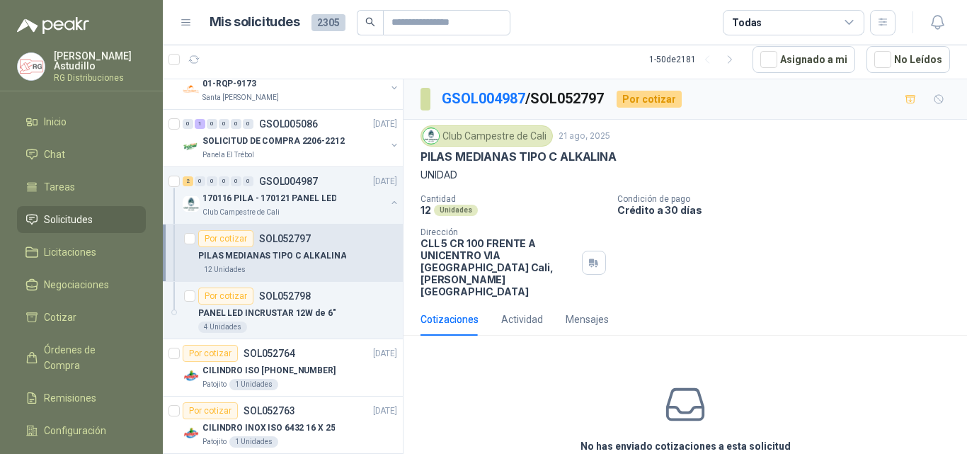
click at [504, 158] on p "PILAS MEDIANAS TIPO C ALKALINA" at bounding box center [519, 156] width 196 height 15
drag, startPoint x: 504, startPoint y: 158, endPoint x: 516, endPoint y: 181, distance: 25.7
click at [506, 160] on p "PILAS MEDIANAS TIPO C ALKALINA" at bounding box center [519, 156] width 196 height 15
click at [517, 183] on div "Club Campestre de Cali [DATE] PILAS MEDIANAS TIPO C ALKALINA UNIDAD Cantidad 12…" at bounding box center [686, 211] width 530 height 172
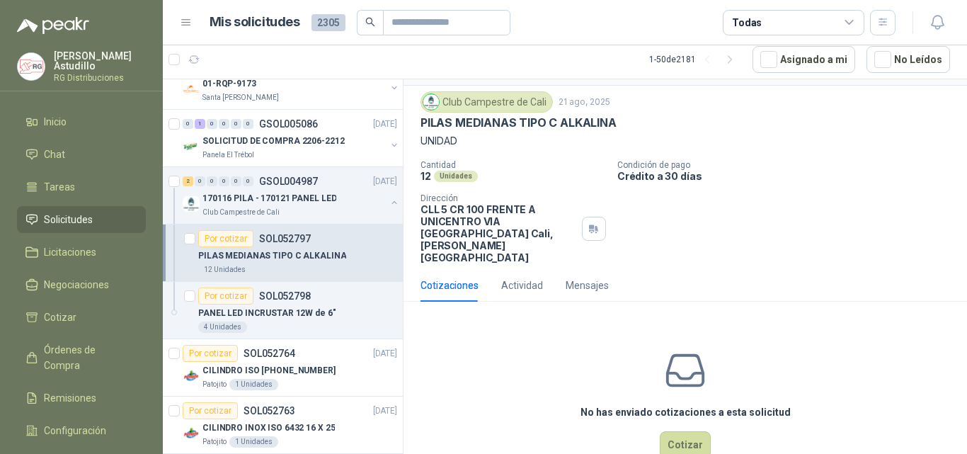
scroll to position [50, 0]
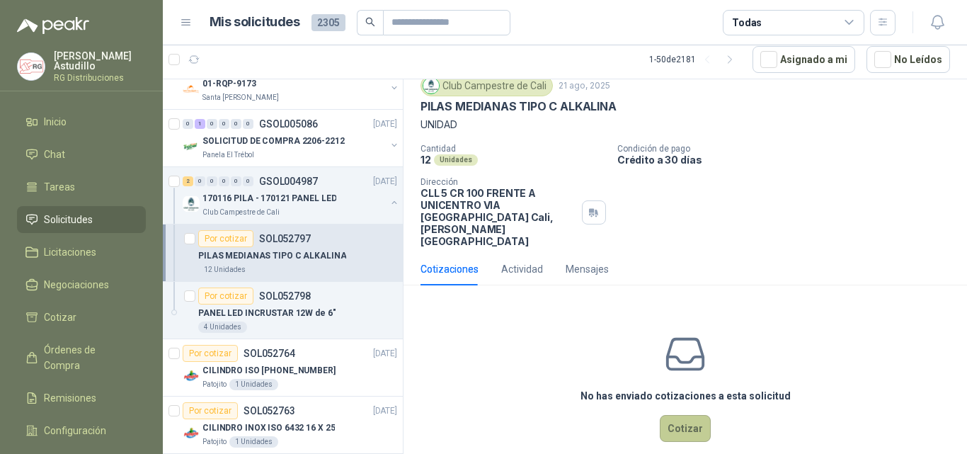
click at [678, 415] on button "Cotizar" at bounding box center [685, 428] width 51 height 27
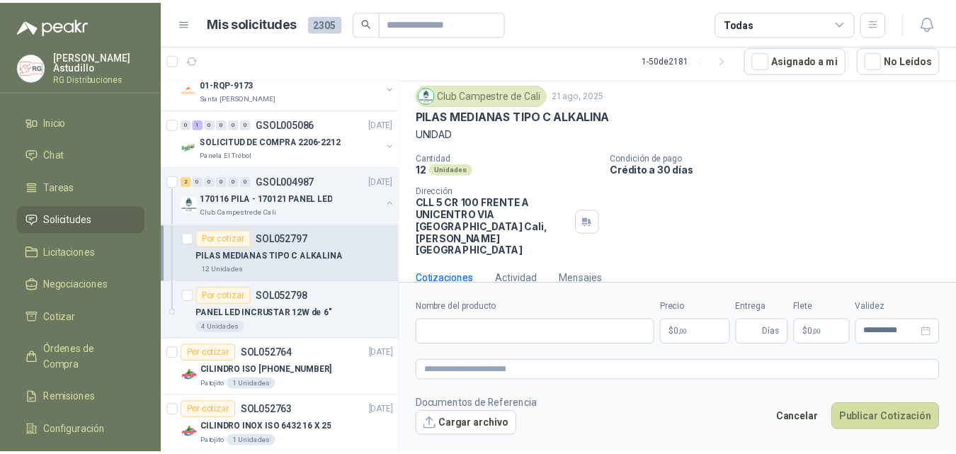
scroll to position [40, 0]
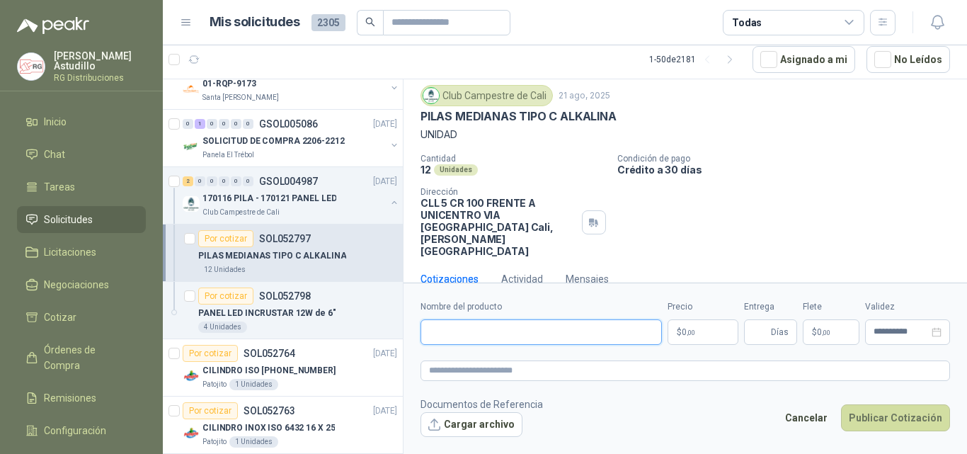
click at [502, 331] on input "Nombre del producto" at bounding box center [541, 331] width 241 height 25
paste input "**********"
type input "**********"
click at [700, 328] on body "[PERSON_NAME] RG Distribuciones Inicio Chat Tareas Solicitudes Licitaciones Neg…" at bounding box center [483, 227] width 967 height 454
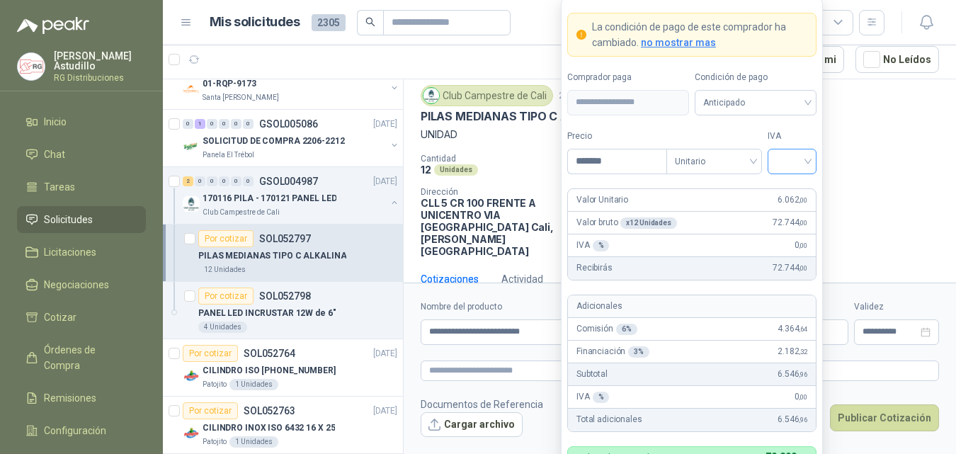
click at [788, 166] on input "search" at bounding box center [792, 159] width 32 height 21
click at [790, 195] on div "19%" at bounding box center [792, 191] width 26 height 16
click at [629, 158] on input "*******" at bounding box center [617, 161] width 98 height 24
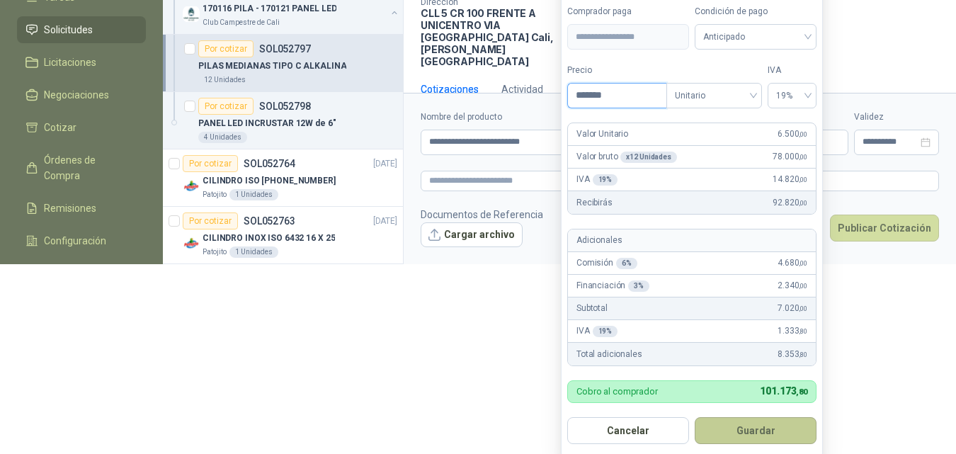
scroll to position [195, 0]
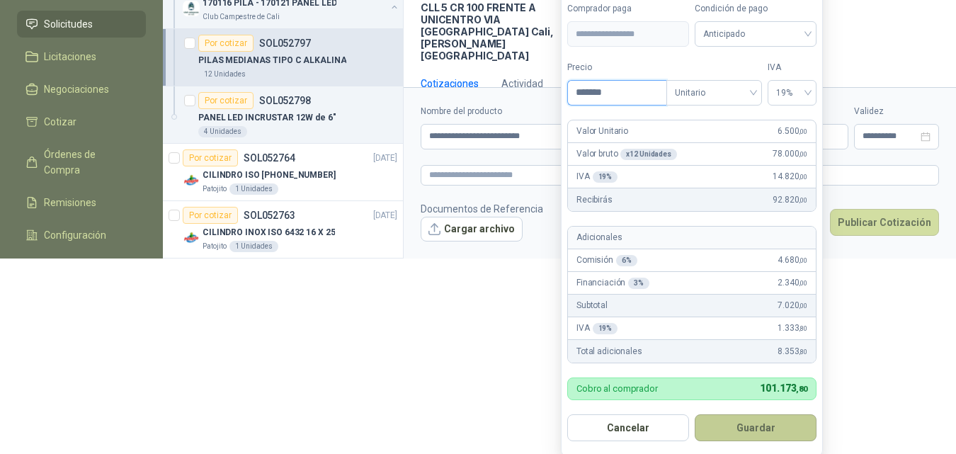
type input "*******"
click at [781, 436] on button "Guardar" at bounding box center [756, 427] width 122 height 27
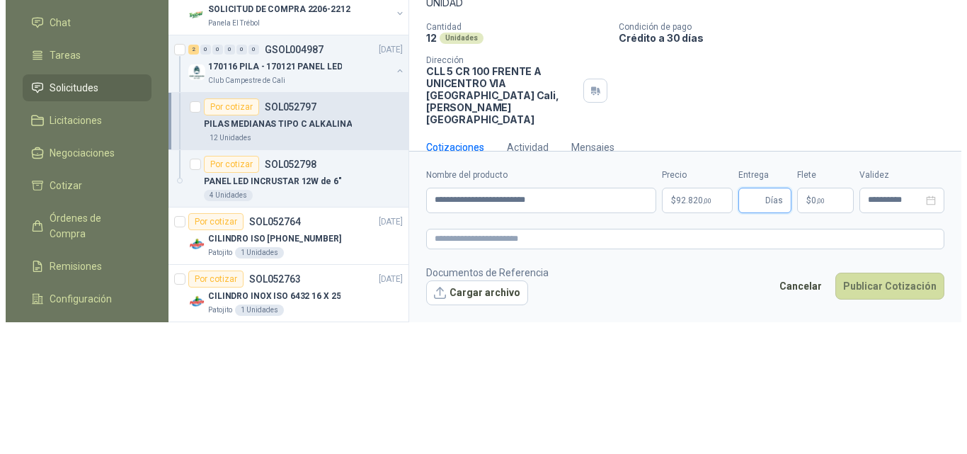
scroll to position [0, 0]
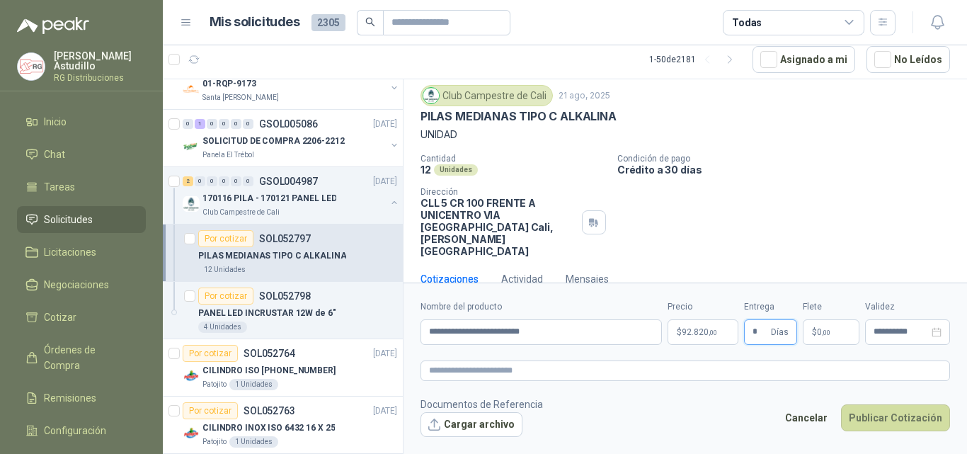
type input "*"
click at [870, 263] on div "Cotizaciones Actividad Mensajes" at bounding box center [686, 279] width 530 height 33
click at [880, 420] on button "Publicar Cotización" at bounding box center [895, 417] width 109 height 27
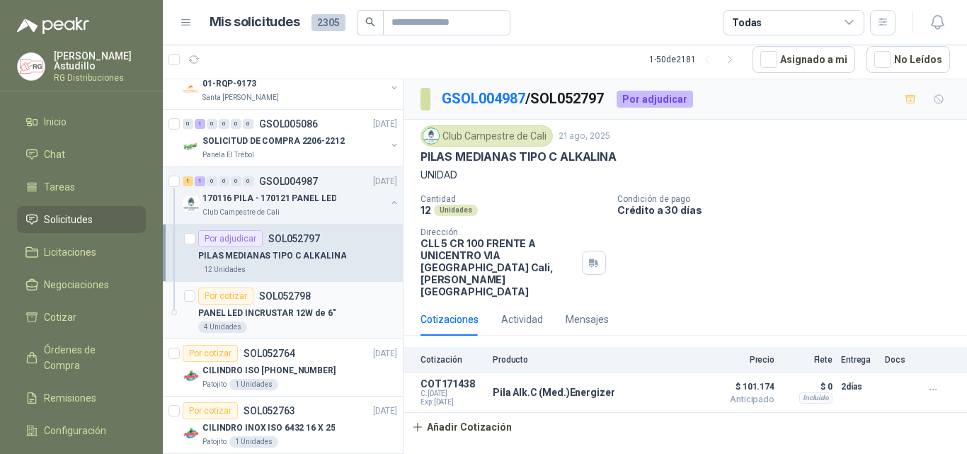
click at [312, 307] on p "PANEL LED INCRUSTAR 12W de 6"" at bounding box center [267, 313] width 138 height 13
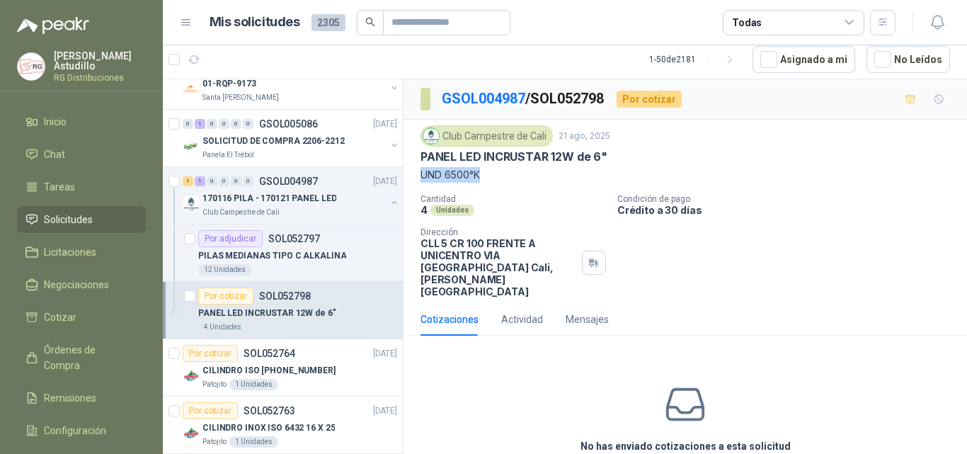
drag, startPoint x: 418, startPoint y: 173, endPoint x: 502, endPoint y: 173, distance: 84.3
click at [500, 172] on div "Club Campestre de Cali [DATE] PANEL LED INCRUSTAR 12W de 6" UND 6500°K Cantidad…" at bounding box center [686, 211] width 564 height 183
click at [517, 186] on div "Club Campestre de Cali [DATE] PANEL LED INCRUSTAR 12W de 6" UND 6500°K Cantidad…" at bounding box center [686, 211] width 530 height 172
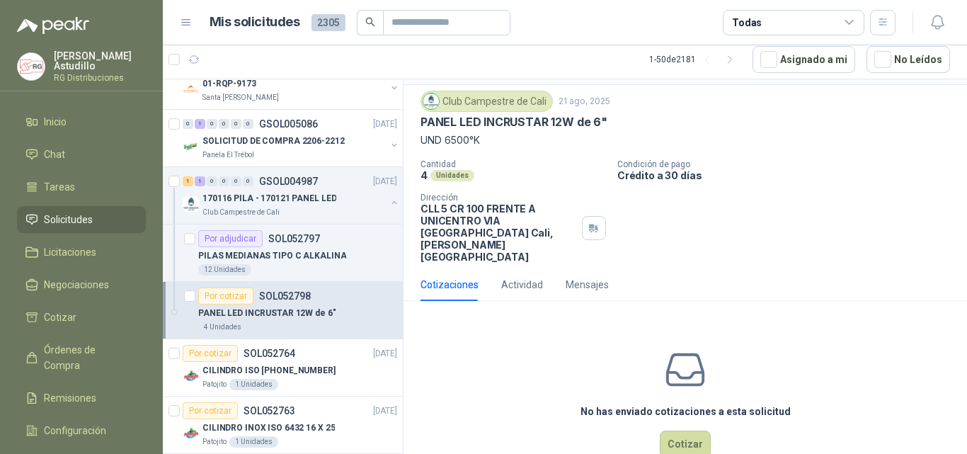
scroll to position [50, 0]
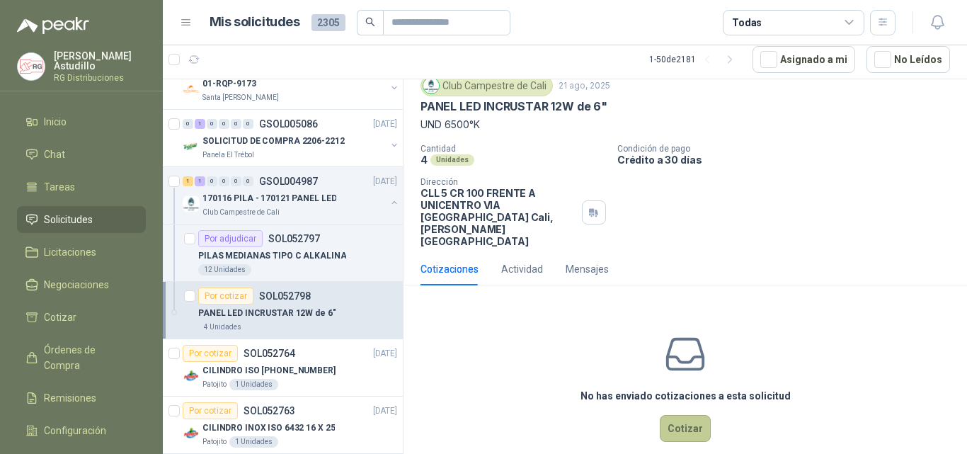
click at [677, 415] on button "Cotizar" at bounding box center [685, 428] width 51 height 27
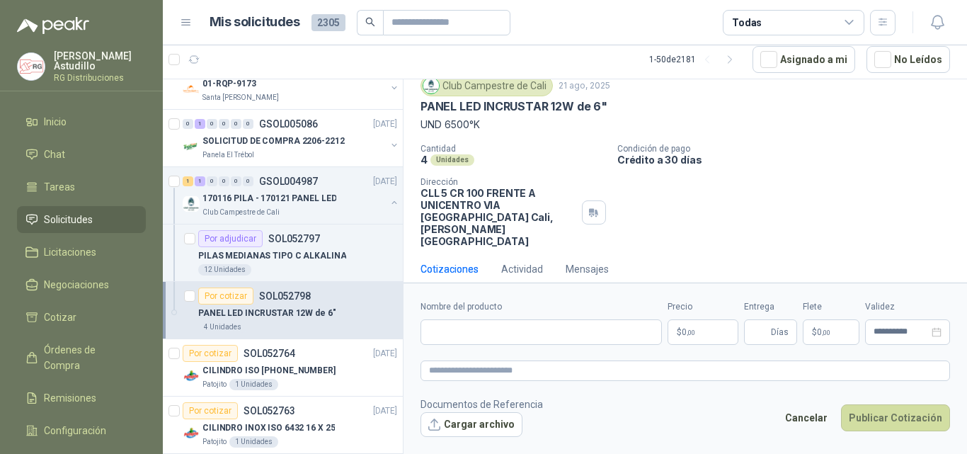
scroll to position [40, 0]
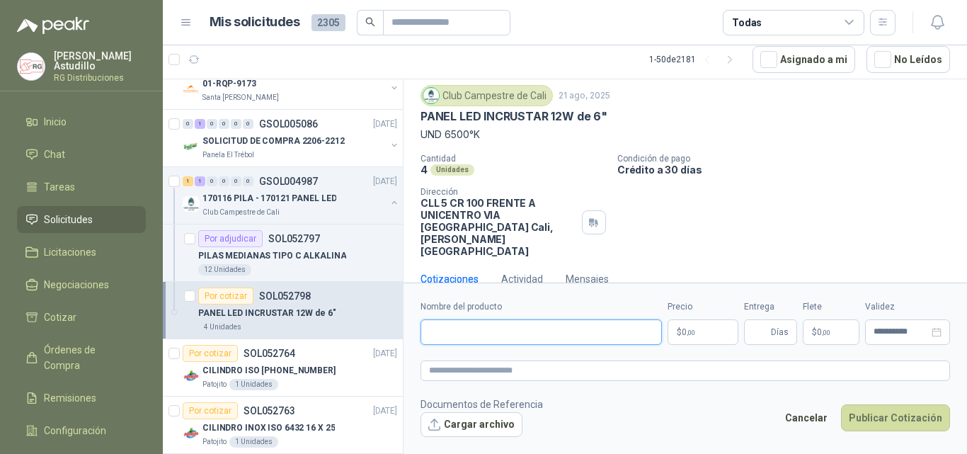
click at [498, 339] on input "Nombre del producto" at bounding box center [541, 331] width 241 height 25
paste input "**********"
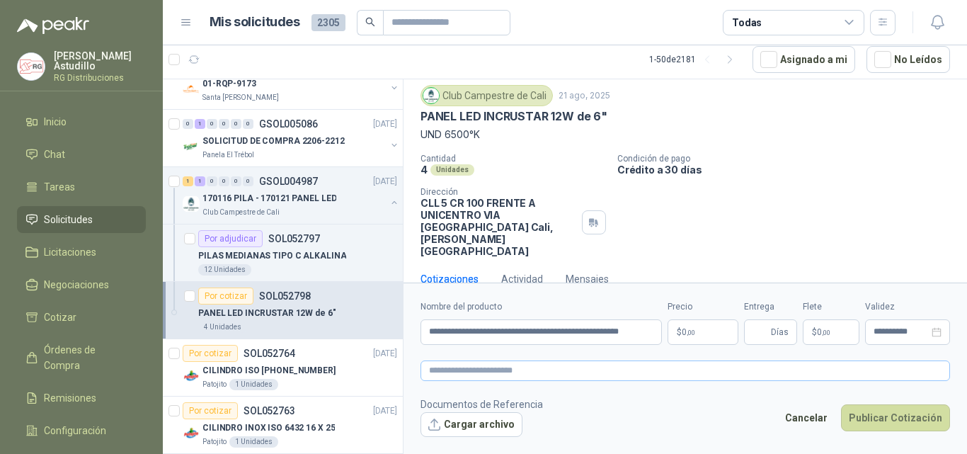
scroll to position [0, 0]
click at [657, 333] on input "**********" at bounding box center [541, 331] width 241 height 25
click at [654, 332] on input "**********" at bounding box center [541, 331] width 241 height 25
paste input "*******"
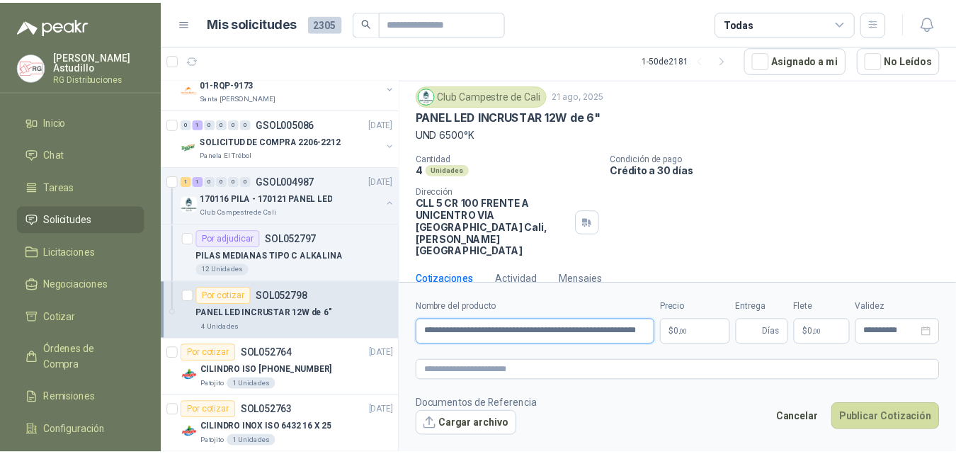
scroll to position [0, 32]
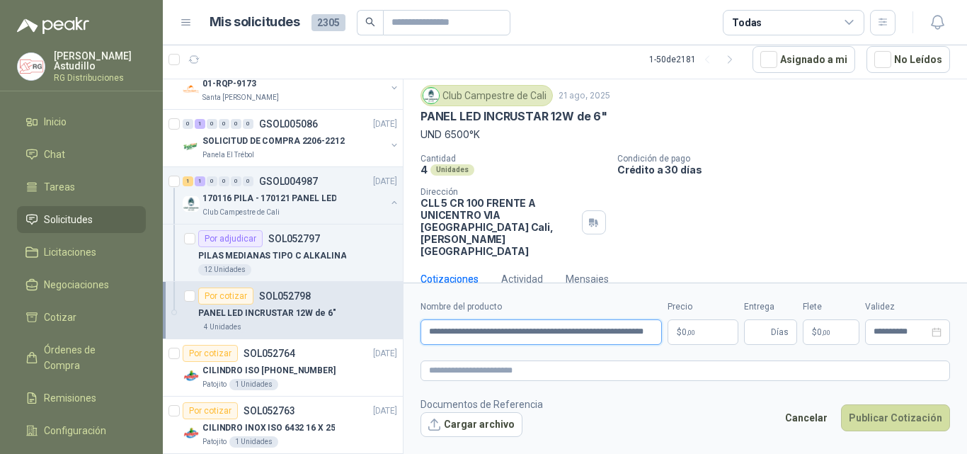
type input "**********"
click at [696, 329] on body "[PERSON_NAME] RG Distribuciones Inicio Chat Tareas Solicitudes Licitaciones Neg…" at bounding box center [483, 227] width 967 height 454
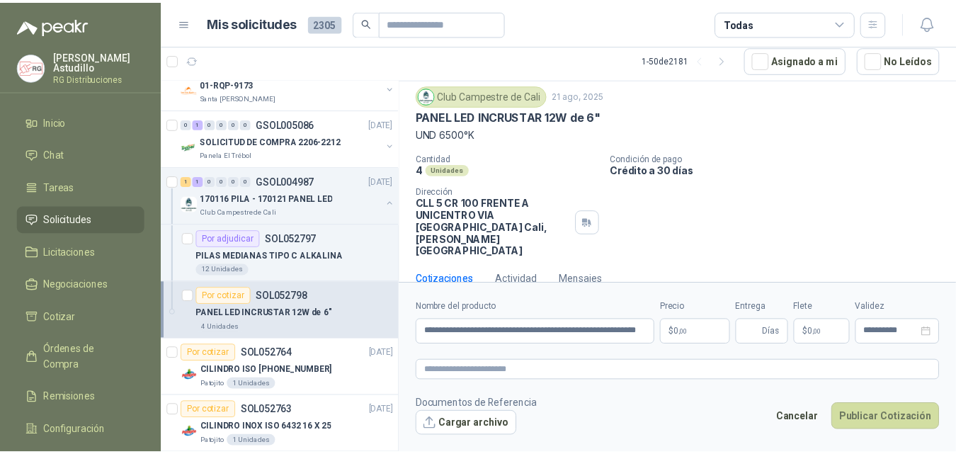
scroll to position [0, 0]
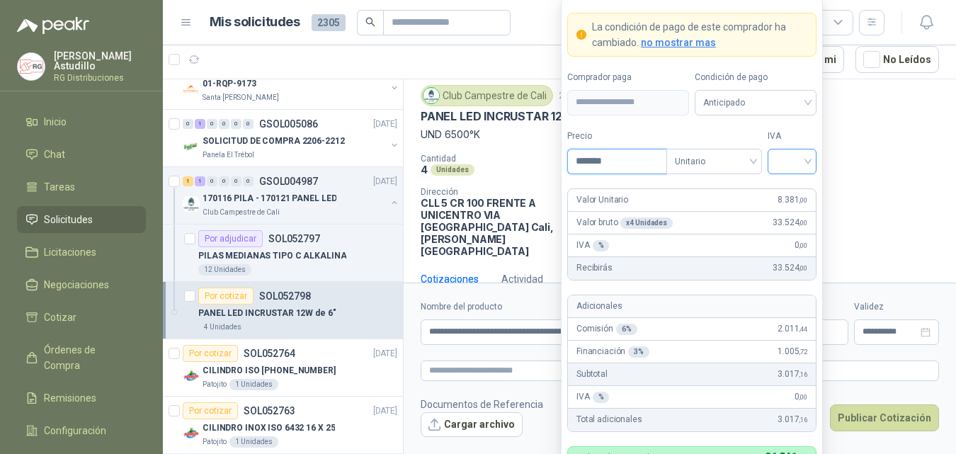
type input "*******"
click at [785, 156] on input "search" at bounding box center [792, 159] width 32 height 21
click at [793, 193] on div "19%" at bounding box center [792, 191] width 26 height 16
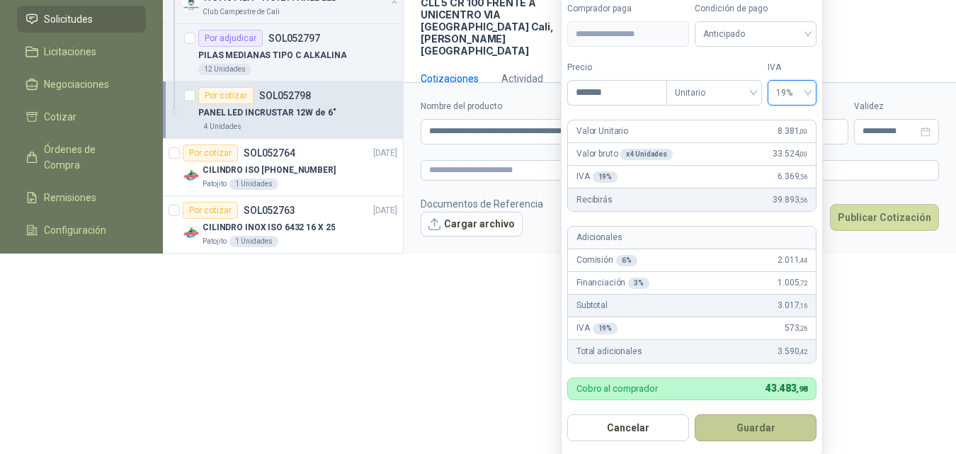
click at [765, 434] on button "Guardar" at bounding box center [756, 427] width 122 height 27
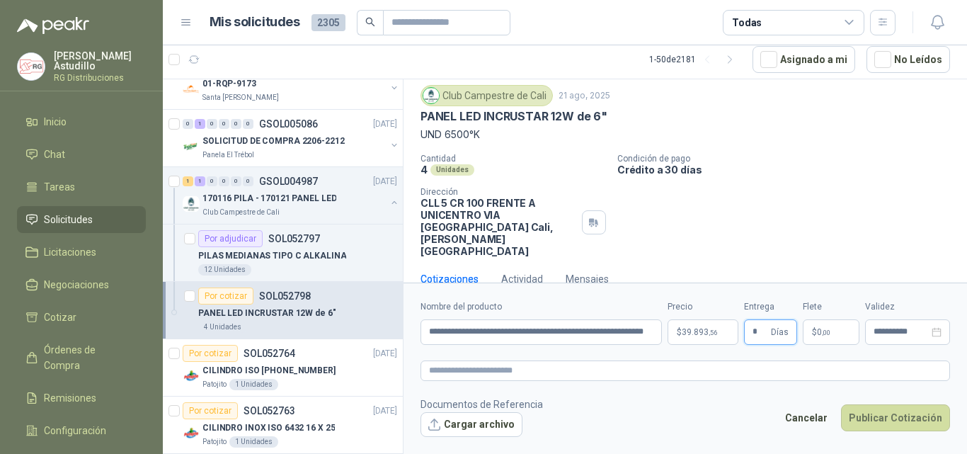
type input "*"
click at [921, 203] on div "Cantidad 4 Unidades Condición de pago Crédito a 30 días Dirección CLL 5 CR 100 …" at bounding box center [686, 205] width 530 height 103
click at [900, 336] on input "**********" at bounding box center [901, 331] width 55 height 9
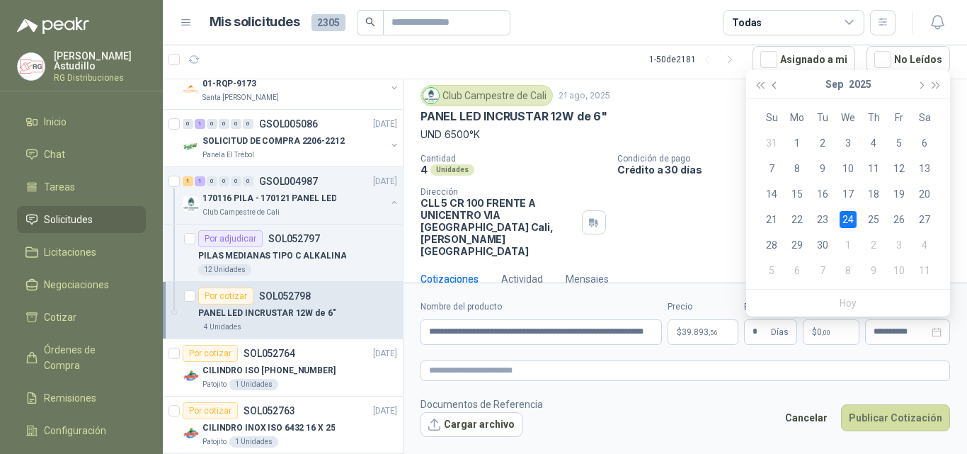
click at [773, 81] on button "button" at bounding box center [776, 84] width 16 height 28
type input "**********"
click at [767, 272] on div "31" at bounding box center [771, 270] width 17 height 17
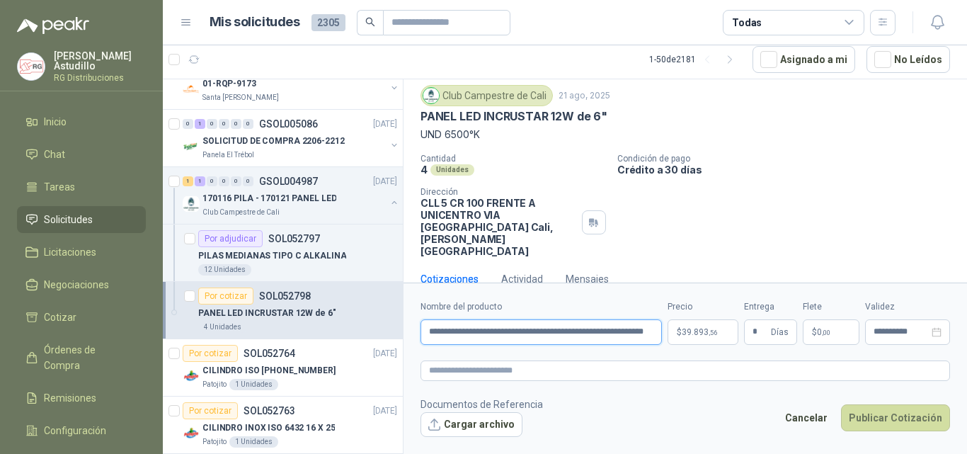
scroll to position [0, 33]
drag, startPoint x: 542, startPoint y: 333, endPoint x: 661, endPoint y: 331, distance: 119.0
click at [661, 331] on input "**********" at bounding box center [541, 331] width 241 height 25
click at [639, 331] on input "**********" at bounding box center [541, 331] width 241 height 25
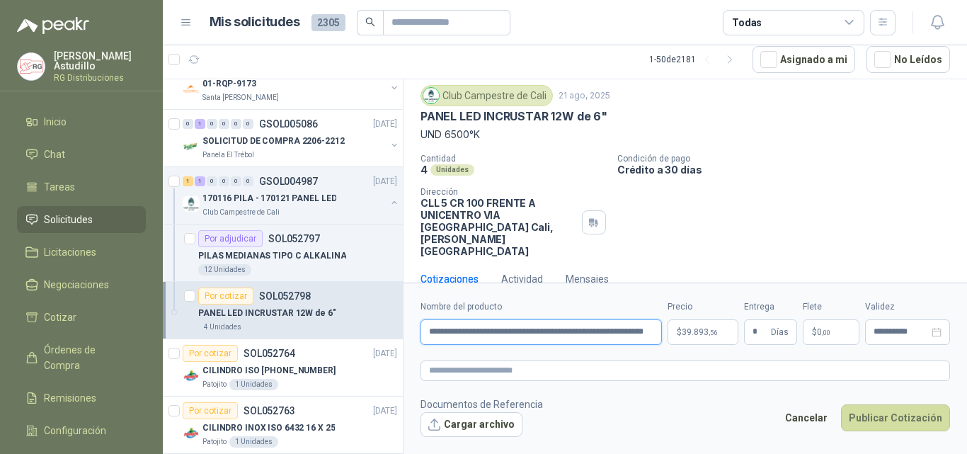
click at [639, 331] on input "**********" at bounding box center [541, 331] width 241 height 25
click at [464, 423] on button "Cargar archivo" at bounding box center [472, 424] width 102 height 25
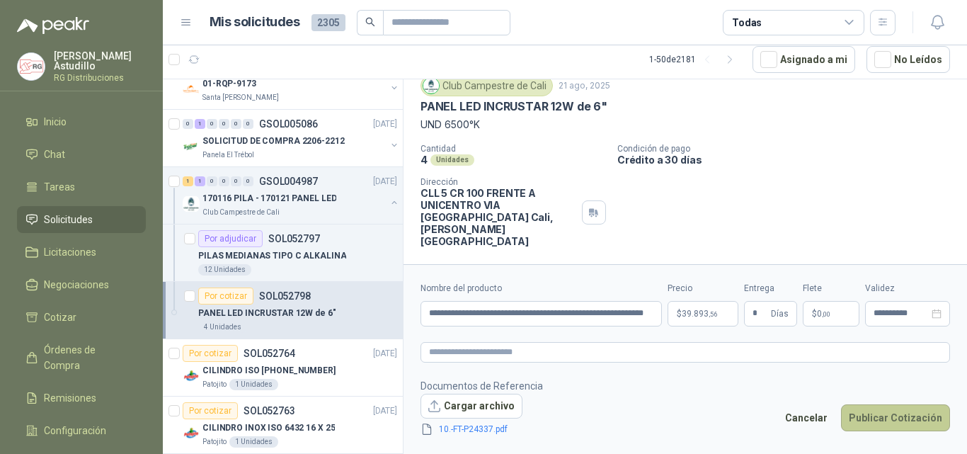
click at [931, 424] on button "Publicar Cotización" at bounding box center [895, 417] width 109 height 27
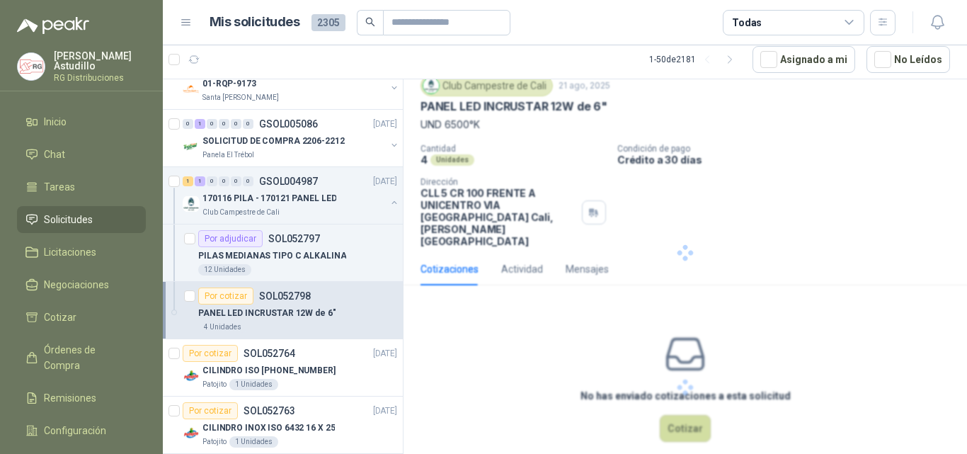
scroll to position [0, 0]
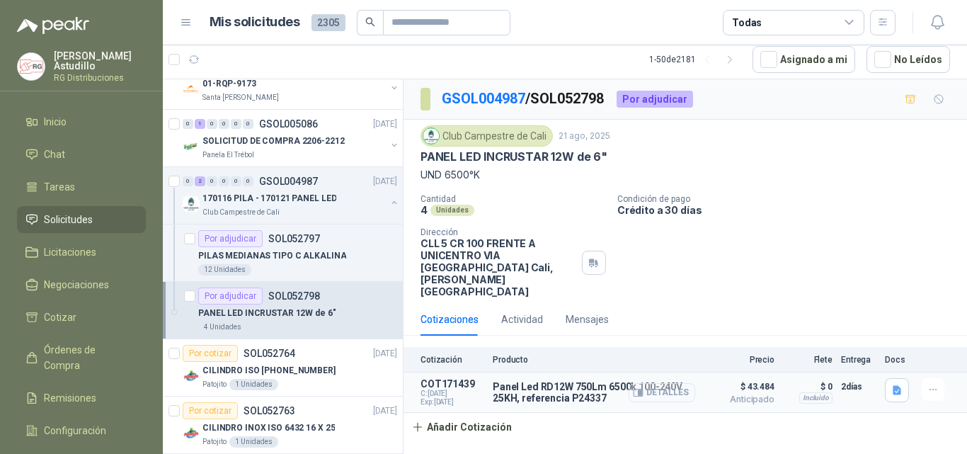
click at [649, 383] on button "Detalles" at bounding box center [662, 392] width 67 height 19
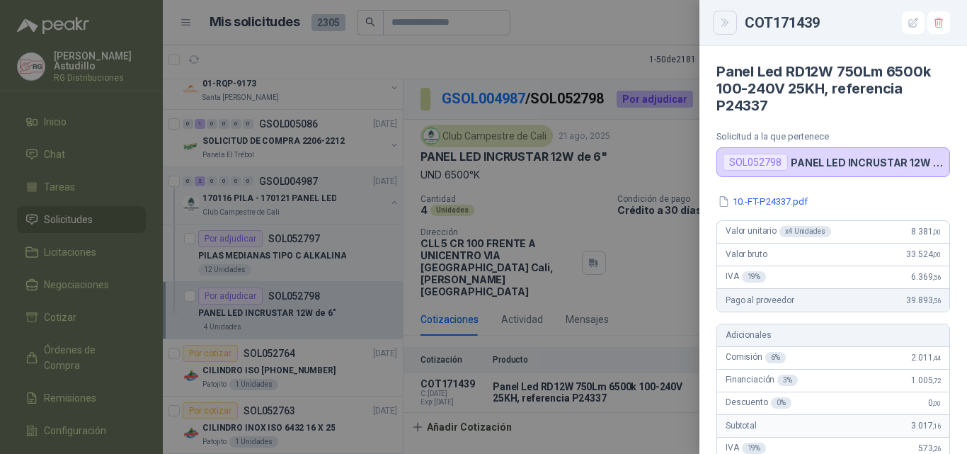
click at [728, 23] on icon "Close" at bounding box center [725, 22] width 6 height 7
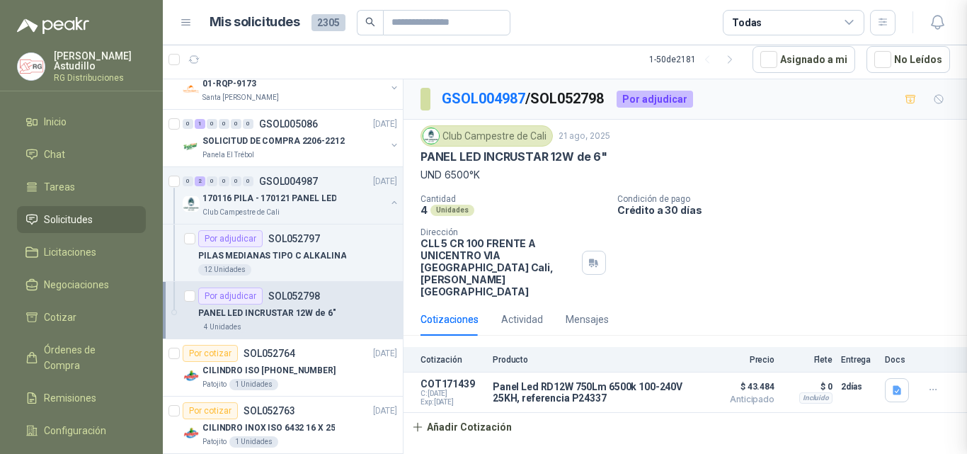
scroll to position [492, 0]
click at [389, 203] on button "button" at bounding box center [394, 202] width 11 height 11
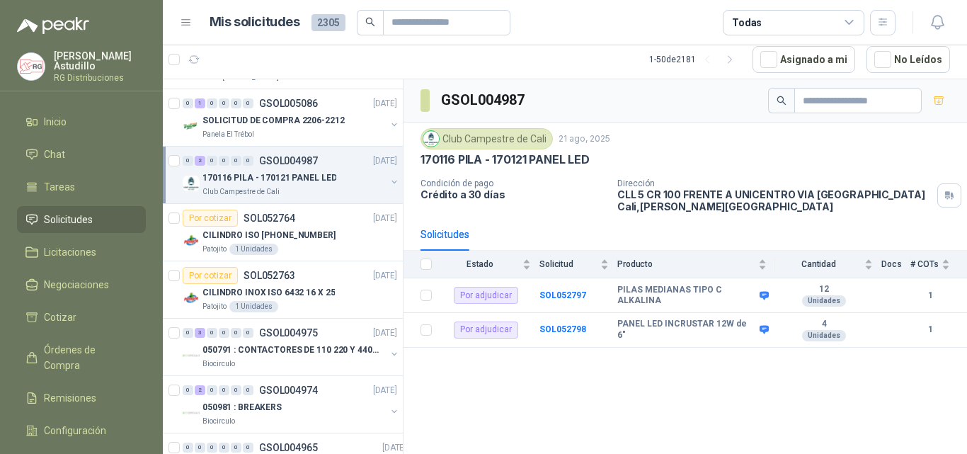
scroll to position [142, 0]
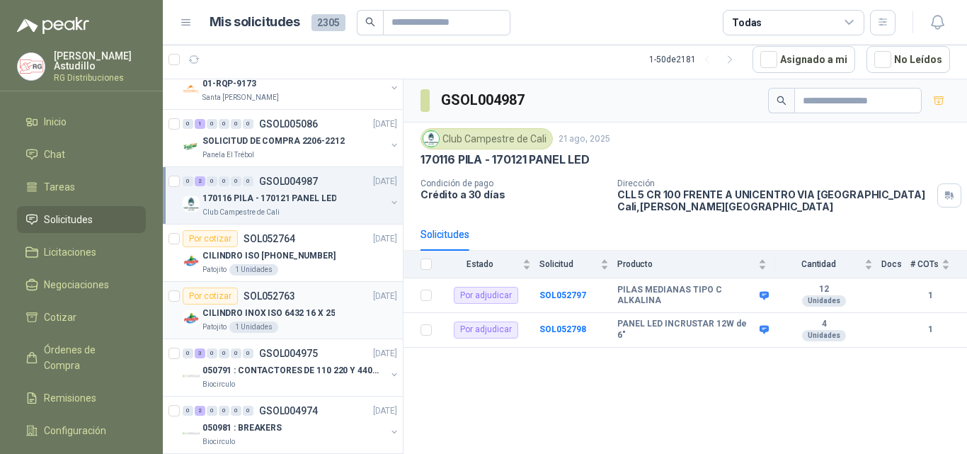
click at [320, 324] on div "Patojito 1 Unidades" at bounding box center [300, 326] width 195 height 11
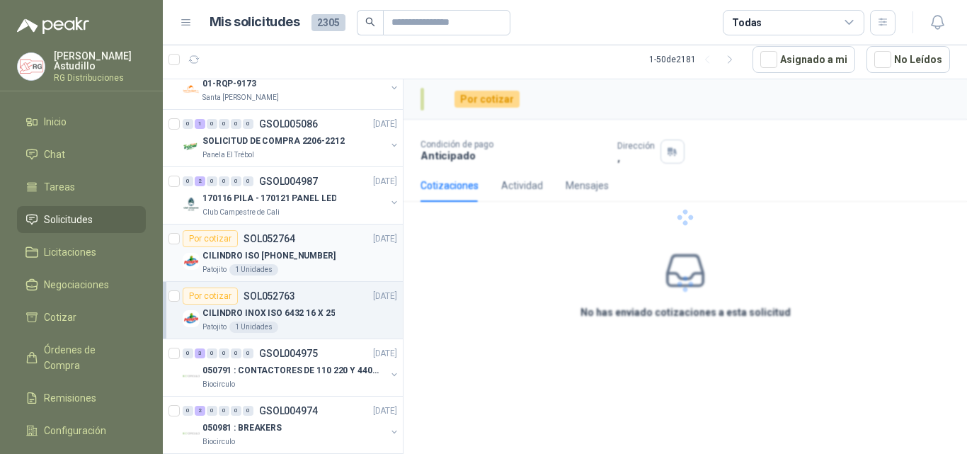
click at [334, 253] on div "CILINDRO ISO [PHONE_NUMBER]" at bounding box center [300, 255] width 195 height 17
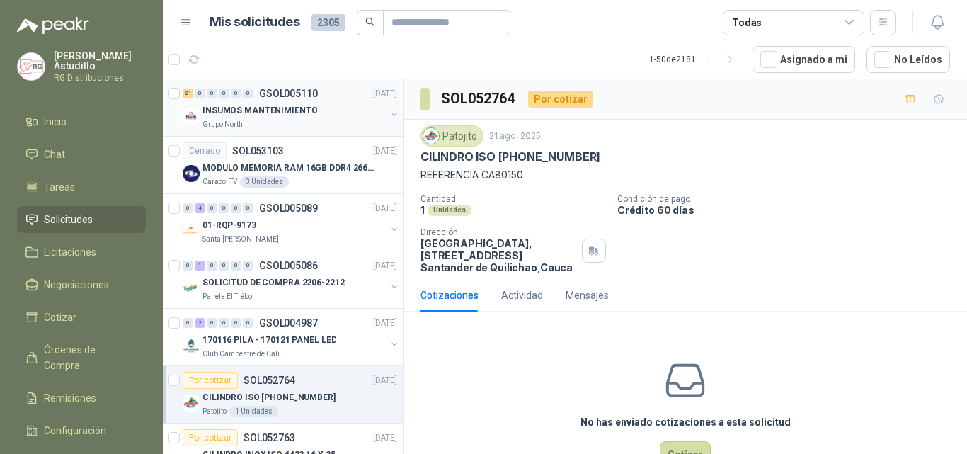
click at [288, 89] on p "GSOL005110" at bounding box center [288, 94] width 59 height 10
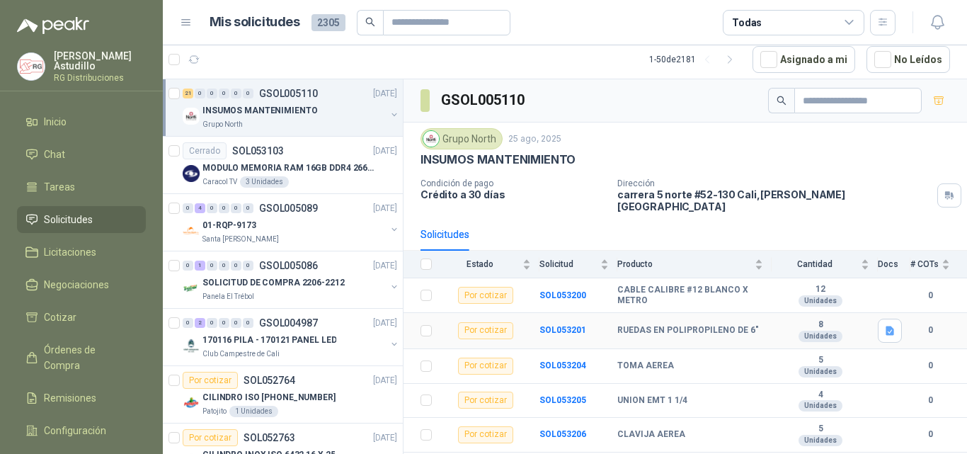
scroll to position [71, 0]
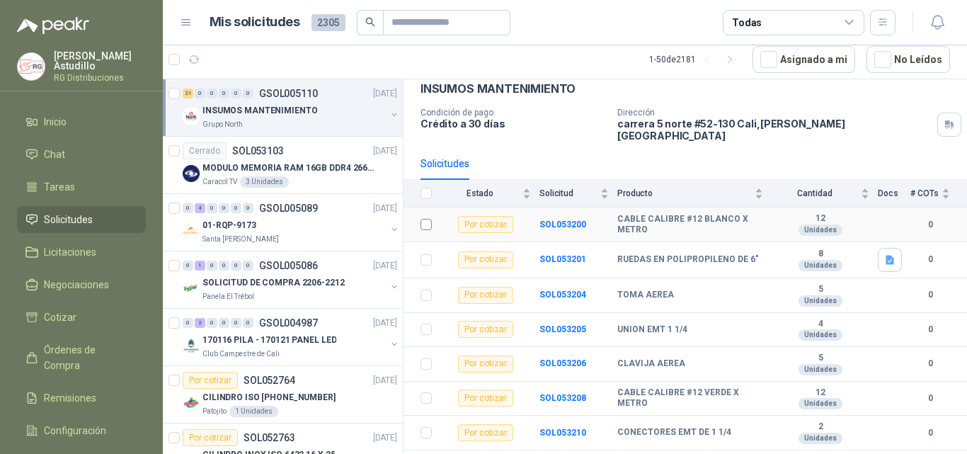
click at [420, 214] on td at bounding box center [422, 224] width 37 height 35
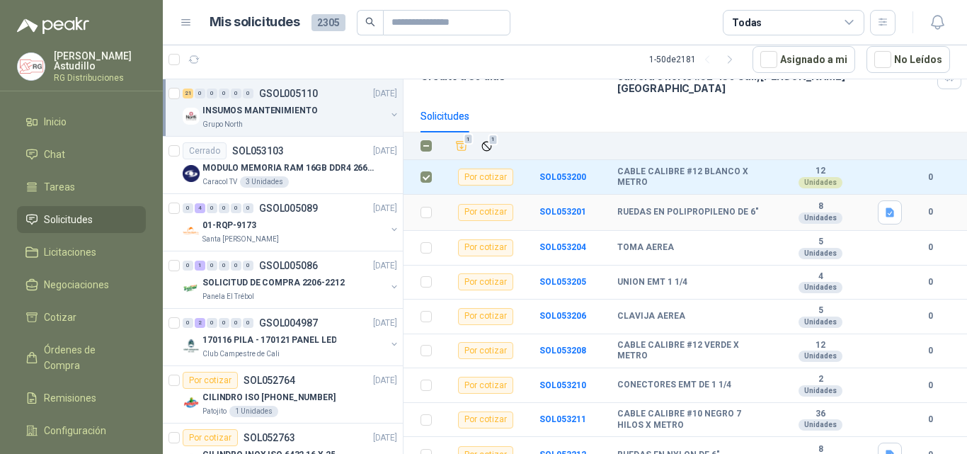
scroll to position [142, 0]
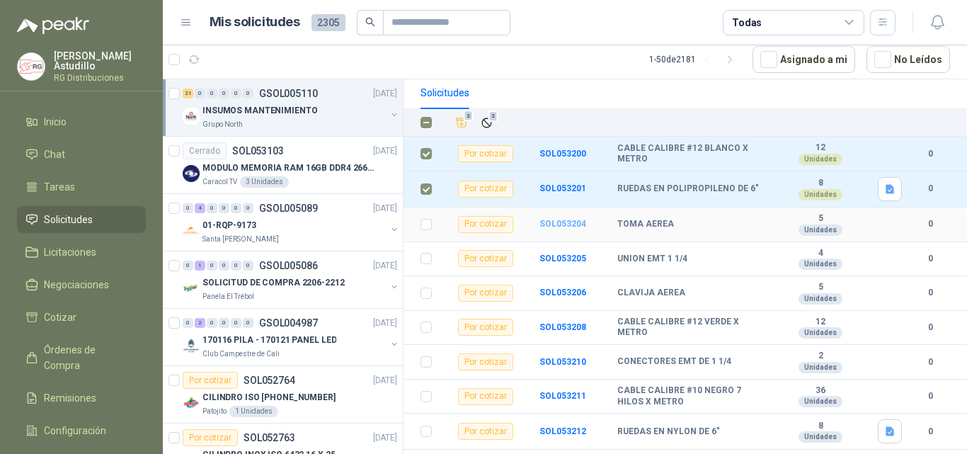
click at [571, 219] on b "SOL053204" at bounding box center [563, 224] width 47 height 10
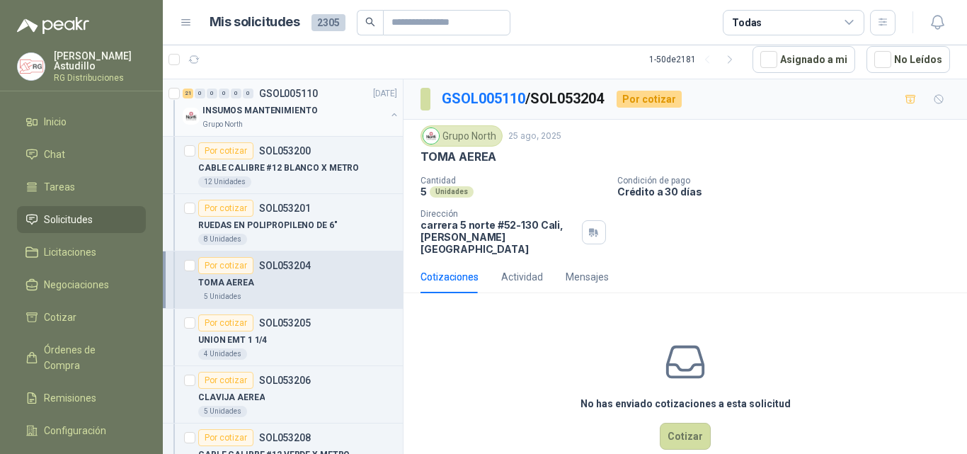
click at [319, 110] on div "INSUMOS MANTENIMIENTO" at bounding box center [294, 110] width 183 height 17
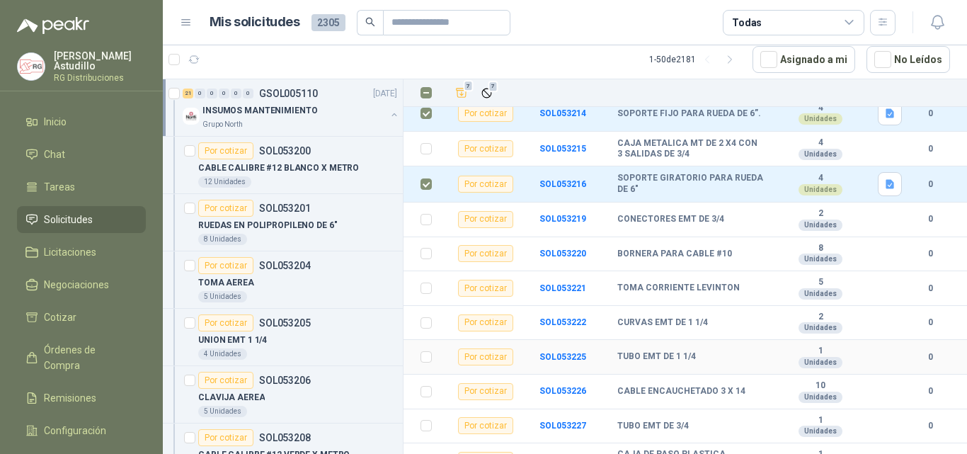
scroll to position [544, 0]
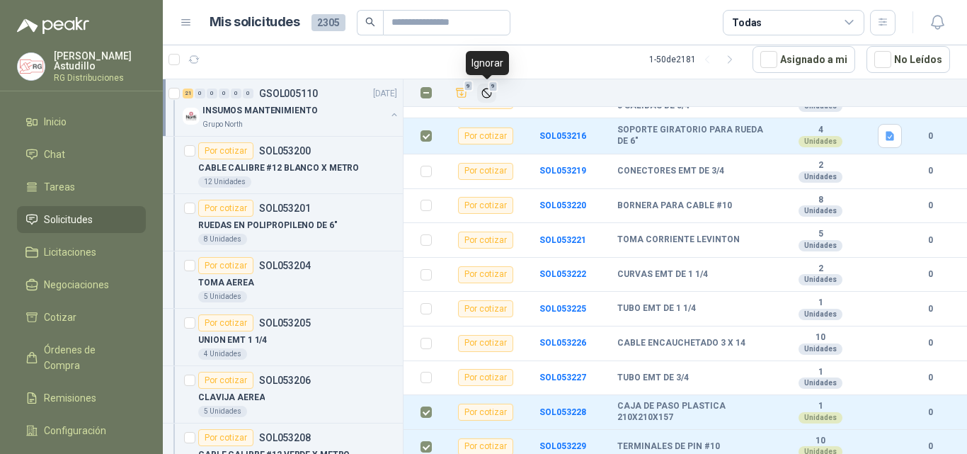
click at [489, 86] on span "9" at bounding box center [494, 86] width 10 height 11
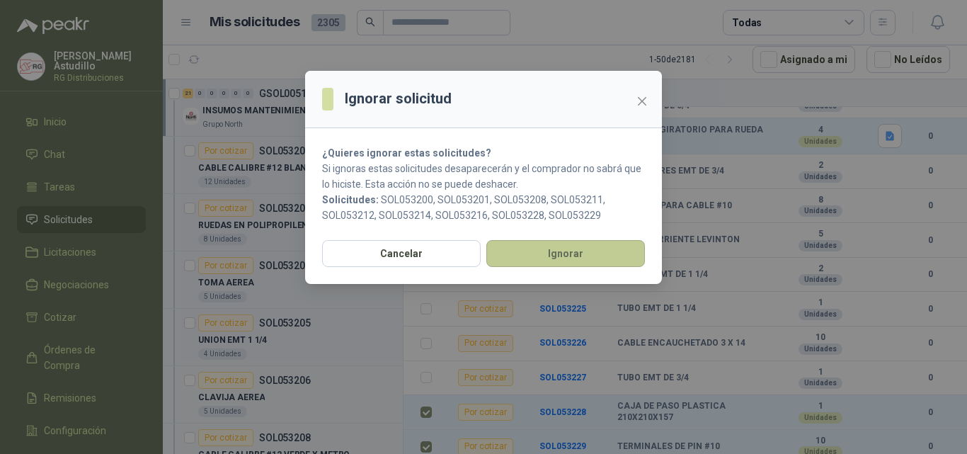
click at [557, 248] on button "Ignorar" at bounding box center [565, 253] width 159 height 27
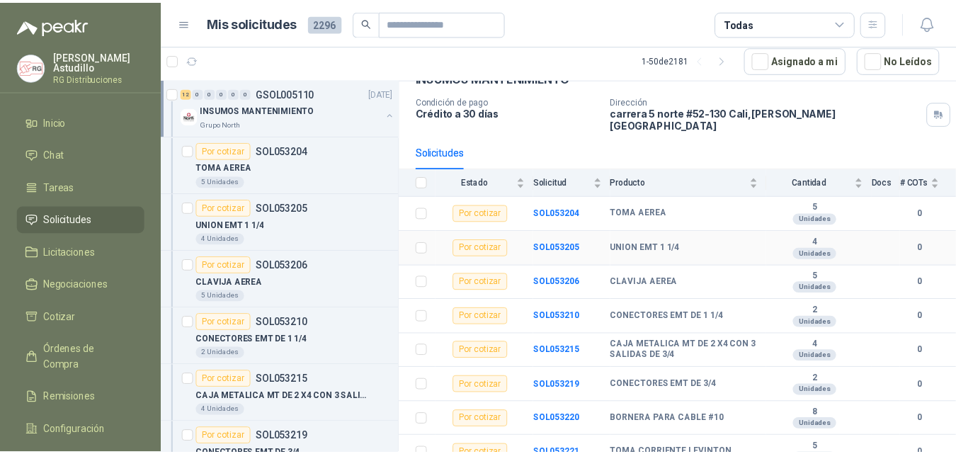
scroll to position [0, 0]
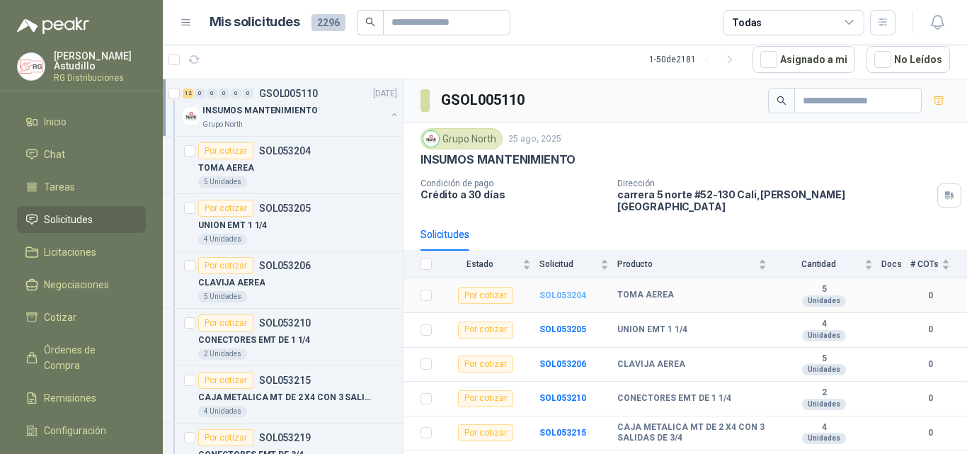
click at [563, 290] on b "SOL053204" at bounding box center [563, 295] width 47 height 10
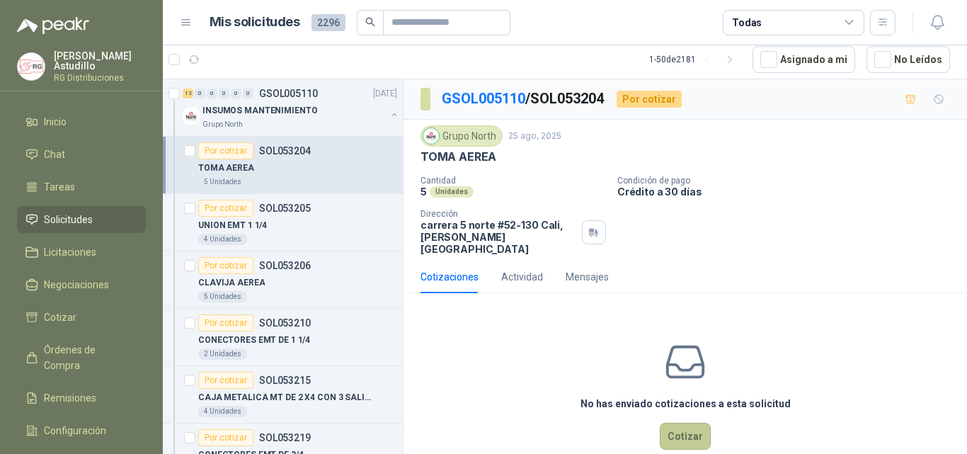
click at [685, 423] on button "Cotizar" at bounding box center [685, 436] width 51 height 27
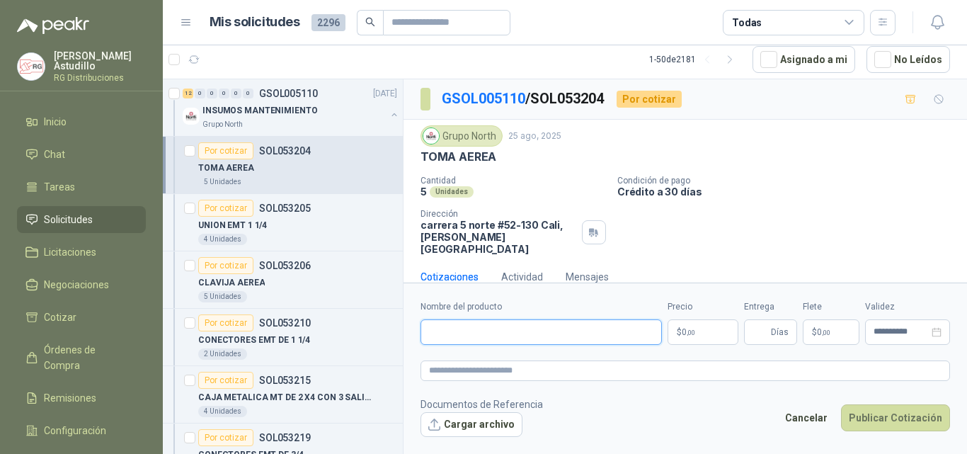
click at [526, 331] on input "Nombre del producto" at bounding box center [541, 331] width 241 height 25
paste input "**********"
type input "**********"
click at [698, 334] on body "[PERSON_NAME] RG Distribuciones Inicio Chat Tareas Solicitudes Licitaciones Neg…" at bounding box center [483, 227] width 967 height 454
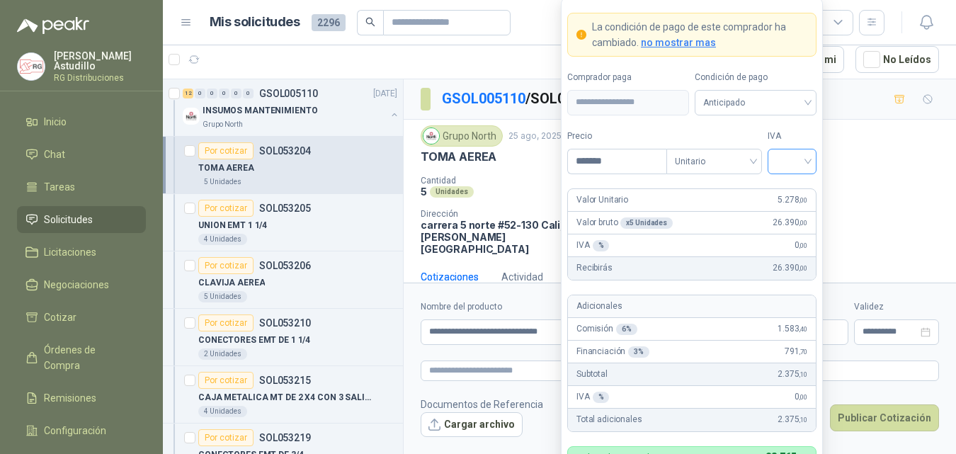
type input "*******"
click at [798, 159] on input "search" at bounding box center [792, 159] width 32 height 21
click at [795, 186] on div "19%" at bounding box center [792, 191] width 26 height 16
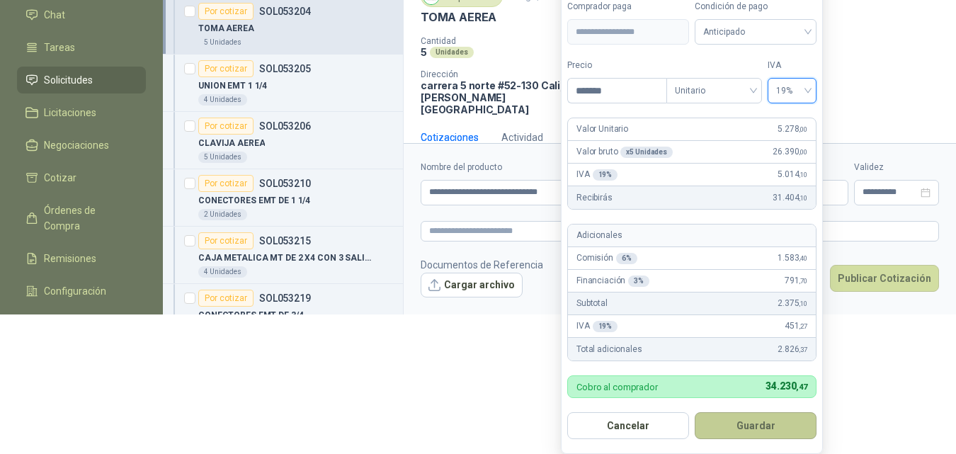
scroll to position [137, 0]
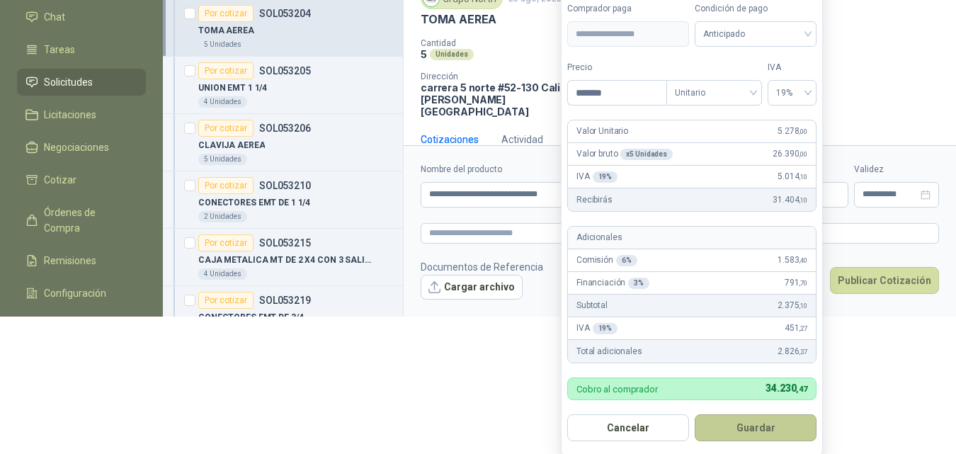
click at [757, 428] on button "Guardar" at bounding box center [756, 427] width 122 height 27
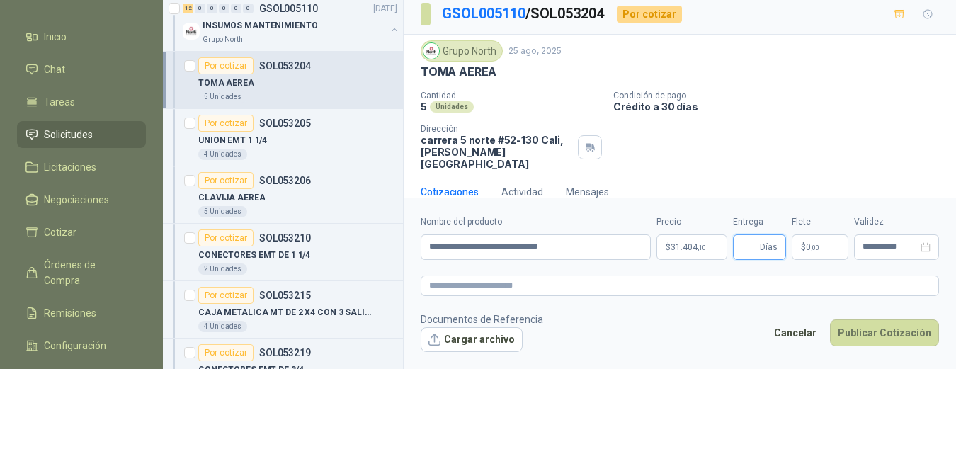
scroll to position [0, 0]
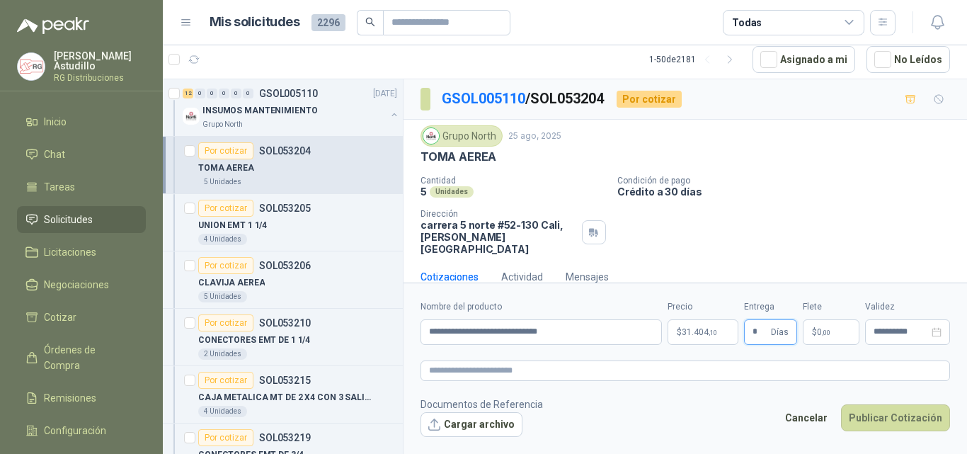
type input "*"
click at [930, 225] on div "Cantidad 5 Unidades Condición de pago Crédito a 30 días Dirección [STREET_ADDRE…" at bounding box center [686, 215] width 530 height 79
click at [882, 418] on button "Publicar Cotización" at bounding box center [895, 417] width 109 height 27
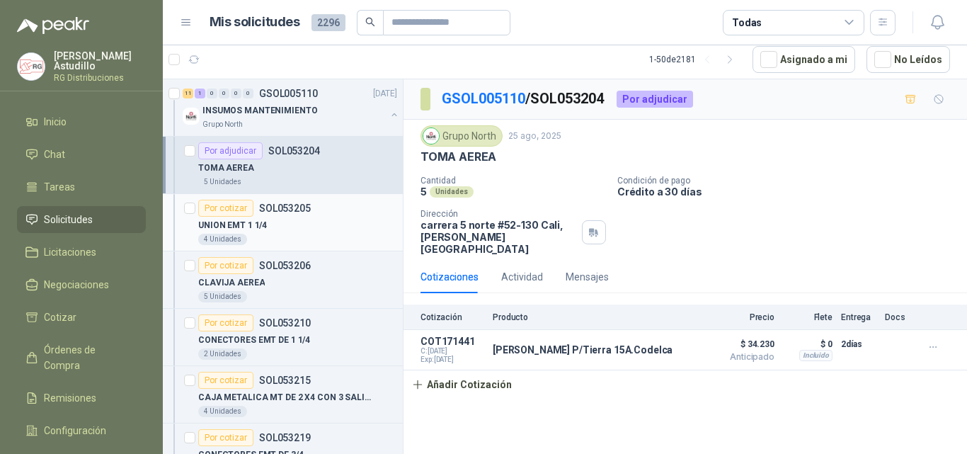
click at [303, 224] on div "UNION EMT 1 1/4" at bounding box center [297, 225] width 199 height 17
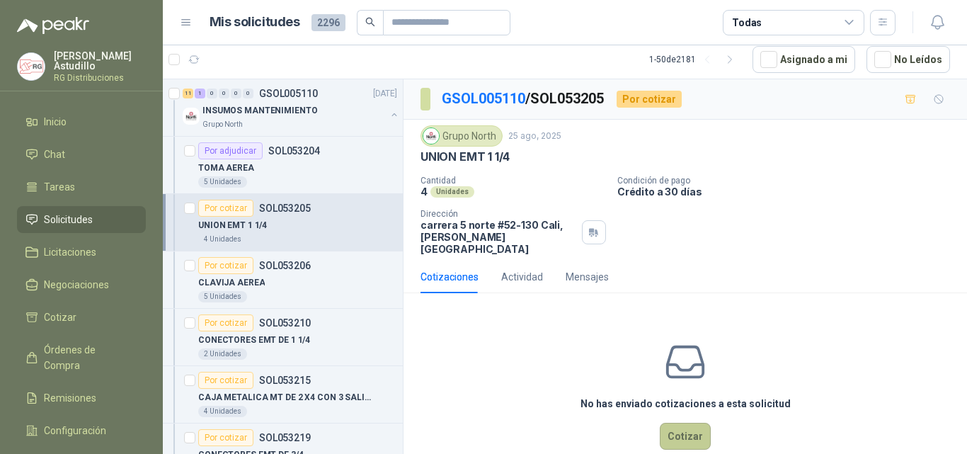
click at [674, 423] on button "Cotizar" at bounding box center [685, 436] width 51 height 27
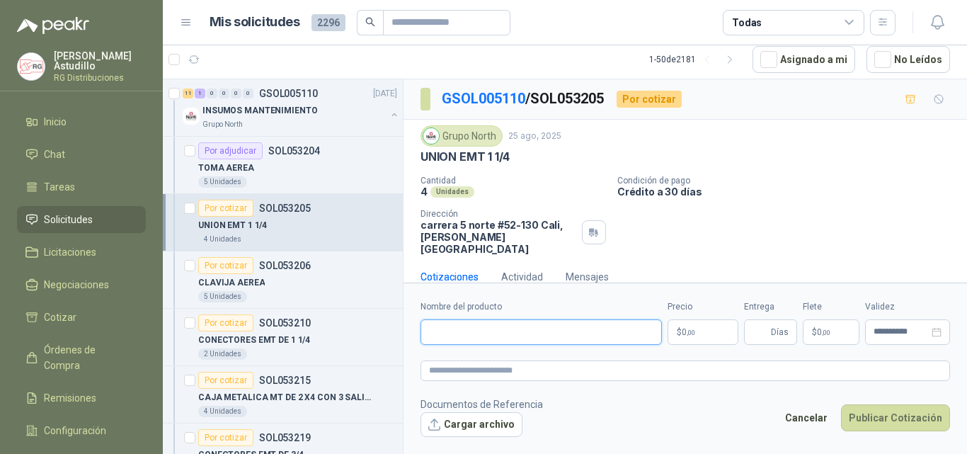
click at [442, 334] on input "Nombre del producto" at bounding box center [541, 331] width 241 height 25
paste input "**********"
type input "**********"
click at [713, 341] on body "[PERSON_NAME] RG Distribuciones Inicio Chat Tareas Solicitudes Licitaciones Neg…" at bounding box center [483, 227] width 967 height 454
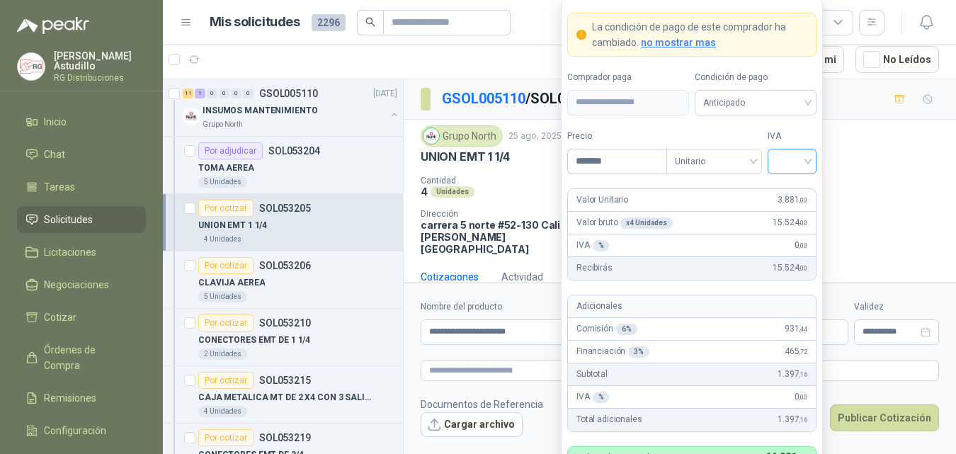
type input "*******"
click at [787, 157] on input "search" at bounding box center [792, 159] width 32 height 21
click at [790, 191] on div "19%" at bounding box center [792, 191] width 26 height 16
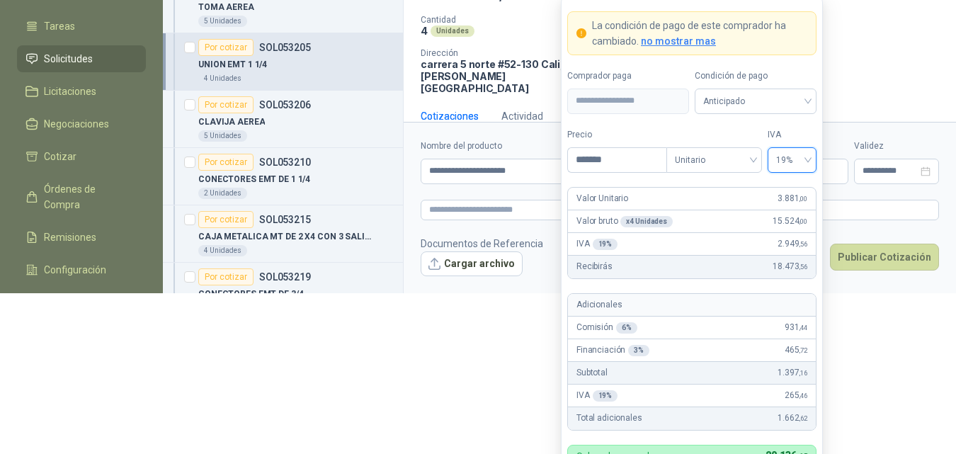
scroll to position [161, 0]
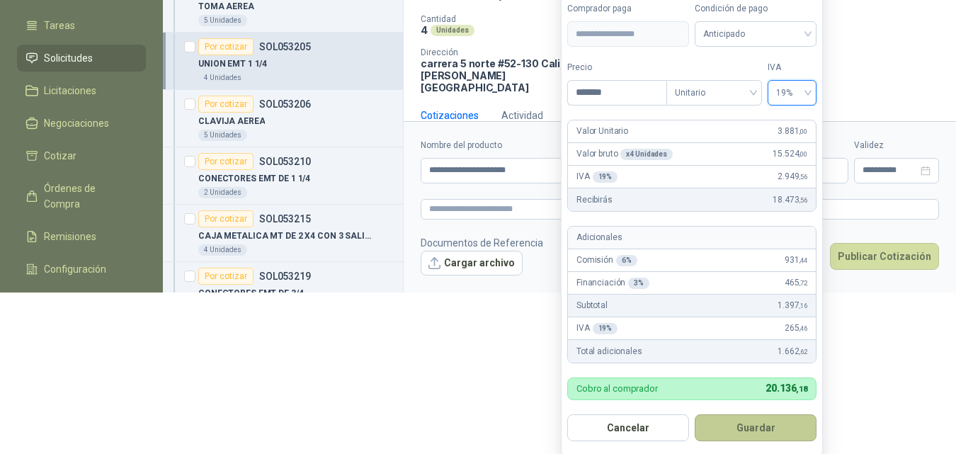
click at [763, 430] on button "Guardar" at bounding box center [756, 427] width 122 height 27
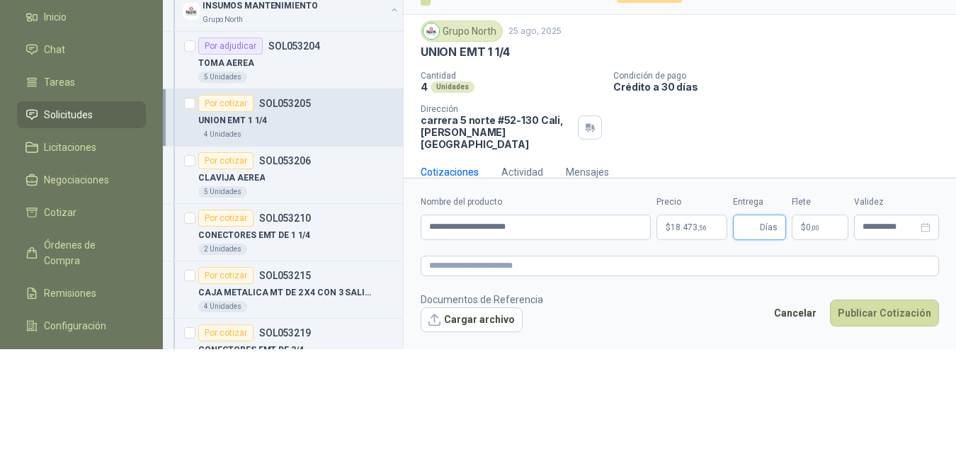
scroll to position [0, 0]
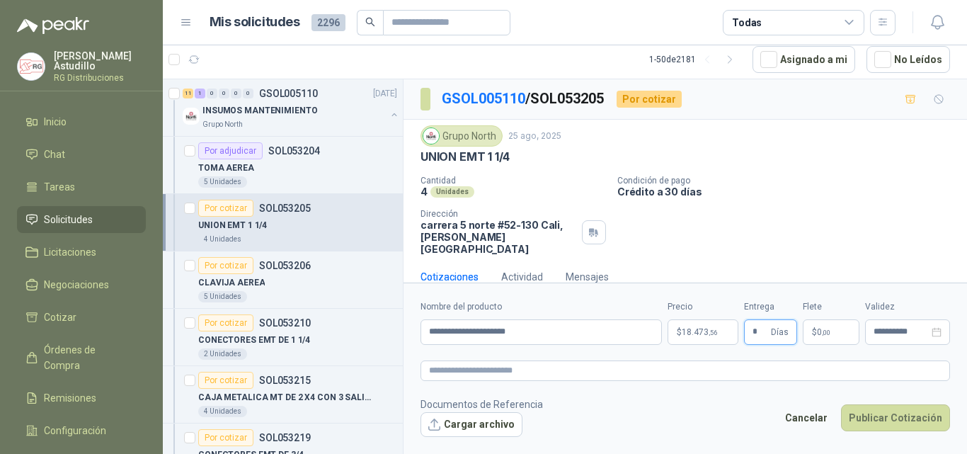
type input "*"
drag, startPoint x: 710, startPoint y: 426, endPoint x: 804, endPoint y: 421, distance: 94.3
click at [712, 426] on footer "Documentos de Referencia Cargar archivo Cancelar Publicar Cotización" at bounding box center [686, 417] width 530 height 41
click at [918, 417] on button "Publicar Cotización" at bounding box center [895, 417] width 109 height 27
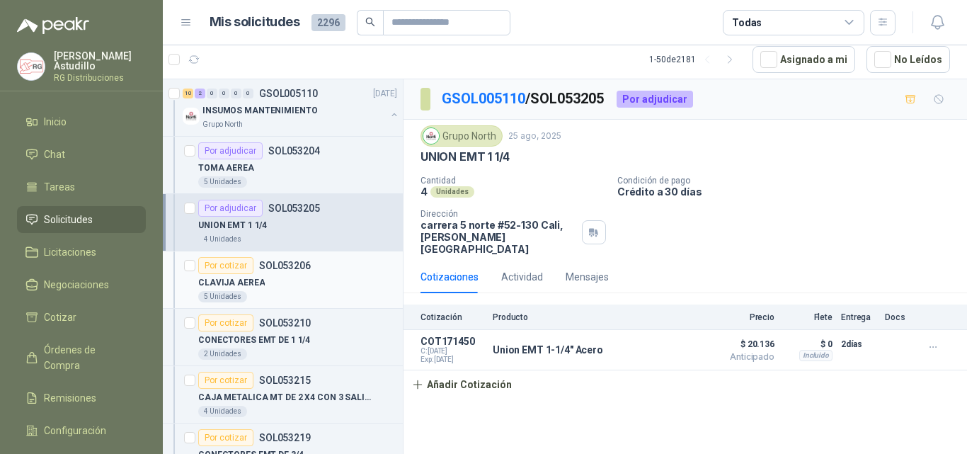
click at [308, 270] on p "SOL053206" at bounding box center [285, 266] width 52 height 10
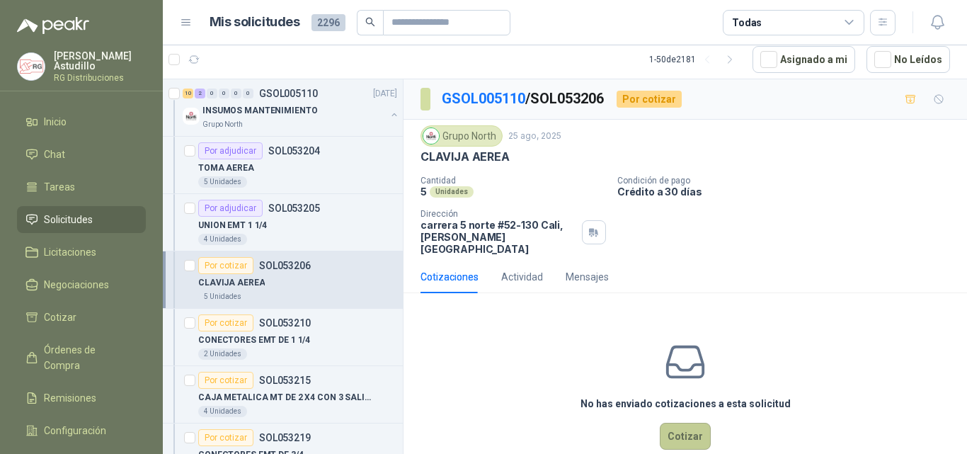
click at [679, 434] on button "Cotizar" at bounding box center [685, 436] width 51 height 27
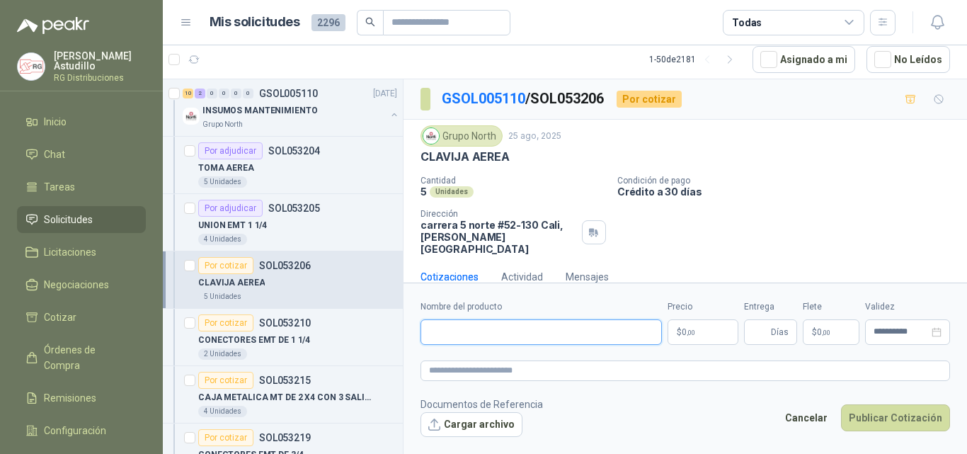
click at [500, 336] on input "Nombre del producto" at bounding box center [541, 331] width 241 height 25
paste input "**********"
type input "**********"
click at [712, 332] on body "[PERSON_NAME] RG Distribuciones Inicio Chat Tareas Solicitudes Licitaciones Neg…" at bounding box center [483, 227] width 967 height 454
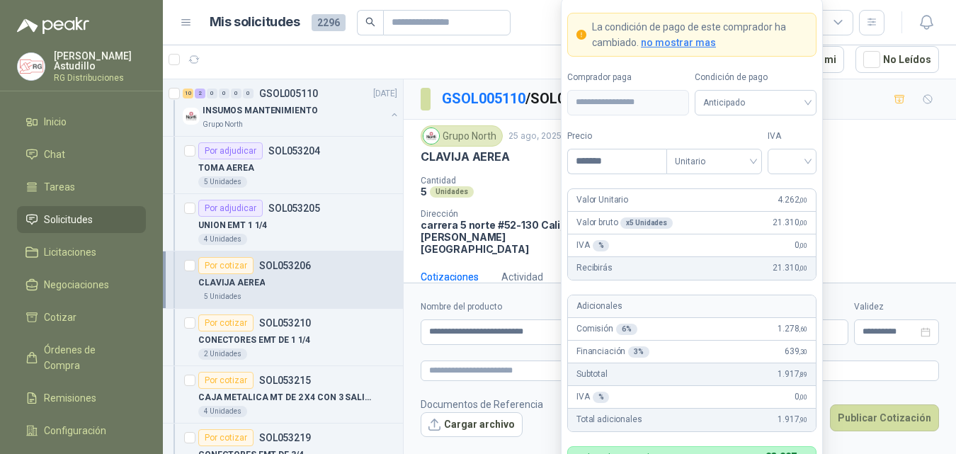
type input "*******"
click at [804, 169] on input "search" at bounding box center [792, 159] width 32 height 21
click at [794, 186] on div "19%" at bounding box center [792, 191] width 26 height 16
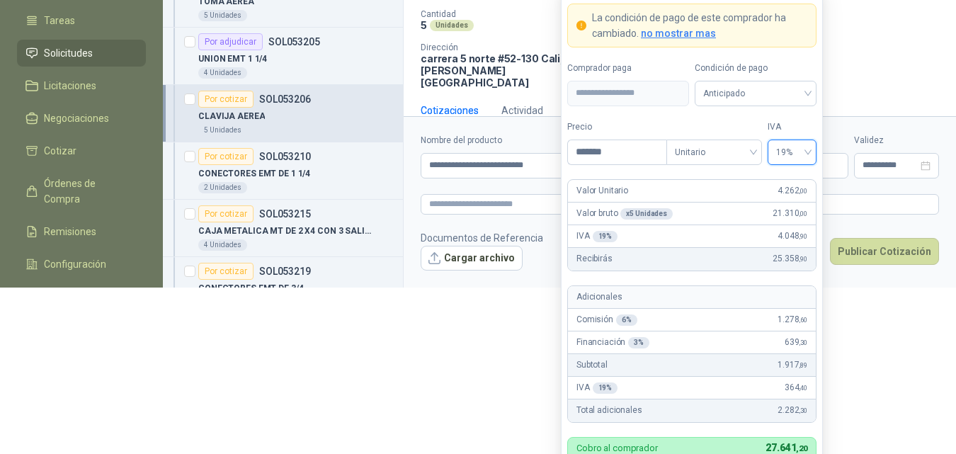
scroll to position [156, 0]
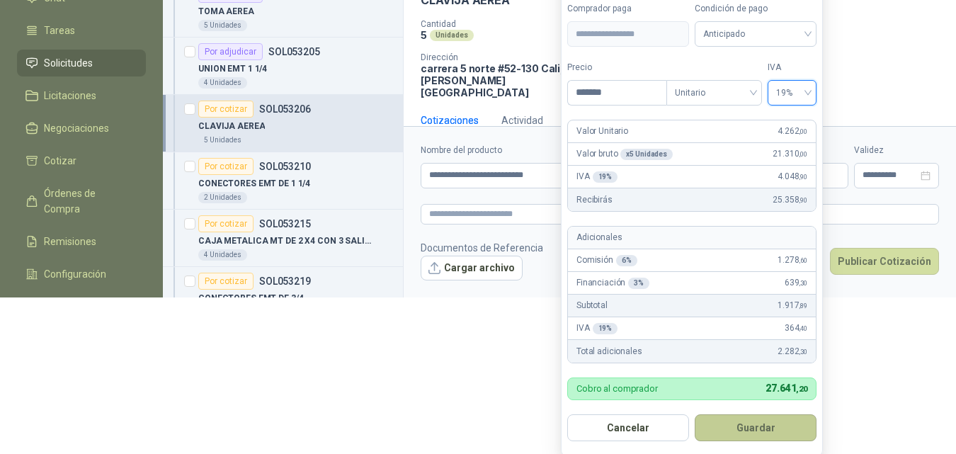
click at [763, 432] on button "Guardar" at bounding box center [756, 427] width 122 height 27
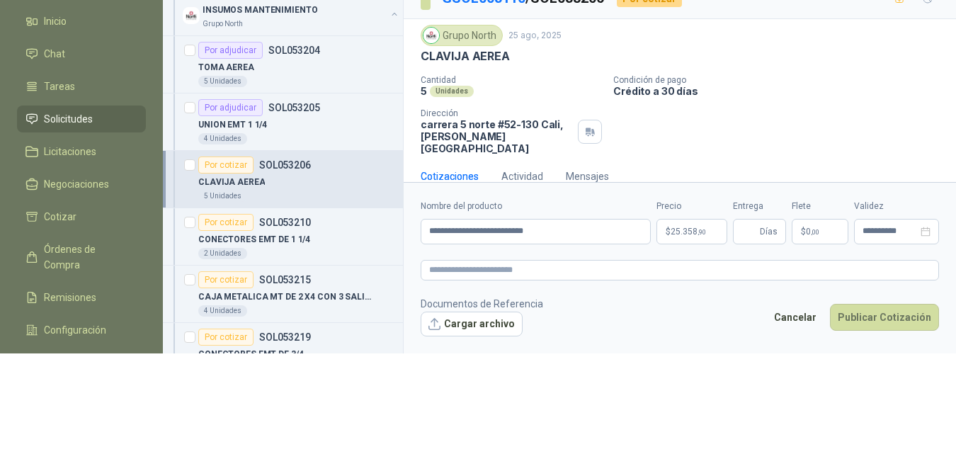
scroll to position [0, 0]
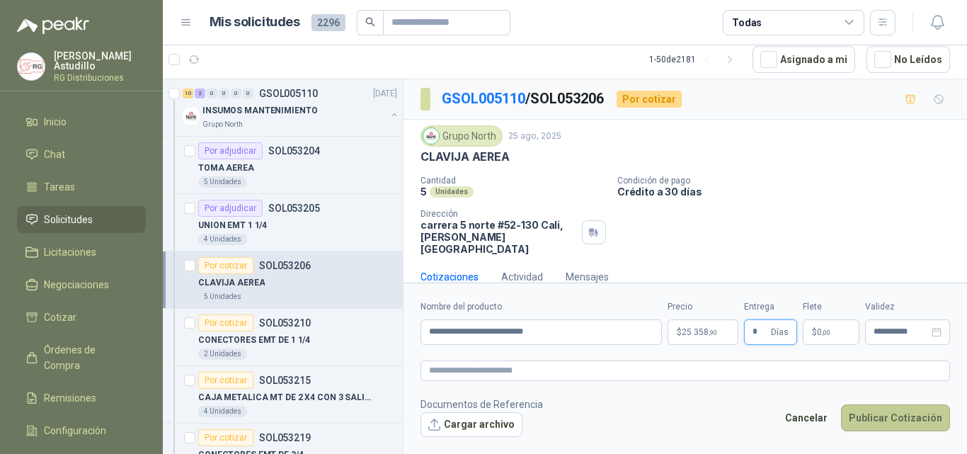
type input "*"
click at [882, 428] on button "Publicar Cotización" at bounding box center [895, 417] width 109 height 27
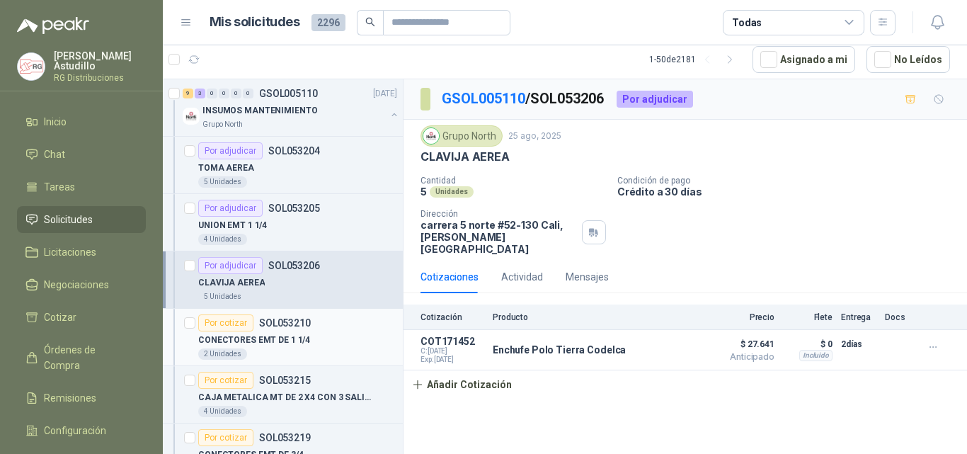
click at [292, 327] on p "SOL053210" at bounding box center [285, 323] width 52 height 10
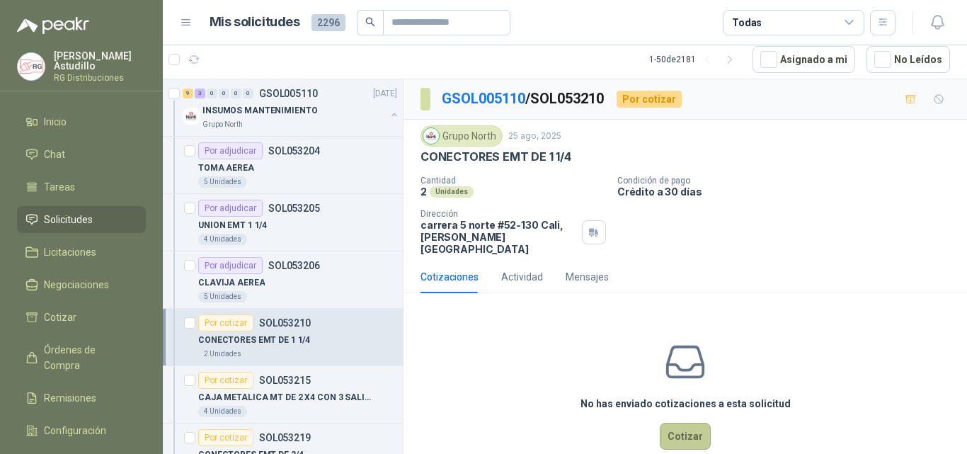
click at [677, 426] on button "Cotizar" at bounding box center [685, 436] width 51 height 27
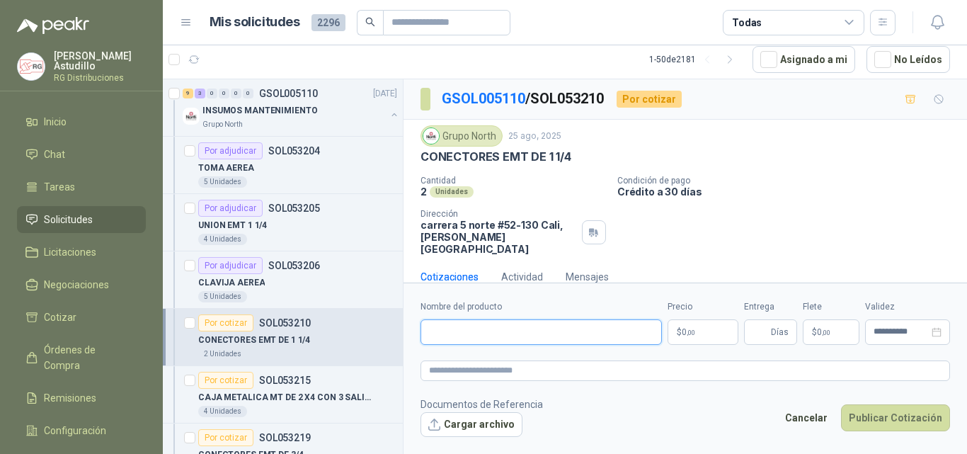
click at [520, 342] on input "Nombre del producto" at bounding box center [541, 331] width 241 height 25
paste input "**********"
type input "**********"
click at [698, 336] on body "[PERSON_NAME] RG Distribuciones Inicio Chat Tareas Solicitudes Licitaciones Neg…" at bounding box center [483, 227] width 967 height 454
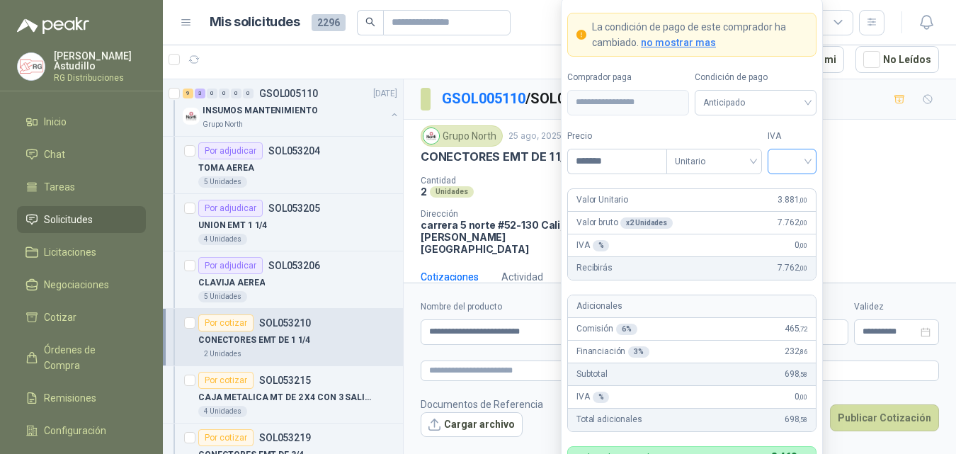
type input "*******"
click at [797, 161] on input "search" at bounding box center [792, 159] width 32 height 21
click at [794, 186] on div "19%" at bounding box center [792, 191] width 26 height 16
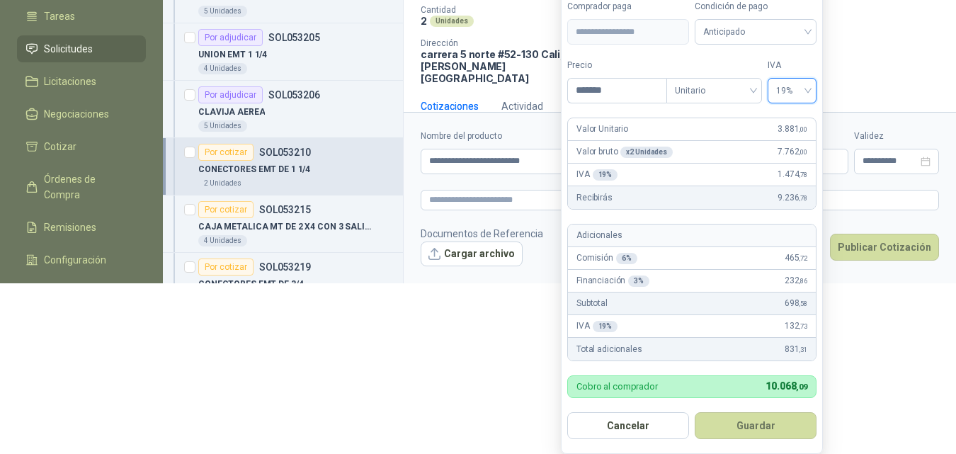
scroll to position [165, 0]
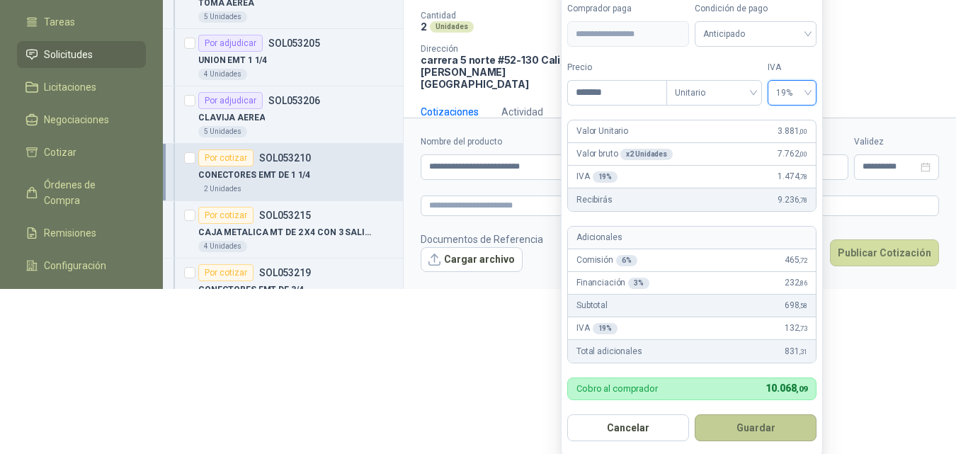
click at [770, 426] on button "Guardar" at bounding box center [756, 427] width 122 height 27
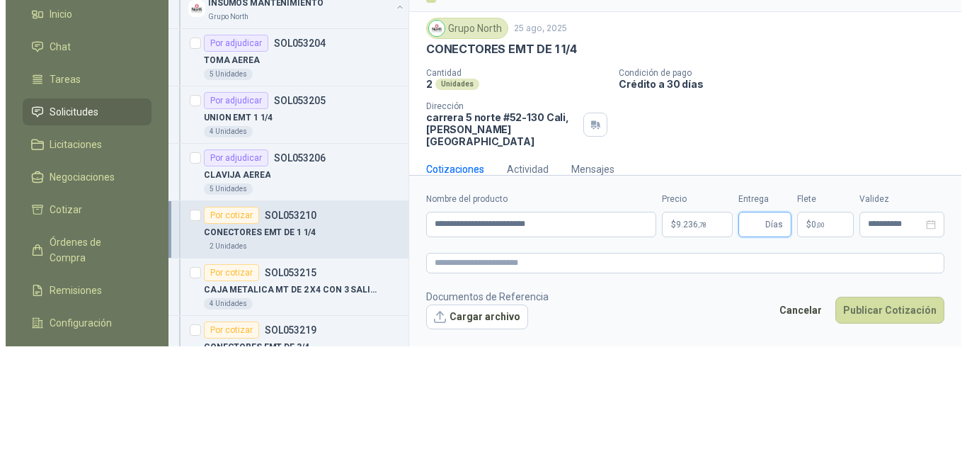
scroll to position [0, 0]
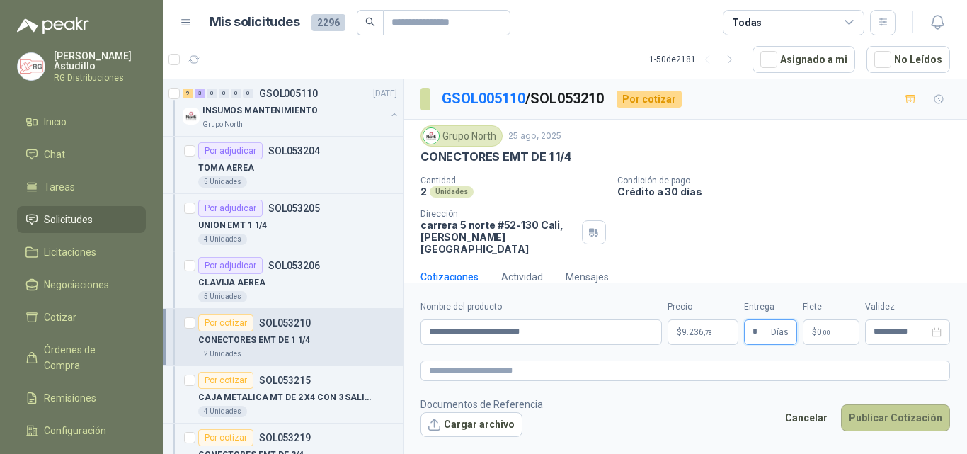
type input "*"
click at [913, 418] on button "Publicar Cotización" at bounding box center [895, 417] width 109 height 27
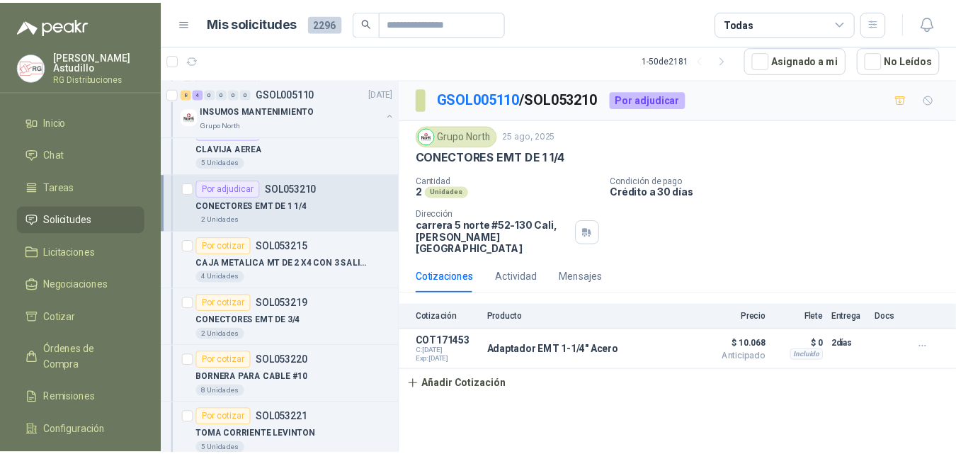
scroll to position [142, 0]
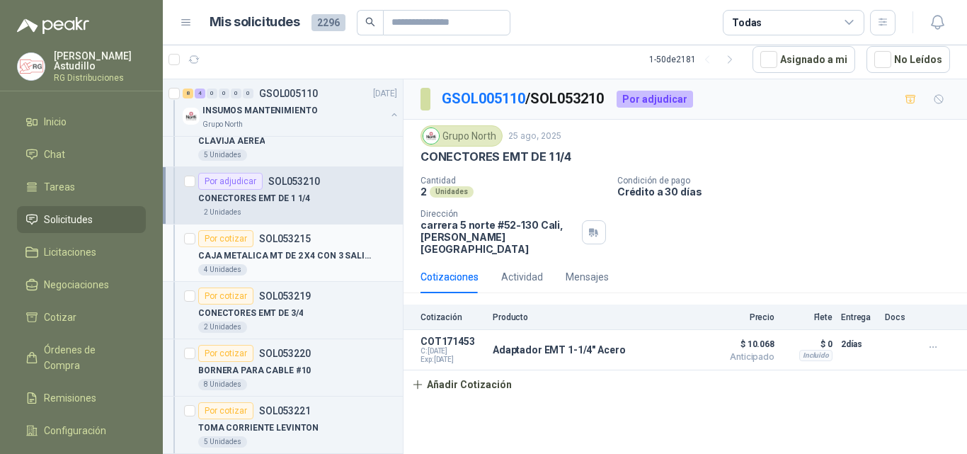
click at [304, 253] on p "CAJA METALICA MT DE 2 X4 CON 3 SALIDAS DE 3/4" at bounding box center [286, 255] width 176 height 13
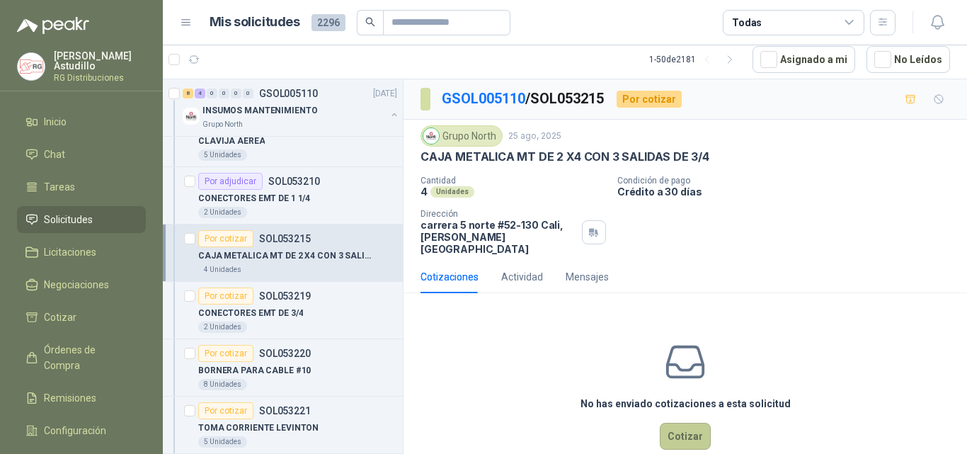
click at [681, 423] on button "Cotizar" at bounding box center [685, 436] width 51 height 27
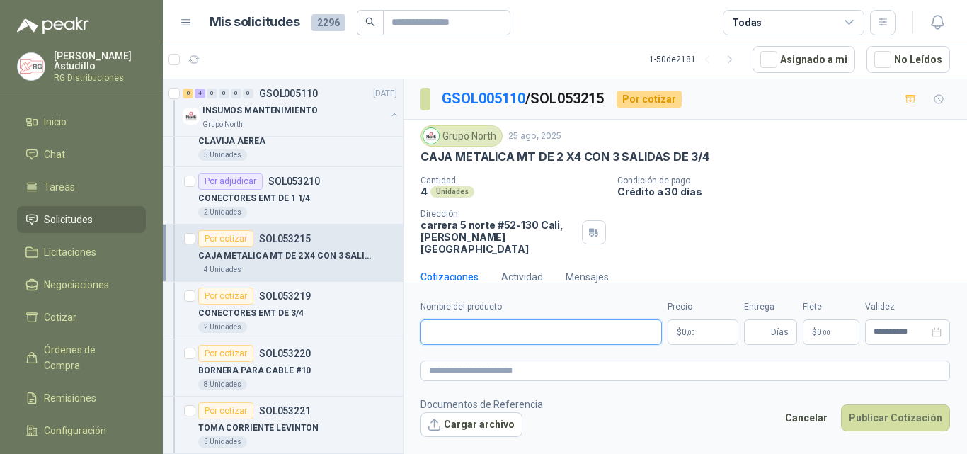
click at [508, 330] on input "Nombre del producto" at bounding box center [541, 331] width 241 height 25
paste input "**********"
type input "**********"
click at [709, 336] on body "[PERSON_NAME] RG Distribuciones Inicio Chat Tareas Solicitudes Licitaciones Neg…" at bounding box center [483, 227] width 967 height 454
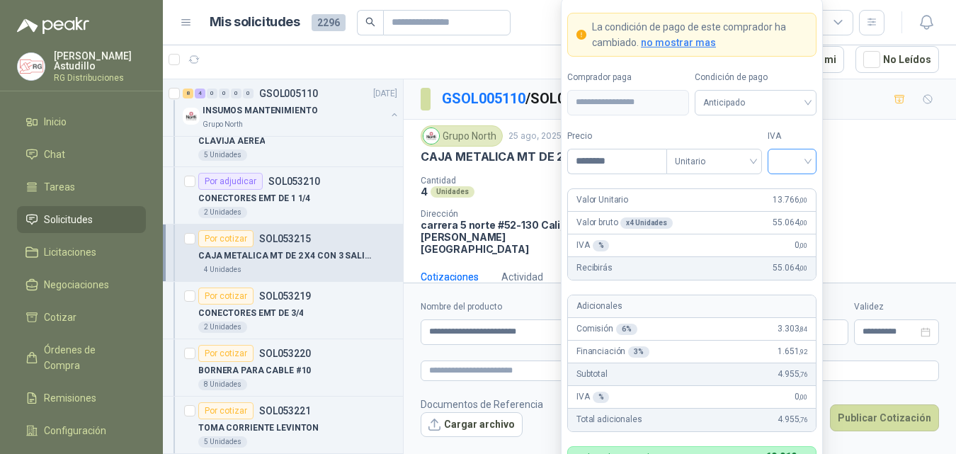
type input "********"
click at [795, 150] on input "search" at bounding box center [792, 159] width 32 height 21
click at [790, 188] on div "19%" at bounding box center [792, 191] width 26 height 16
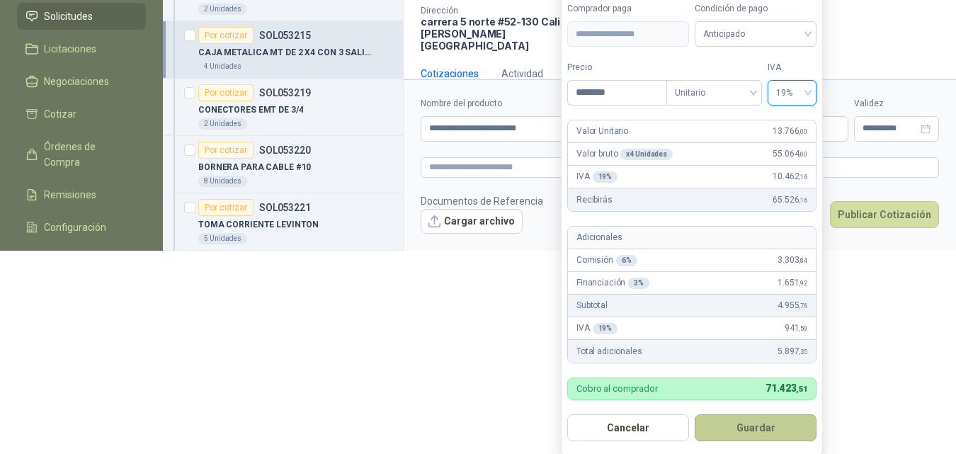
click at [758, 424] on button "Guardar" at bounding box center [756, 427] width 122 height 27
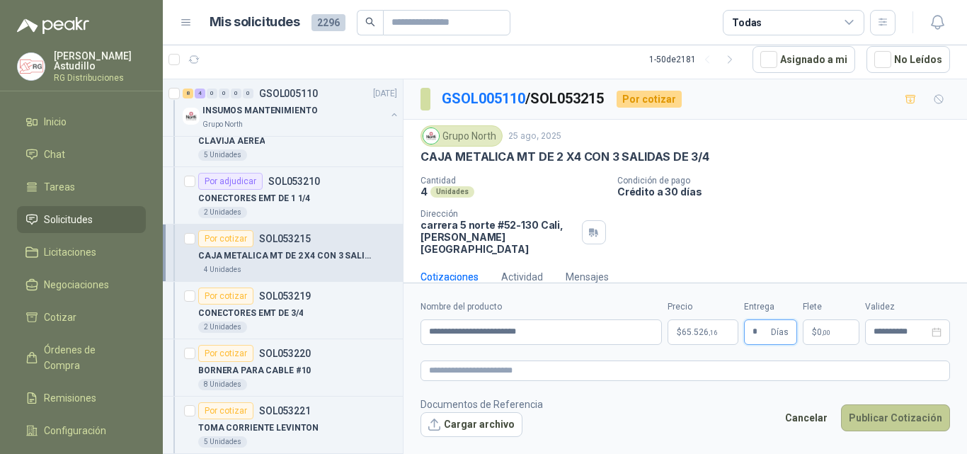
type input "*"
click at [907, 417] on button "Publicar Cotización" at bounding box center [895, 417] width 109 height 27
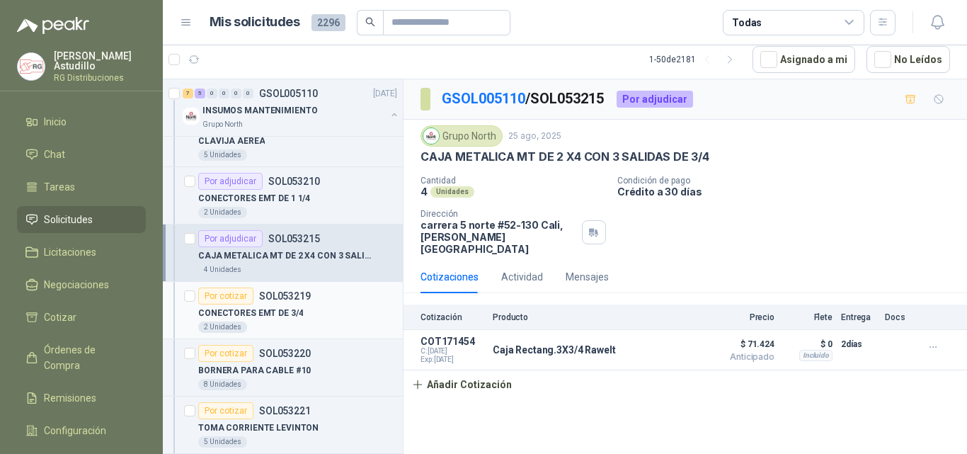
click at [303, 315] on div "CONECTORES EMT DE 3/4" at bounding box center [297, 312] width 199 height 17
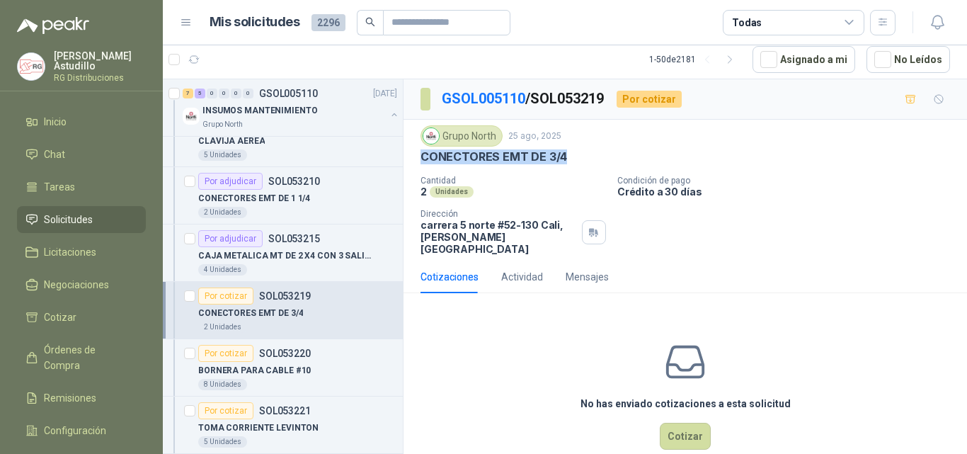
drag, startPoint x: 426, startPoint y: 157, endPoint x: 574, endPoint y: 151, distance: 148.1
click at [574, 151] on div "CONECTORES EMT DE 3/4" at bounding box center [686, 156] width 530 height 15
click at [649, 144] on div "Grupo North [DATE]" at bounding box center [686, 135] width 530 height 21
drag, startPoint x: 422, startPoint y: 156, endPoint x: 582, endPoint y: 156, distance: 160.0
click at [571, 157] on div "CONECTORES EMT DE 3/4" at bounding box center [686, 156] width 530 height 15
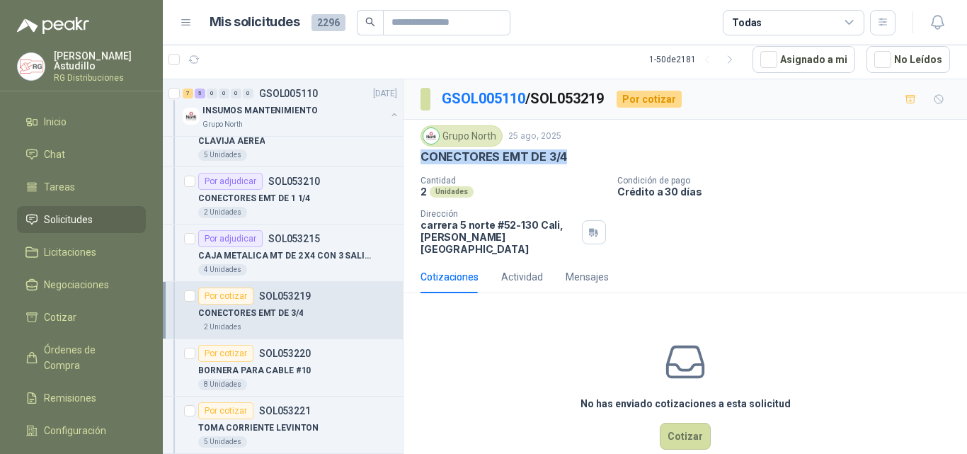
click at [586, 156] on div "CONECTORES EMT DE 3/4" at bounding box center [686, 156] width 530 height 15
drag, startPoint x: 420, startPoint y: 157, endPoint x: 572, endPoint y: 161, distance: 152.3
click at [572, 161] on div "Grupo North [DATE] CONECTORES EMT DE 3/4 Cantidad 2 Unidades Condición de pago …" at bounding box center [686, 190] width 564 height 141
click at [575, 161] on div "CONECTORES EMT DE 3/4" at bounding box center [686, 156] width 530 height 15
drag, startPoint x: 422, startPoint y: 156, endPoint x: 564, endPoint y: 159, distance: 142.4
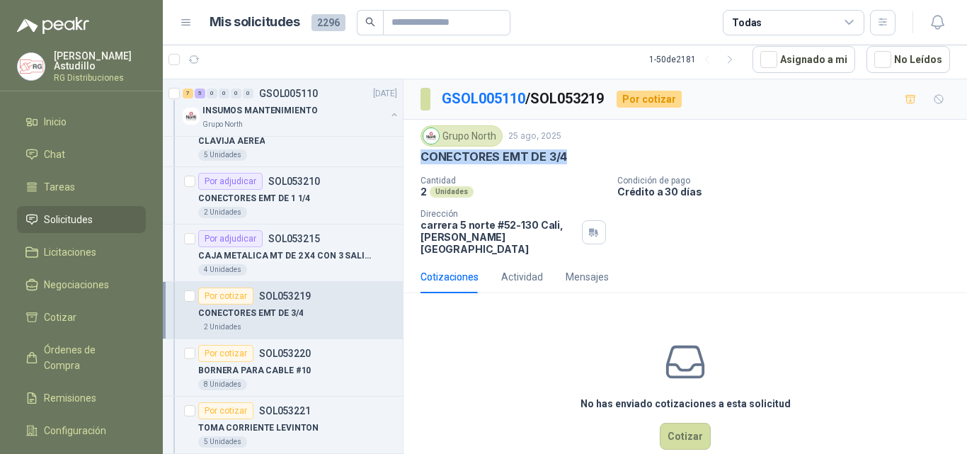
click at [564, 159] on div "CONECTORES EMT DE 3/4" at bounding box center [686, 156] width 530 height 15
click at [473, 159] on p "CONECTORES EMT DE 3/4" at bounding box center [494, 156] width 147 height 15
drag, startPoint x: 421, startPoint y: 154, endPoint x: 574, endPoint y: 156, distance: 153.0
click at [566, 156] on div "CONECTORES EMT DE 3/4" at bounding box center [686, 156] width 530 height 15
click at [581, 157] on div "CONECTORES EMT DE 3/4" at bounding box center [686, 156] width 530 height 15
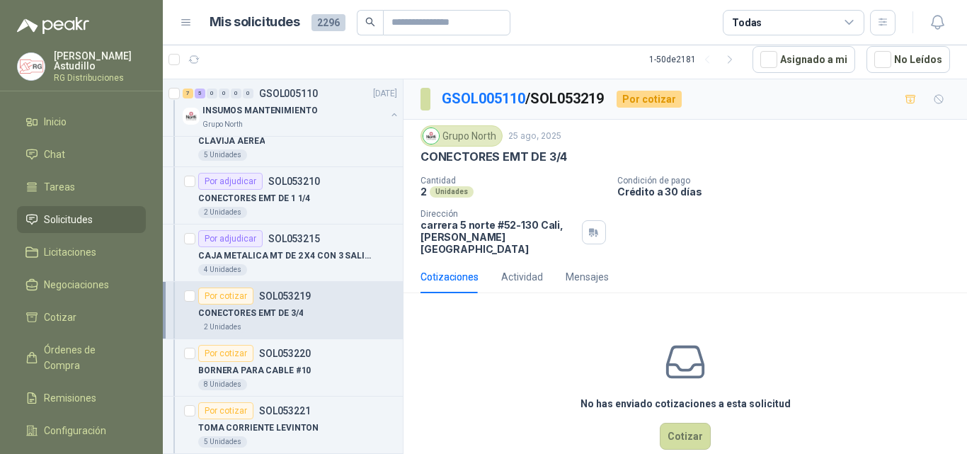
drag, startPoint x: 583, startPoint y: 172, endPoint x: 523, endPoint y: 169, distance: 59.5
click at [581, 172] on div "Grupo North [DATE] CONECTORES EMT DE 3/4 Cantidad 2 Unidades Condición de pago …" at bounding box center [686, 190] width 530 height 130
drag, startPoint x: 420, startPoint y: 155, endPoint x: 571, endPoint y: 164, distance: 151.8
click at [571, 164] on div "Grupo North [DATE] CONECTORES EMT DE 3/4 Cantidad 2 Unidades Condición de pago …" at bounding box center [686, 190] width 564 height 141
click at [570, 181] on p "Cantidad" at bounding box center [514, 181] width 186 height 10
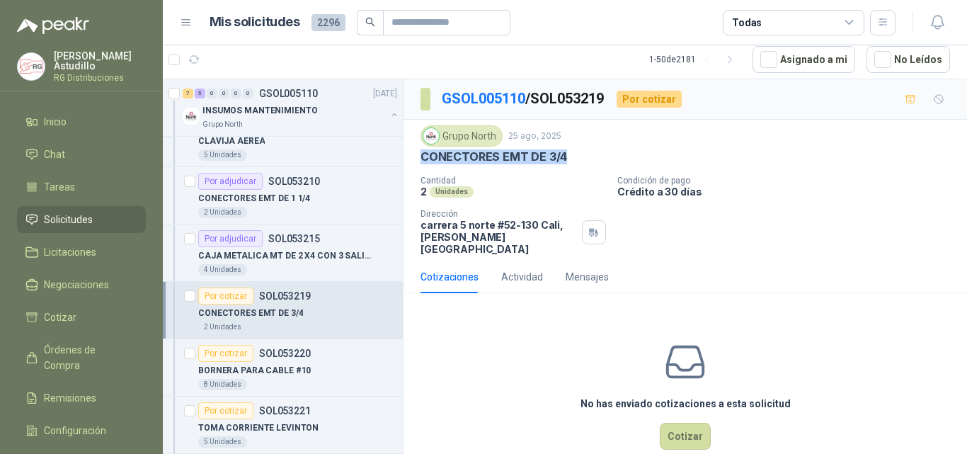
drag, startPoint x: 419, startPoint y: 158, endPoint x: 595, endPoint y: 159, distance: 175.6
click at [569, 157] on div "Grupo North [DATE] CONECTORES EMT DE 3/4 Cantidad 2 Unidades Condición de pago …" at bounding box center [686, 190] width 564 height 141
click at [597, 159] on div "CONECTORES EMT DE 3/4" at bounding box center [686, 156] width 530 height 15
click at [684, 423] on button "Cotizar" at bounding box center [685, 436] width 51 height 27
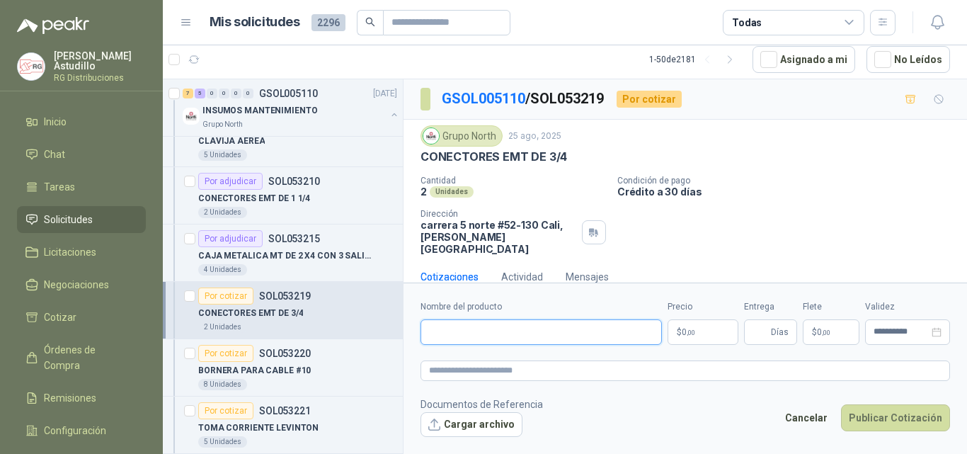
click at [526, 338] on input "Nombre del producto" at bounding box center [541, 331] width 241 height 25
paste input "**********"
type input "**********"
click at [700, 331] on body "[PERSON_NAME] RG Distribuciones Inicio Chat Tareas Solicitudes Licitaciones Neg…" at bounding box center [483, 227] width 967 height 454
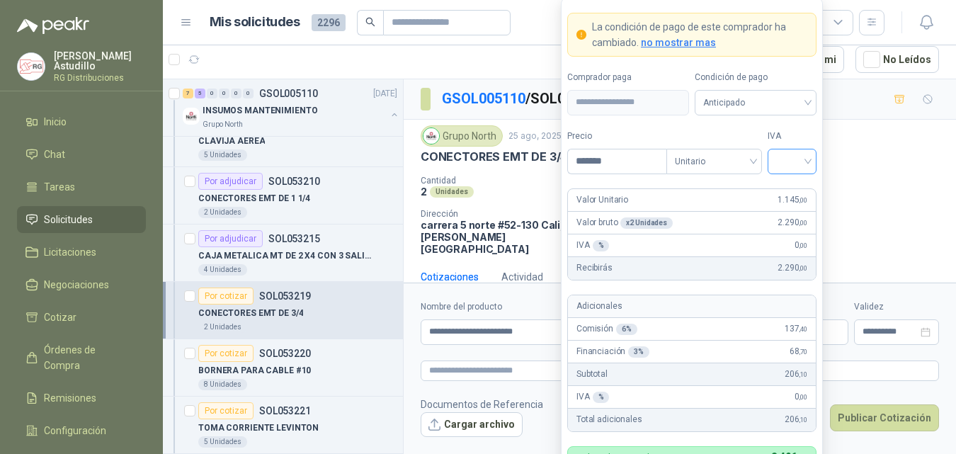
type input "*******"
click at [784, 160] on input "search" at bounding box center [792, 159] width 32 height 21
click at [795, 192] on div "19%" at bounding box center [792, 191] width 26 height 16
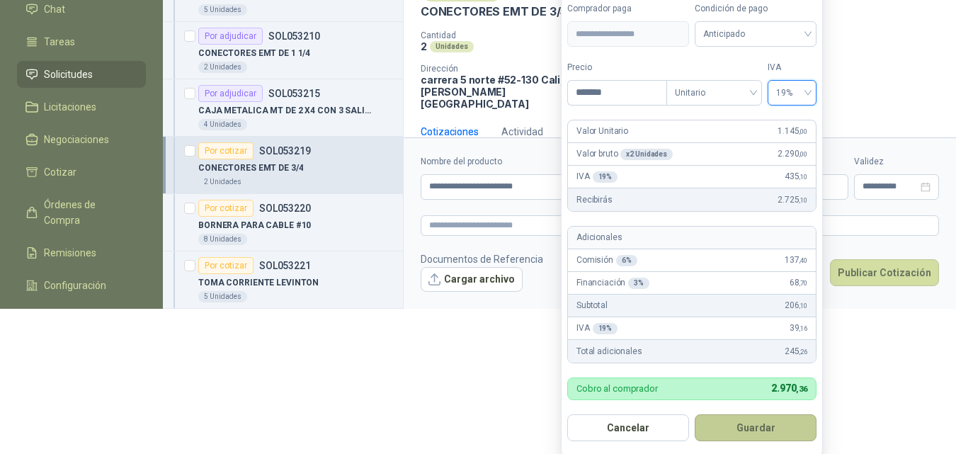
click at [763, 426] on button "Guardar" at bounding box center [756, 427] width 122 height 27
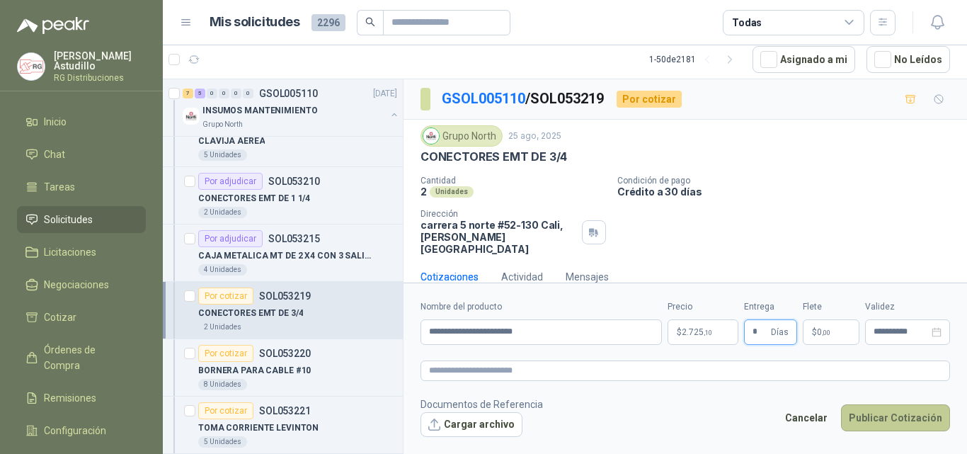
type input "*"
click at [904, 417] on button "Publicar Cotización" at bounding box center [895, 417] width 109 height 27
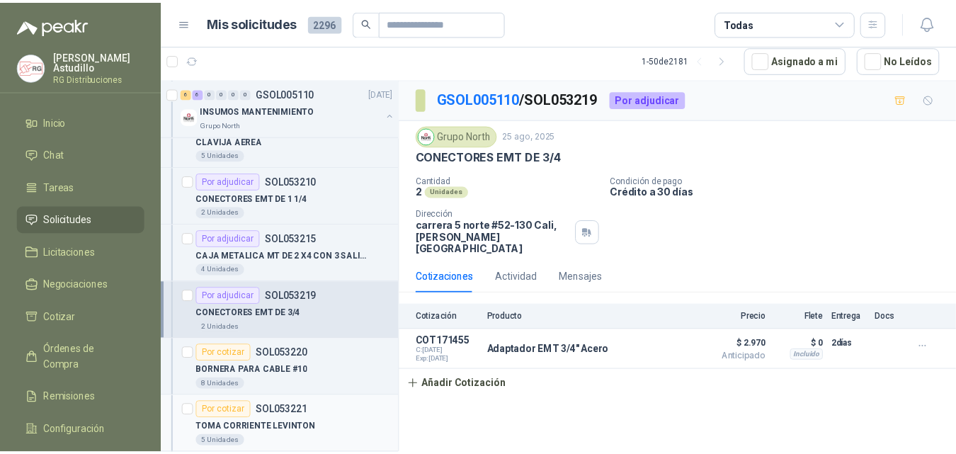
scroll to position [212, 0]
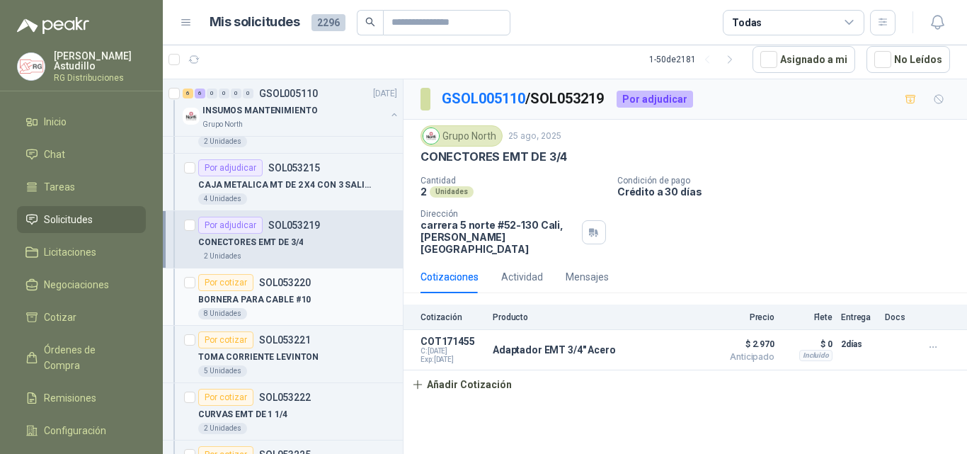
click at [293, 297] on p "BORNERA PARA CABLE #10" at bounding box center [254, 299] width 113 height 13
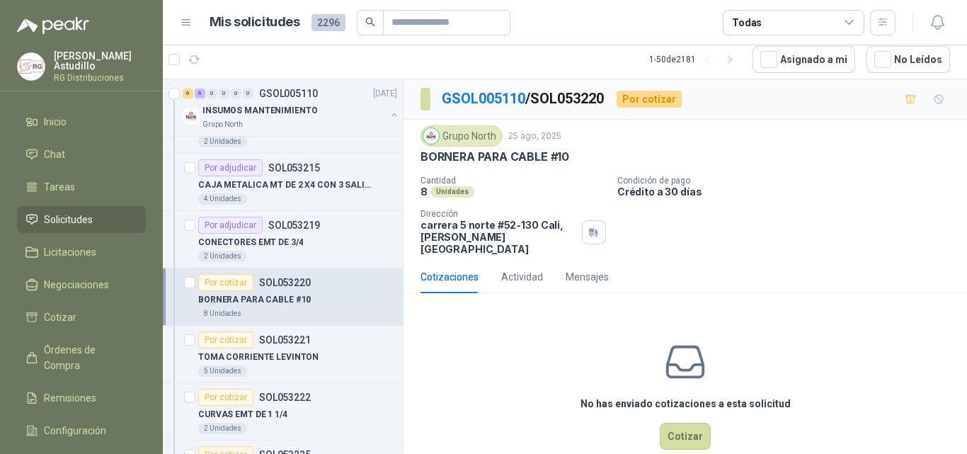
click at [489, 153] on p "BORNERA PARA CABLE #10" at bounding box center [495, 156] width 149 height 15
click at [816, 185] on p "Condición de pago" at bounding box center [789, 181] width 344 height 10
click at [489, 153] on p "BORNERA PARA CABLE #10" at bounding box center [495, 156] width 149 height 15
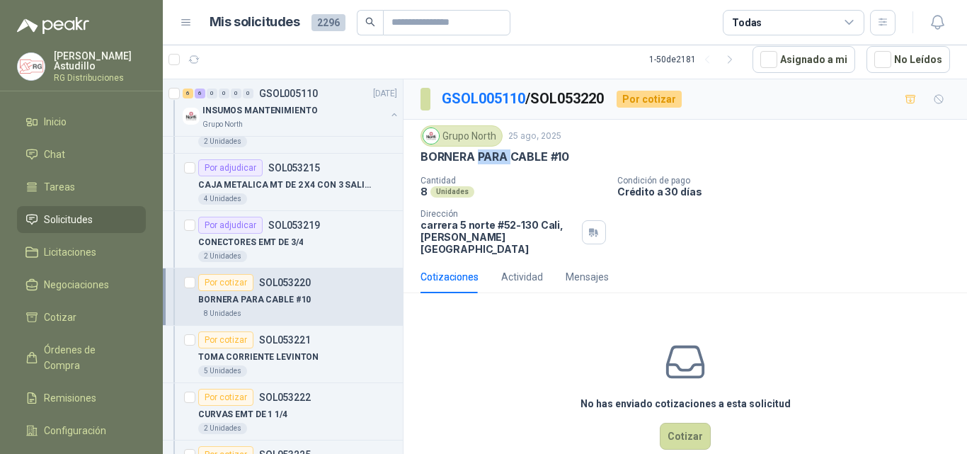
click at [489, 153] on p "BORNERA PARA CABLE #10" at bounding box center [495, 156] width 149 height 15
drag, startPoint x: 489, startPoint y: 153, endPoint x: 539, endPoint y: 167, distance: 52.2
click at [489, 154] on p "BORNERA PARA CABLE #10" at bounding box center [495, 156] width 149 height 15
click at [769, 189] on p "Crédito a 30 días" at bounding box center [789, 192] width 344 height 12
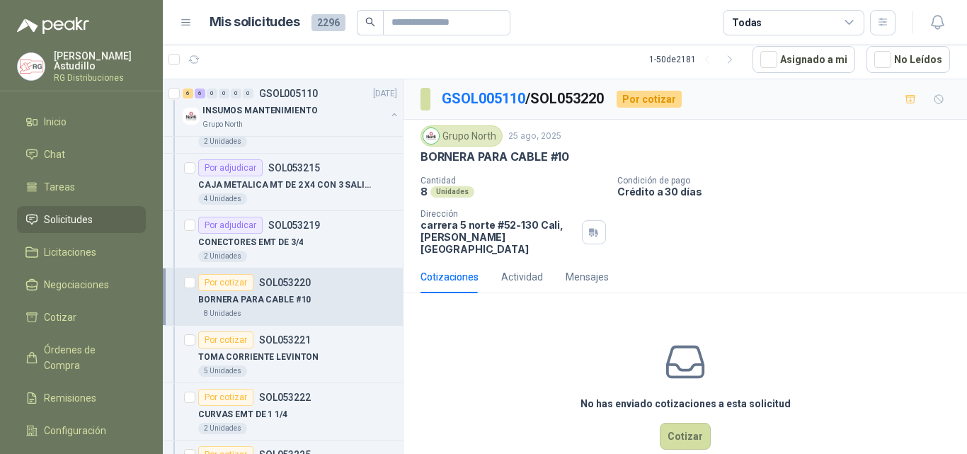
click at [488, 157] on p "BORNERA PARA CABLE #10" at bounding box center [495, 156] width 149 height 15
drag, startPoint x: 488, startPoint y: 157, endPoint x: 525, endPoint y: 156, distance: 37.6
click at [494, 157] on p "BORNERA PARA CABLE #10" at bounding box center [495, 156] width 149 height 15
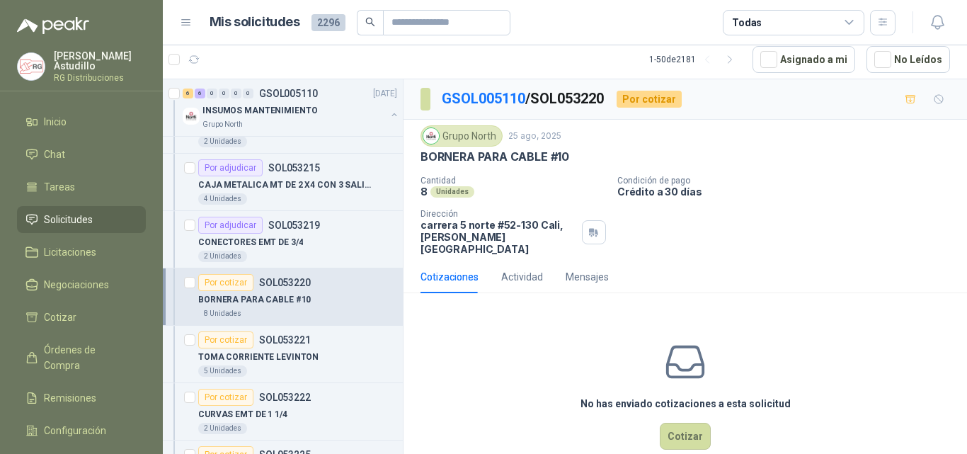
click at [820, 182] on p "Condición de pago" at bounding box center [789, 181] width 344 height 10
click at [495, 158] on p "BORNERA PARA CABLE #10" at bounding box center [495, 156] width 149 height 15
click at [501, 158] on p "BORNERA PARA CABLE #10" at bounding box center [495, 156] width 149 height 15
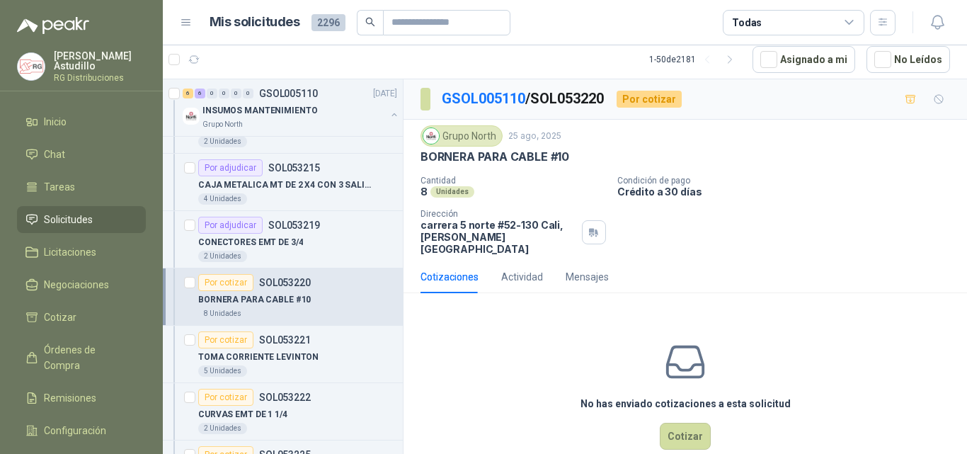
click at [766, 194] on p "Crédito a 30 días" at bounding box center [789, 192] width 344 height 12
click at [492, 156] on p "BORNERA PARA CABLE #10" at bounding box center [495, 156] width 149 height 15
drag, startPoint x: 492, startPoint y: 156, endPoint x: 790, endPoint y: 208, distance: 302.5
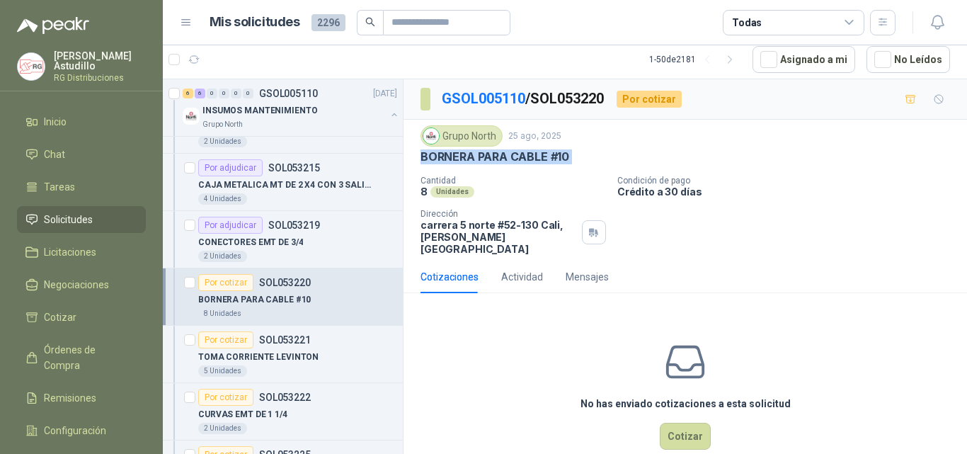
click at [497, 156] on p "BORNERA PARA CABLE #10" at bounding box center [495, 156] width 149 height 15
click at [865, 220] on div "Cantidad 8 Unidades Condición de pago Crédito a 30 días Dirección [STREET_ADDRE…" at bounding box center [686, 215] width 530 height 79
click at [666, 423] on button "Cotizar" at bounding box center [685, 436] width 51 height 27
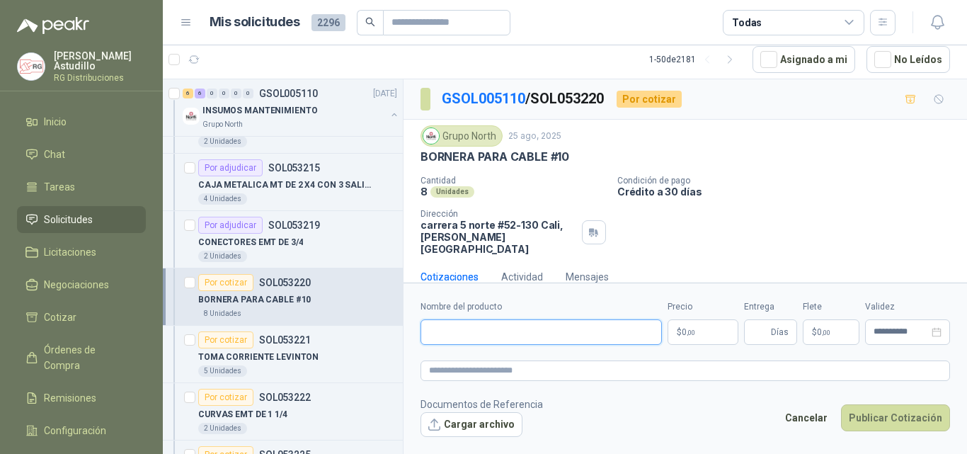
click at [545, 343] on input "Nombre del producto" at bounding box center [541, 331] width 241 height 25
paste input "**********"
type input "**********"
click at [700, 329] on body "[PERSON_NAME] RG Distribuciones Inicio Chat Tareas Solicitudes Licitaciones Neg…" at bounding box center [483, 227] width 967 height 454
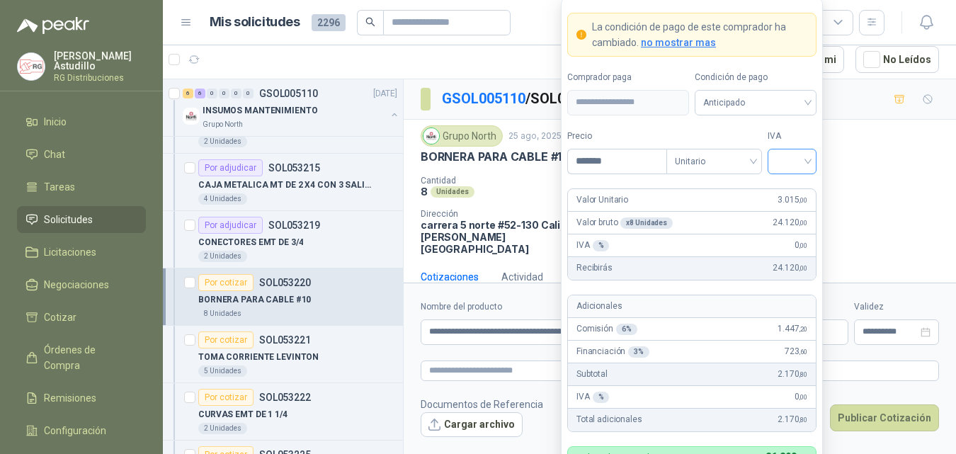
type input "*******"
click at [787, 164] on input "search" at bounding box center [792, 159] width 32 height 21
click at [784, 186] on div "19%" at bounding box center [792, 191] width 26 height 16
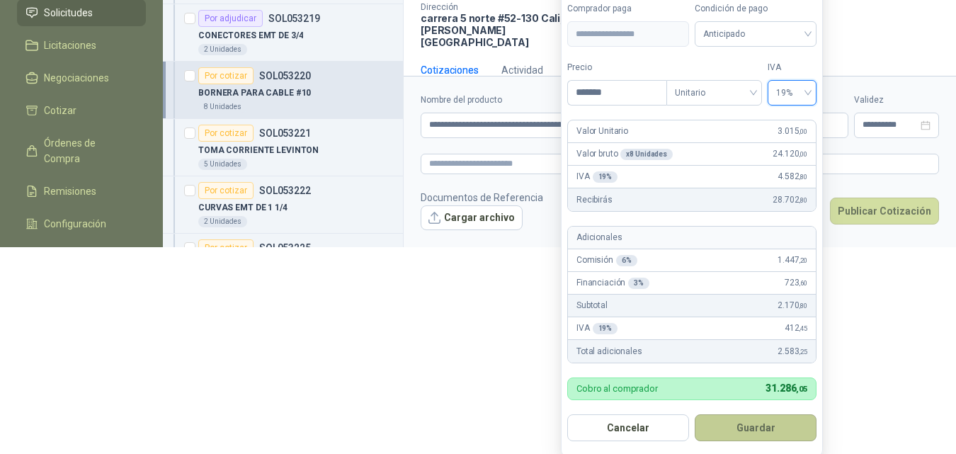
click at [762, 427] on button "Guardar" at bounding box center [756, 427] width 122 height 27
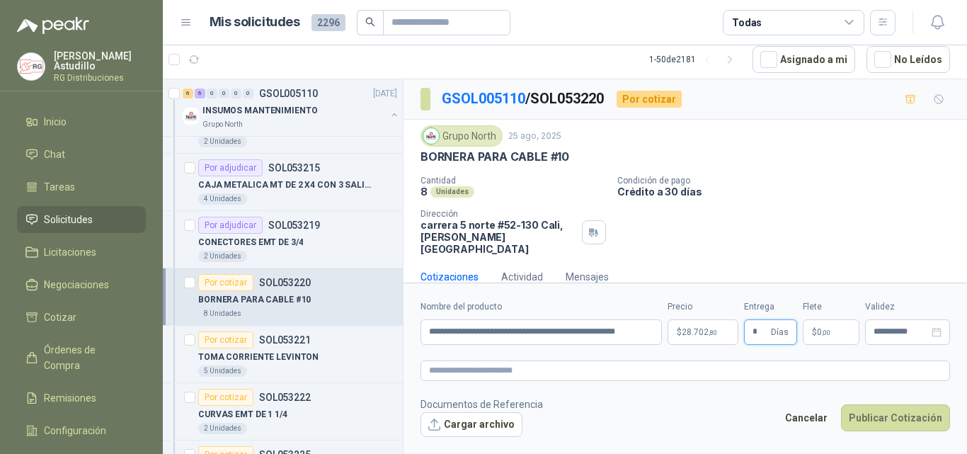
type input "*"
click at [638, 327] on input "**********" at bounding box center [541, 331] width 241 height 25
click at [481, 425] on button "Cargar archivo" at bounding box center [472, 424] width 102 height 25
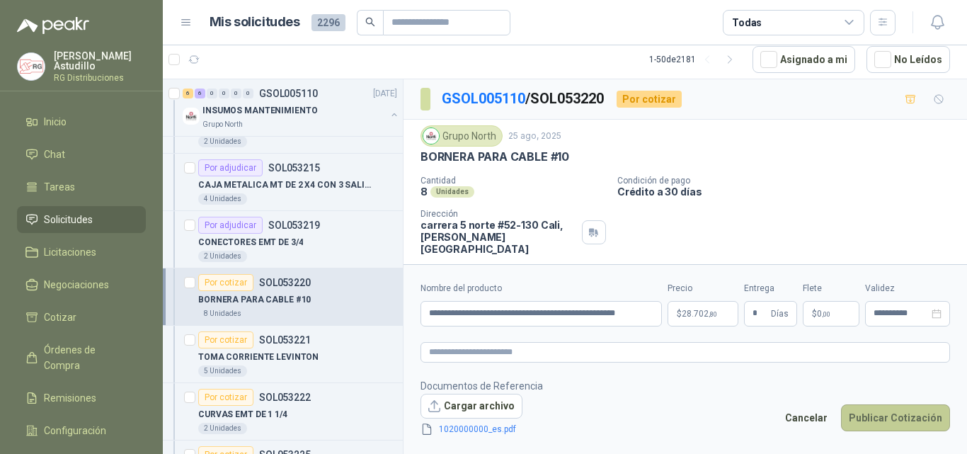
click at [898, 418] on button "Publicar Cotización" at bounding box center [895, 417] width 109 height 27
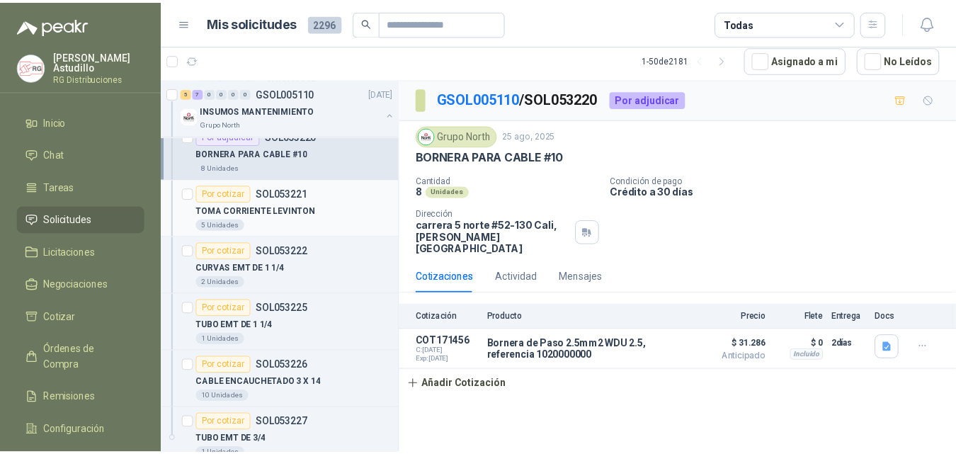
scroll to position [354, 0]
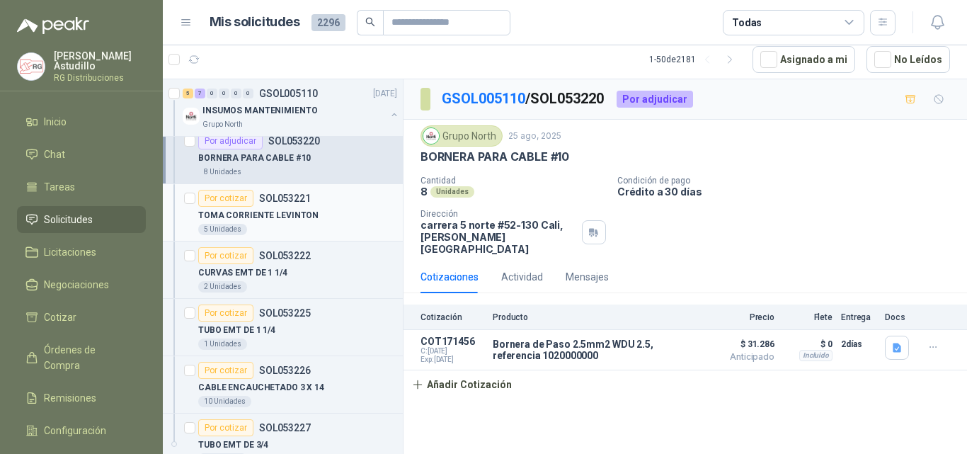
click at [319, 221] on div "TOMA CORRIENTE LEVINTON" at bounding box center [297, 215] width 199 height 17
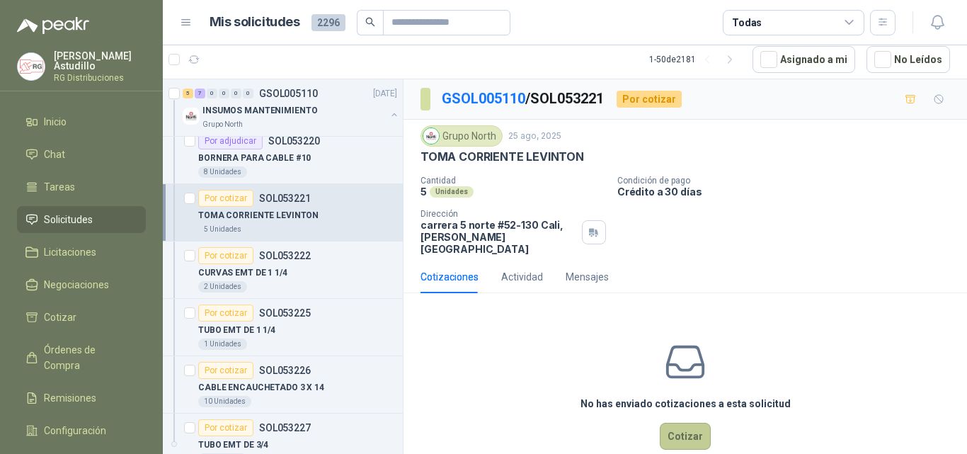
click at [671, 423] on button "Cotizar" at bounding box center [685, 436] width 51 height 27
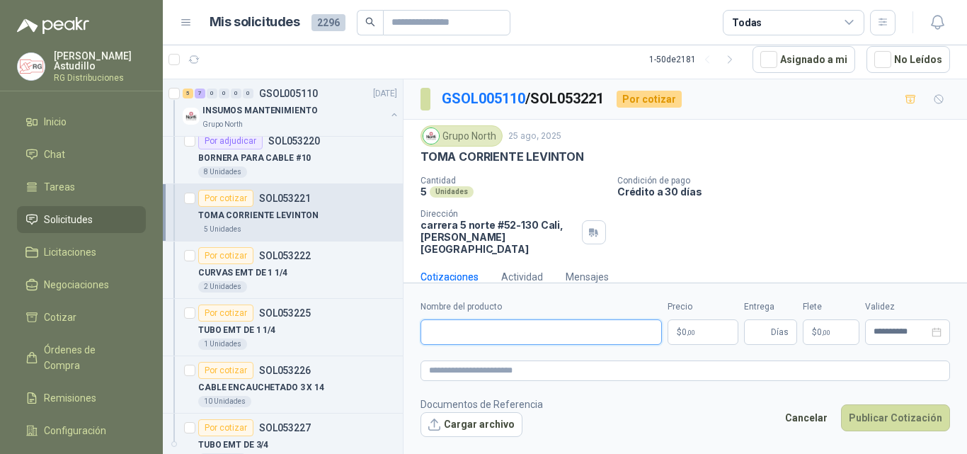
click at [515, 339] on input "Nombre del producto" at bounding box center [541, 331] width 241 height 25
paste input "**********"
type input "**********"
click at [695, 338] on body "[PERSON_NAME] RG Distribuciones Inicio Chat Tareas Solicitudes Licitaciones Neg…" at bounding box center [483, 227] width 967 height 454
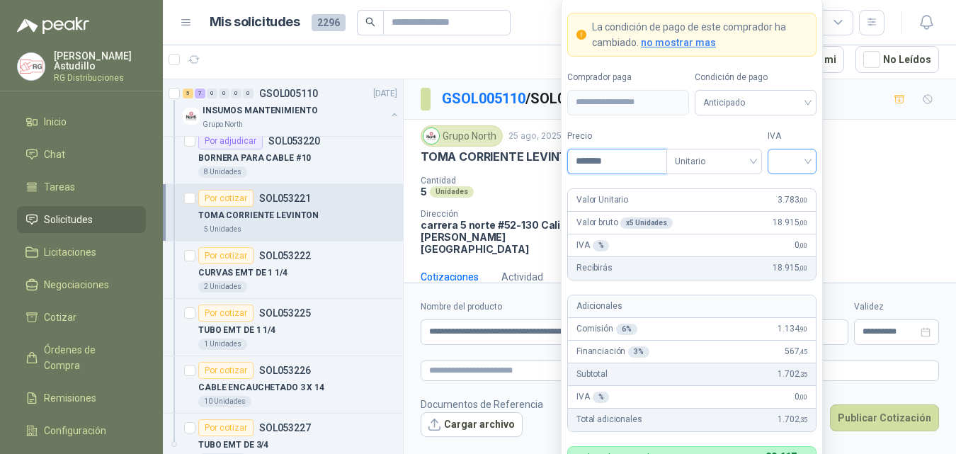
type input "*******"
click at [798, 156] on input "search" at bounding box center [792, 159] width 32 height 21
click at [796, 195] on div "19%" at bounding box center [792, 191] width 26 height 16
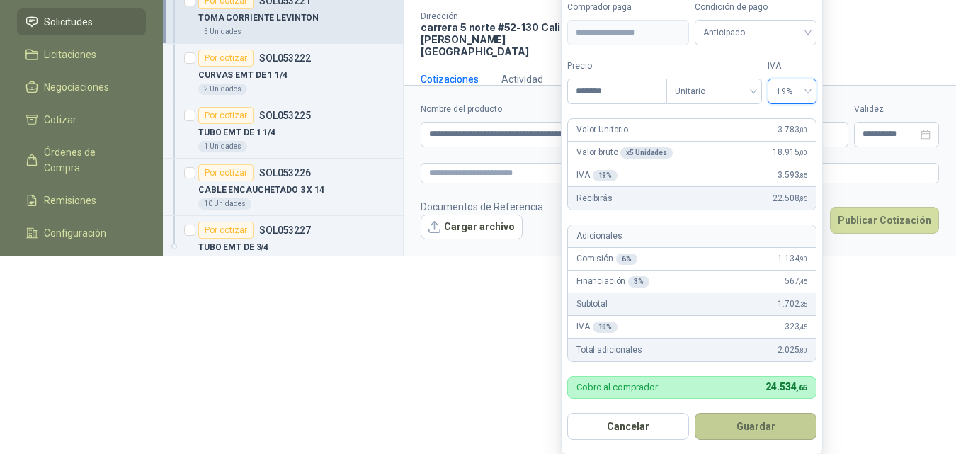
scroll to position [199, 0]
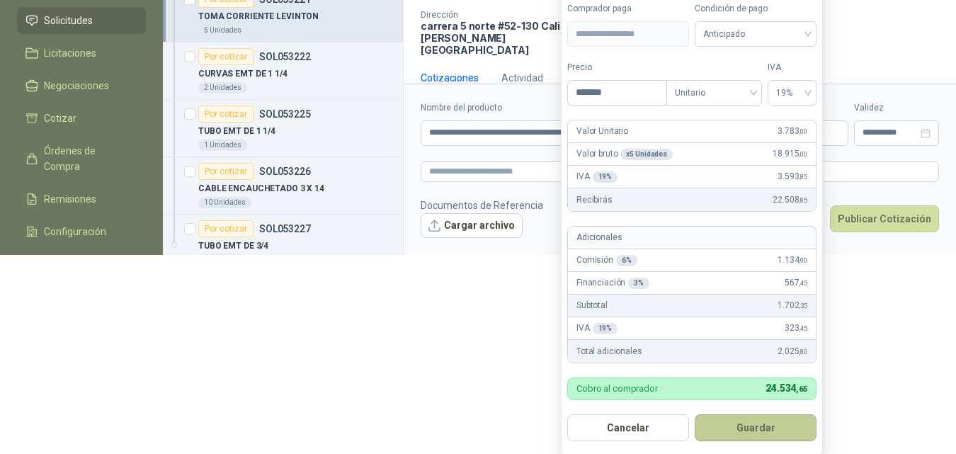
click at [775, 431] on button "Guardar" at bounding box center [756, 427] width 122 height 27
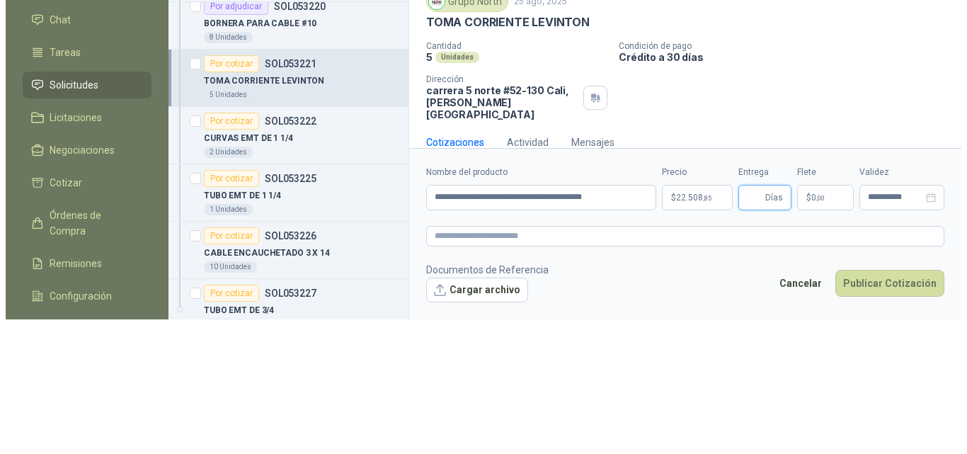
scroll to position [0, 0]
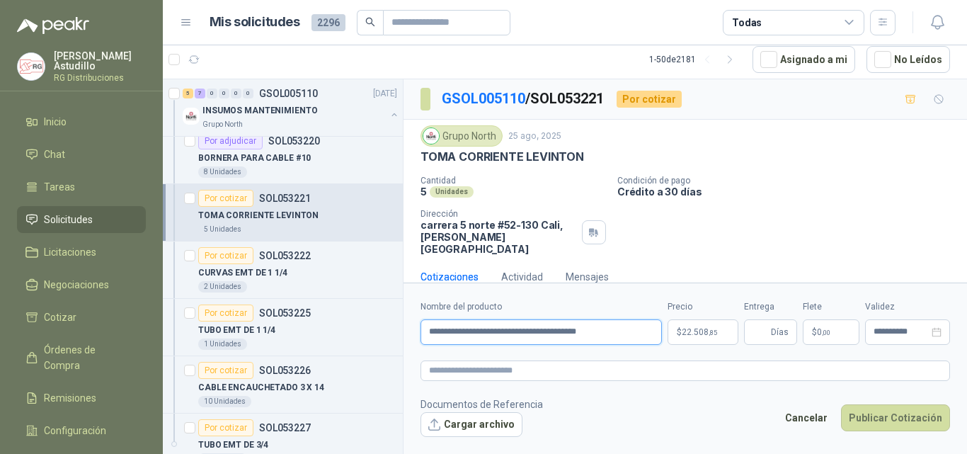
click at [614, 332] on input "**********" at bounding box center [541, 331] width 241 height 25
paste input "**********"
type input "**********"
click at [765, 329] on input "Entrega" at bounding box center [761, 332] width 16 height 24
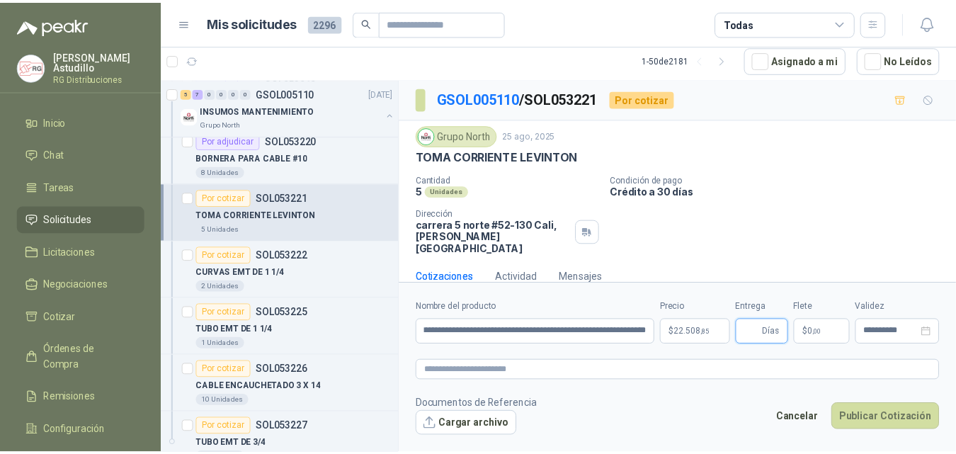
scroll to position [0, 0]
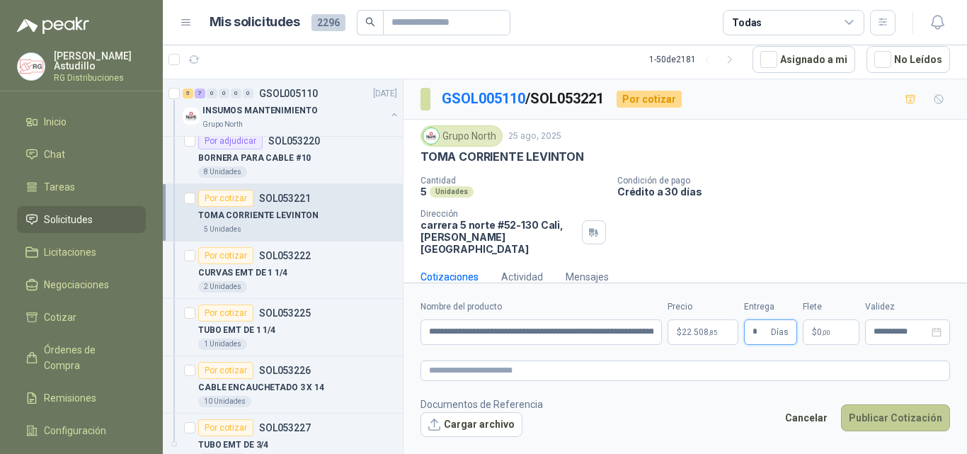
type input "*"
click at [928, 418] on button "Publicar Cotización" at bounding box center [895, 417] width 109 height 27
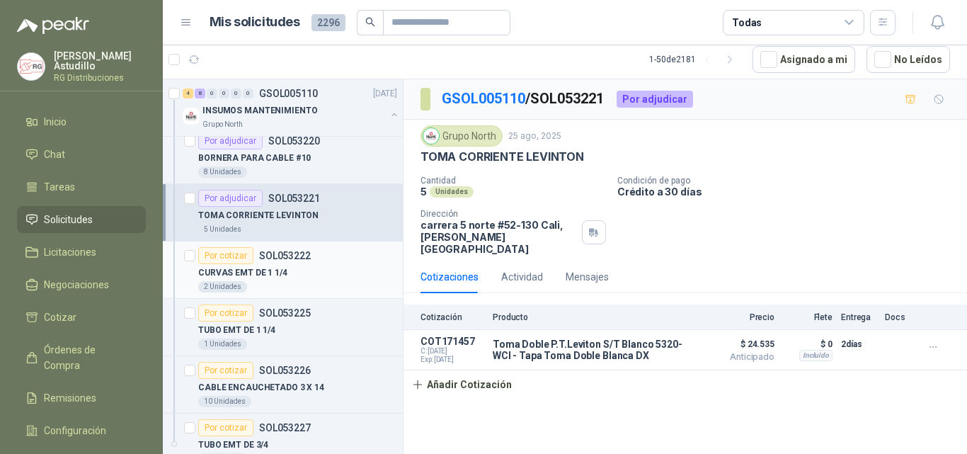
click at [267, 260] on p "SOL053222" at bounding box center [285, 256] width 52 height 10
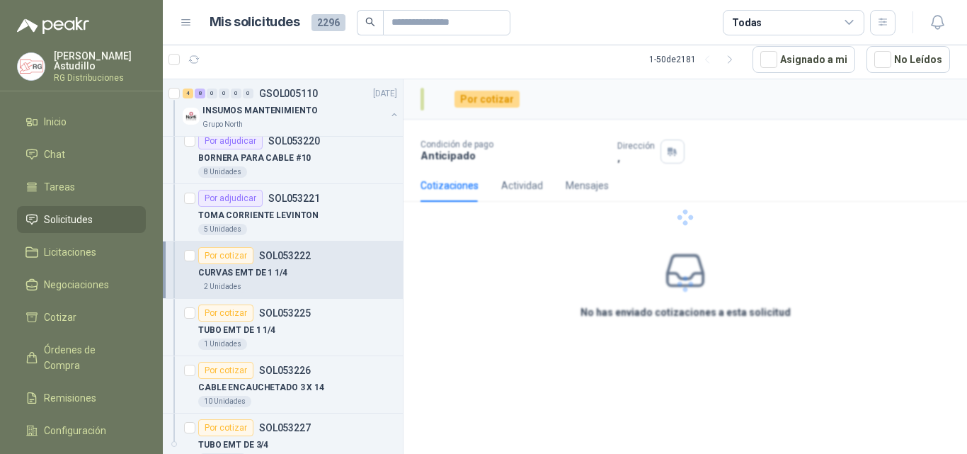
click at [302, 270] on div "CURVAS EMT DE 1 1/4" at bounding box center [297, 272] width 199 height 17
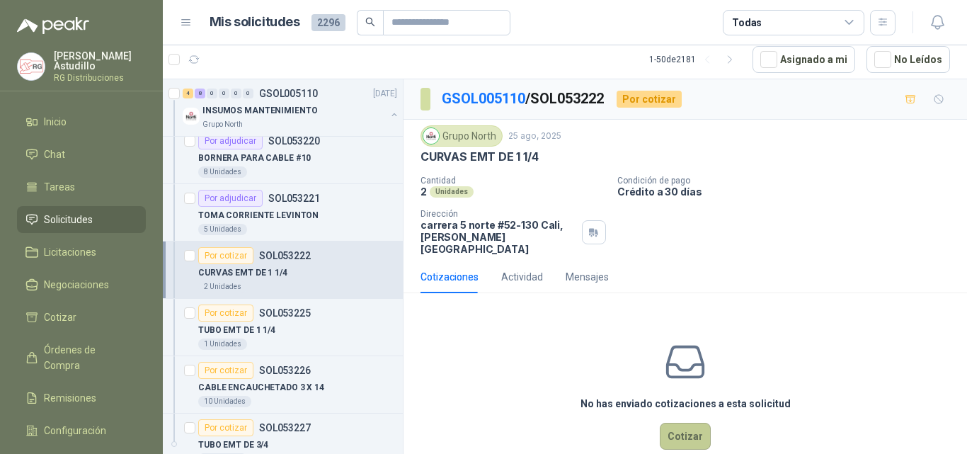
click at [678, 423] on button "Cotizar" at bounding box center [685, 436] width 51 height 27
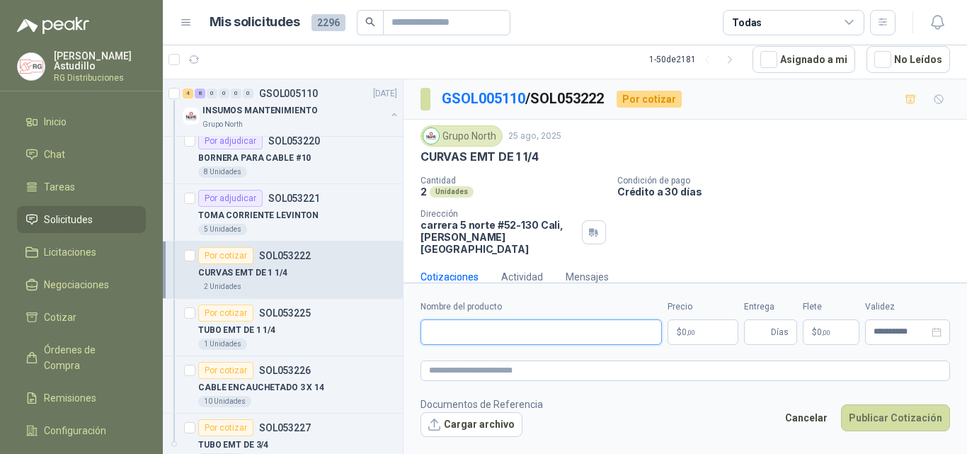
click at [511, 329] on input "Nombre del producto" at bounding box center [541, 331] width 241 height 25
paste input "**********"
type input "**********"
click at [708, 329] on body "[PERSON_NAME] RG Distribuciones Inicio Chat Tareas Solicitudes Licitaciones Neg…" at bounding box center [483, 227] width 967 height 454
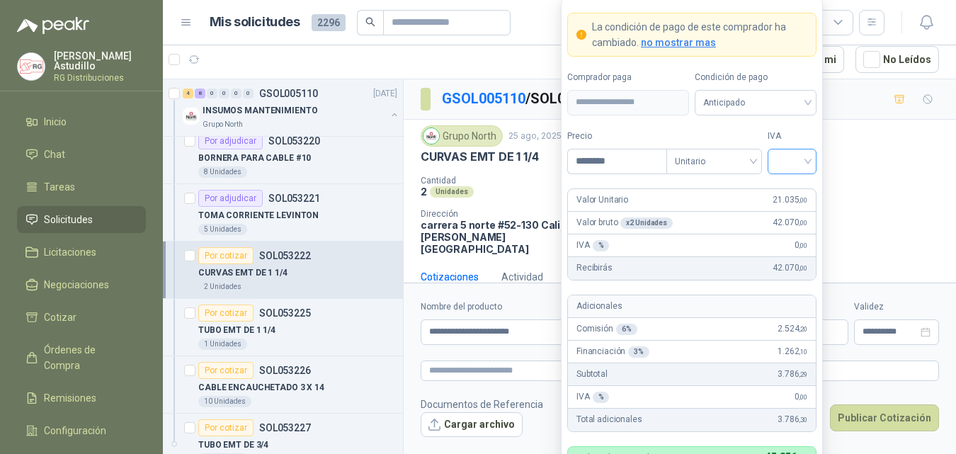
type input "********"
click at [793, 155] on input "search" at bounding box center [792, 159] width 32 height 21
click at [789, 189] on div "19%" at bounding box center [792, 191] width 26 height 16
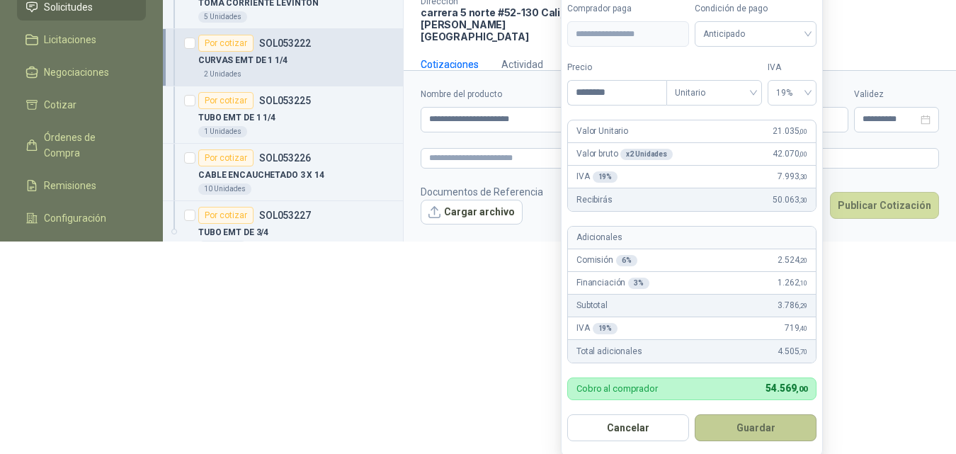
click at [773, 431] on button "Guardar" at bounding box center [756, 427] width 122 height 27
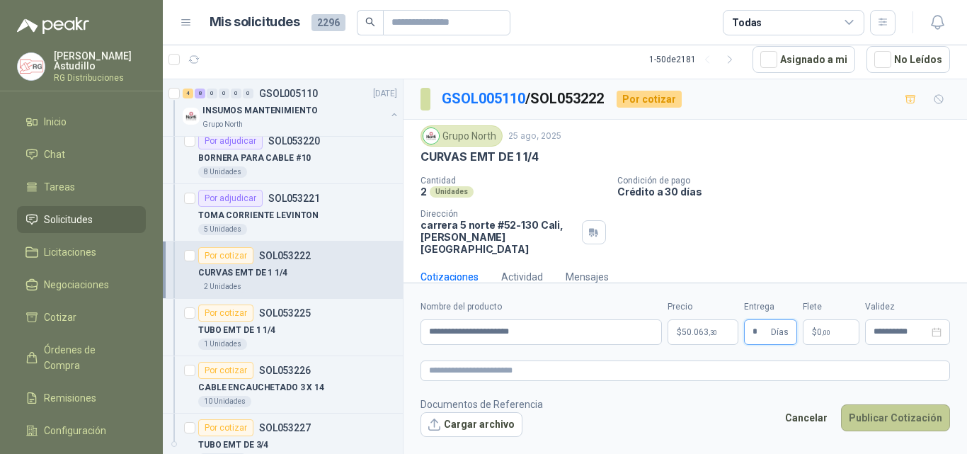
type input "*"
click at [896, 416] on button "Publicar Cotización" at bounding box center [895, 417] width 109 height 27
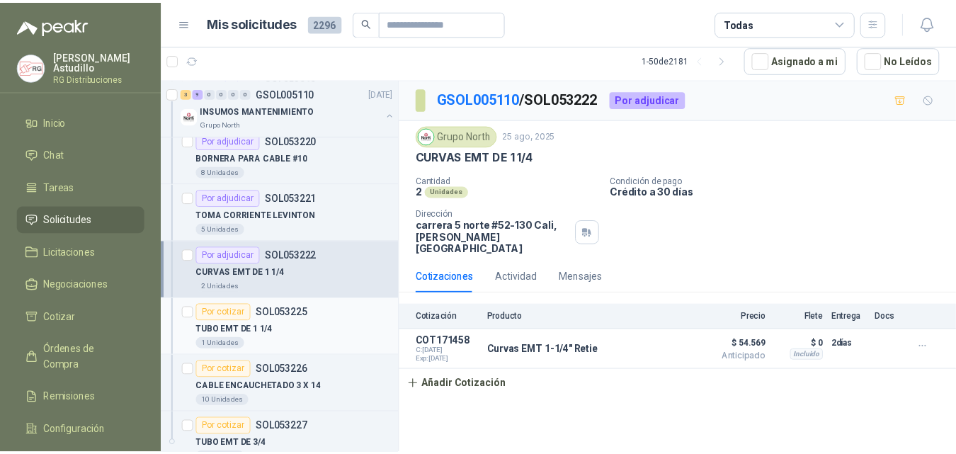
scroll to position [496, 0]
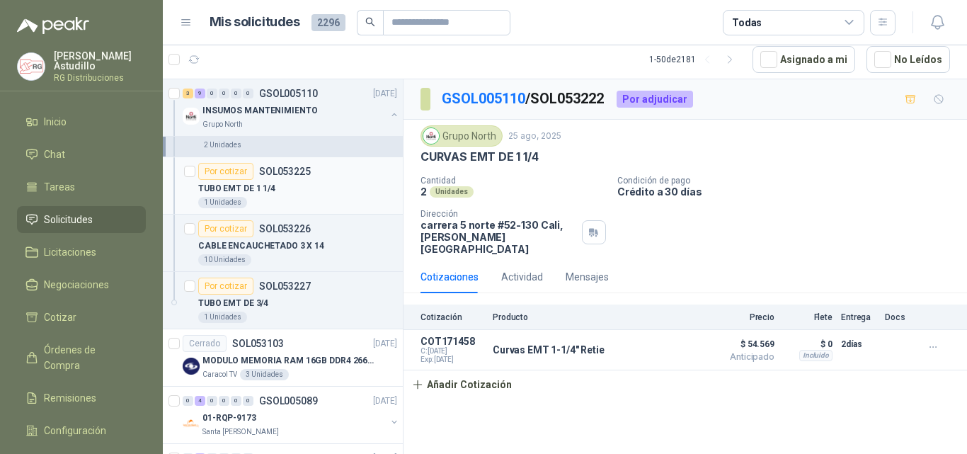
click at [299, 192] on div "TUBO EMT DE 1 1/4" at bounding box center [297, 188] width 199 height 17
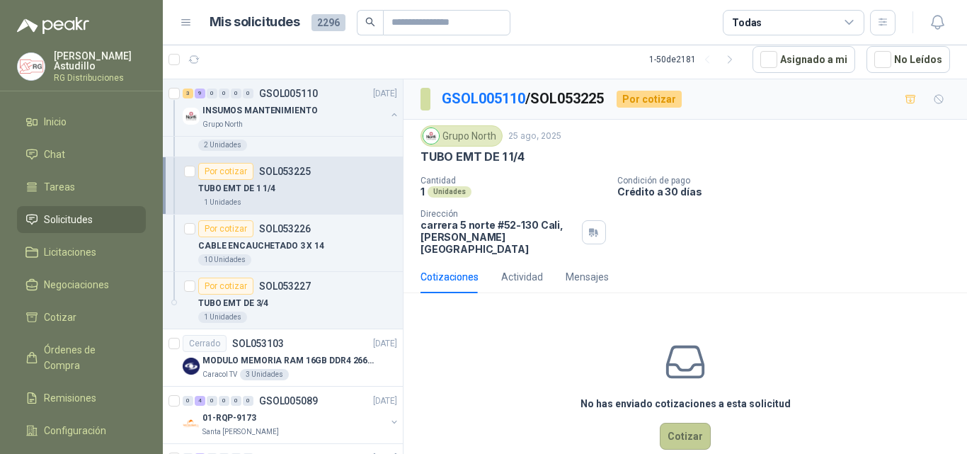
click at [679, 429] on button "Cotizar" at bounding box center [685, 436] width 51 height 27
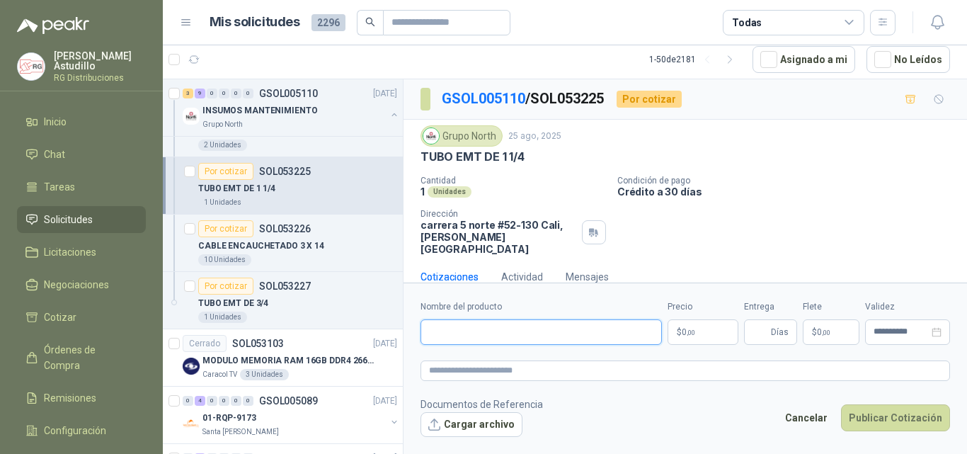
click at [496, 333] on input "Nombre del producto" at bounding box center [541, 331] width 241 height 25
paste input "**********"
type input "**********"
click at [711, 334] on body "[PERSON_NAME] RG Distribuciones Inicio Chat Tareas Solicitudes Licitaciones Neg…" at bounding box center [483, 227] width 967 height 454
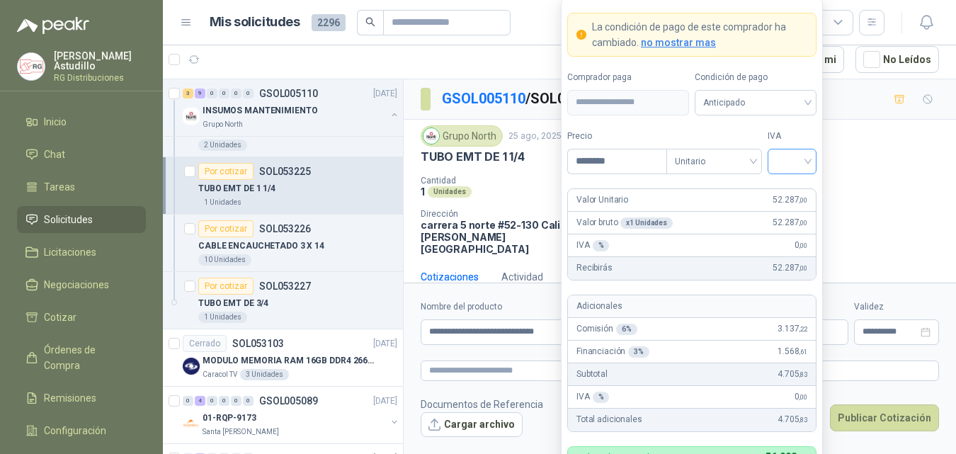
type input "********"
click at [793, 155] on input "search" at bounding box center [792, 159] width 32 height 21
click at [793, 190] on div "19%" at bounding box center [792, 191] width 26 height 16
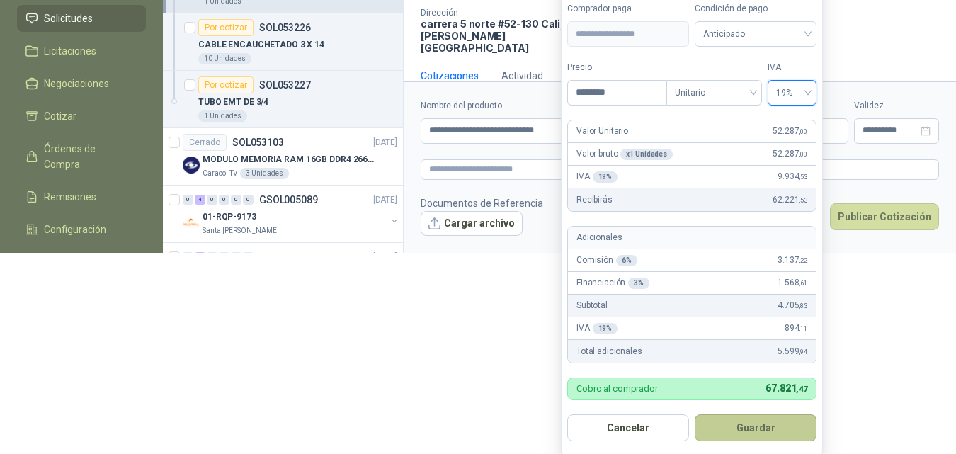
click at [754, 427] on button "Guardar" at bounding box center [756, 427] width 122 height 27
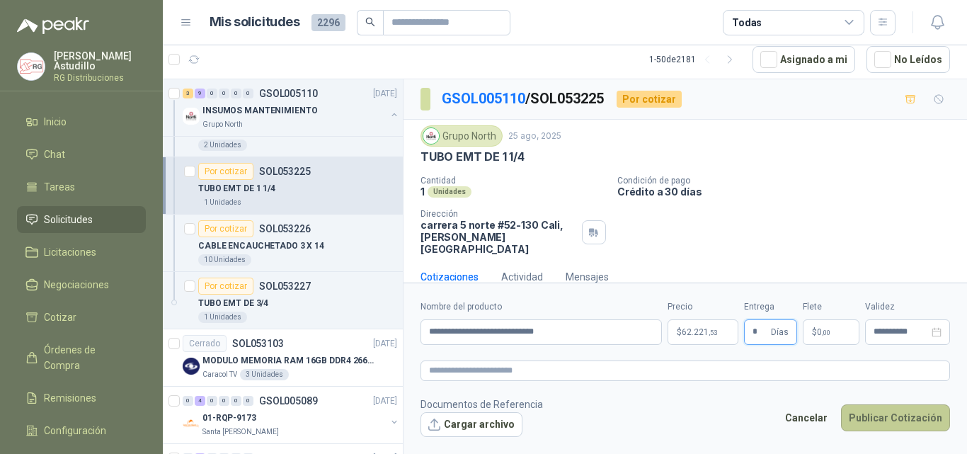
type input "*"
click at [882, 415] on button "Publicar Cotización" at bounding box center [895, 417] width 109 height 27
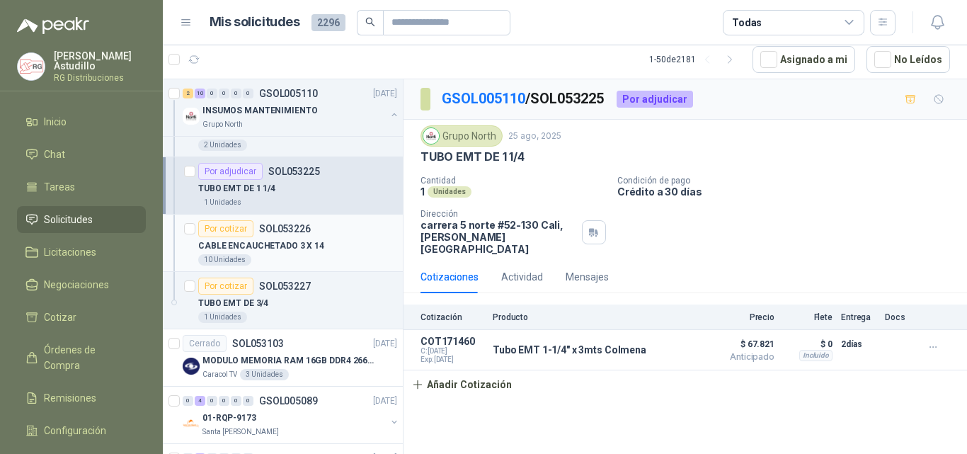
click at [320, 242] on div "CABLE ENCAUCHETADO 3 X 14" at bounding box center [297, 245] width 199 height 17
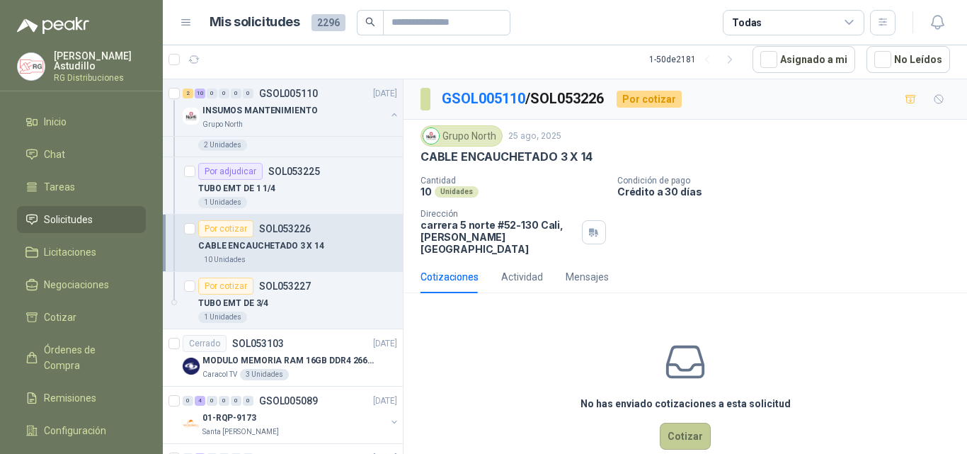
click at [669, 423] on button "Cotizar" at bounding box center [685, 436] width 51 height 27
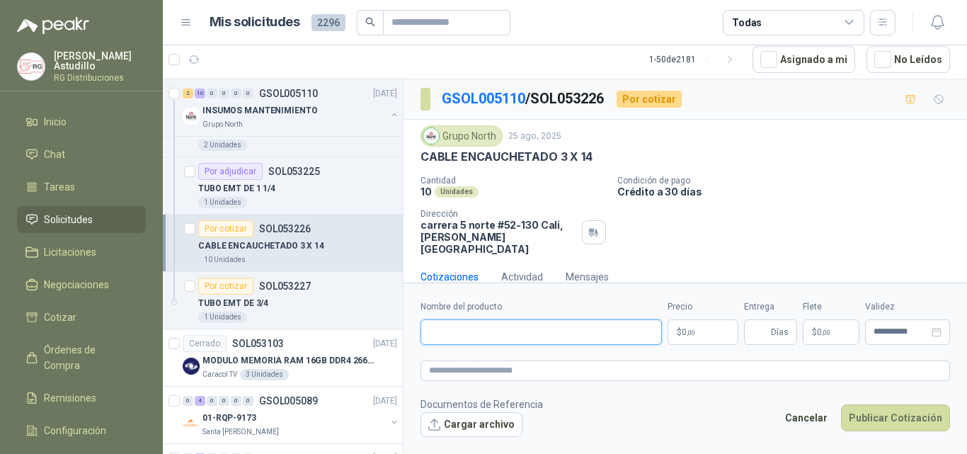
click at [491, 334] on input "Nombre del producto" at bounding box center [541, 331] width 241 height 25
paste input "**********"
type input "**********"
click at [712, 335] on body "[PERSON_NAME] RG Distribuciones Inicio Chat Tareas Solicitudes Licitaciones Neg…" at bounding box center [483, 227] width 967 height 454
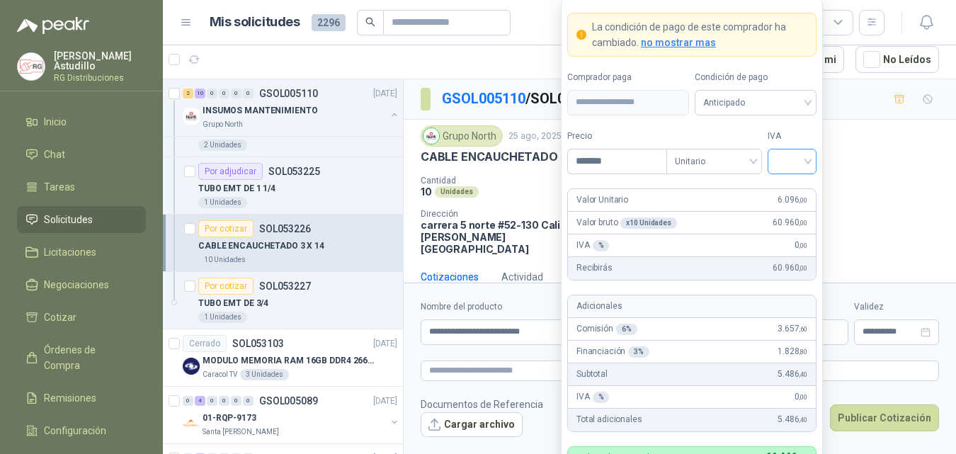
type input "*******"
click at [804, 160] on input "search" at bounding box center [792, 159] width 32 height 21
click at [798, 188] on div "19%" at bounding box center [792, 191] width 26 height 16
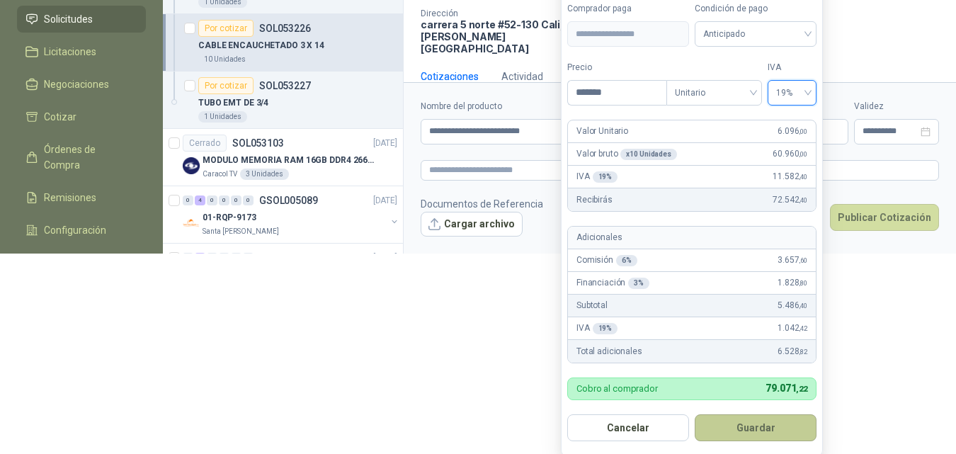
click at [743, 430] on button "Guardar" at bounding box center [756, 427] width 122 height 27
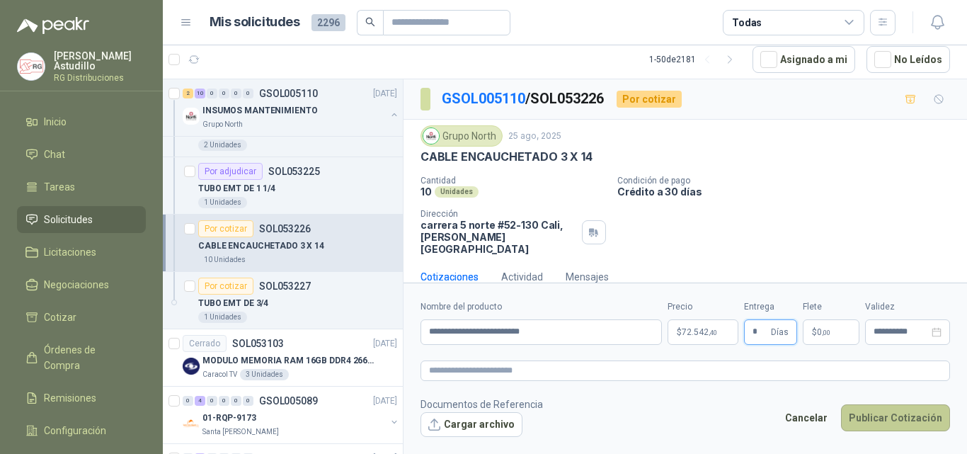
type input "*"
click at [891, 416] on button "Publicar Cotización" at bounding box center [895, 417] width 109 height 27
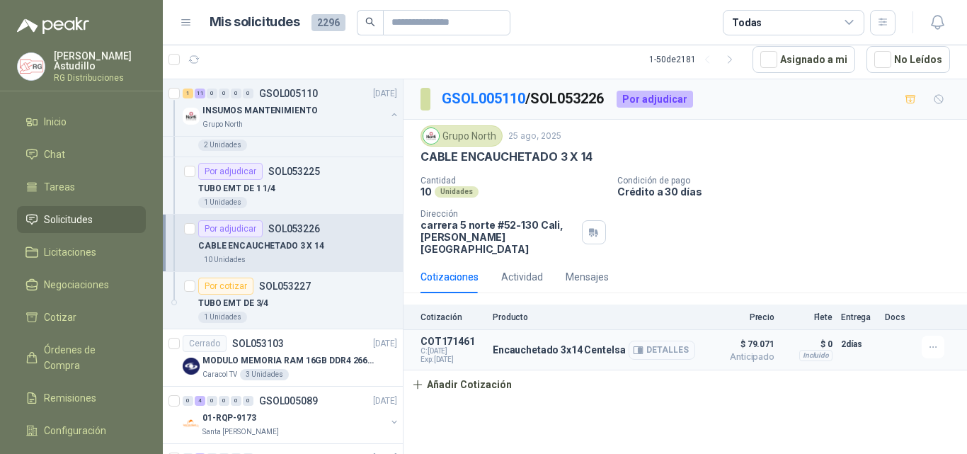
click at [642, 348] on icon "button" at bounding box center [641, 351] width 4 height 6
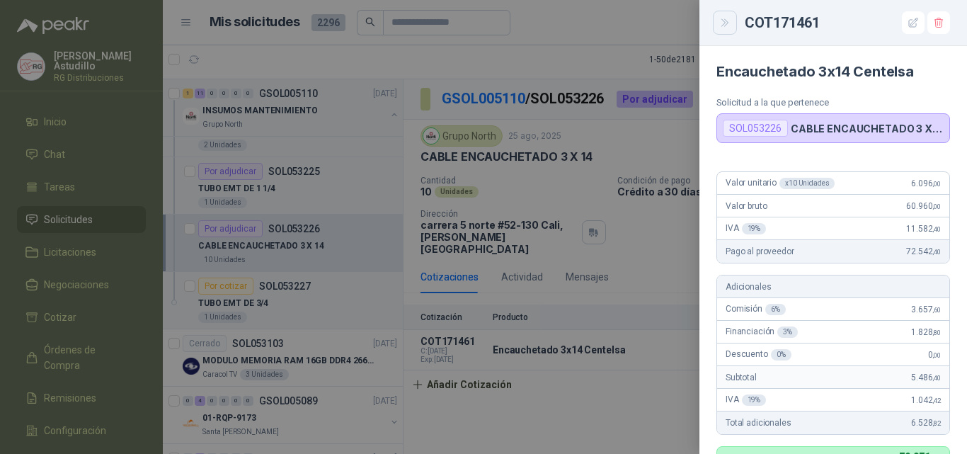
click at [723, 21] on icon "Close" at bounding box center [725, 23] width 12 height 12
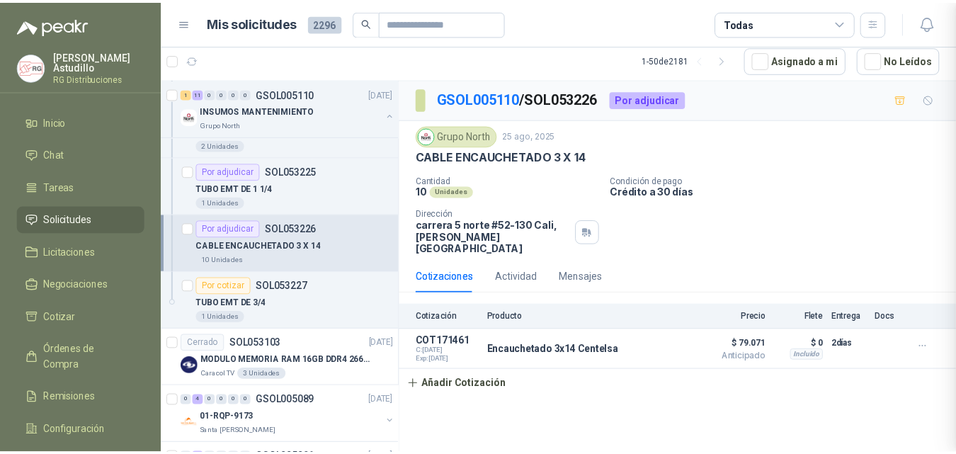
scroll to position [443, 0]
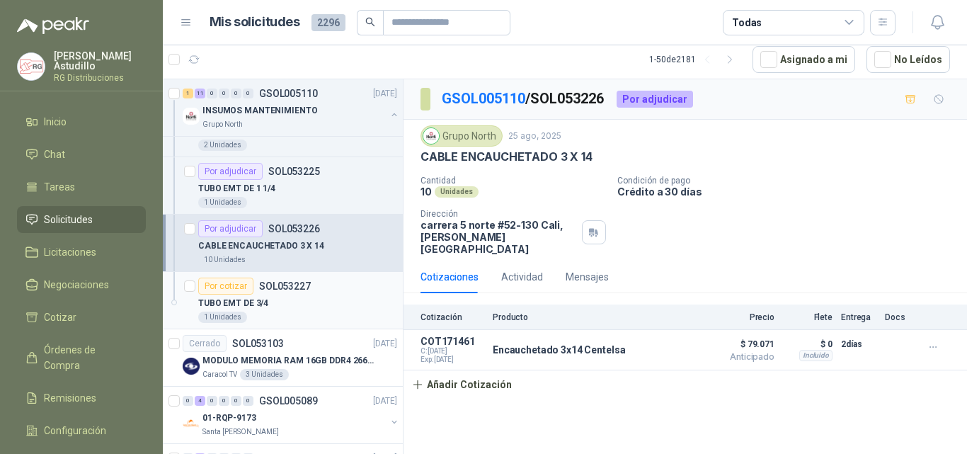
click at [283, 302] on div "TUBO EMT DE 3/4" at bounding box center [297, 303] width 199 height 17
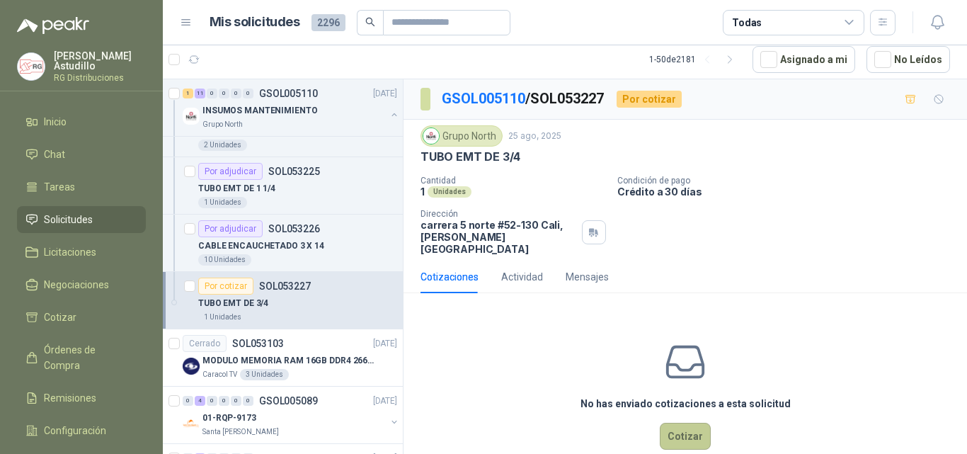
click at [675, 423] on button "Cotizar" at bounding box center [685, 436] width 51 height 27
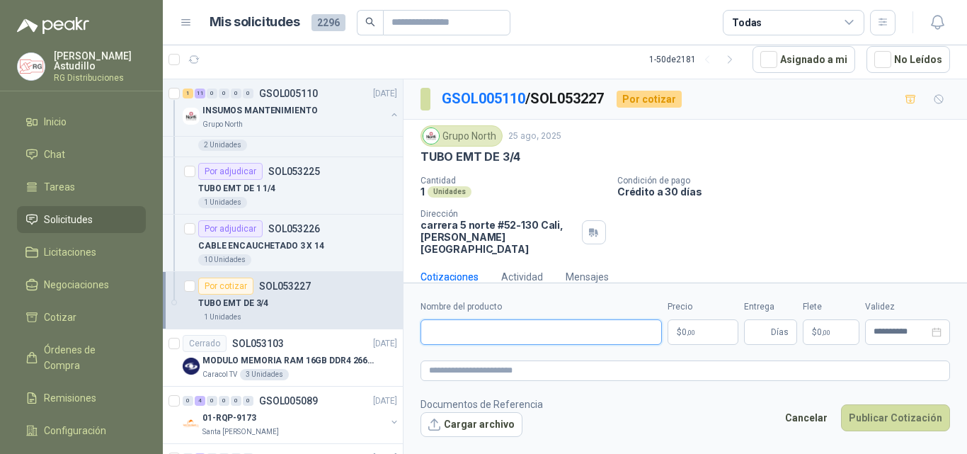
click at [512, 334] on input "Nombre del producto" at bounding box center [541, 331] width 241 height 25
paste input "**********"
type input "**********"
click at [697, 337] on body "[PERSON_NAME] RG Distribuciones Inicio Chat Tareas Solicitudes Licitaciones Neg…" at bounding box center [483, 227] width 967 height 454
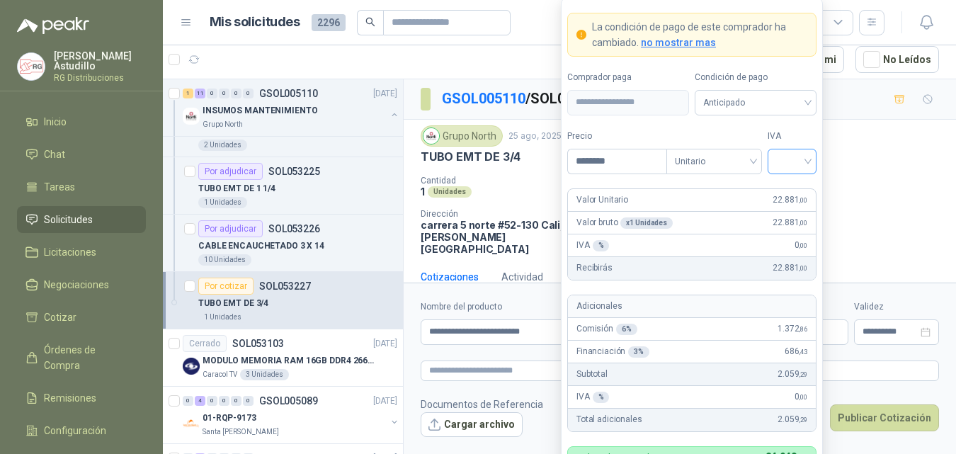
type input "********"
click at [785, 155] on input "search" at bounding box center [792, 159] width 32 height 21
click at [795, 187] on div "19%" at bounding box center [792, 191] width 26 height 16
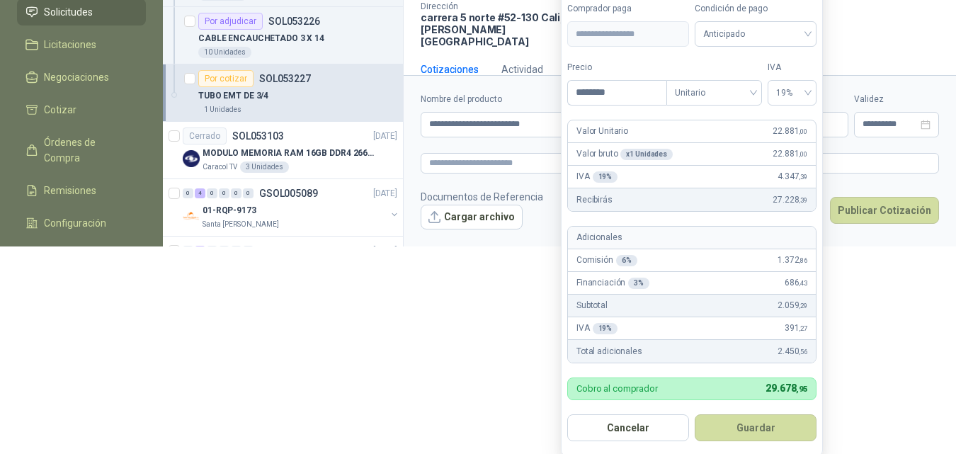
click at [767, 421] on button "Guardar" at bounding box center [756, 427] width 122 height 27
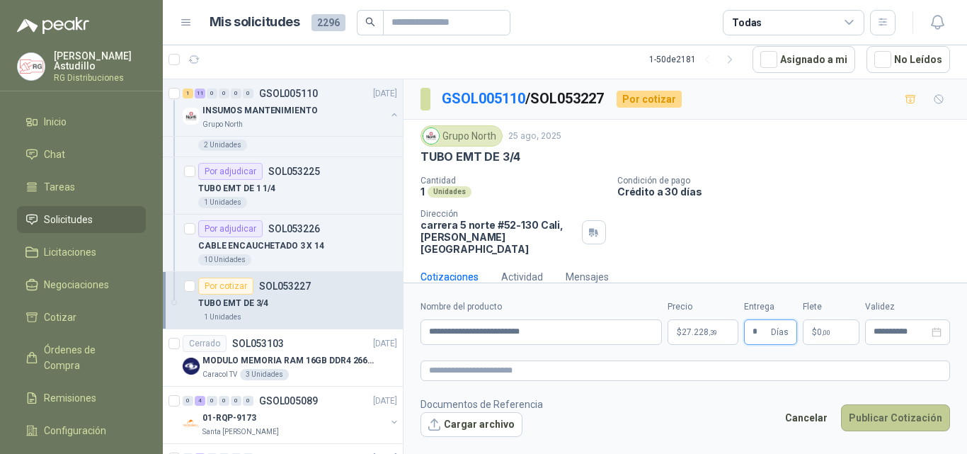
type input "*"
click at [905, 421] on button "Publicar Cotización" at bounding box center [895, 417] width 109 height 27
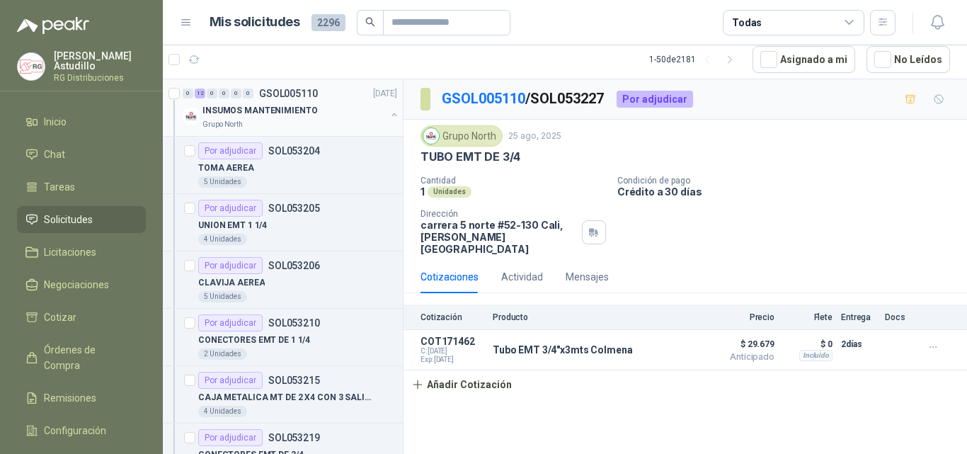
click at [389, 115] on button "button" at bounding box center [394, 114] width 11 height 11
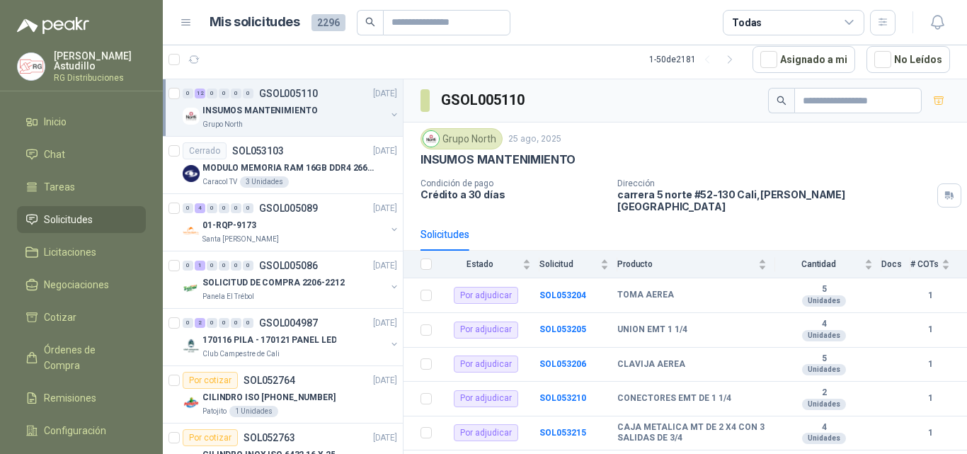
click at [389, 115] on button "button" at bounding box center [394, 114] width 11 height 11
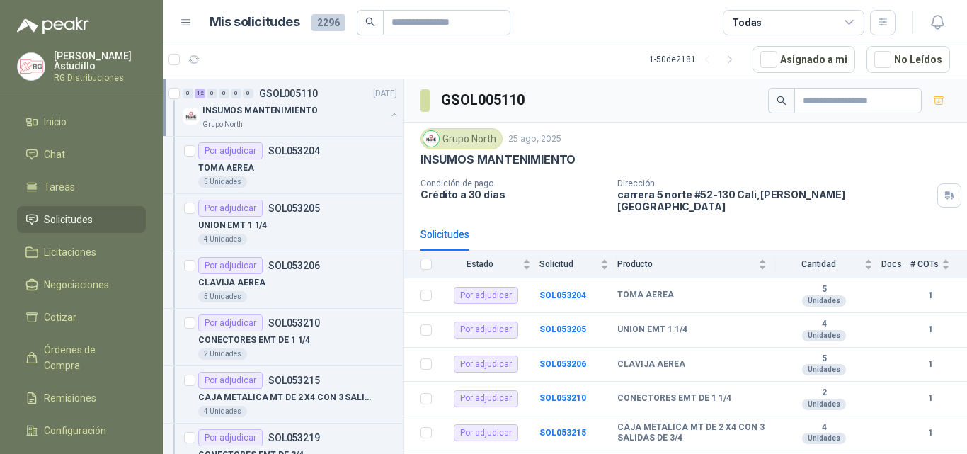
click at [389, 113] on button "button" at bounding box center [394, 114] width 11 height 11
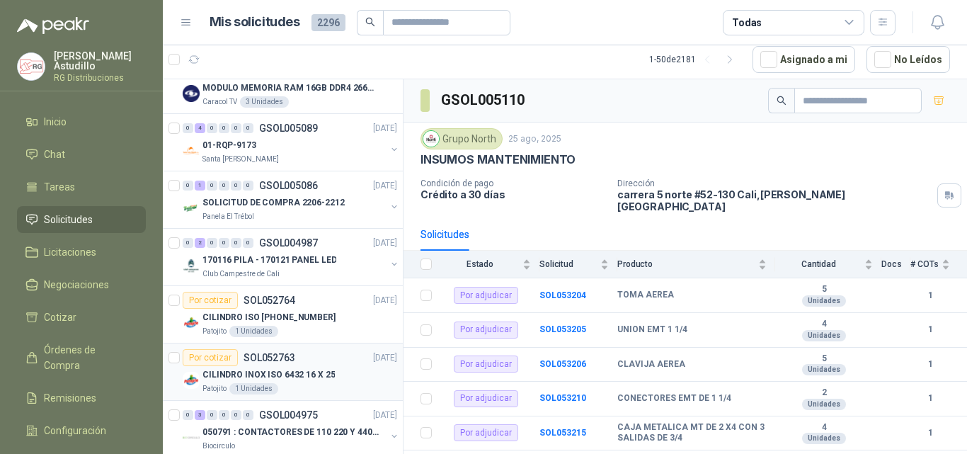
scroll to position [142, 0]
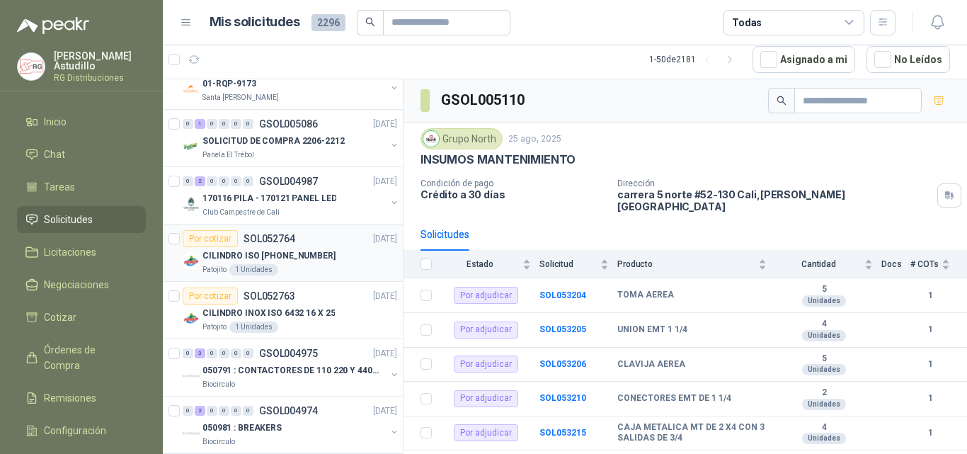
click at [312, 244] on div "Por cotizar SOL052764 [DATE]" at bounding box center [290, 238] width 215 height 17
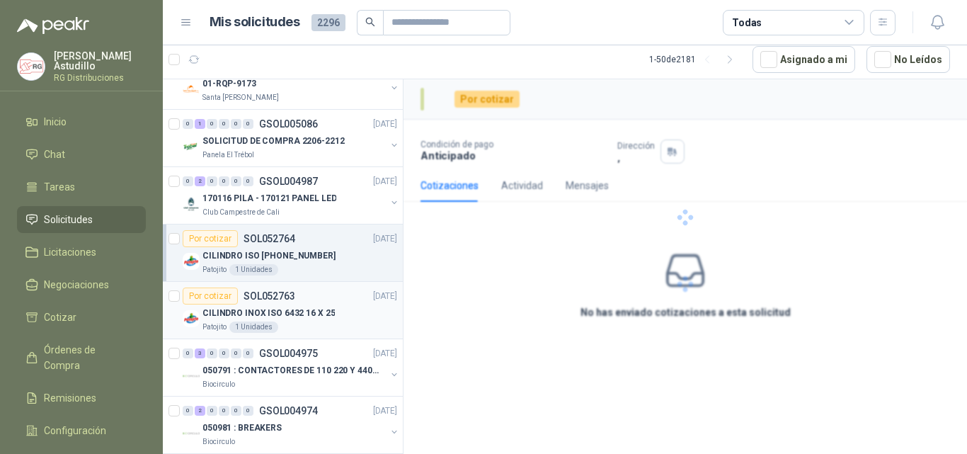
click at [311, 313] on p "CILINDRO INOX ISO 6432 16 X 25" at bounding box center [269, 313] width 132 height 13
click at [307, 263] on div "CILINDRO ISO [PHONE_NUMBER]" at bounding box center [300, 255] width 195 height 17
